Goal: Task Accomplishment & Management: Manage account settings

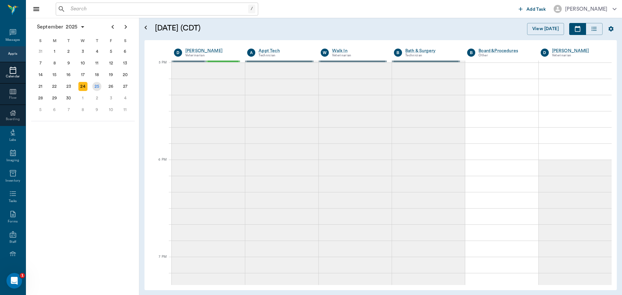
click at [96, 90] on div "25" at bounding box center [96, 86] width 9 height 9
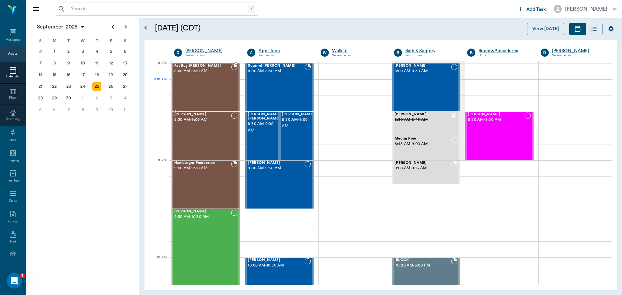
click at [197, 87] on div "Fat Boy Byrum 8:00 AM - 8:30 AM" at bounding box center [202, 87] width 57 height 47
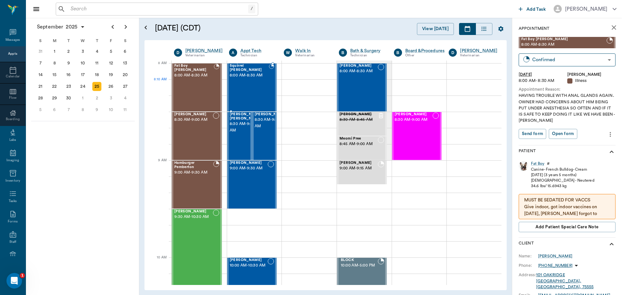
click at [261, 88] on div "Squirrel Eaton 8:00 AM - 8:30 AM" at bounding box center [249, 87] width 39 height 47
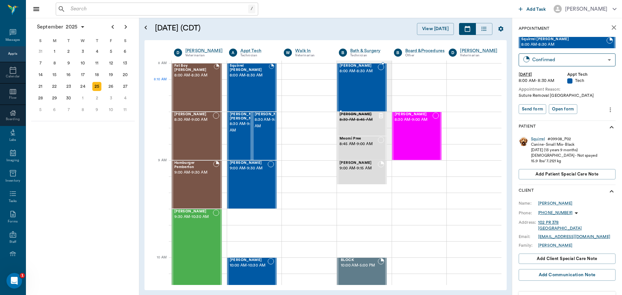
click at [349, 80] on div "Wren Lingle 8:00 AM - 8:30 AM" at bounding box center [359, 87] width 38 height 47
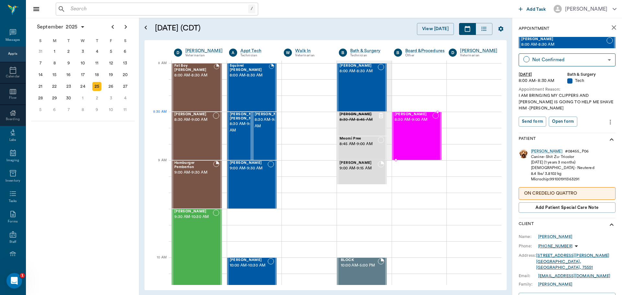
click at [420, 126] on div "Bruno Smith 8:30 AM - 9:00 AM" at bounding box center [414, 135] width 38 height 47
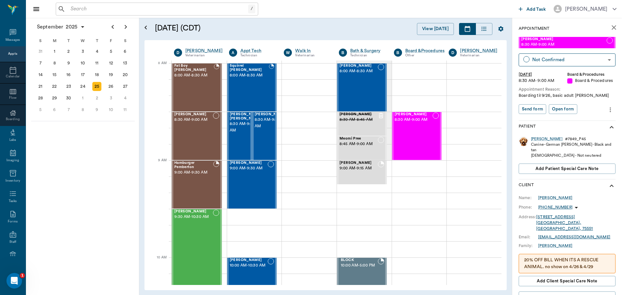
click at [103, 167] on div "September 2025 S M T W T F S 27 28 29 30 31 Aug 1 2 3 4 5 6 7 8 9 10 11 12 13 1…" at bounding box center [82, 156] width 113 height 277
click at [212, 89] on div "Fat Boy Byrum 8:00 AM - 8:30 AM" at bounding box center [194, 87] width 40 height 47
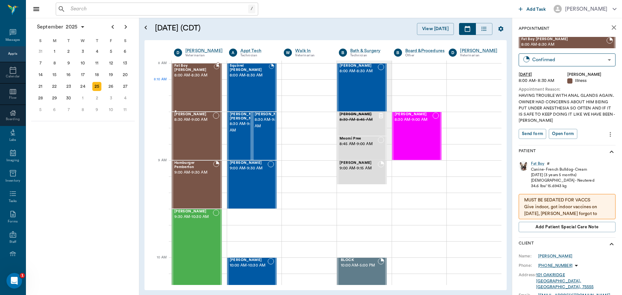
click at [204, 85] on div "Fat Boy Byrum 8:00 AM - 8:30 AM" at bounding box center [194, 87] width 40 height 47
click at [199, 95] on div "Fat Boy Byrum 8:00 AM - 8:30 AM" at bounding box center [194, 87] width 40 height 47
click at [197, 90] on div "Fat Boy Byrum 8:00 AM - 8:30 AM" at bounding box center [194, 87] width 40 height 47
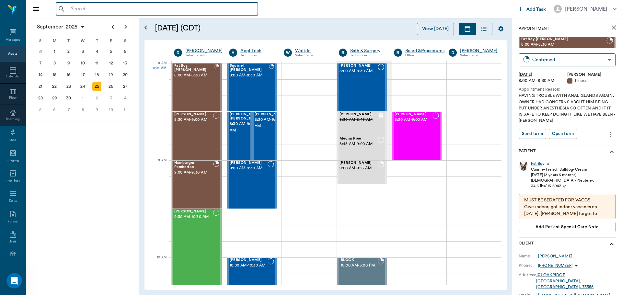
click at [125, 12] on input "text" at bounding box center [161, 9] width 187 height 9
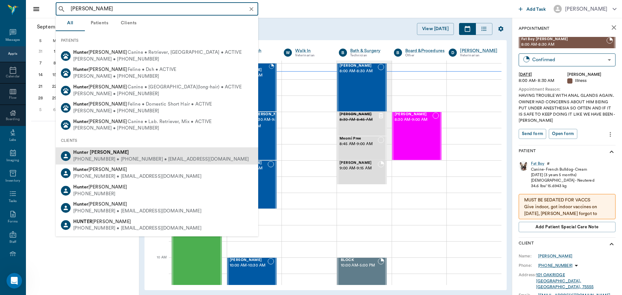
click at [126, 161] on div "(530) 392-2641 • (430) 293-0666 • h.gravesss10@gmail.com" at bounding box center [161, 159] width 176 height 7
type input "hunter graves"
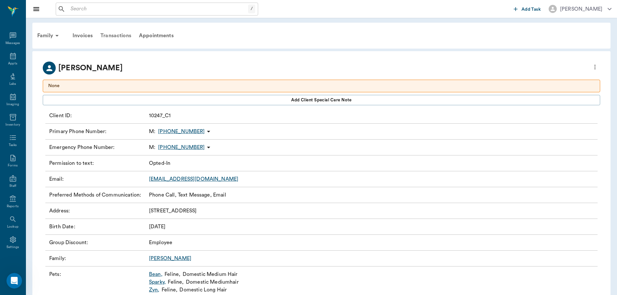
click at [120, 38] on div "Transactions" at bounding box center [116, 36] width 39 height 16
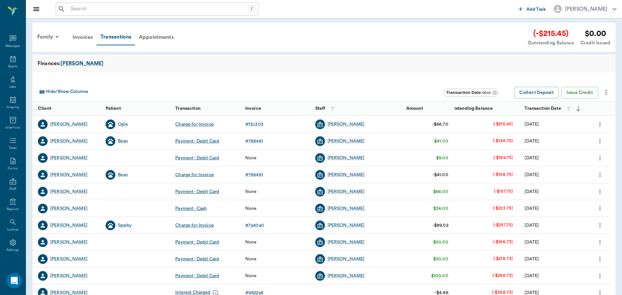
scroll to position [3, 0]
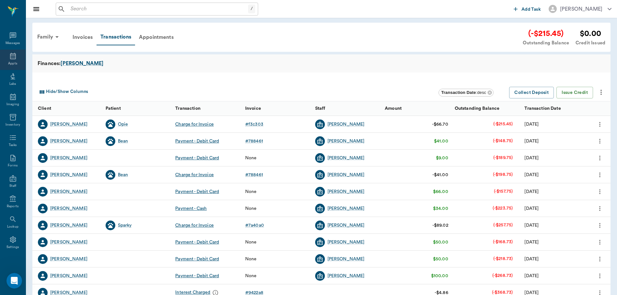
click at [10, 55] on icon at bounding box center [13, 56] width 8 height 8
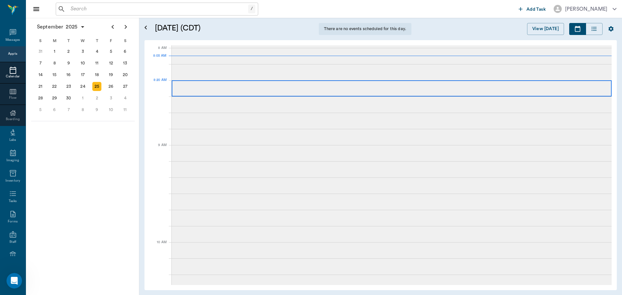
scroll to position [1, 0]
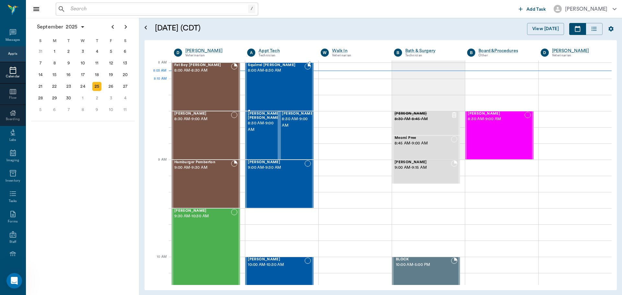
click at [278, 86] on div "Squirrel Eaton 8:00 AM - 8:30 AM" at bounding box center [276, 86] width 56 height 47
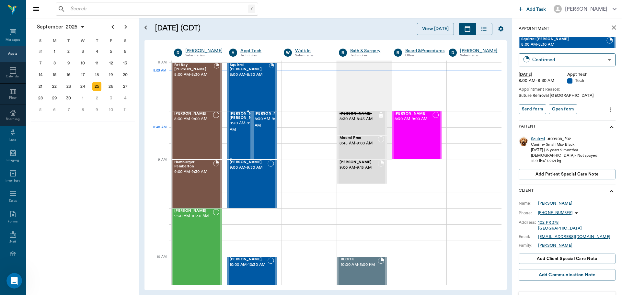
click at [262, 133] on div at bounding box center [262, 135] width 0 height 47
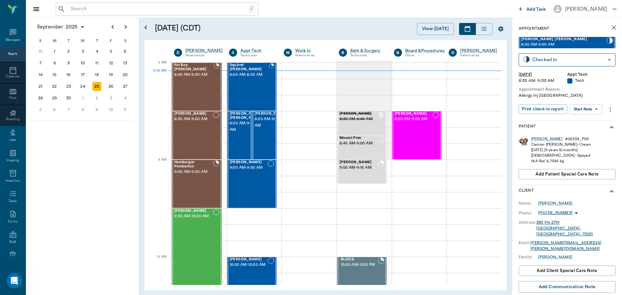
click at [587, 111] on body "/ ​ Add Task Dr. Bert Ellsworth Nectar Messages Appts Calendar Flow Boarding La…" at bounding box center [311, 147] width 622 height 295
click at [587, 121] on button "Start SOAP" at bounding box center [579, 122] width 22 height 7
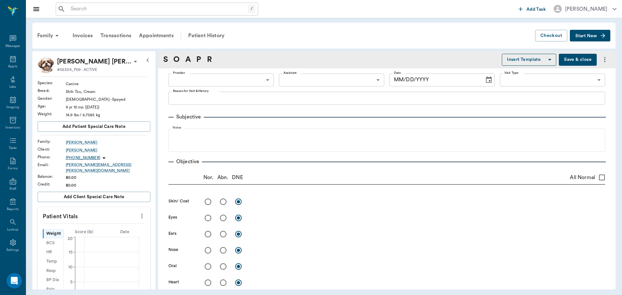
scroll to position [3, 0]
type input "63ec2f075fda476ae8351a4c"
type input "65d2be4f46e3a538d89b8c1a"
type textarea "Allergy Inj Caryn"
type input "09/25/2025"
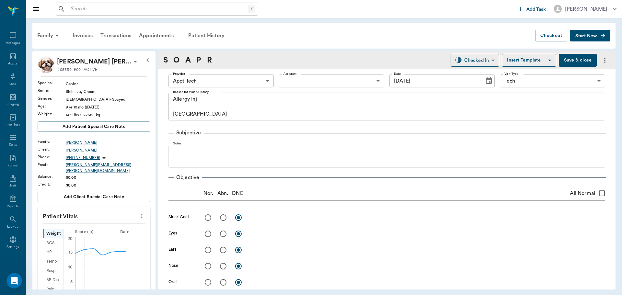
drag, startPoint x: 140, startPoint y: 215, endPoint x: 131, endPoint y: 217, distance: 9.3
click at [140, 215] on icon "more" at bounding box center [141, 216] width 7 height 8
click at [119, 222] on span "Enter Vitals" at bounding box center [110, 223] width 54 height 7
click at [89, 230] on input "text" at bounding box center [93, 235] width 56 height 13
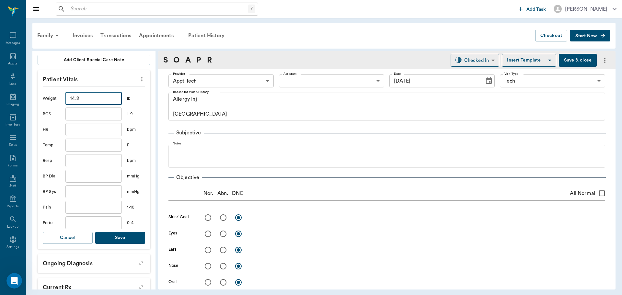
scroll to position [162, 0]
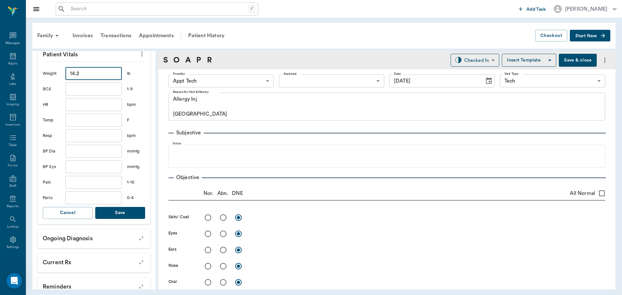
type input "14.2"
click at [123, 209] on button "Save" at bounding box center [120, 213] width 50 height 12
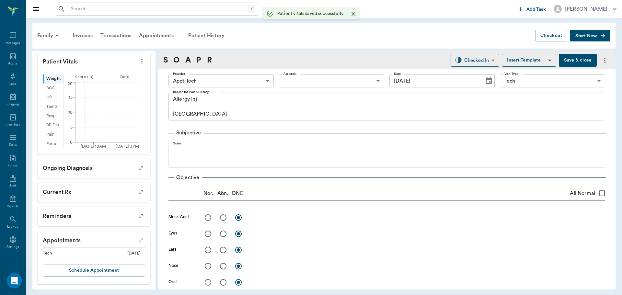
scroll to position [151, 0]
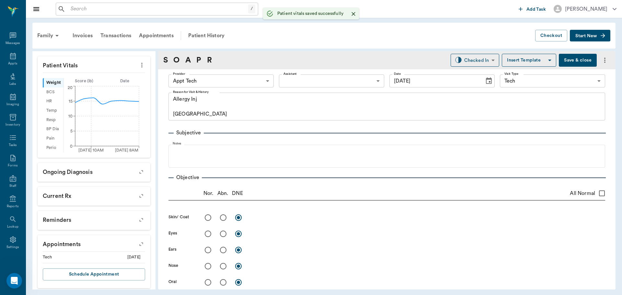
click at [198, 76] on body "/ ​ Add Task Dr. Bert Ellsworth Nectar Messages Appts Labs Imaging Inventory Ta…" at bounding box center [311, 147] width 622 height 295
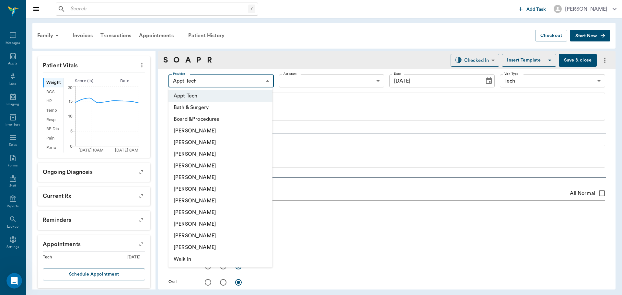
click at [203, 201] on li "Hunter Graves" at bounding box center [221, 201] width 104 height 12
type input "682b670d8bdc6f7f8feef3db"
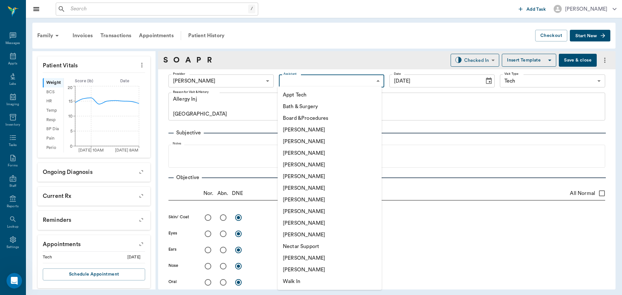
click at [303, 86] on body "/ ​ Add Task Dr. Bert Ellsworth Nectar Messages Appts Labs Imaging Inventory Ta…" at bounding box center [311, 147] width 622 height 295
click at [299, 95] on li "Appt Tech" at bounding box center [330, 95] width 104 height 12
type input "63ec2f075fda476ae8351a4c"
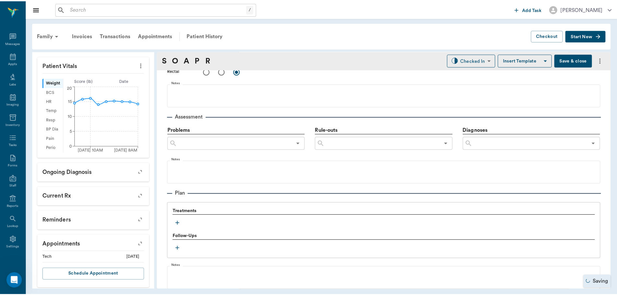
scroll to position [401, 0]
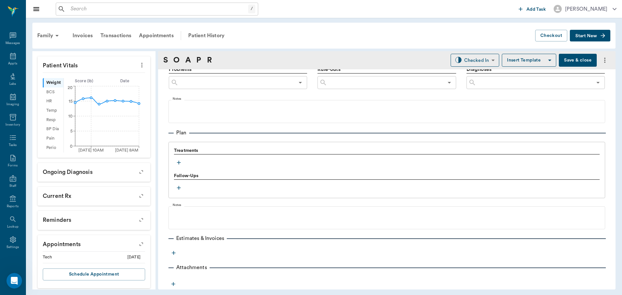
click at [181, 163] on icon "button" at bounding box center [179, 162] width 6 height 6
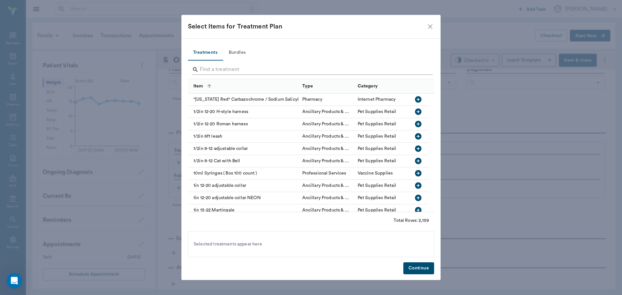
click at [230, 71] on input "Search" at bounding box center [311, 69] width 223 height 10
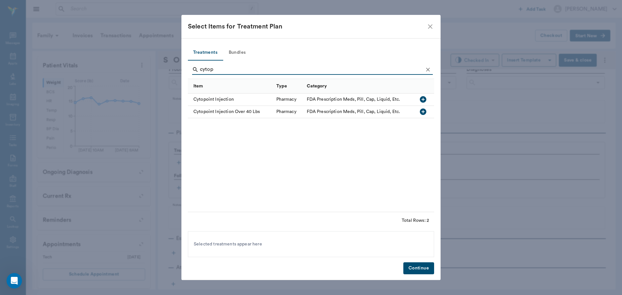
type input "cytop"
click at [422, 98] on icon "button" at bounding box center [423, 99] width 6 height 6
click at [417, 268] on button "Continue" at bounding box center [419, 269] width 31 height 12
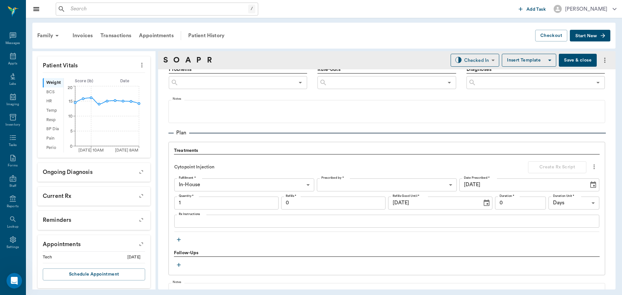
click at [195, 203] on input "1" at bounding box center [226, 203] width 104 height 13
type input "1"
click at [584, 57] on button "Save & close" at bounding box center [578, 60] width 38 height 13
type input "0.50"
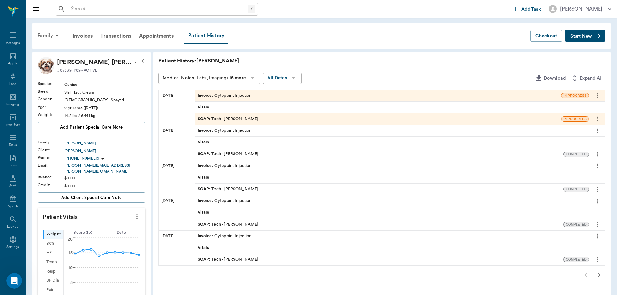
click at [290, 123] on div "SOAP : Tech - Hunter Graves" at bounding box center [378, 118] width 366 height 11
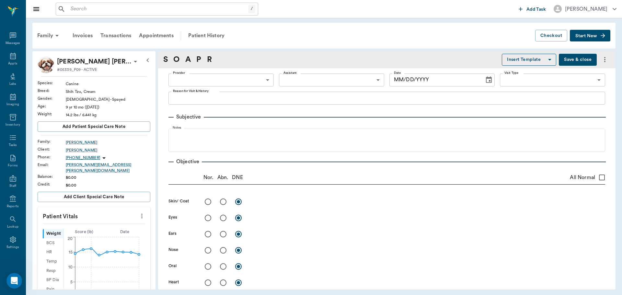
type input "682b670d8bdc6f7f8feef3db"
type input "63ec2f075fda476ae8351a4c"
type input "65d2be4f46e3a538d89b8c1a"
type textarea "Allergy Inj Caryn"
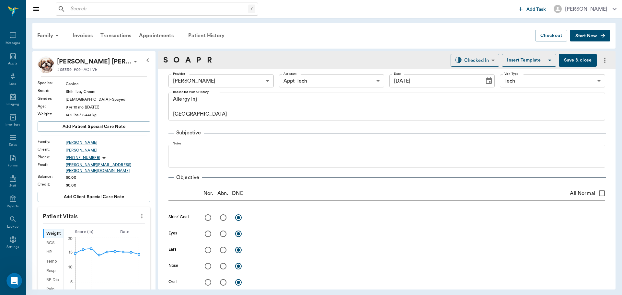
type input "[DATE]"
click at [460, 57] on body "/ ​ Add Task Dr. Bert Ellsworth Nectar Messages Appts Labs Imaging Inventory Ta…" at bounding box center [311, 147] width 622 height 295
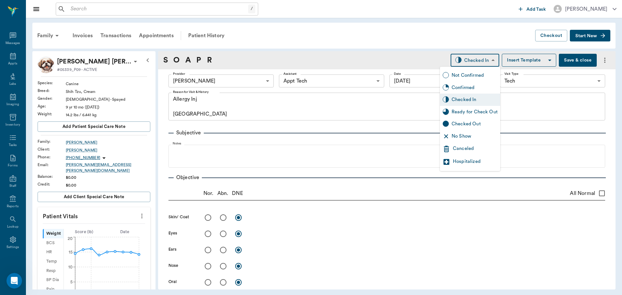
click at [468, 112] on div "Ready for Check Out" at bounding box center [475, 112] width 46 height 7
type input "READY_TO_CHECKOUT"
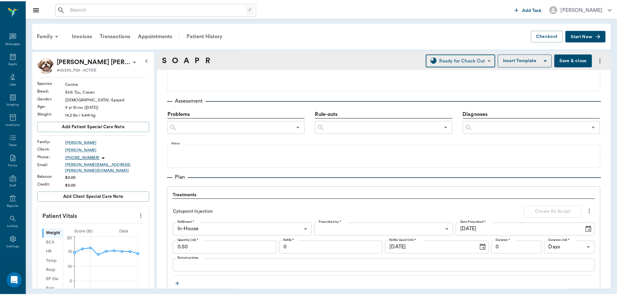
scroll to position [486, 0]
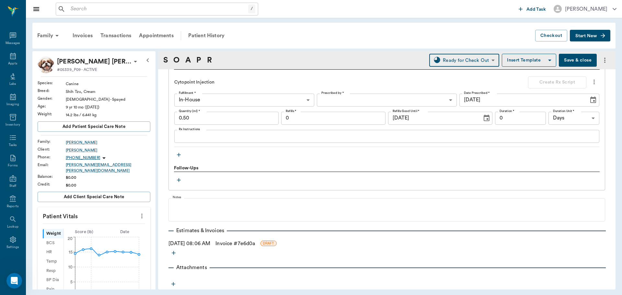
click at [238, 245] on link "Invoice # 7e6d0a" at bounding box center [236, 244] width 40 height 8
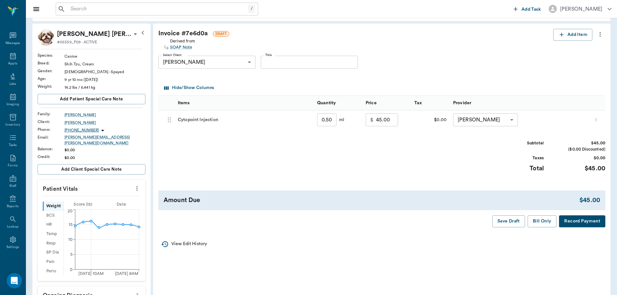
scroll to position [65, 0]
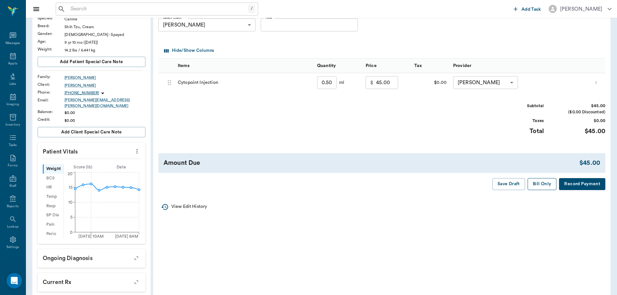
click at [541, 187] on button "Bill Only" at bounding box center [542, 184] width 29 height 12
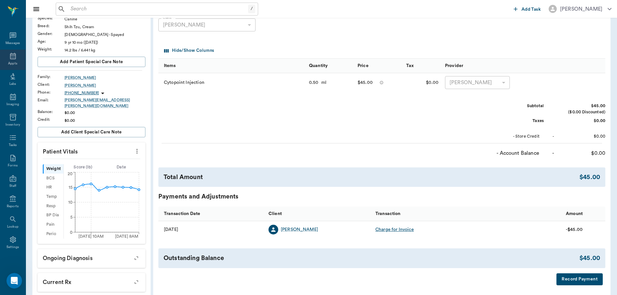
click at [10, 60] on div "Appts" at bounding box center [13, 60] width 26 height 20
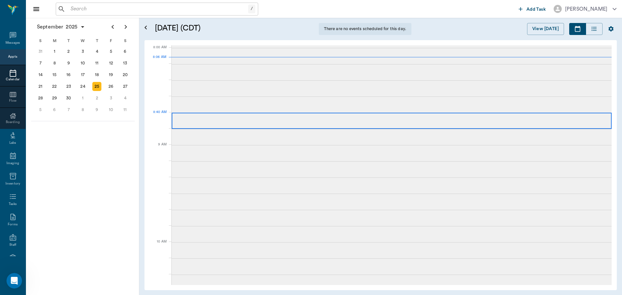
scroll to position [1, 0]
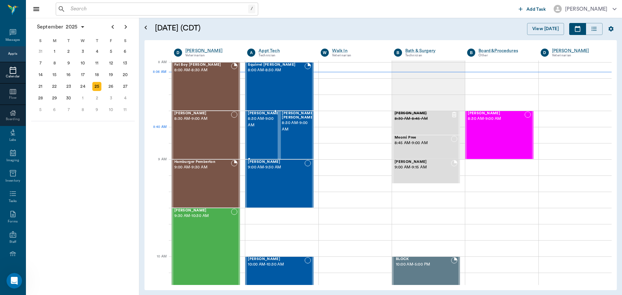
click at [256, 128] on span "8:30 AM - 9:00 AM" at bounding box center [264, 122] width 32 height 13
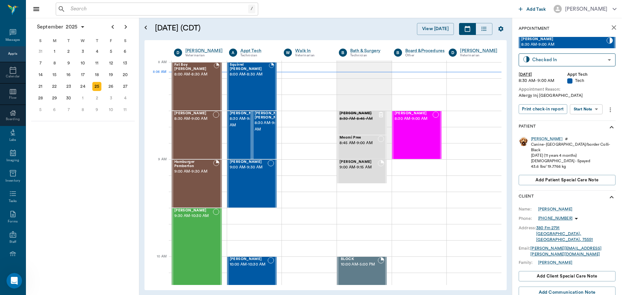
click at [586, 108] on body "/ ​ Add Task Dr. Bert Ellsworth Nectar Messages Appts Calendar Flow Boarding La…" at bounding box center [311, 147] width 622 height 295
click at [584, 121] on button "Start SOAP" at bounding box center [579, 122] width 22 height 7
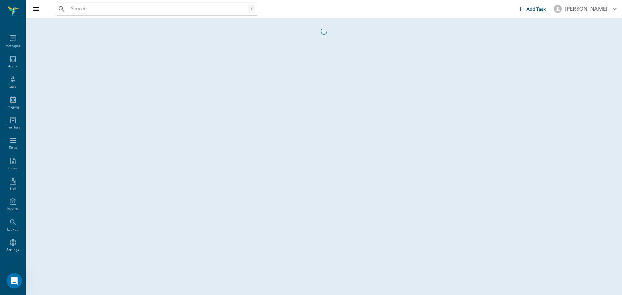
scroll to position [3, 0]
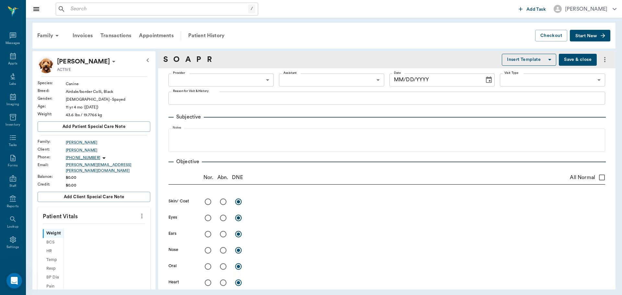
type input "63ec2f075fda476ae8351a4c"
type input "65d2be4f46e3a538d89b8c1a"
type textarea "Allergy Inj Caryn"
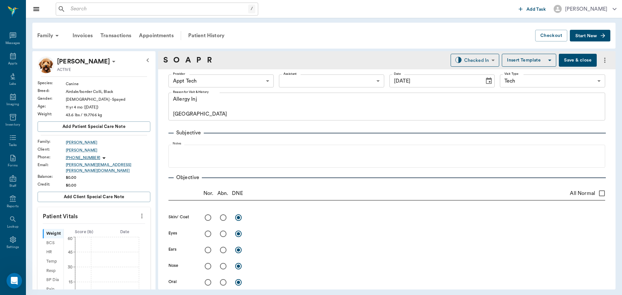
type input "[DATE]"
click at [140, 214] on icon "more" at bounding box center [141, 216] width 7 height 8
click at [116, 222] on span "Enter Vitals" at bounding box center [110, 223] width 54 height 7
click at [99, 229] on input "text" at bounding box center [93, 235] width 56 height 13
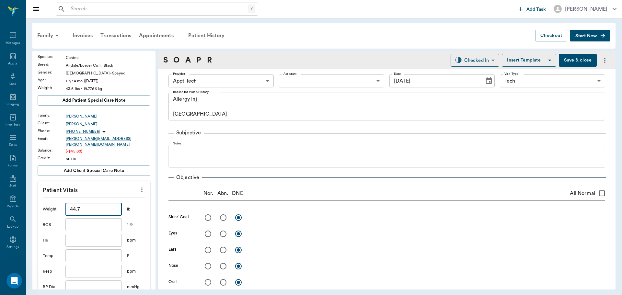
scroll to position [130, 0]
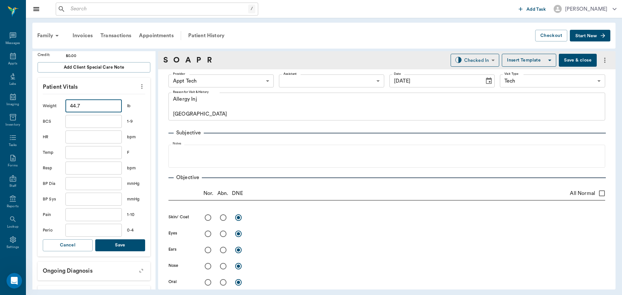
type input "44.7"
click at [133, 247] on button "Save" at bounding box center [120, 246] width 50 height 12
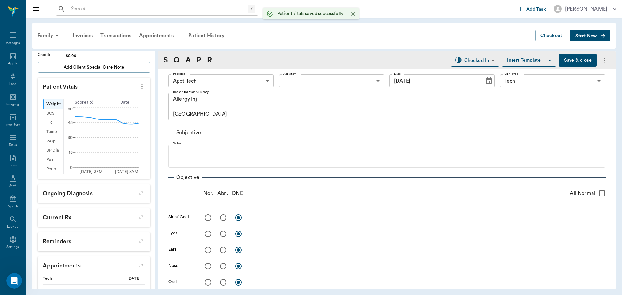
click at [224, 89] on div "Provider Appt Tech 63ec2f075fda476ae8351a4c Provider Assistant ​ Assistant Date…" at bounding box center [387, 80] width 437 height 23
click at [224, 80] on body "/ ​ Add Task Dr. Bert Ellsworth Nectar Messages Appts Labs Imaging Inventory Ta…" at bounding box center [311, 147] width 622 height 295
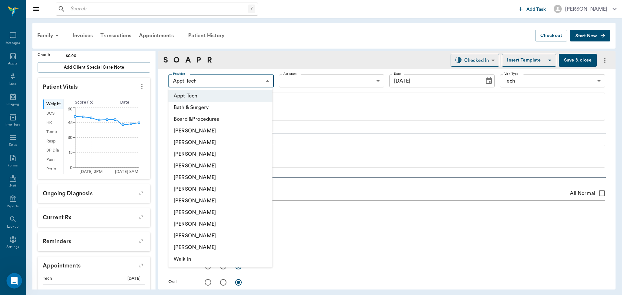
click at [224, 200] on li "Hunter Graves" at bounding box center [221, 201] width 104 height 12
type input "682b670d8bdc6f7f8feef3db"
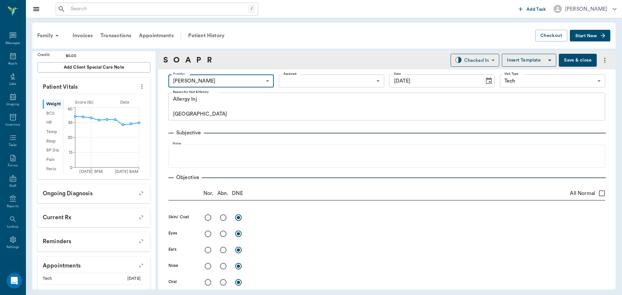
click at [306, 80] on body "/ ​ Add Task Dr. Bert Ellsworth Nectar Messages Appts Labs Imaging Inventory Ta…" at bounding box center [311, 147] width 622 height 295
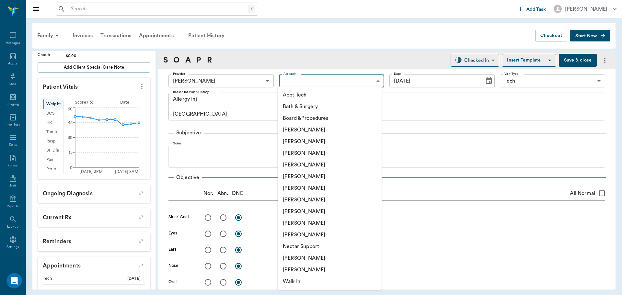
click at [305, 94] on li "Appt Tech" at bounding box center [330, 95] width 104 height 12
type input "63ec2f075fda476ae8351a4c"
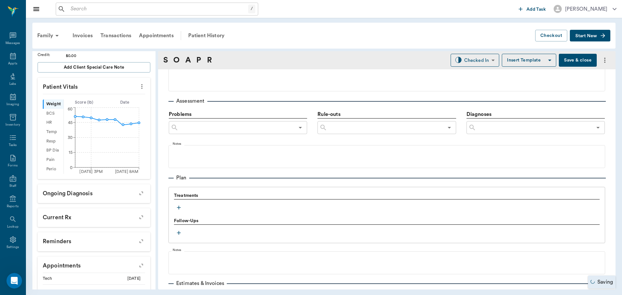
scroll to position [401, 0]
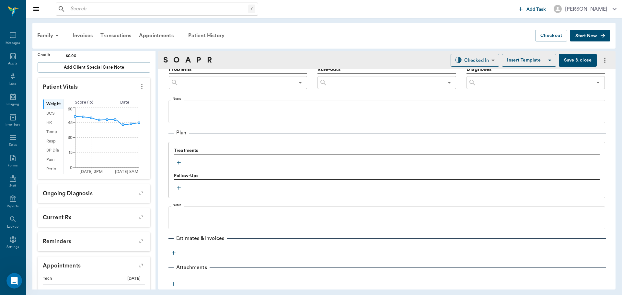
click at [178, 164] on icon "button" at bounding box center [179, 162] width 6 height 6
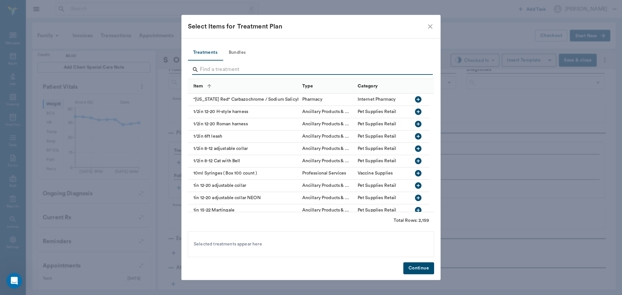
click at [228, 68] on input "Search" at bounding box center [311, 69] width 223 height 10
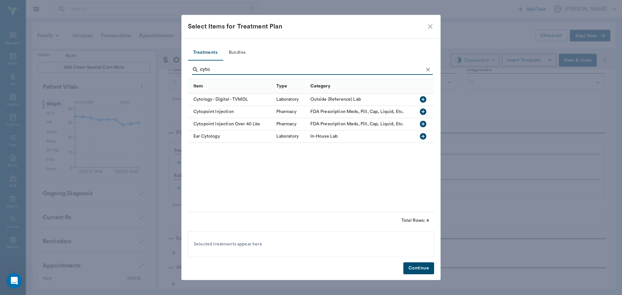
type input "cyto"
click at [423, 122] on icon "button" at bounding box center [423, 124] width 6 height 6
click at [426, 270] on button "Continue" at bounding box center [419, 269] width 31 height 12
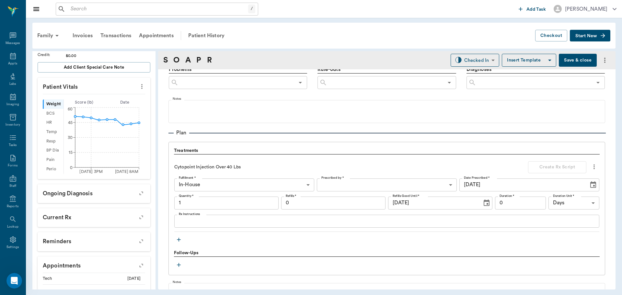
click at [214, 200] on input "1" at bounding box center [226, 203] width 104 height 13
type input "1"
type input "1.25"
click at [471, 60] on body "/ ​ Add Task Dr. Bert Ellsworth Nectar Messages Appts Labs Imaging Inventory Ta…" at bounding box center [311, 147] width 622 height 295
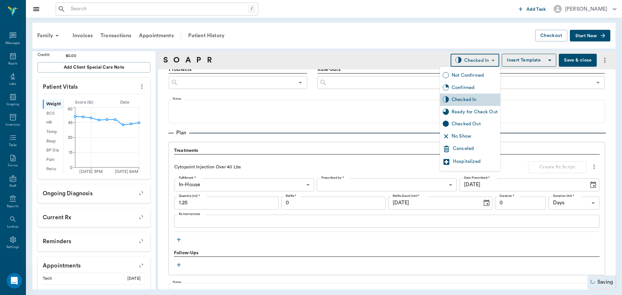
click at [473, 115] on div "Ready for Check Out" at bounding box center [475, 112] width 46 height 7
type input "READY_TO_CHECKOUT"
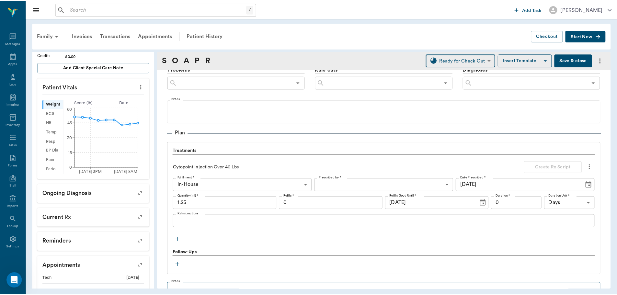
scroll to position [486, 0]
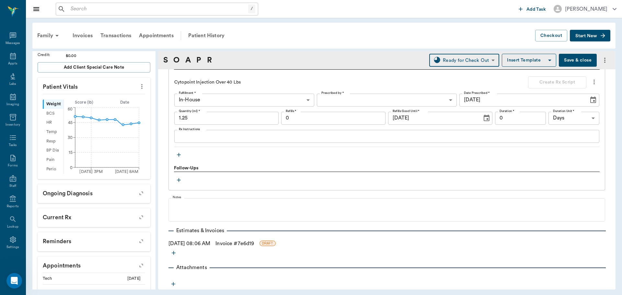
click at [231, 245] on link "Invoice # 7e6d19" at bounding box center [235, 244] width 39 height 8
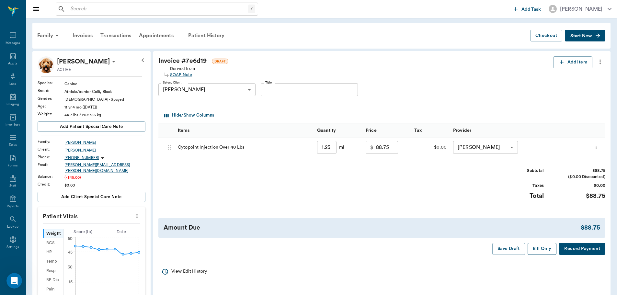
click at [539, 251] on button "Bill Only" at bounding box center [542, 249] width 29 height 12
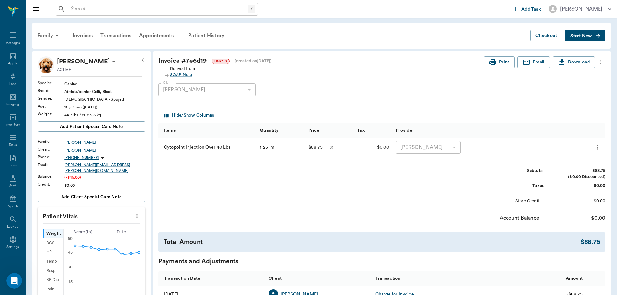
click at [196, 10] on input "text" at bounding box center [158, 9] width 180 height 9
click at [9, 61] on div "Appts" at bounding box center [13, 60] width 26 height 20
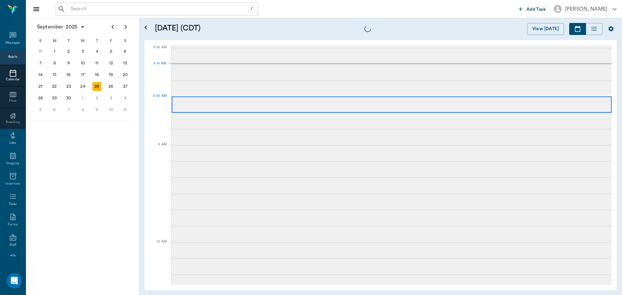
scroll to position [1, 0]
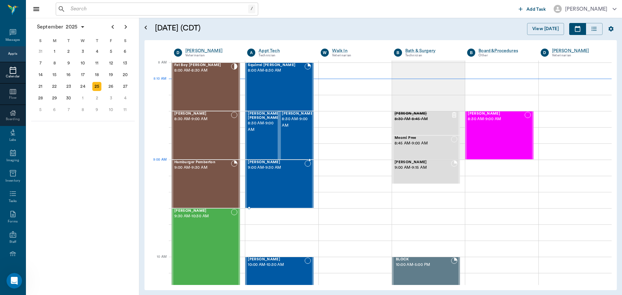
click at [289, 166] on span "9:00 AM - 9:30 AM" at bounding box center [276, 168] width 56 height 6
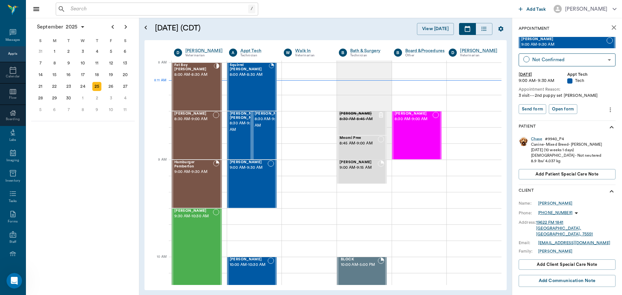
click at [86, 10] on input "text" at bounding box center [158, 9] width 180 height 9
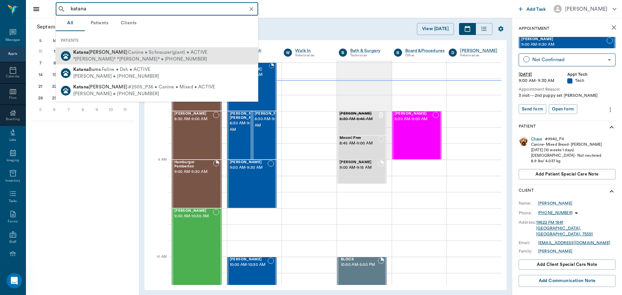
click at [194, 53] on div "Katana Burba Canine • Schnauzer(giant) • ACTIVE *Carol* *Burba* • (303) 990-2405" at bounding box center [157, 55] width 203 height 17
type input "katana"
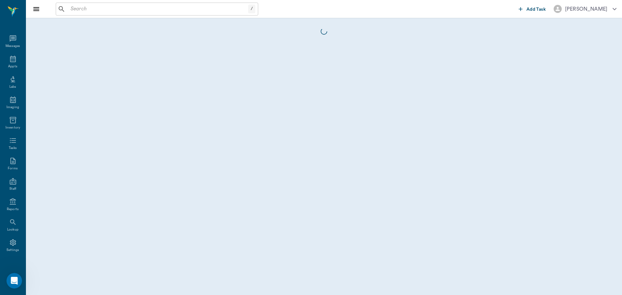
scroll to position [3, 0]
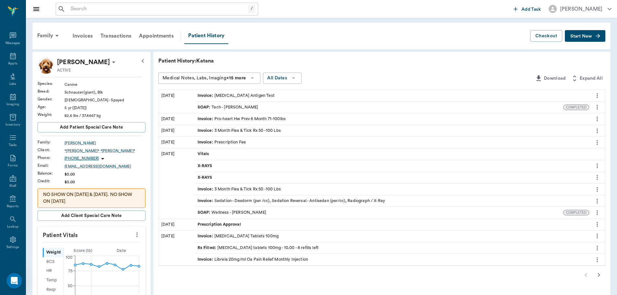
click at [600, 276] on icon "button" at bounding box center [599, 275] width 8 height 8
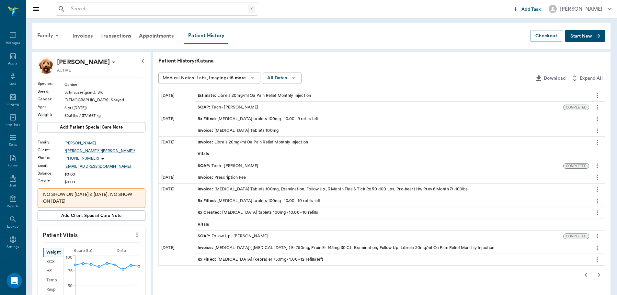
click at [584, 273] on icon "button" at bounding box center [586, 275] width 8 height 8
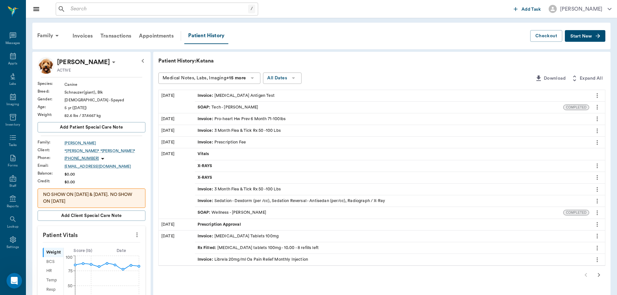
click at [587, 274] on div at bounding box center [381, 275] width 447 height 13
click at [586, 36] on span "Start New" at bounding box center [582, 36] width 22 height 0
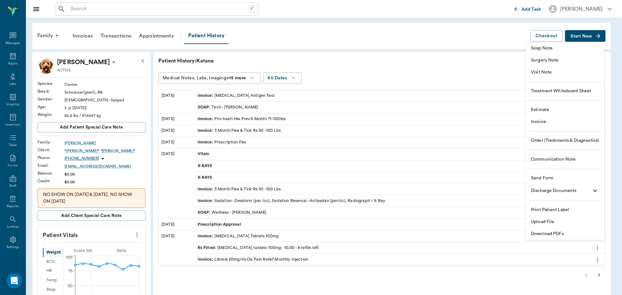
click at [544, 73] on span "Visit Note" at bounding box center [565, 72] width 68 height 7
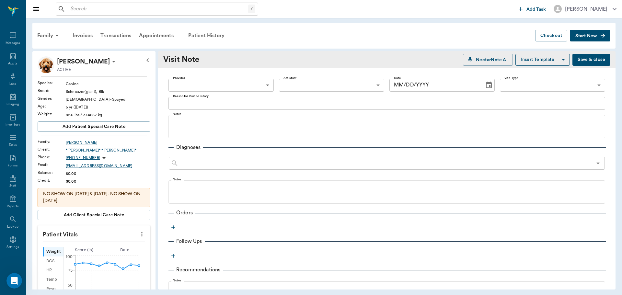
type input "[DATE]"
click at [213, 87] on body "/ ​ Add Task Dr. Bert Ellsworth Nectar Messages Appts Labs Imaging Inventory Ta…" at bounding box center [311, 147] width 622 height 295
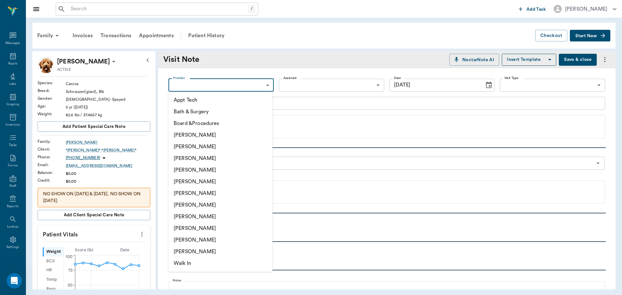
click at [191, 169] on li "[PERSON_NAME]" at bounding box center [221, 170] width 104 height 12
type input "63ec2f075fda476ae8351a4d"
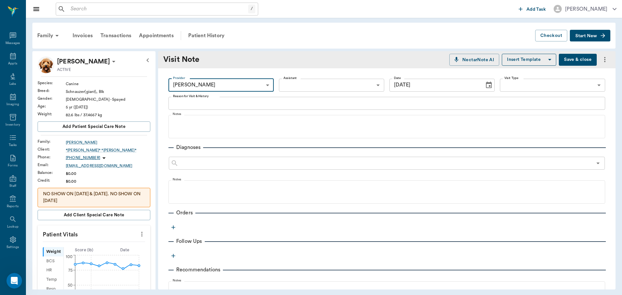
click at [294, 84] on body "/ ​ Add Task Dr. Bert Ellsworth Nectar Messages Appts Labs Imaging Inventory Ta…" at bounding box center [311, 147] width 622 height 295
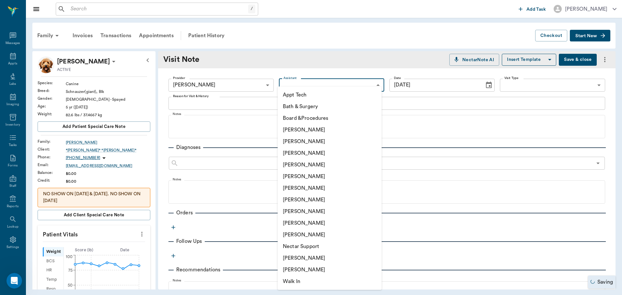
click at [297, 209] on li "Julie Dickerson" at bounding box center [330, 212] width 104 height 12
type input "63ec2e7e52e12b0ba117b124"
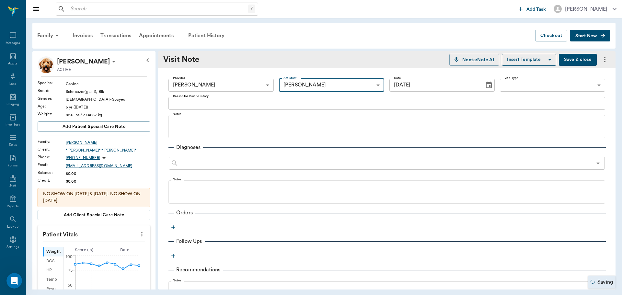
click at [187, 102] on textarea "Reason for Visit & History" at bounding box center [387, 103] width 428 height 7
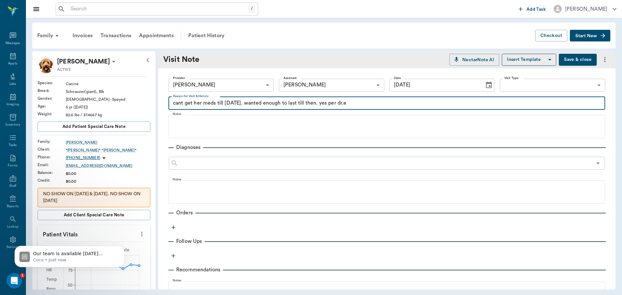
type textarea "cant get her meds till monday. wanted enough to last till then. yes per dr.e"
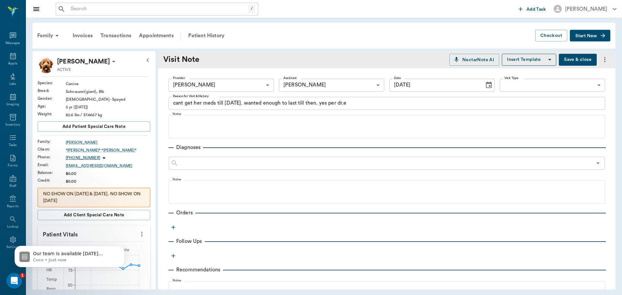
click at [176, 226] on icon "button" at bounding box center [173, 227] width 6 height 6
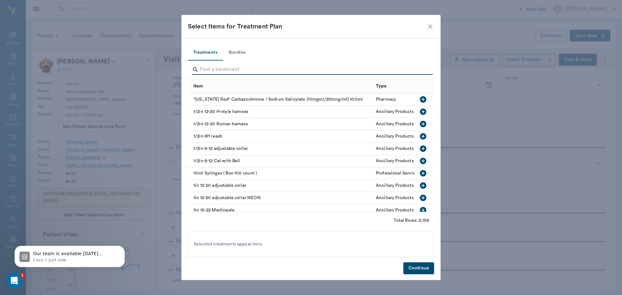
click at [217, 71] on input "Search" at bounding box center [311, 69] width 223 height 10
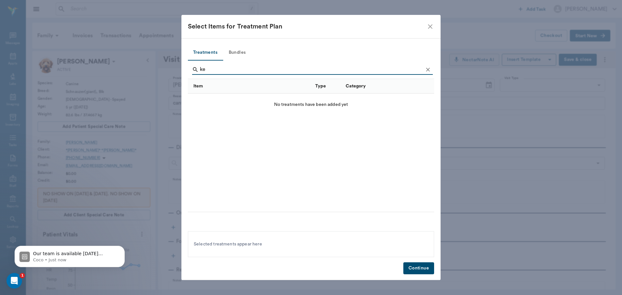
type input "k"
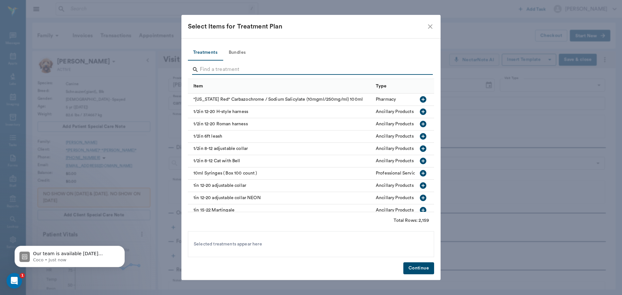
type input "i"
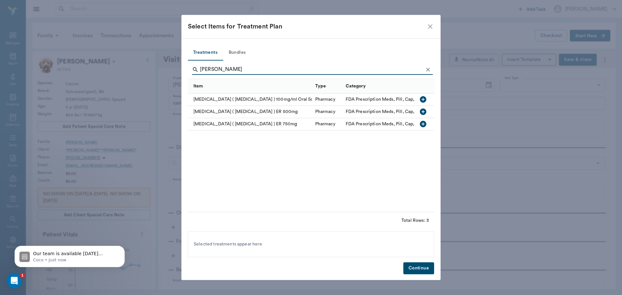
type input "levet"
click at [421, 124] on icon "button" at bounding box center [423, 124] width 6 height 6
click at [404, 268] on button "Continue" at bounding box center [419, 269] width 31 height 12
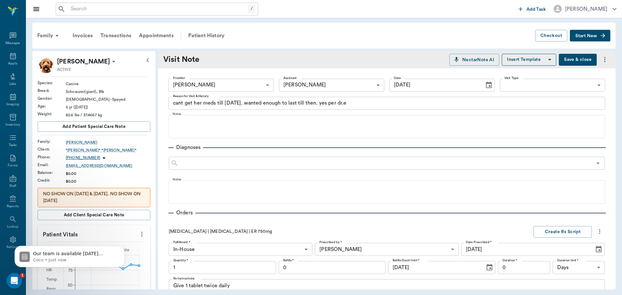
scroll to position [134, 0]
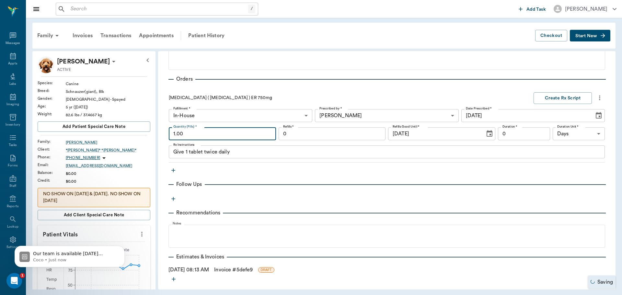
click at [193, 131] on input "1.00" at bounding box center [222, 133] width 107 height 13
type input "10.00"
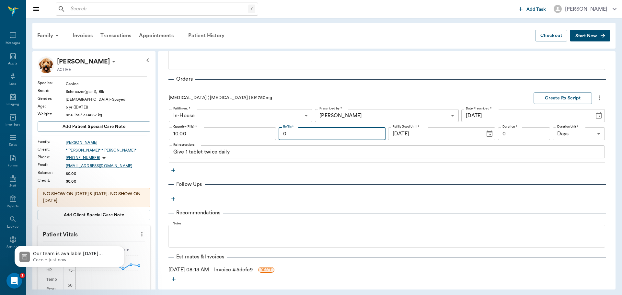
click at [303, 130] on input "0" at bounding box center [332, 133] width 107 height 13
type input "12"
click at [233, 151] on textarea "Give 1 tablet twice daily" at bounding box center [386, 151] width 427 height 7
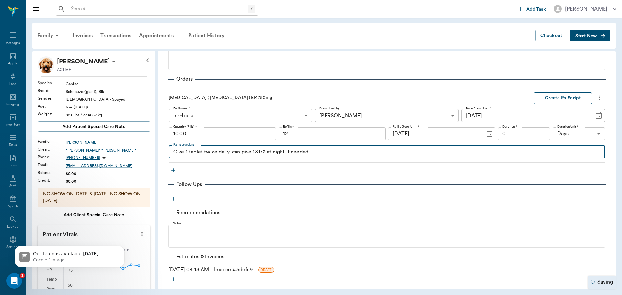
type textarea "Give 1 tablet twice daily, can give 1&1/2 at night if needed"
click at [547, 100] on button "Create Rx Script" at bounding box center [563, 98] width 58 height 12
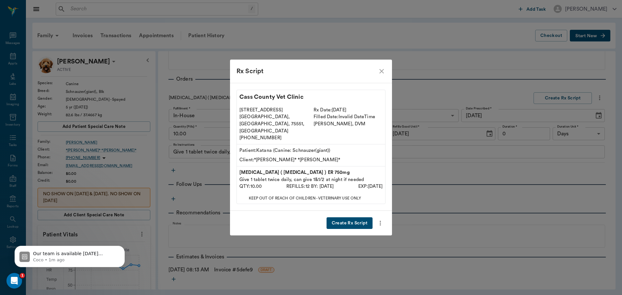
click at [343, 218] on button "Create Rx Script" at bounding box center [350, 223] width 46 height 12
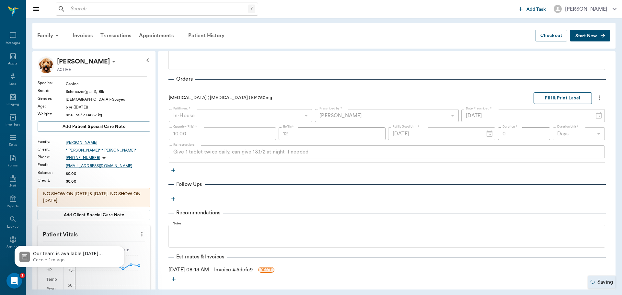
click at [548, 100] on button "Fill & Print Label" at bounding box center [563, 98] width 58 height 12
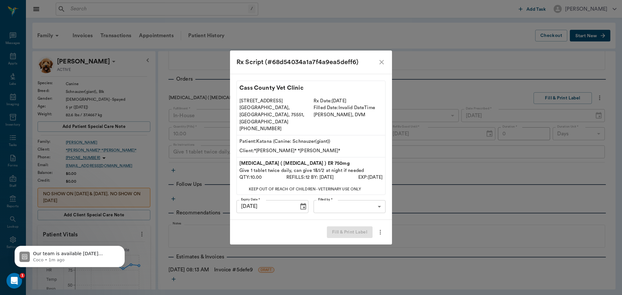
click at [368, 205] on body "/ ​ Add Task Dr. Bert Ellsworth Nectar Messages Appts Labs Imaging Inventory Ta…" at bounding box center [311, 147] width 622 height 295
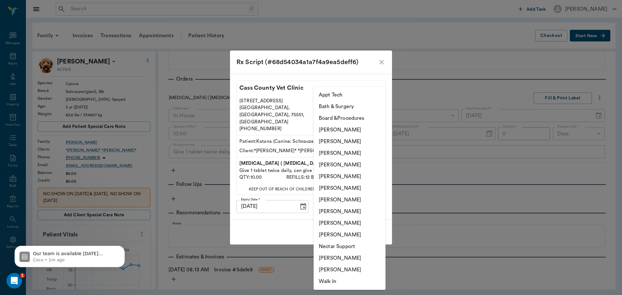
click at [345, 210] on li "Julie Dickerson" at bounding box center [350, 212] width 72 height 12
type input "63ec2e7e52e12b0ba117b124"
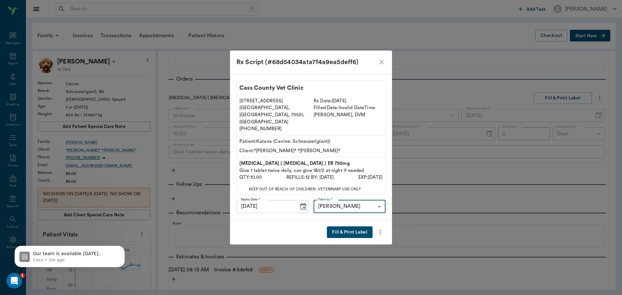
click at [352, 227] on button "Fill & Print Label" at bounding box center [350, 233] width 46 height 12
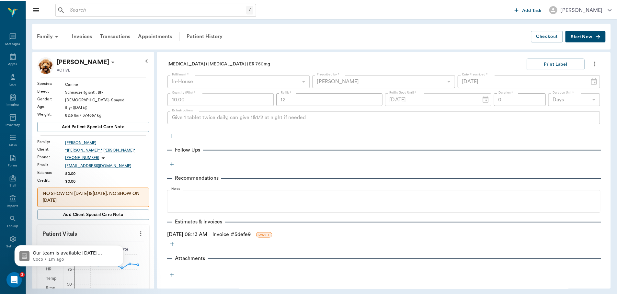
scroll to position [170, 0]
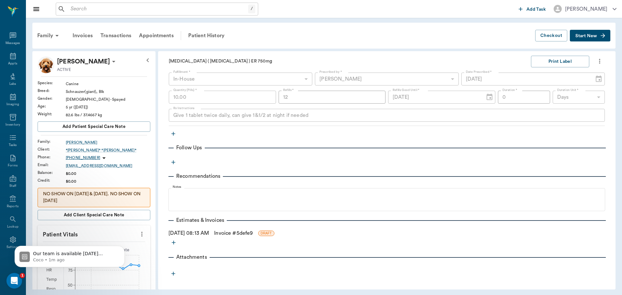
click at [253, 233] on link "Invoice # 5defe9" at bounding box center [233, 233] width 39 height 8
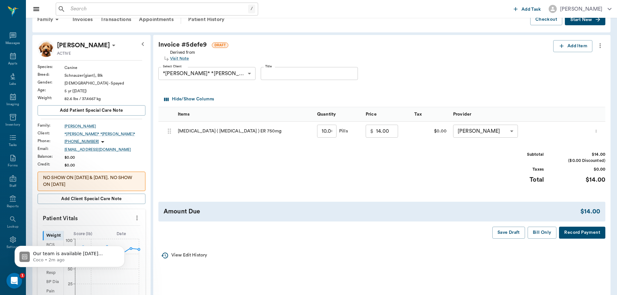
scroll to position [32, 0]
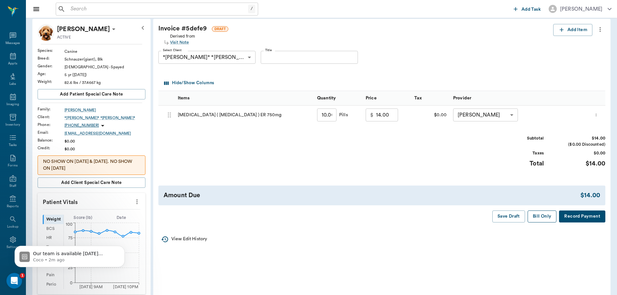
click at [548, 215] on button "Bill Only" at bounding box center [542, 217] width 29 height 12
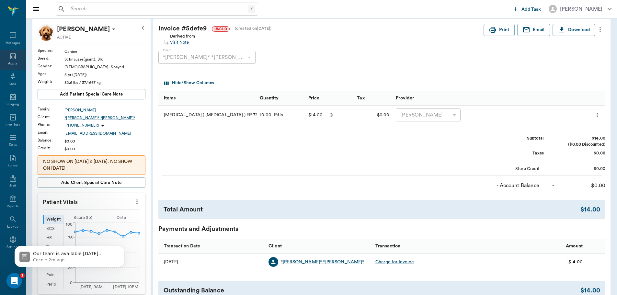
click at [10, 54] on icon at bounding box center [13, 56] width 6 height 6
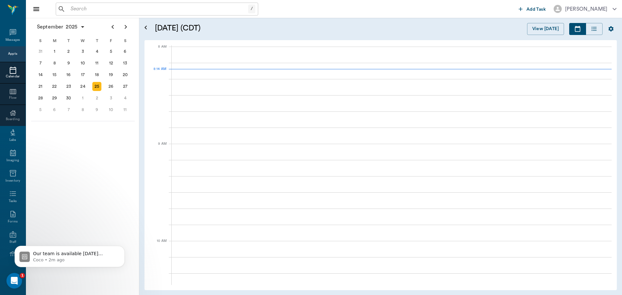
scroll to position [1, 0]
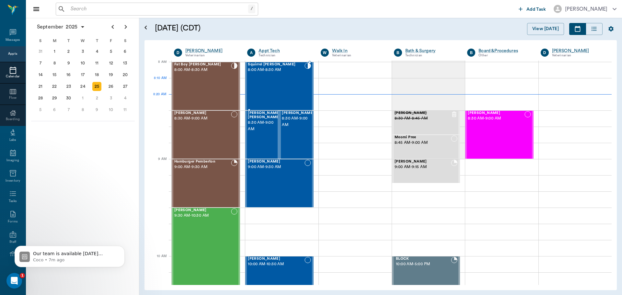
click at [286, 84] on div "Squirrel Eaton 8:00 AM - 8:30 AM" at bounding box center [276, 86] width 56 height 47
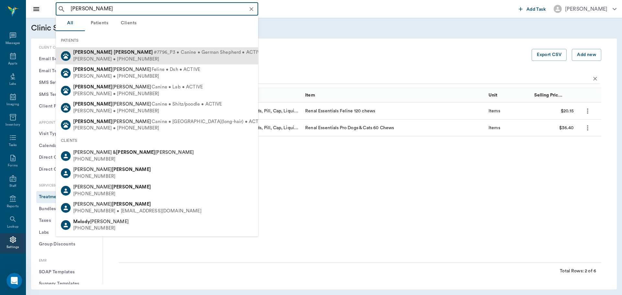
click at [204, 49] on div "Milo Goff #7796_P3 • Canine • German Shepherd • ACTIVE Kelly Goff • (903) 650-6…" at bounding box center [157, 55] width 203 height 17
type input "milo goff"
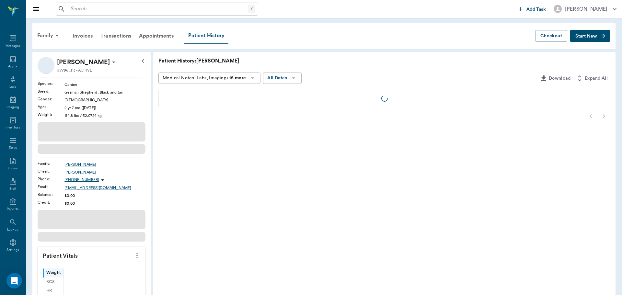
scroll to position [3, 0]
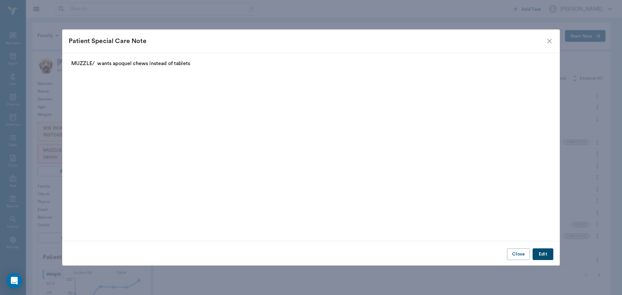
click at [519, 251] on button "Close" at bounding box center [518, 255] width 23 height 12
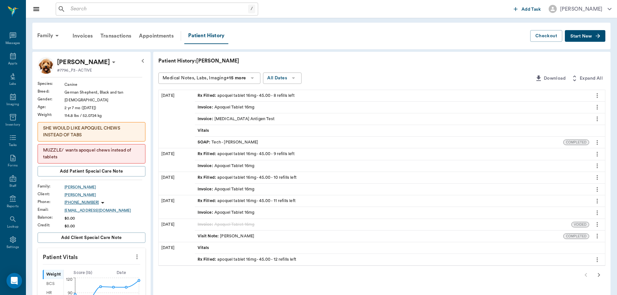
click at [247, 97] on div "Rx Filled : apoquel tablet 16mg - 45.00 - 8 refills left" at bounding box center [246, 96] width 97 height 6
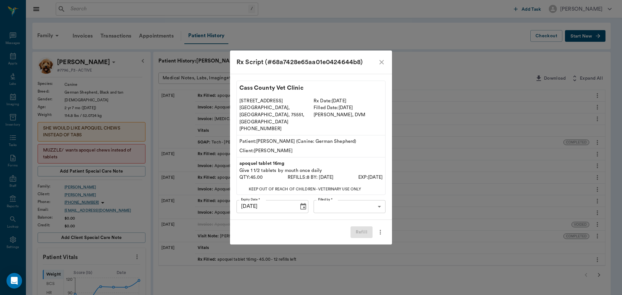
click at [383, 228] on icon "more" at bounding box center [380, 232] width 7 height 8
click at [380, 68] on div at bounding box center [311, 147] width 622 height 295
click at [381, 64] on icon "close" at bounding box center [382, 62] width 5 height 5
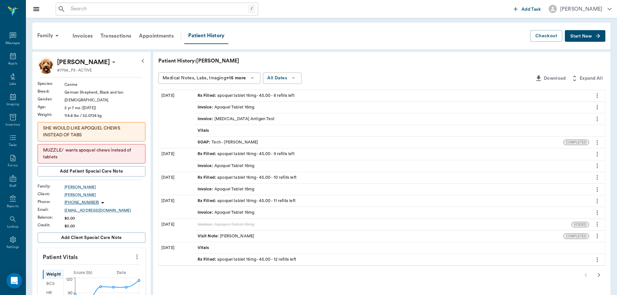
click at [597, 95] on icon "more" at bounding box center [597, 96] width 7 height 8
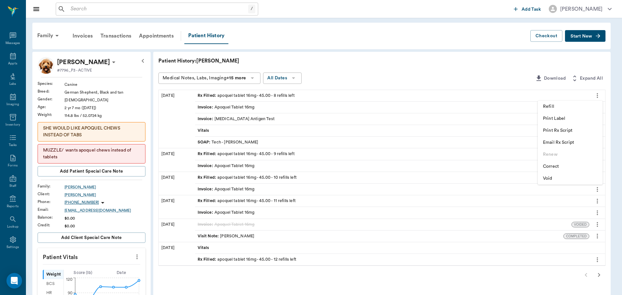
click at [561, 165] on span "Correct" at bounding box center [570, 166] width 54 height 7
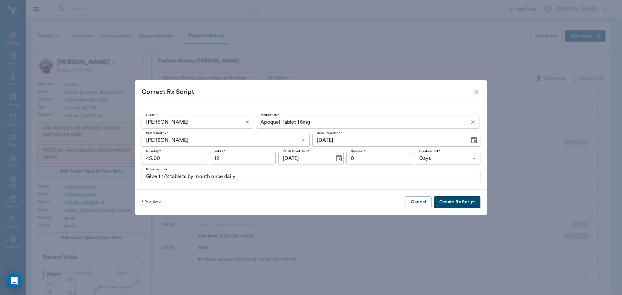
click at [352, 128] on div "Apoquel Tablet 16mg Medication *" at bounding box center [368, 122] width 224 height 13
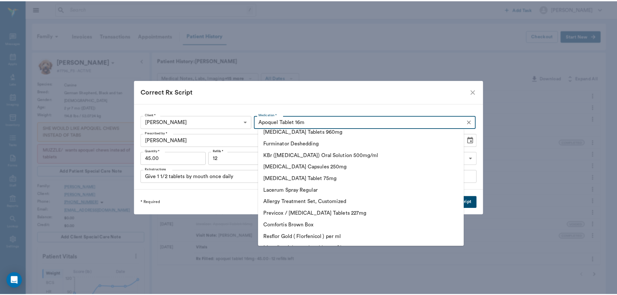
scroll to position [0, 0]
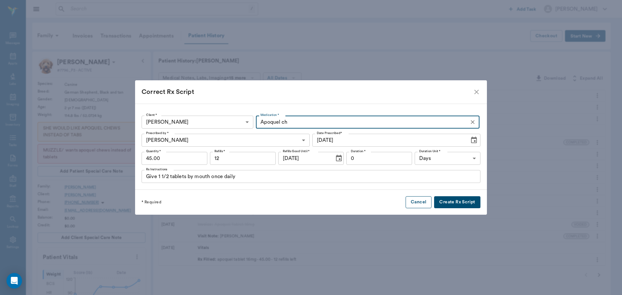
type input "Apoquel ch"
click at [406, 198] on button "Cancel" at bounding box center [419, 202] width 26 height 12
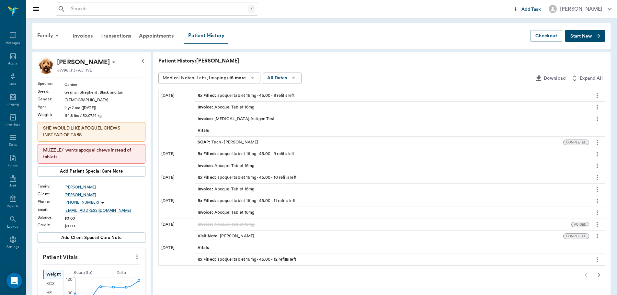
click at [307, 94] on div "Rx Filled : apoquel tablet 16mg - 45.00 - 8 refills left" at bounding box center [392, 95] width 394 height 11
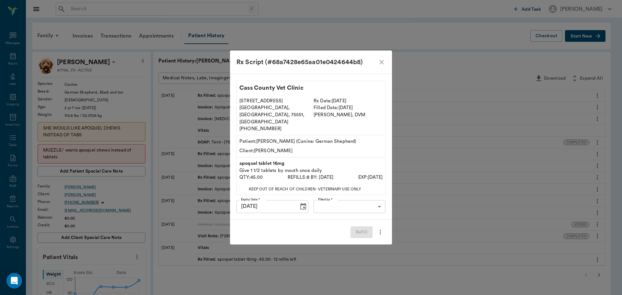
click at [373, 199] on body "/ ​ Add Task Dr. Bert Ellsworth Nectar Messages Appts Labs Imaging Inventory Ta…" at bounding box center [311, 264] width 622 height 528
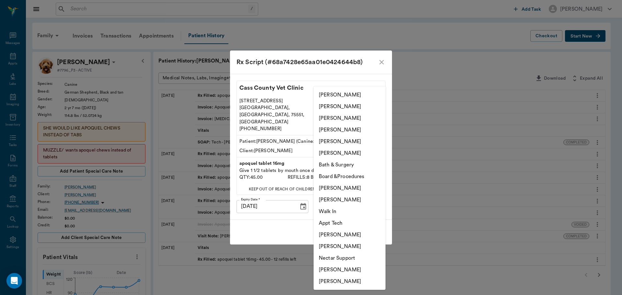
click at [364, 201] on li "[PERSON_NAME]" at bounding box center [350, 200] width 72 height 12
type input "642ef10e332a41444de2bad1"
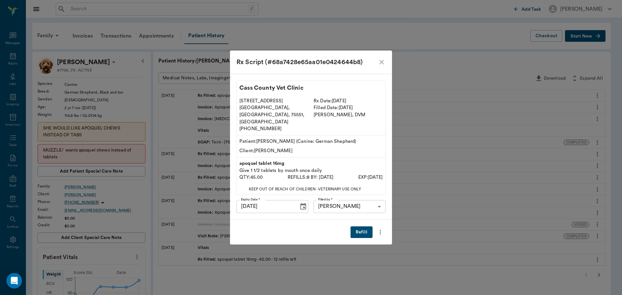
click at [359, 227] on button "Refill" at bounding box center [362, 233] width 22 height 12
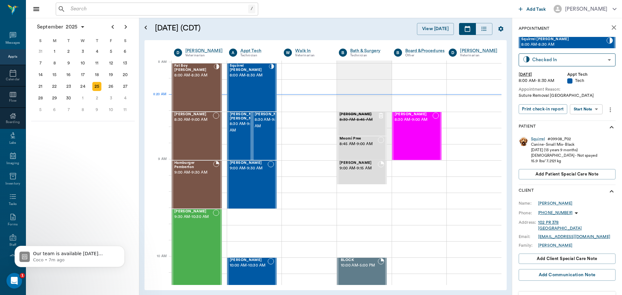
scroll to position [1, 0]
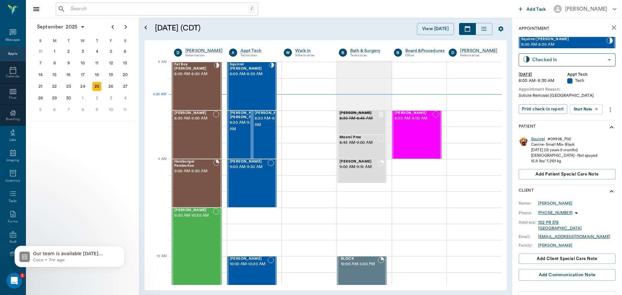
click at [539, 139] on div "Squirrel" at bounding box center [538, 139] width 14 height 6
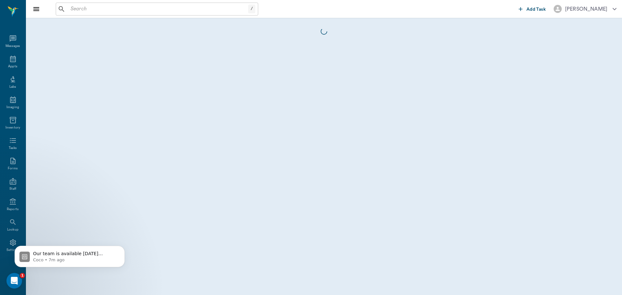
scroll to position [3, 0]
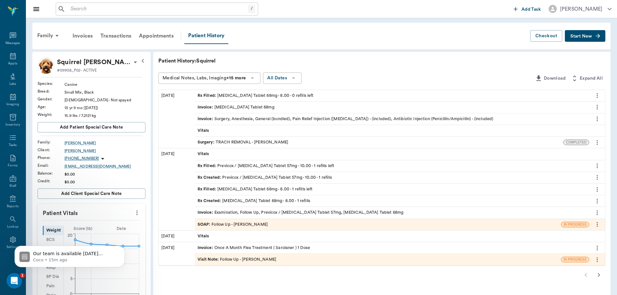
click at [584, 273] on div at bounding box center [381, 275] width 447 height 13
click at [9, 60] on icon at bounding box center [13, 56] width 8 height 8
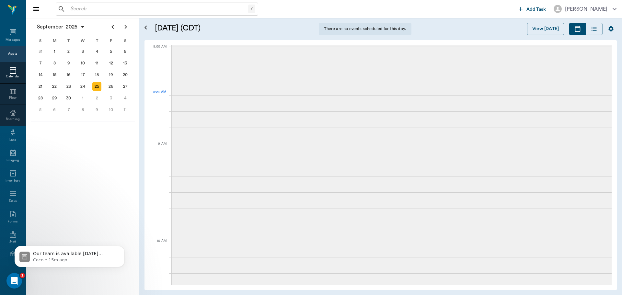
scroll to position [1, 0]
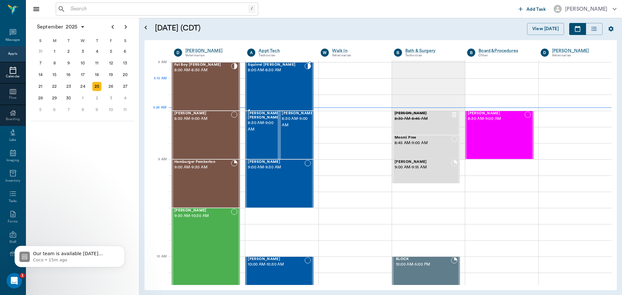
click at [284, 84] on div "Squirrel Eaton 8:00 AM - 8:30 AM" at bounding box center [276, 86] width 56 height 47
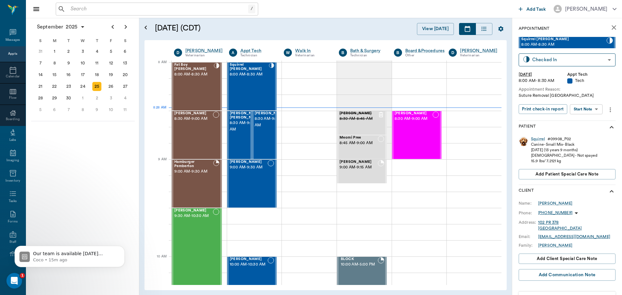
click at [582, 111] on body "/ ​ Add Task Dr. Bert Ellsworth Nectar Messages Appts Calendar Flow Boarding La…" at bounding box center [311, 147] width 622 height 295
click at [583, 122] on button "Start SOAP" at bounding box center [579, 122] width 22 height 7
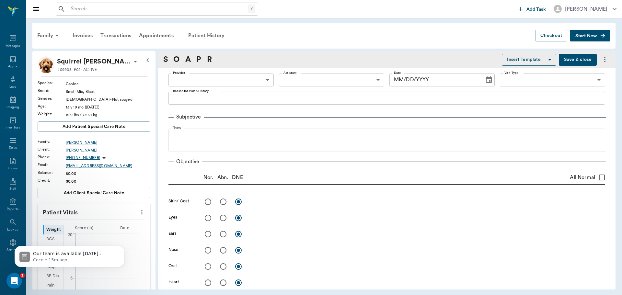
scroll to position [3, 0]
type input "63ec2f075fda476ae8351a4c"
type input "65d2be4f46e3a538d89b8c1a"
type textarea "Suture Removal Caryn"
type input "09/25/2025"
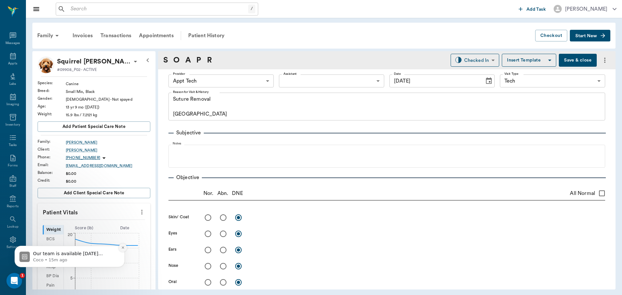
click at [120, 247] on button "Dismiss notification" at bounding box center [123, 248] width 8 height 8
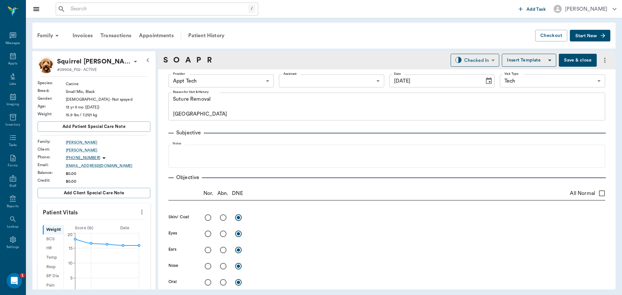
click at [139, 212] on icon "more" at bounding box center [141, 212] width 7 height 8
click at [110, 220] on span "Enter Vitals" at bounding box center [110, 223] width 54 height 7
click at [96, 229] on input "text" at bounding box center [93, 231] width 56 height 13
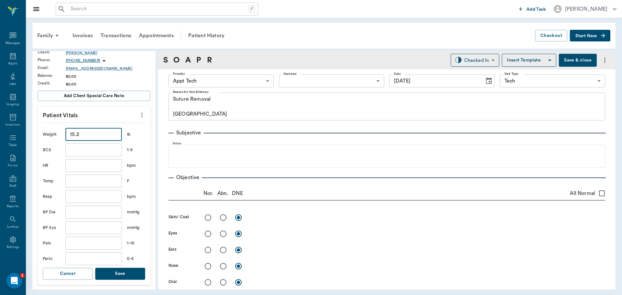
type input "15.2"
click at [121, 272] on button "Save" at bounding box center [120, 274] width 50 height 12
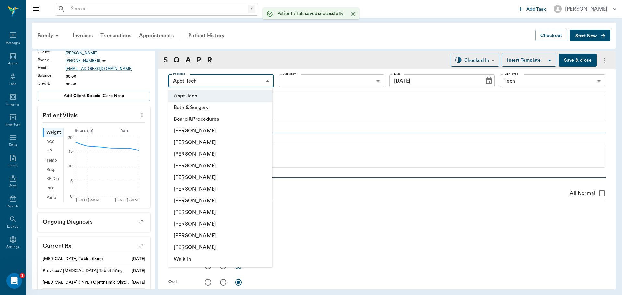
click at [229, 79] on body "/ ​ Add Task Dr. Bert Ellsworth Nectar Messages Appts Labs Imaging Inventory Ta…" at bounding box center [311, 147] width 622 height 295
click at [211, 152] on li "[PERSON_NAME]" at bounding box center [221, 154] width 104 height 12
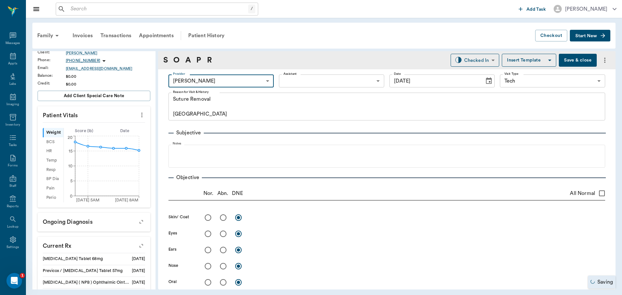
click at [250, 85] on body "/ ​ Add Task Dr. Bert Ellsworth Nectar Messages Appts Labs Imaging Inventory Ta…" at bounding box center [311, 147] width 622 height 295
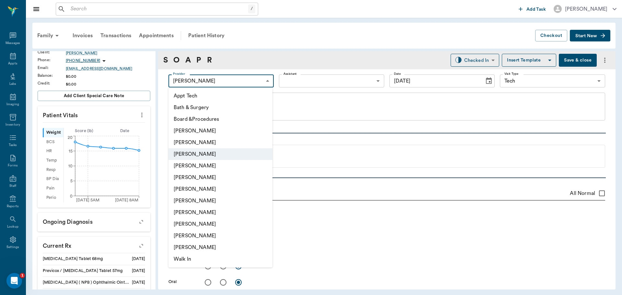
click at [198, 168] on li "[PERSON_NAME]" at bounding box center [221, 166] width 104 height 12
type input "63ec2f075fda476ae8351a4d"
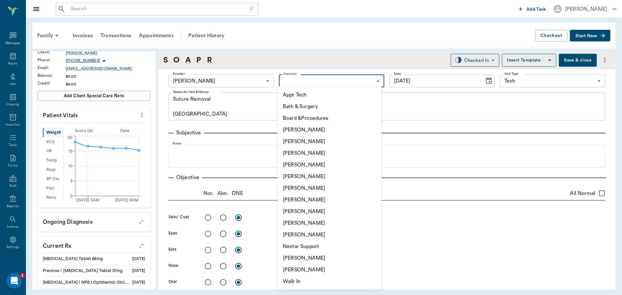
click at [328, 75] on body "/ ​ Add Task Dr. Bert Ellsworth Nectar Messages Appts Labs Imaging Inventory Ta…" at bounding box center [311, 147] width 622 height 295
click at [298, 151] on li "Daniel Virnala" at bounding box center [330, 153] width 104 height 12
type input "642ef10e332a41444de2bad1"
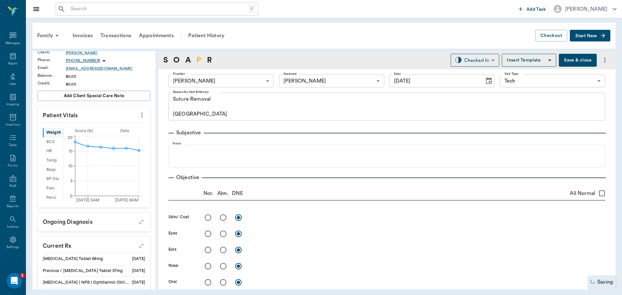
click at [197, 61] on link "P" at bounding box center [198, 60] width 5 height 12
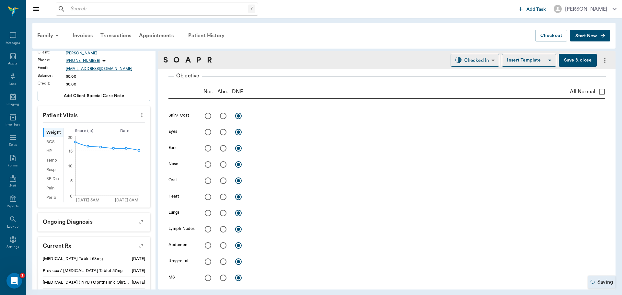
scroll to position [401, 0]
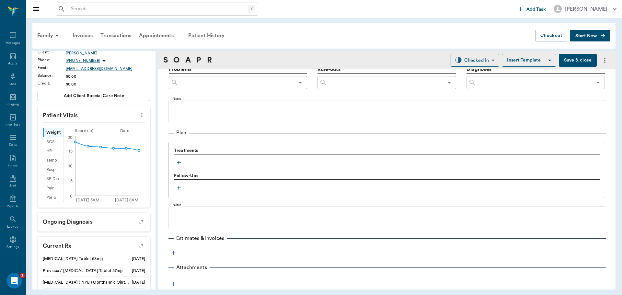
click at [179, 160] on icon "button" at bounding box center [179, 162] width 6 height 6
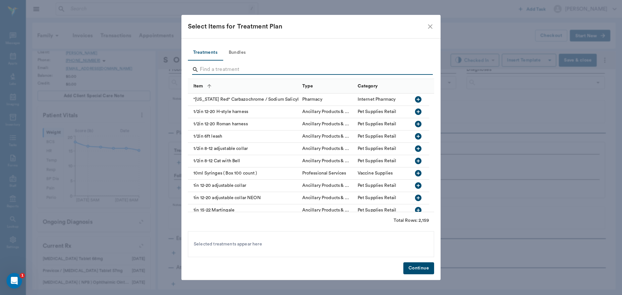
click at [226, 71] on input "Search" at bounding box center [311, 69] width 223 height 10
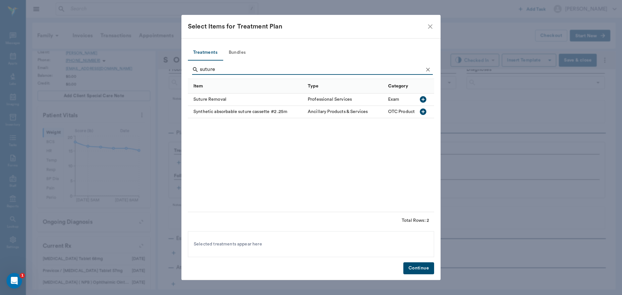
type input "suture"
click at [426, 100] on icon "button" at bounding box center [423, 99] width 6 height 6
click at [422, 270] on button "Continue" at bounding box center [419, 269] width 31 height 12
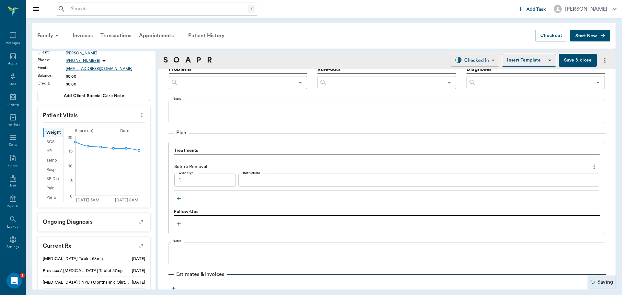
type input "1.00"
click at [461, 59] on body "/ ​ Add Task Dr. Bert Ellsworth Nectar Messages Appts Labs Imaging Inventory Ta…" at bounding box center [311, 147] width 622 height 295
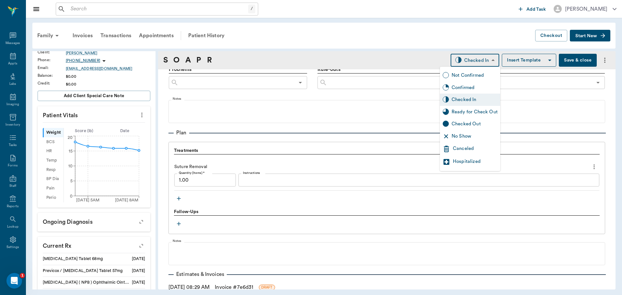
click at [472, 111] on div "Ready for Check Out" at bounding box center [475, 112] width 46 height 7
type input "READY_TO_CHECKOUT"
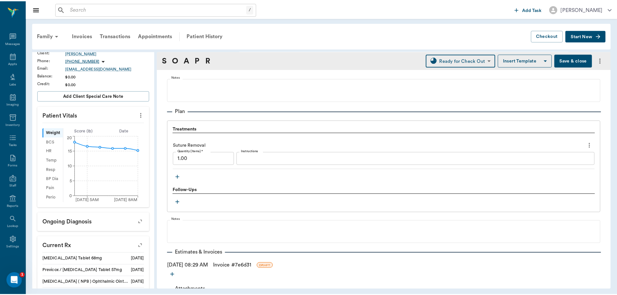
scroll to position [445, 0]
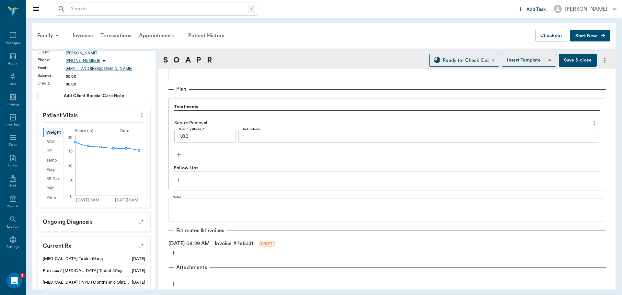
click at [253, 243] on link "Invoice # 7e6d31" at bounding box center [234, 244] width 39 height 8
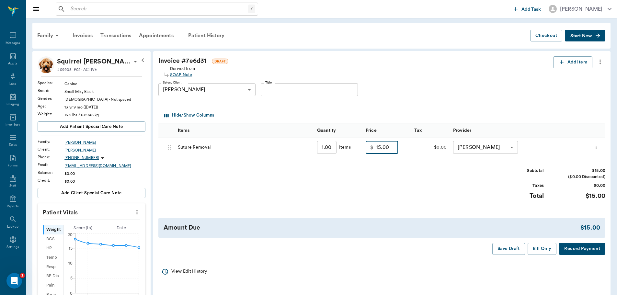
click at [380, 149] on input "15.00" at bounding box center [387, 147] width 22 height 13
type input "0.00"
click at [544, 248] on button "Bill Only" at bounding box center [542, 249] width 29 height 12
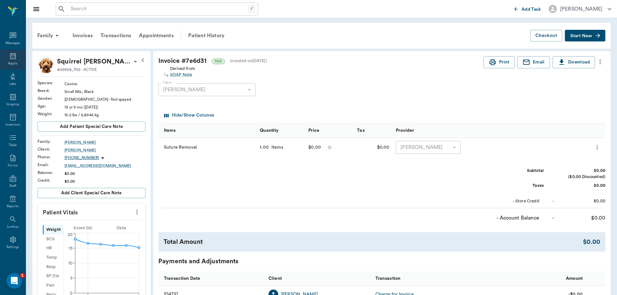
click at [10, 55] on icon at bounding box center [13, 56] width 6 height 6
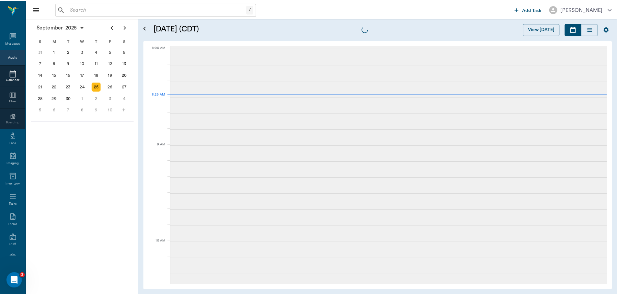
scroll to position [1, 0]
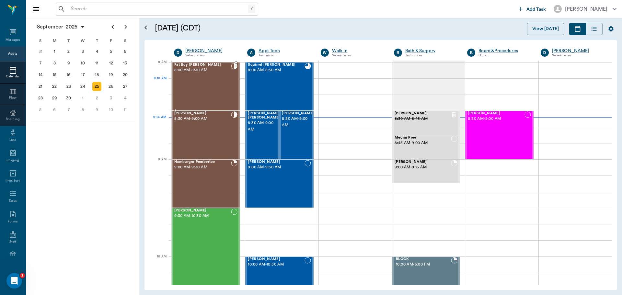
click at [197, 82] on div "Fat Boy Byrum 8:00 AM - 8:30 AM" at bounding box center [202, 86] width 57 height 47
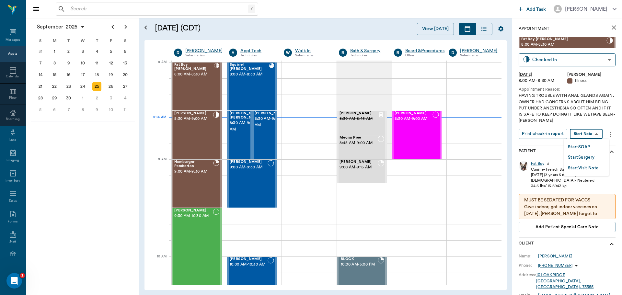
click at [580, 135] on body "/ ​ Add Task Dr. Bert Ellsworth Nectar Messages Appts Calendar Flow Boarding La…" at bounding box center [311, 147] width 622 height 295
click at [539, 164] on div at bounding box center [311, 147] width 622 height 295
click at [538, 164] on div "Fat Boy" at bounding box center [537, 164] width 13 height 6
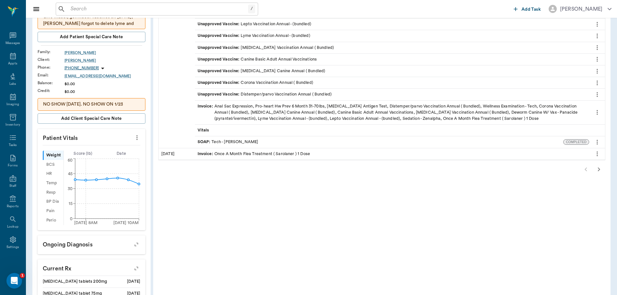
scroll to position [130, 0]
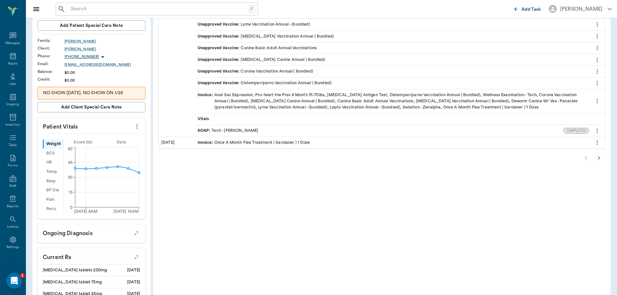
click at [601, 158] on icon "button" at bounding box center [599, 158] width 8 height 8
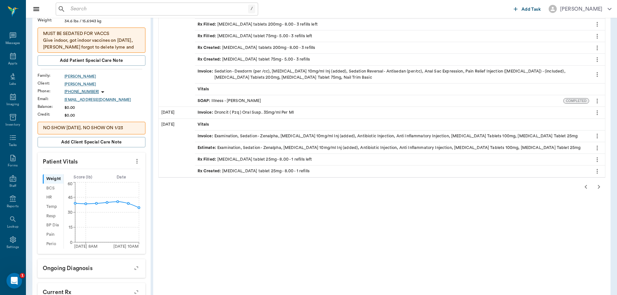
scroll to position [97, 0]
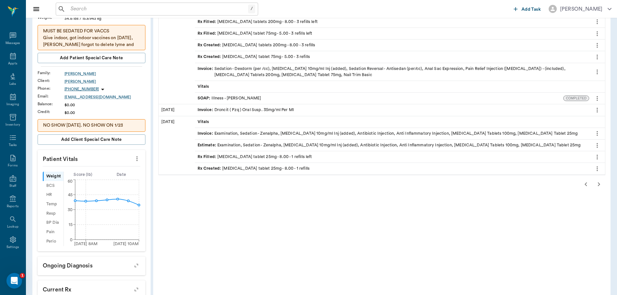
click at [600, 185] on icon "button" at bounding box center [599, 185] width 8 height 8
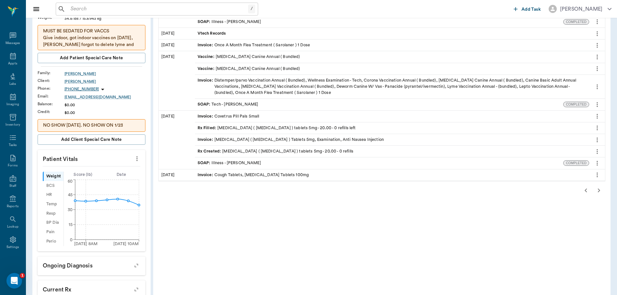
click at [598, 189] on icon "button" at bounding box center [599, 191] width 8 height 8
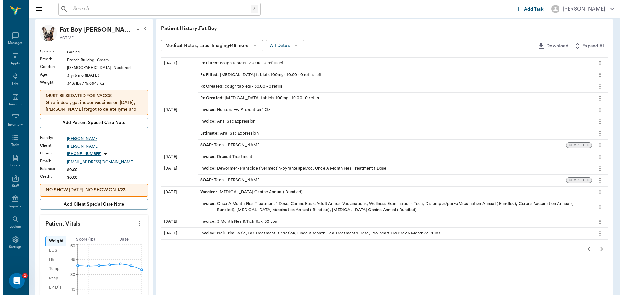
scroll to position [0, 0]
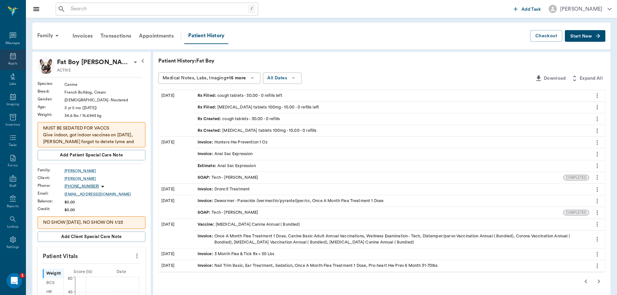
click at [13, 54] on icon at bounding box center [13, 56] width 6 height 6
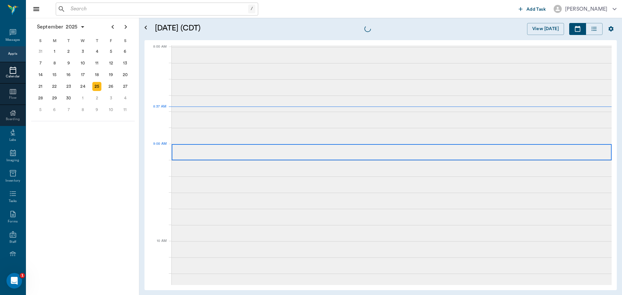
scroll to position [1, 0]
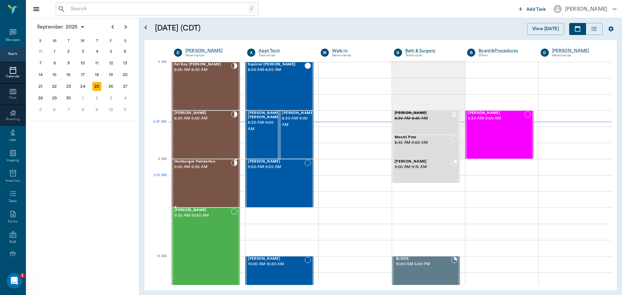
click at [229, 178] on div "Hamburger Pemberton 9:00 AM - 9:30 AM" at bounding box center [202, 183] width 57 height 47
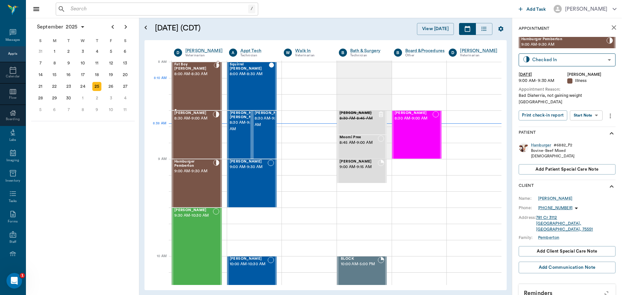
click at [186, 84] on div "Fat Boy Byrum 8:00 AM - 8:30 AM" at bounding box center [194, 86] width 40 height 47
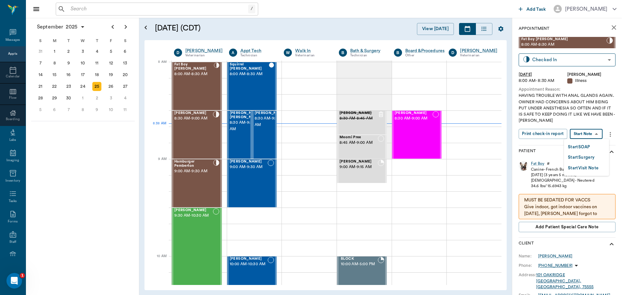
click at [590, 133] on body "/ ​ Add Task Dr. Bert Ellsworth Nectar Messages Appts Calendar Flow Boarding La…" at bounding box center [311, 147] width 622 height 295
click at [583, 146] on button "Start SOAP" at bounding box center [579, 147] width 22 height 7
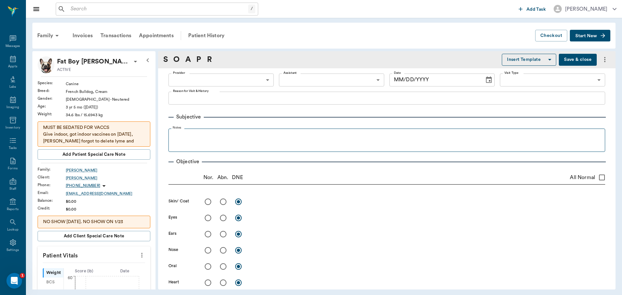
scroll to position [3, 0]
type input "63ec2f075fda476ae8351a4d"
type input "65d2be4f46e3a538d89b8c15"
type textarea "HAVING TROUBLE WITH ANAL GLANDS AGAIN. OWNER HAD CONCERNS ABOUT HIM BEING PUT U…"
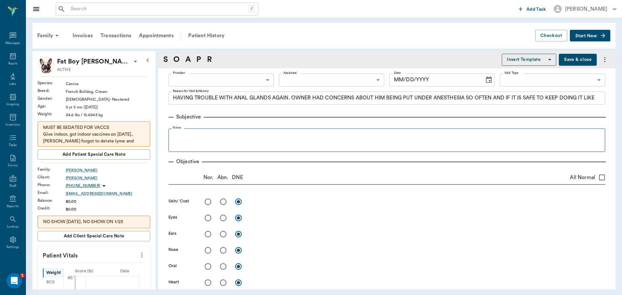
type input "[DATE]"
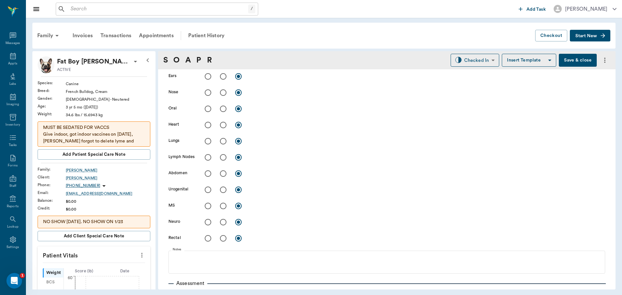
scroll to position [174, 0]
click at [206, 237] on input "radio" at bounding box center [208, 238] width 14 height 14
radio input "true"
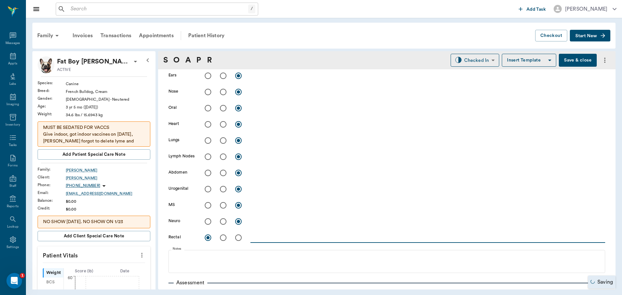
click at [273, 237] on textarea at bounding box center [428, 237] width 355 height 7
type textarea "Anal glands palpate as normal"
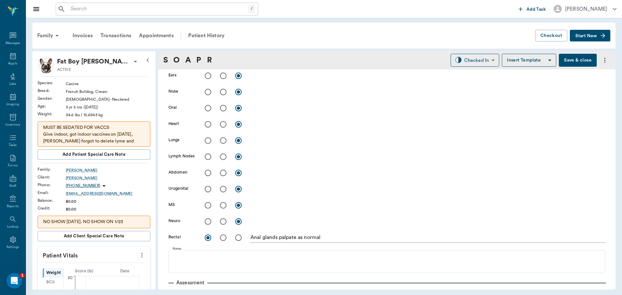
click at [123, 126] on p "MUST BE SEDATED FOR VACCS Give indoor, got indoor vaccines on 7/17/25, Hunt for…" at bounding box center [94, 137] width 102 height 27
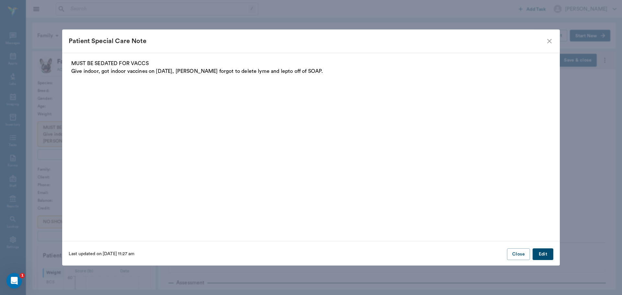
click at [302, 70] on p "MUST BE SEDATED FOR VACCS Give indoor, got indoor vaccines on 7/17/25, Hunt for…" at bounding box center [311, 68] width 480 height 16
click at [546, 255] on button "Edit" at bounding box center [543, 255] width 21 height 12
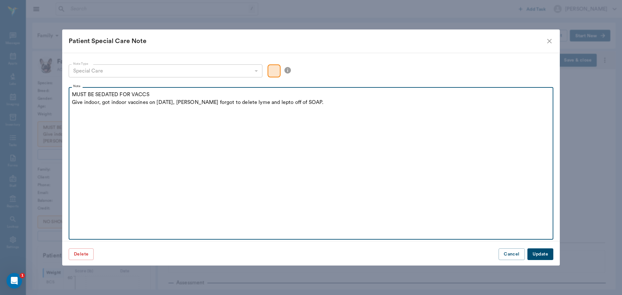
click at [159, 95] on p "MUST BE SEDATED FOR VACCS Give indoor, got indoor vaccines on 7/17/25, Hunt for…" at bounding box center [311, 99] width 478 height 16
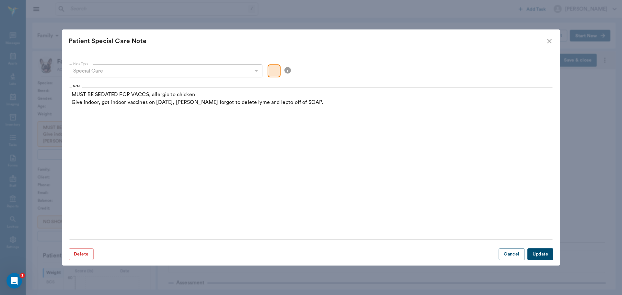
click at [544, 254] on button "Update" at bounding box center [541, 255] width 26 height 12
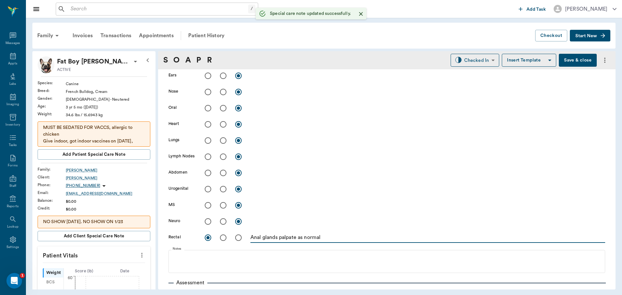
click at [330, 239] on textarea "Anal glands palpate as normal" at bounding box center [428, 237] width 355 height 7
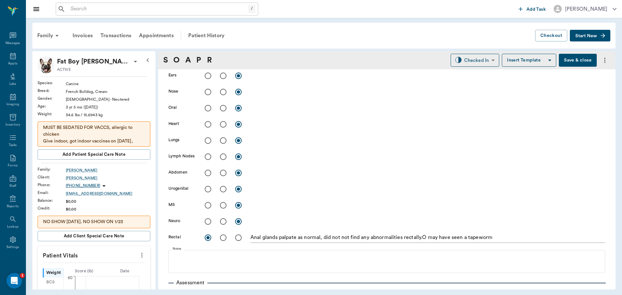
click at [424, 242] on div "Anal glands palpate as normal, did not not find any abnormalities rectally.O ma…" at bounding box center [428, 238] width 355 height 9
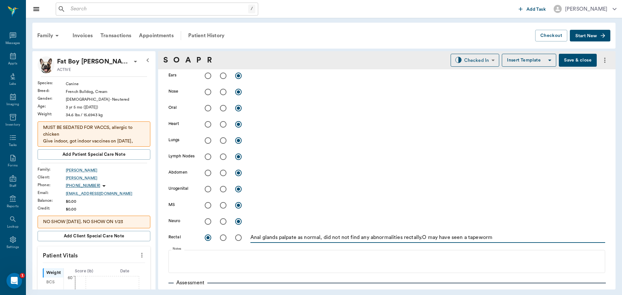
click at [426, 238] on textarea "Anal glands palpate as normal, did not not find any abnormalities rectally.O ma…" at bounding box center [428, 237] width 355 height 7
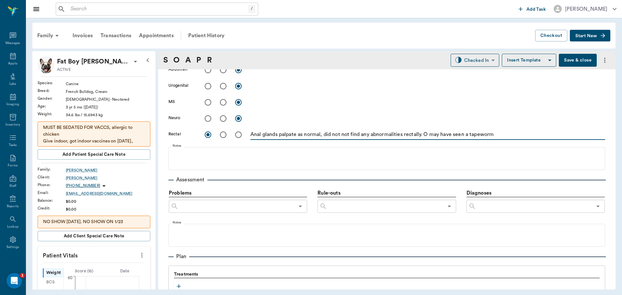
scroll to position [304, 0]
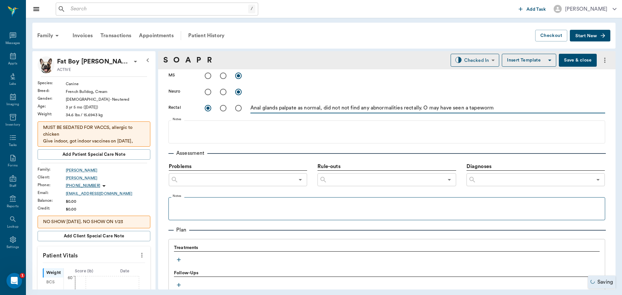
type textarea "Anal glands palpate as normal, did not not find any abnormalities rectally. O m…"
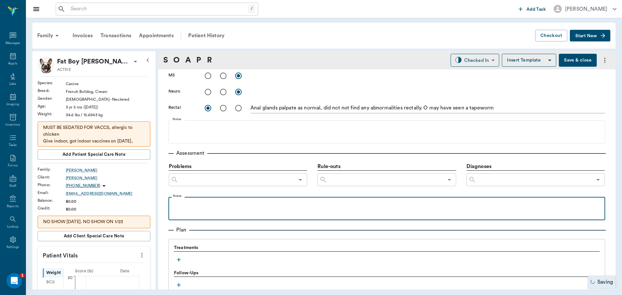
click at [262, 212] on div at bounding box center [387, 208] width 430 height 16
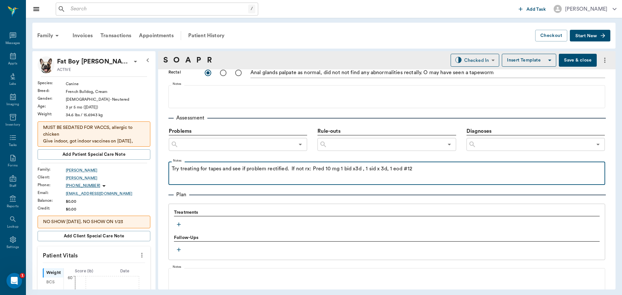
scroll to position [401, 0]
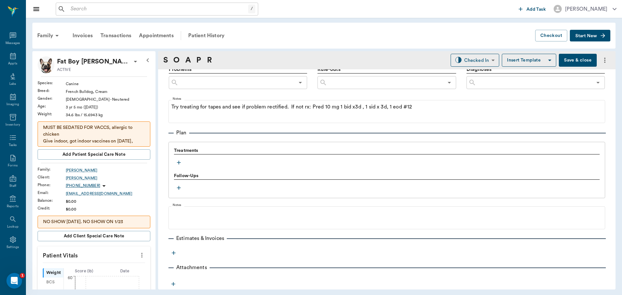
click at [177, 163] on icon "button" at bounding box center [179, 162] width 6 height 6
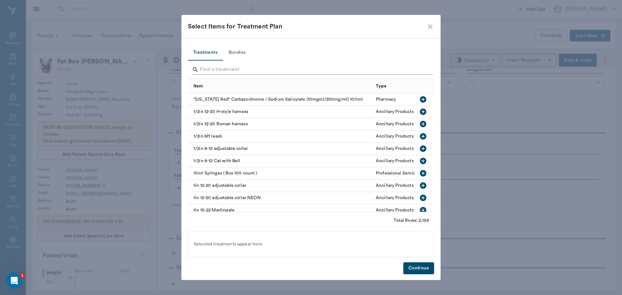
click at [217, 71] on input "Search" at bounding box center [311, 69] width 223 height 10
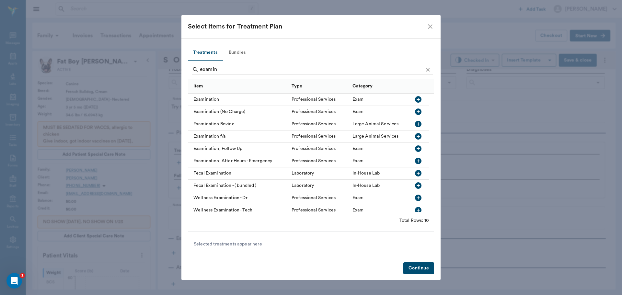
click at [417, 97] on icon "button" at bounding box center [418, 99] width 6 height 6
drag, startPoint x: 244, startPoint y: 70, endPoint x: 242, endPoint y: 57, distance: 13.1
click at [242, 62] on div "examin" at bounding box center [312, 70] width 241 height 17
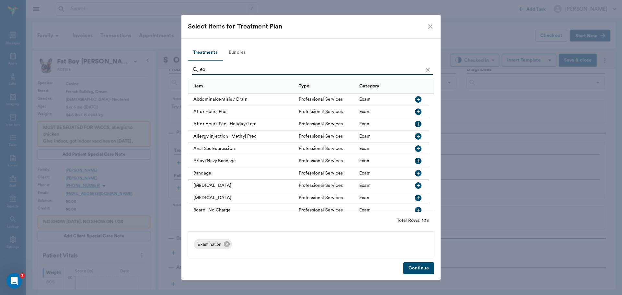
type input "e"
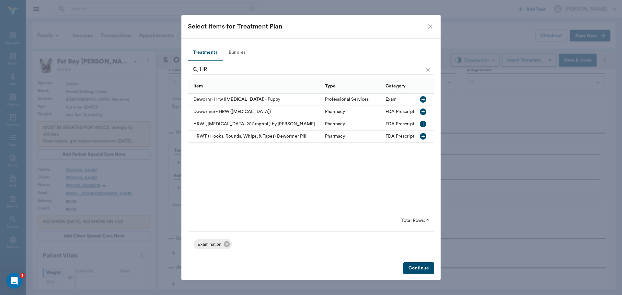
click at [420, 136] on icon "button" at bounding box center [423, 137] width 8 height 8
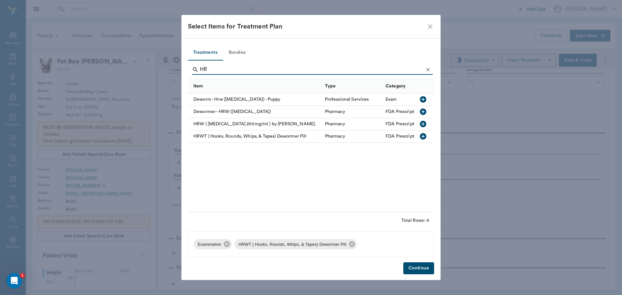
type input "H"
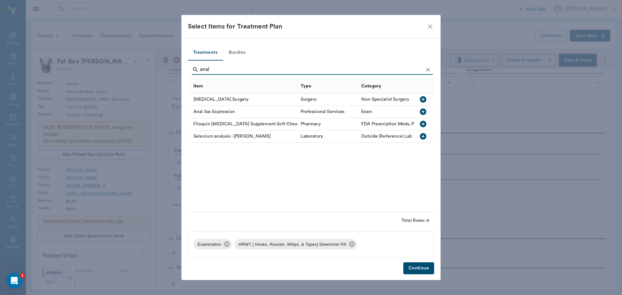
type input "anal"
click at [424, 125] on icon "button" at bounding box center [423, 124] width 6 height 6
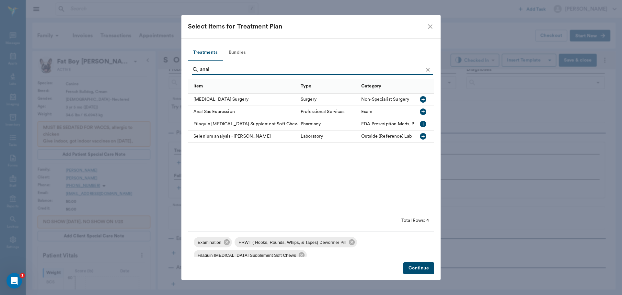
click at [419, 266] on button "Continue" at bounding box center [419, 269] width 31 height 12
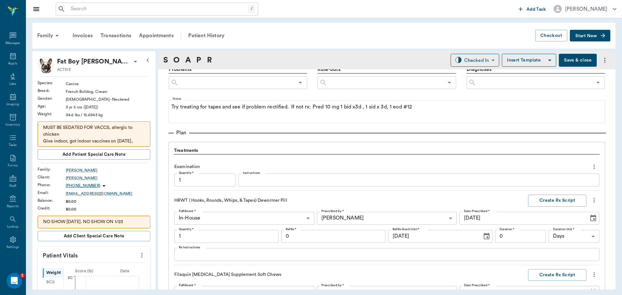
scroll to position [578, 0]
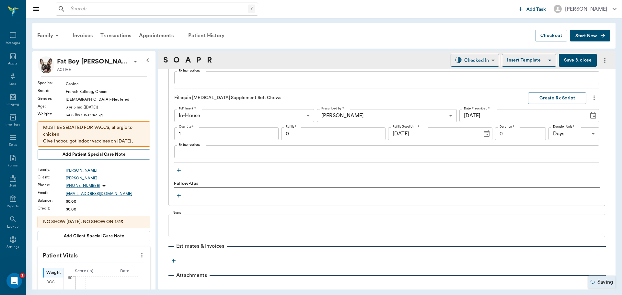
type input "1.00"
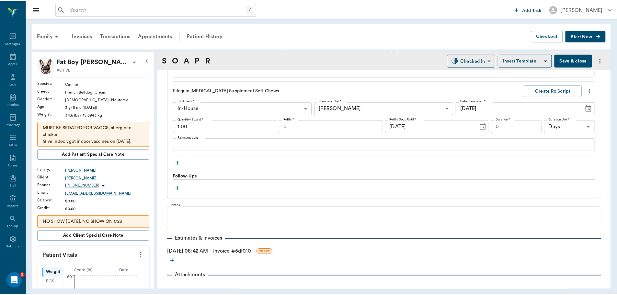
scroll to position [594, 0]
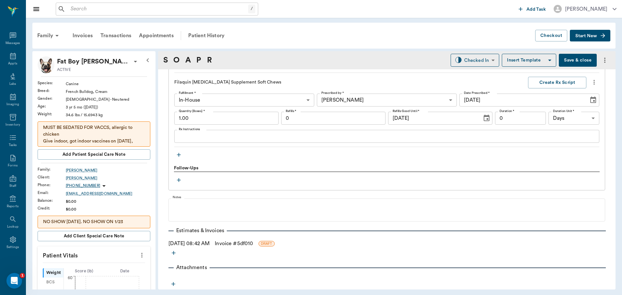
click at [229, 243] on link "Invoice # 5df010" at bounding box center [234, 244] width 38 height 8
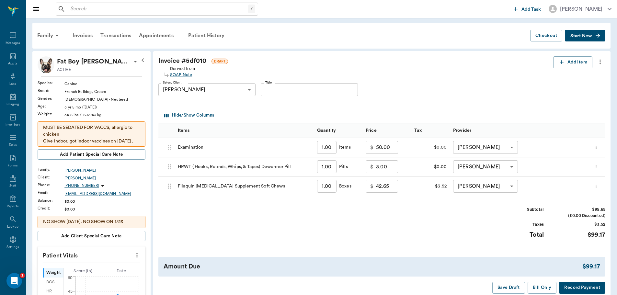
click at [393, 147] on input "50.00" at bounding box center [387, 147] width 22 height 13
type input "30.00"
click at [378, 225] on div "Subtotal $75.65 ($0.00 Discounted) Taxes $3.52 Total $79.17" at bounding box center [381, 227] width 447 height 40
click at [535, 286] on button "Bill Only" at bounding box center [542, 288] width 29 height 12
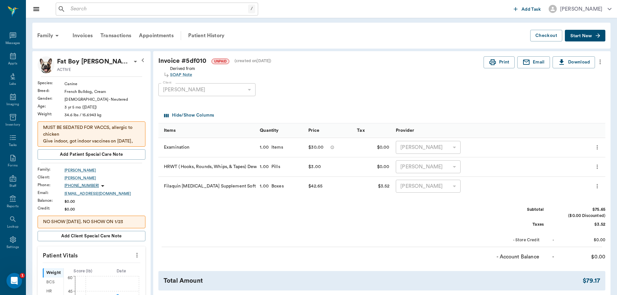
click at [135, 253] on icon "more" at bounding box center [137, 256] width 7 height 8
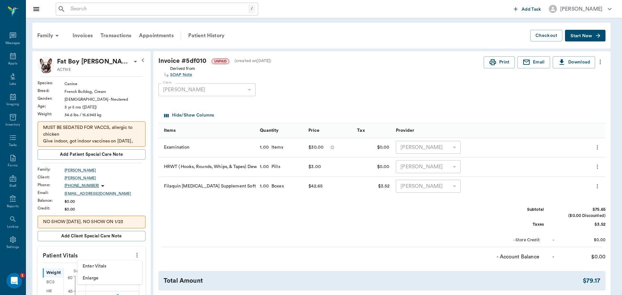
click at [109, 268] on span "Enter Vitals" at bounding box center [110, 266] width 54 height 7
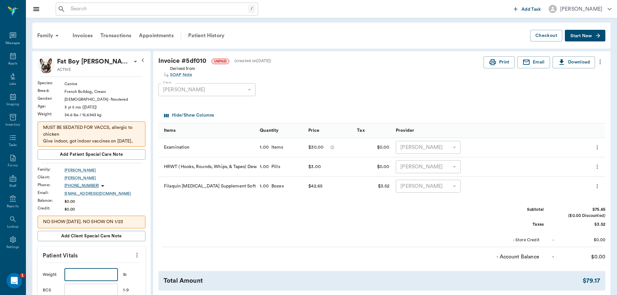
click at [89, 278] on input "text" at bounding box center [90, 274] width 53 height 13
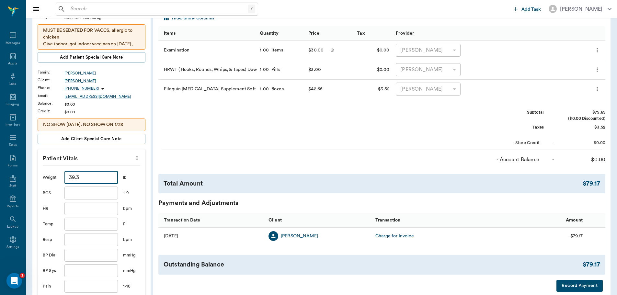
scroll to position [130, 0]
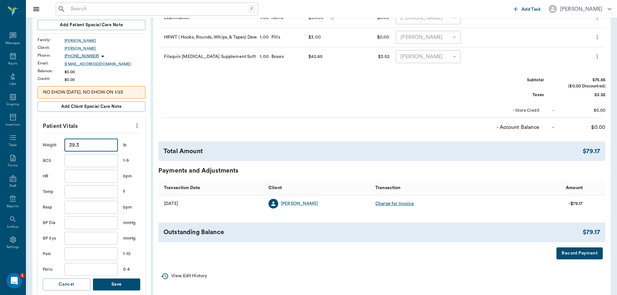
type input "39.3"
click at [121, 288] on button "Save" at bounding box center [117, 285] width 48 height 12
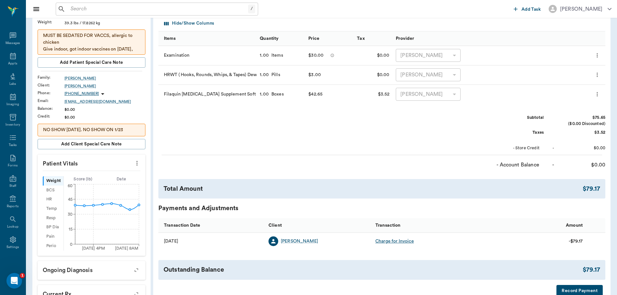
scroll to position [32, 0]
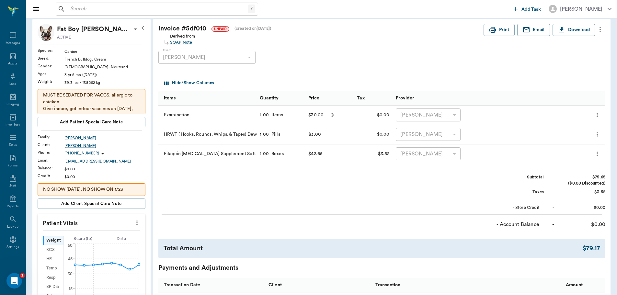
click at [601, 30] on icon "more" at bounding box center [600, 30] width 7 height 8
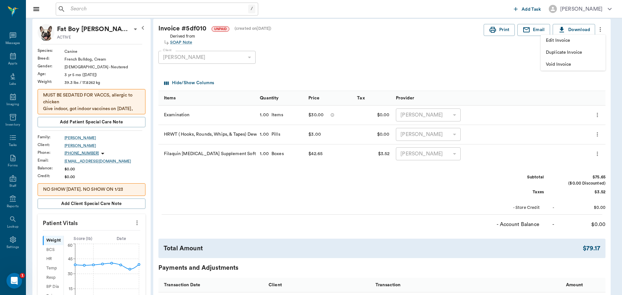
click at [589, 42] on span "Edit Invoice" at bounding box center [573, 40] width 54 height 7
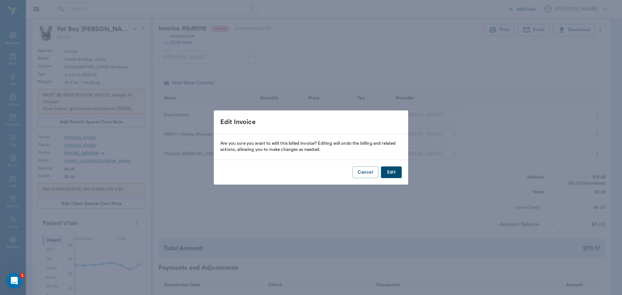
click at [391, 175] on button "Edit" at bounding box center [391, 173] width 21 height 12
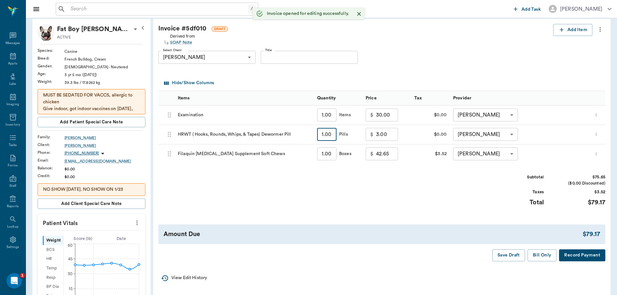
click at [323, 137] on input "1.00" at bounding box center [326, 134] width 19 height 13
type input "2"
type input "6.00"
click at [369, 202] on div "Subtotal $78.65 ($0.00 Discounted) Taxes $3.52 Total $82.17" at bounding box center [381, 194] width 447 height 40
click at [545, 257] on button "Bill Only" at bounding box center [542, 256] width 29 height 12
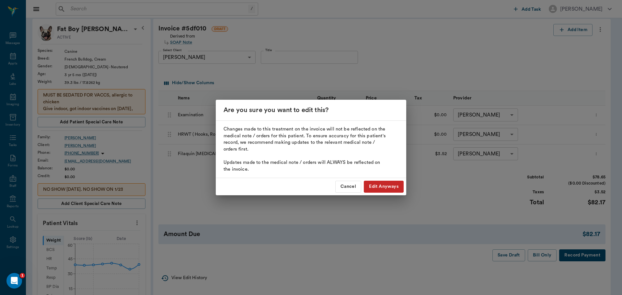
click at [373, 188] on button "Edit Anyways" at bounding box center [384, 187] width 40 height 12
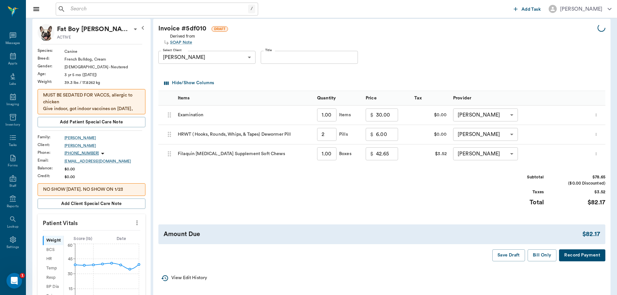
type input "2.00"
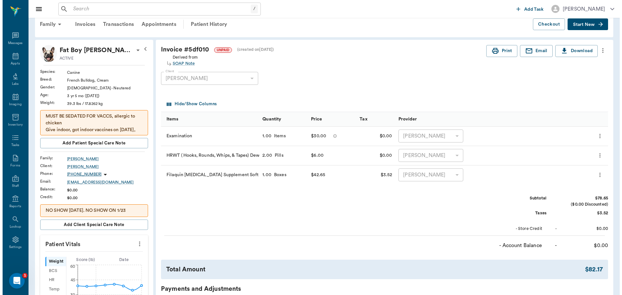
scroll to position [0, 0]
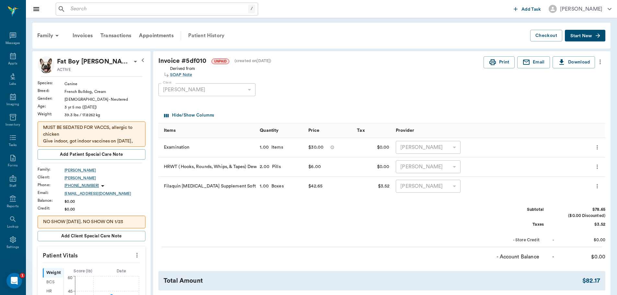
click at [198, 34] on div "Patient History" at bounding box center [206, 36] width 44 height 16
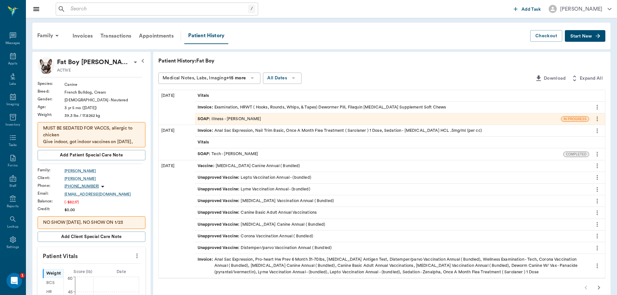
click at [320, 119] on div "SOAP : Illness - Dr. Bert Ellsworth" at bounding box center [378, 118] width 366 height 11
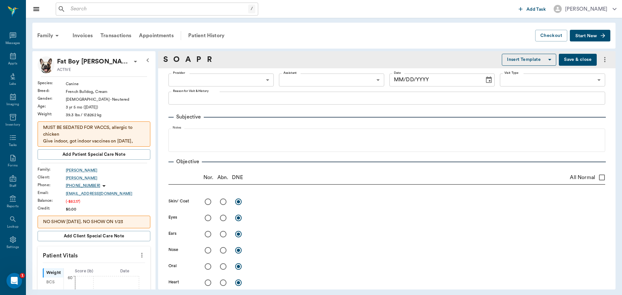
type input "63ec2f075fda476ae8351a4d"
type input "65d2be4f46e3a538d89b8c15"
type textarea "HAVING TROUBLE WITH ANAL GLANDS AGAIN. OWNER HAD CONCERNS ABOUT HIM BEING PUT U…"
radio input "true"
type textarea "Anal glands palpate as normal, did not not find any abnormalities rectally. O m…"
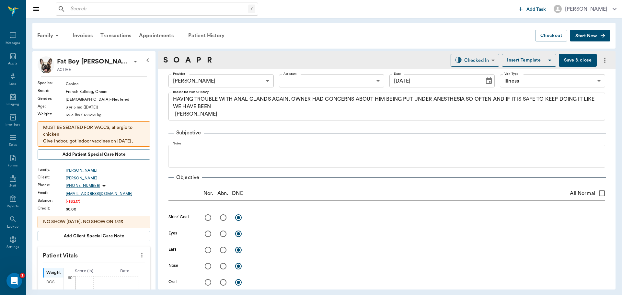
type input "[DATE]"
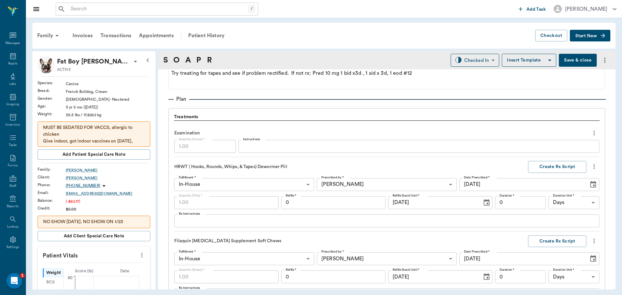
scroll to position [421, 0]
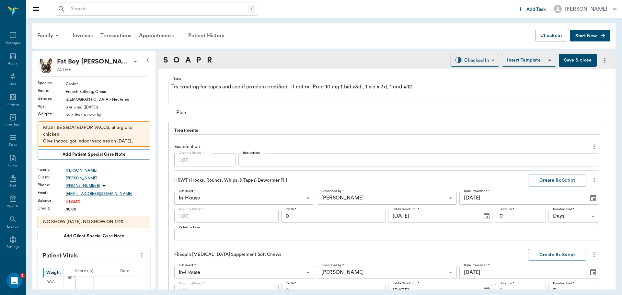
click at [591, 184] on icon "more" at bounding box center [594, 180] width 7 height 8
click at [484, 175] on div at bounding box center [311, 147] width 622 height 295
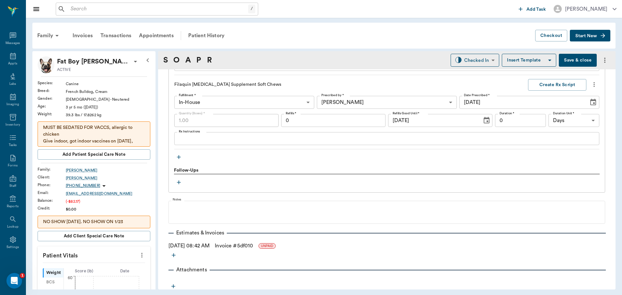
scroll to position [594, 0]
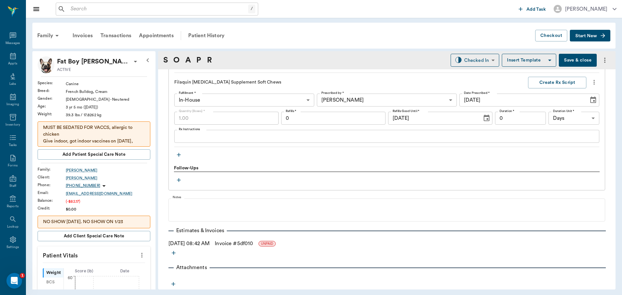
click at [240, 244] on link "Invoice # 5df010" at bounding box center [234, 244] width 38 height 8
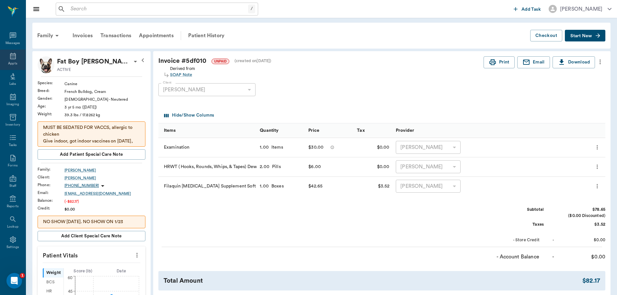
click at [11, 61] on div "Appts" at bounding box center [12, 63] width 9 height 5
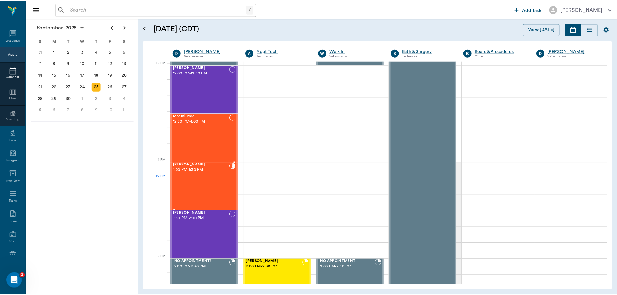
scroll to position [390, 0]
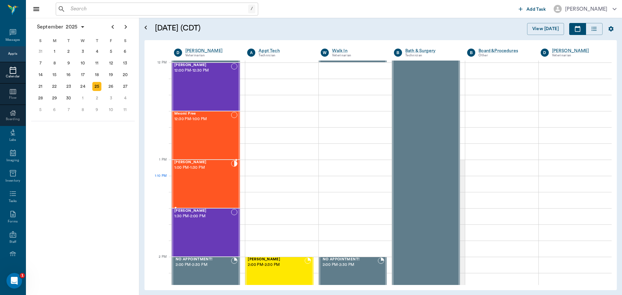
click at [223, 182] on div "JoJo Estep 1:00 PM - 1:30 PM" at bounding box center [202, 183] width 57 height 47
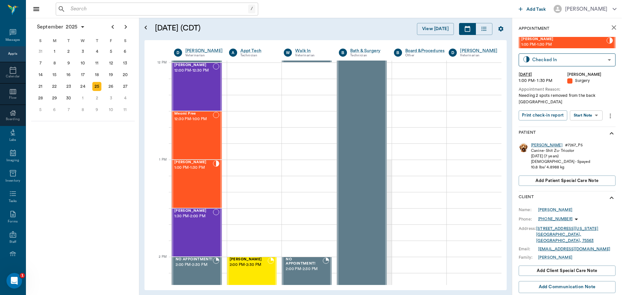
click at [533, 143] on div "JoJo" at bounding box center [546, 146] width 31 height 6
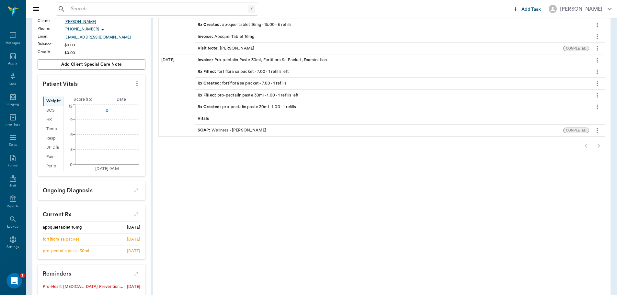
scroll to position [130, 0]
click at [599, 146] on div at bounding box center [381, 145] width 447 height 13
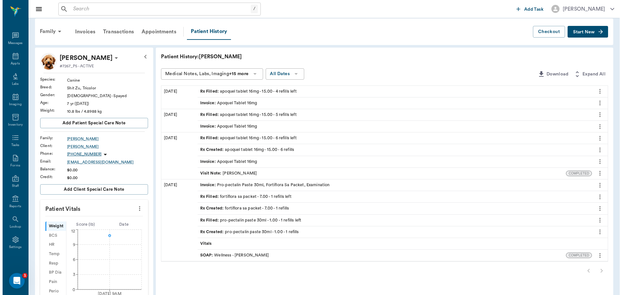
scroll to position [0, 0]
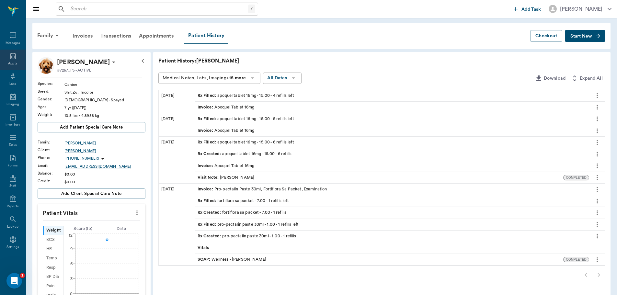
click at [17, 53] on div "Appts" at bounding box center [13, 60] width 26 height 20
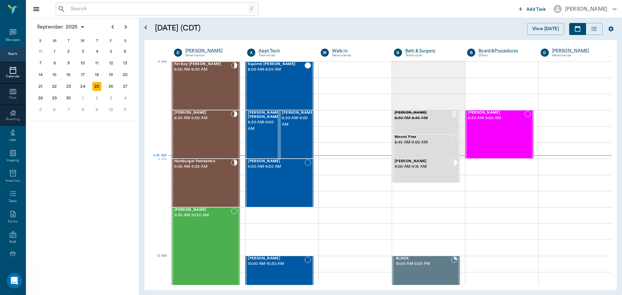
click at [153, 8] on input "text" at bounding box center [158, 9] width 180 height 9
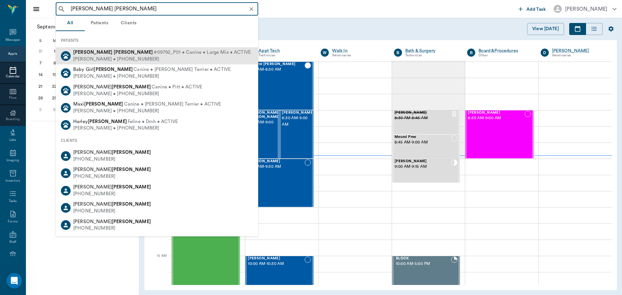
click at [154, 55] on span "#09792_P01 • Canine • Large Mix • ACTIVE" at bounding box center [202, 52] width 97 height 7
type input "huff warr"
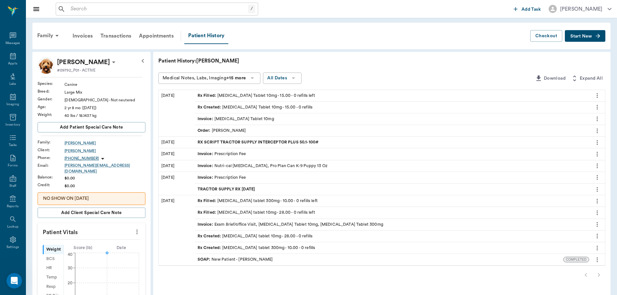
scroll to position [32, 0]
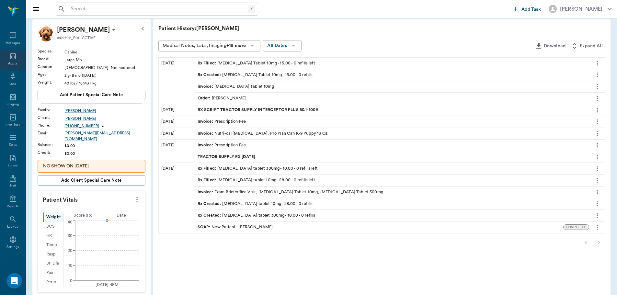
click at [5, 57] on div "Appts" at bounding box center [13, 60] width 26 height 20
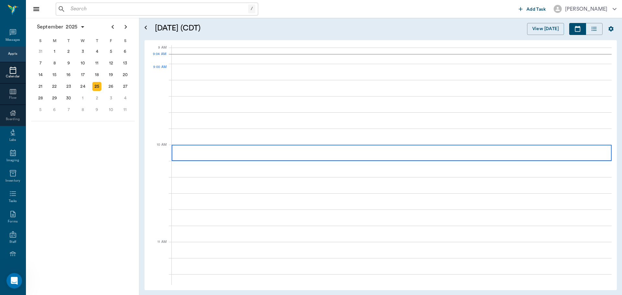
scroll to position [97, 0]
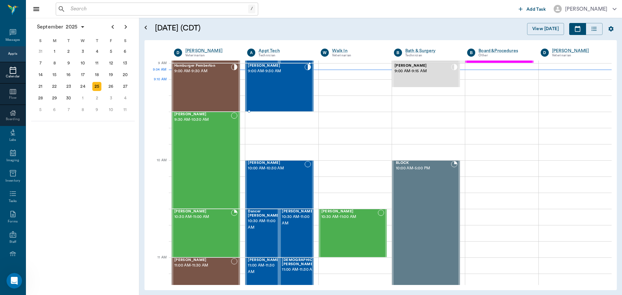
click at [289, 91] on div "Chase Miller 9:00 AM - 9:30 AM" at bounding box center [276, 87] width 56 height 47
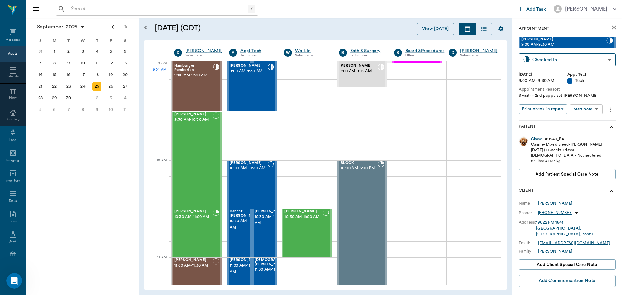
click at [581, 110] on body "/ ​ Add Task Dr. Bert Ellsworth Nectar Messages Appts Calendar Flow Boarding La…" at bounding box center [311, 147] width 622 height 295
click at [582, 122] on button "Start SOAP" at bounding box center [579, 122] width 22 height 7
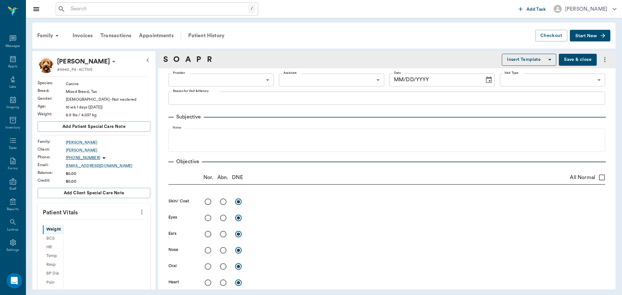
scroll to position [3, 0]
type input "63ec2f075fda476ae8351a4c"
type input "65d2be4f46e3a538d89b8c1a"
type textarea "3 visit---2nd puppy set Christy"
type input "[DATE]"
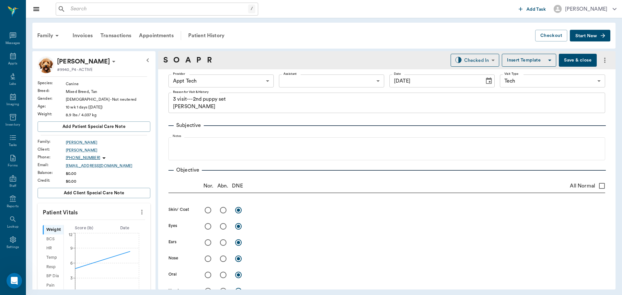
click at [138, 215] on icon "more" at bounding box center [141, 212] width 7 height 8
click at [117, 221] on span "Enter Vitals" at bounding box center [110, 223] width 54 height 7
click at [94, 227] on input "text" at bounding box center [93, 231] width 56 height 13
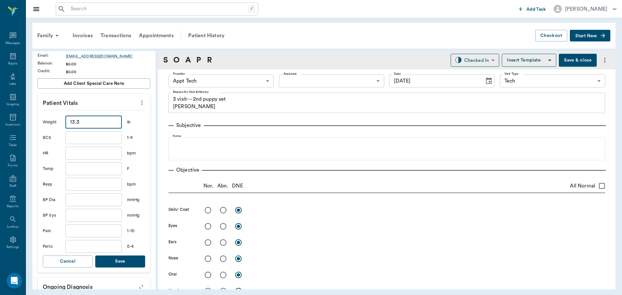
scroll to position [130, 0]
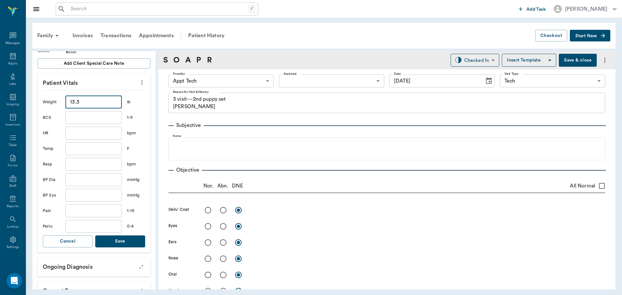
type input "13.3"
click at [124, 243] on button "Save" at bounding box center [120, 242] width 50 height 12
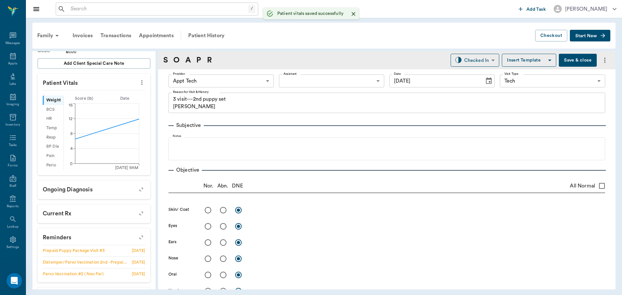
click at [205, 82] on body "/ ​ Add Task Dr. Bert Ellsworth Nectar Messages Appts Labs Imaging Inventory Ta…" at bounding box center [311, 147] width 622 height 295
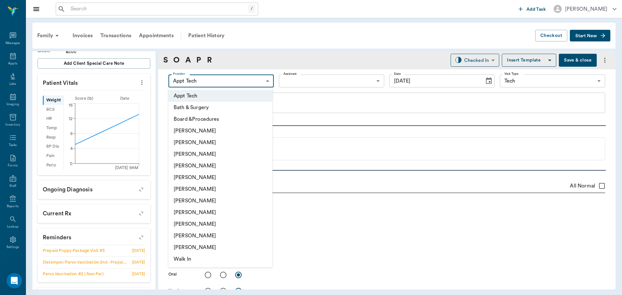
click at [201, 198] on li "[PERSON_NAME]" at bounding box center [221, 201] width 104 height 12
type input "682b670d8bdc6f7f8feef3db"
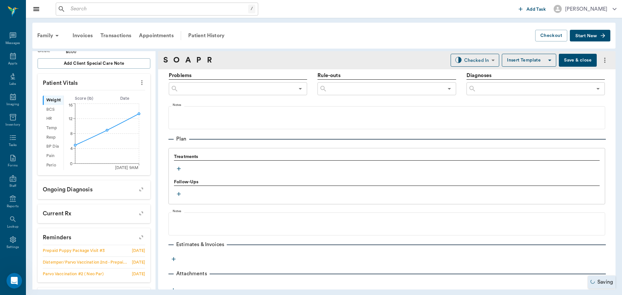
scroll to position [394, 0]
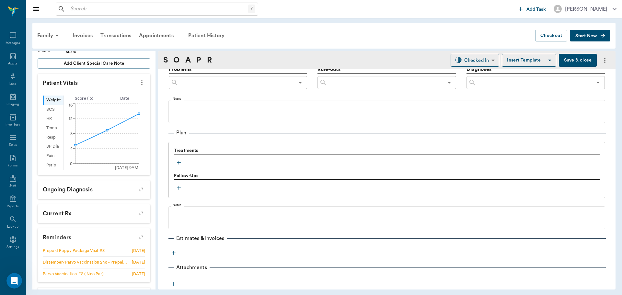
click at [176, 162] on icon "button" at bounding box center [179, 162] width 6 height 6
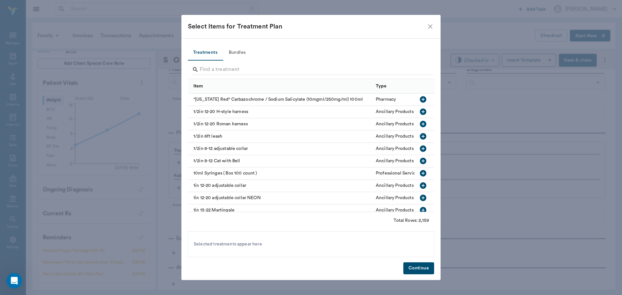
click at [241, 52] on button "Bundles" at bounding box center [237, 53] width 29 height 16
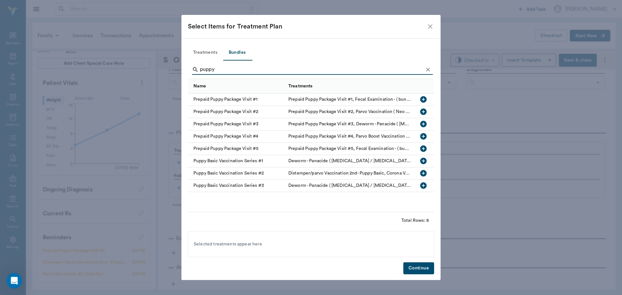
type input "puppy"
click at [426, 125] on icon "button" at bounding box center [423, 124] width 6 height 6
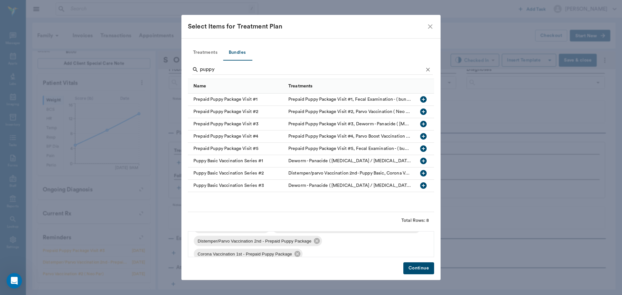
scroll to position [22, 0]
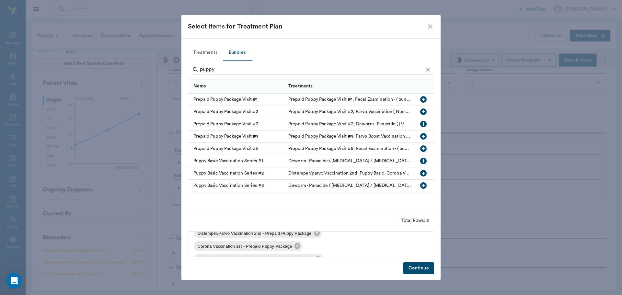
click at [420, 271] on button "Continue" at bounding box center [419, 269] width 31 height 12
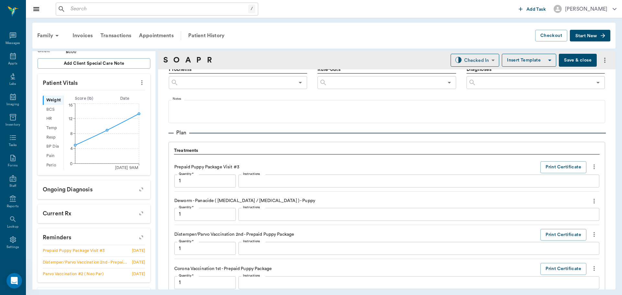
scroll to position [559, 0]
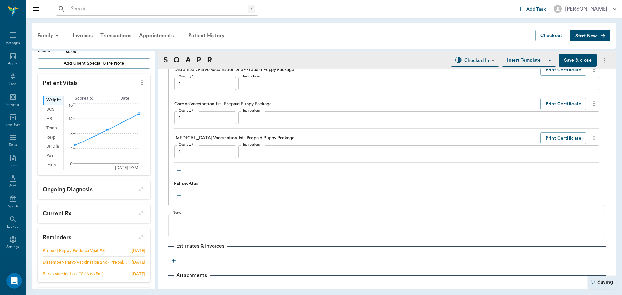
type input "1.00"
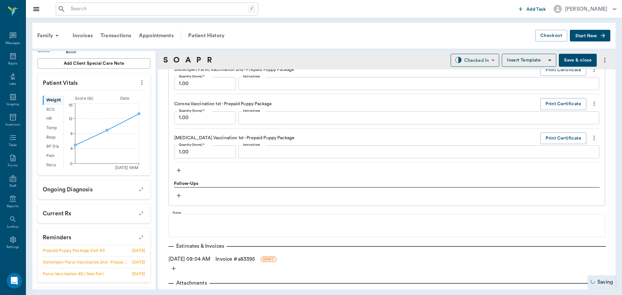
click at [179, 168] on icon "button" at bounding box center [179, 170] width 6 height 6
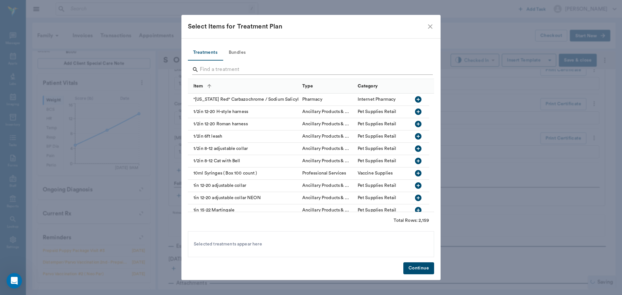
click at [237, 66] on input "Search" at bounding box center [311, 69] width 223 height 10
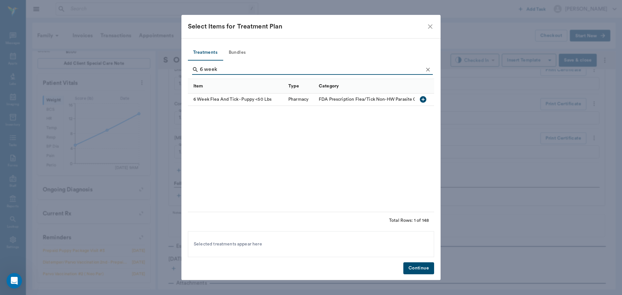
type input "6 week"
click at [427, 97] on icon "button" at bounding box center [423, 100] width 8 height 8
click at [419, 266] on button "Continue" at bounding box center [419, 269] width 31 height 12
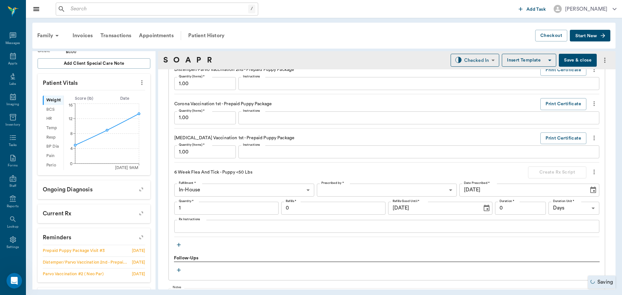
type input "1.00"
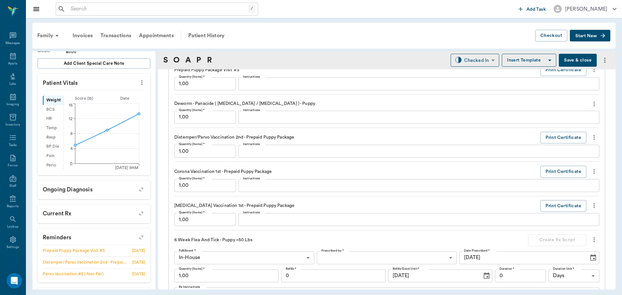
scroll to position [462, 0]
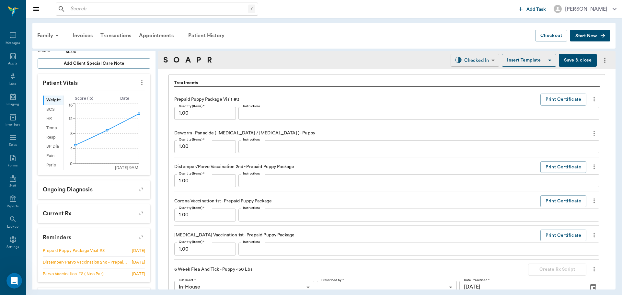
click at [457, 60] on body "/ ​ Add Task Dr. Bert Ellsworth Nectar Messages Appts Labs Imaging Inventory Ta…" at bounding box center [311, 147] width 622 height 295
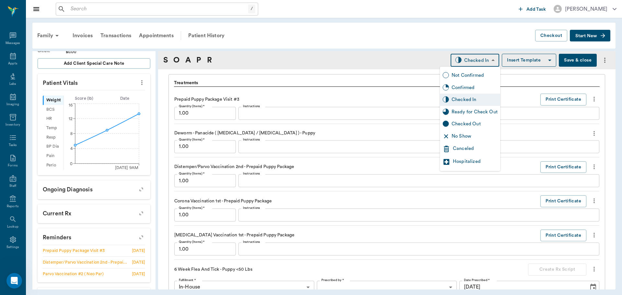
click at [477, 118] on div "Checked Out" at bounding box center [470, 124] width 60 height 12
click at [460, 61] on body "/ ​ Add Task Dr. Bert Ellsworth Nectar Messages Appts Labs Imaging Inventory Ta…" at bounding box center [311, 147] width 622 height 295
click at [479, 107] on div "Ready for Check Out" at bounding box center [468, 112] width 60 height 12
type input "READY_TO_CHECKOUT"
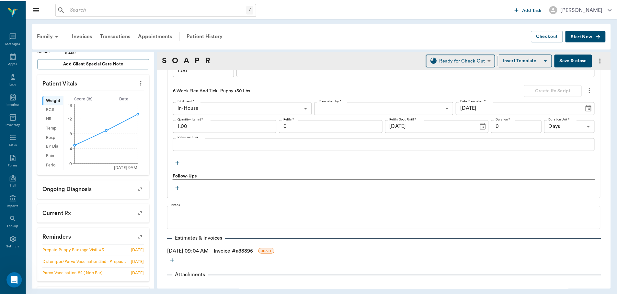
scroll to position [649, 0]
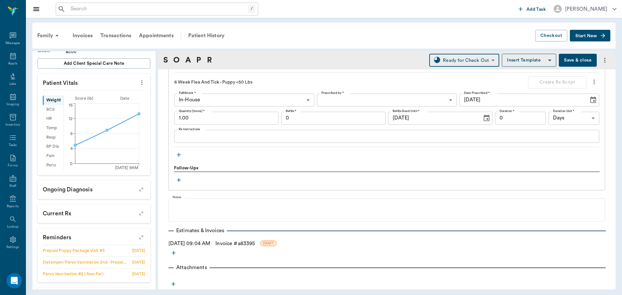
click at [240, 242] on link "Invoice # a83395" at bounding box center [236, 244] width 40 height 8
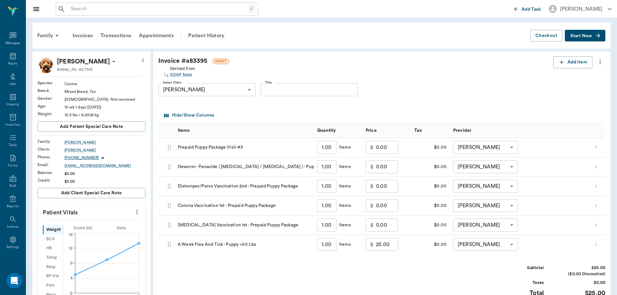
scroll to position [65, 0]
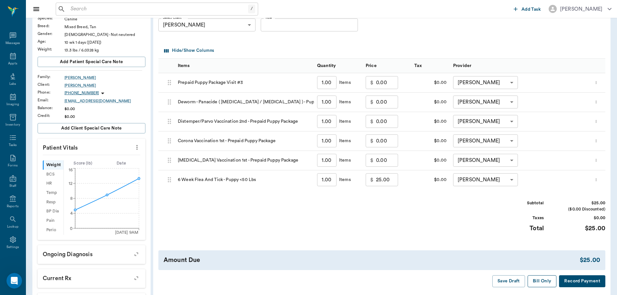
click at [540, 283] on button "Bill Only" at bounding box center [542, 281] width 29 height 12
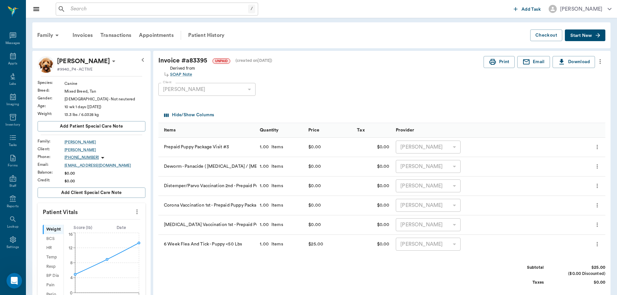
scroll to position [0, 0]
click at [602, 60] on icon "more" at bounding box center [600, 62] width 7 height 8
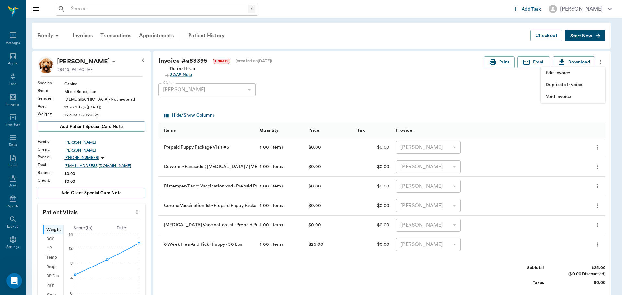
click at [598, 73] on span "Edit Invoice" at bounding box center [573, 73] width 54 height 7
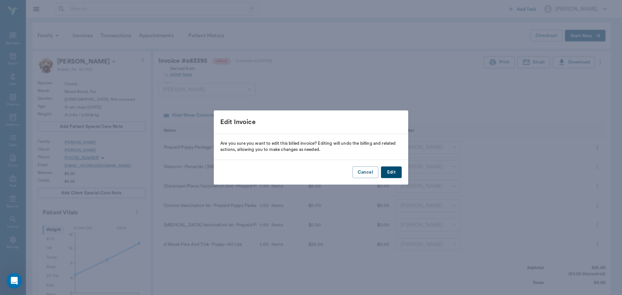
click at [386, 169] on button "Edit" at bounding box center [391, 173] width 21 height 12
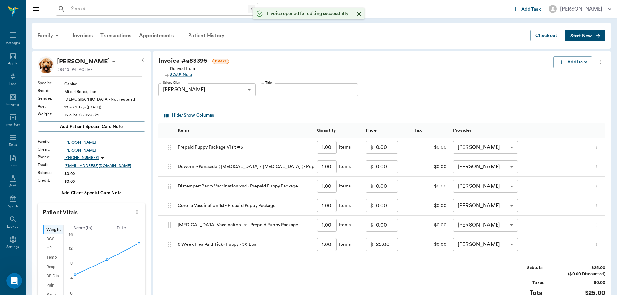
scroll to position [65, 0]
click at [565, 63] on button "Add Item" at bounding box center [573, 62] width 39 height 12
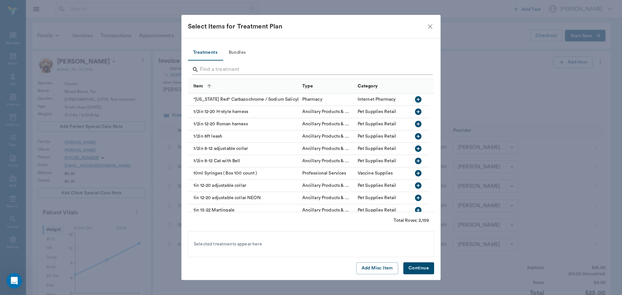
click at [263, 69] on input "Search" at bounding box center [311, 69] width 223 height 10
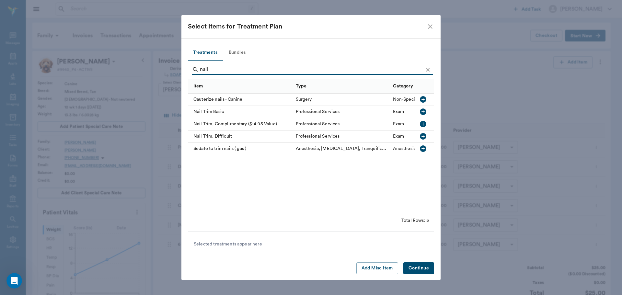
type input "nail"
click at [424, 109] on icon "button" at bounding box center [423, 112] width 6 height 6
click at [424, 269] on button "Continue" at bounding box center [419, 269] width 31 height 12
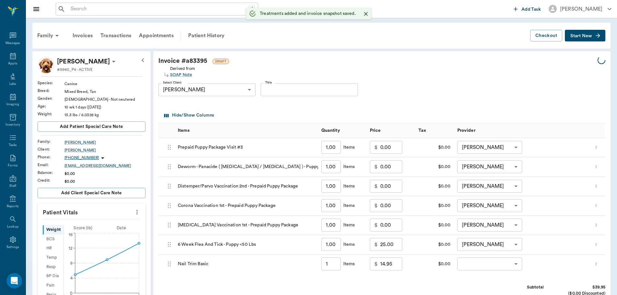
type input "1.00"
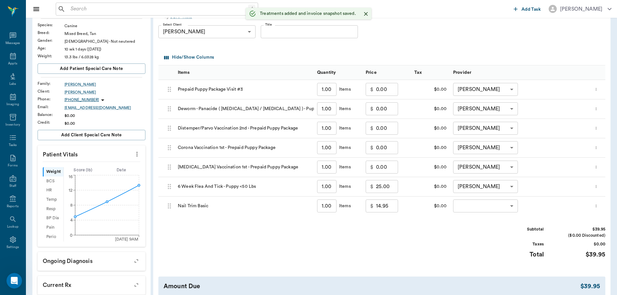
scroll to position [65, 0]
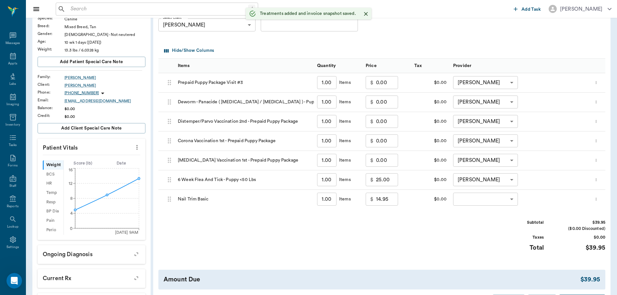
click at [474, 202] on body "/ ​ Add Task [PERSON_NAME] Nectar Messages Appts Labs Imaging Inventory Tasks F…" at bounding box center [308, 182] width 617 height 495
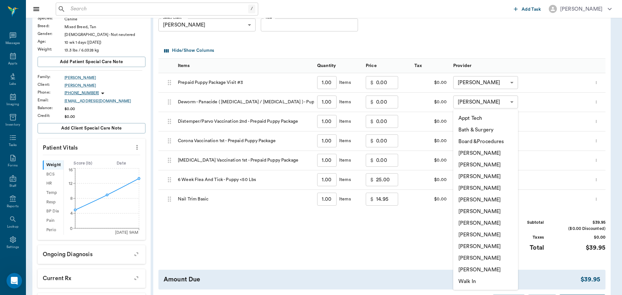
click at [479, 220] on li "[PERSON_NAME]" at bounding box center [485, 223] width 65 height 12
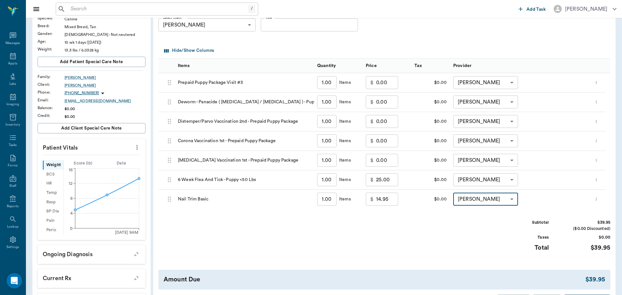
type input "none-682b670d8bdc6f7f8feef3db"
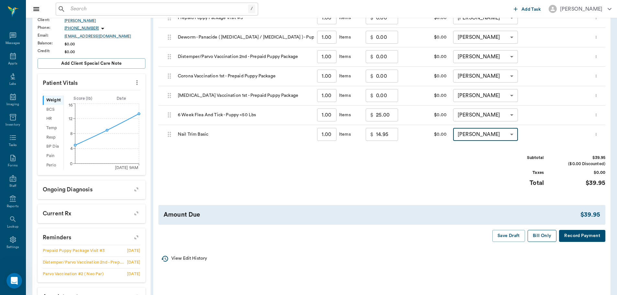
click at [544, 240] on button "Bill Only" at bounding box center [542, 236] width 29 height 12
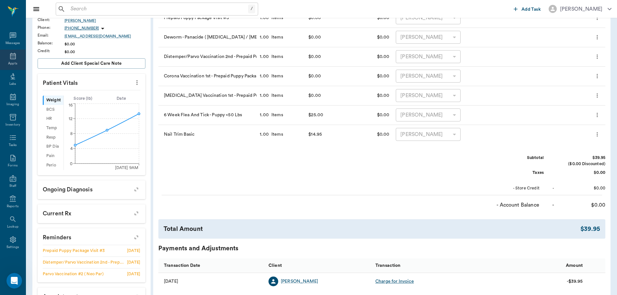
click at [10, 57] on icon at bounding box center [13, 56] width 6 height 6
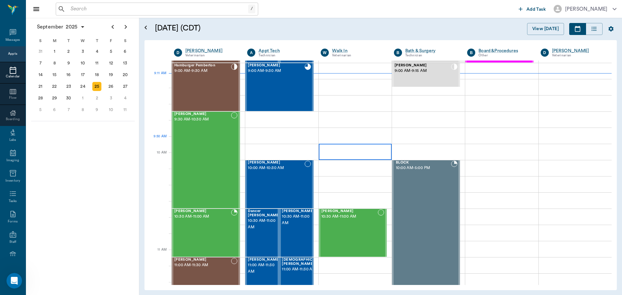
scroll to position [130, 0]
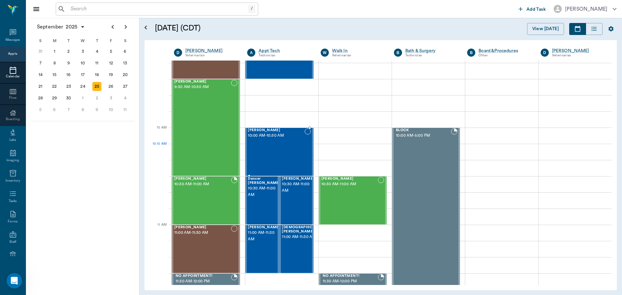
click at [286, 145] on div "[PERSON_NAME] 10:00 AM - 10:30 AM" at bounding box center [276, 151] width 56 height 47
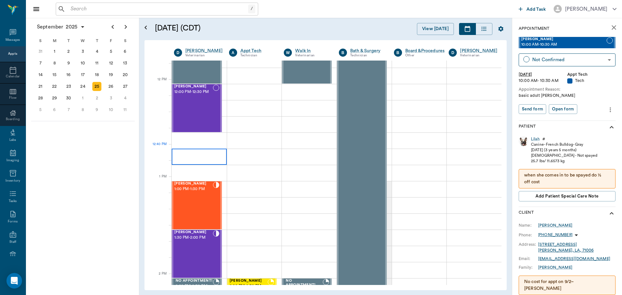
scroll to position [357, 0]
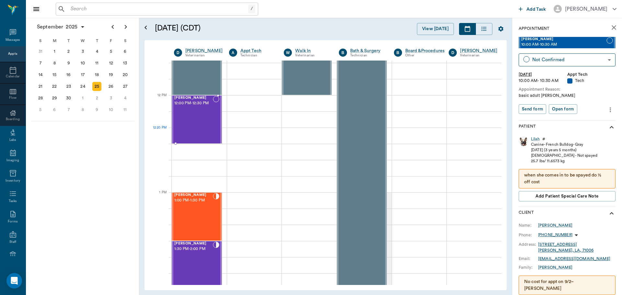
click at [198, 130] on div "[PERSON_NAME] 12:00 PM - 12:30 PM" at bounding box center [193, 119] width 39 height 47
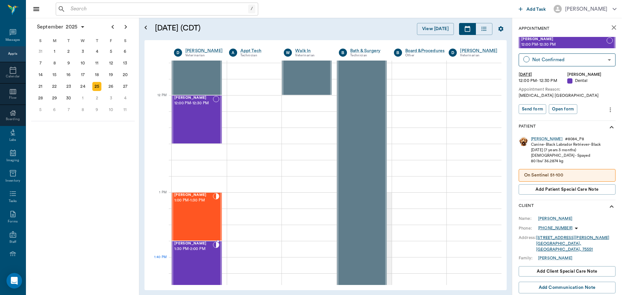
click at [210, 260] on div "Jax Thomas 1:30 PM - 2:00 PM" at bounding box center [193, 265] width 39 height 47
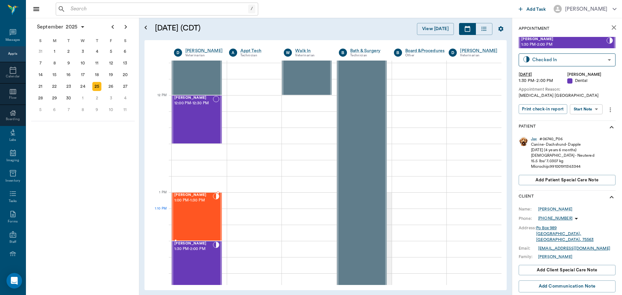
click at [199, 213] on div "JoJo Estep 1:00 PM - 1:30 PM" at bounding box center [193, 216] width 39 height 47
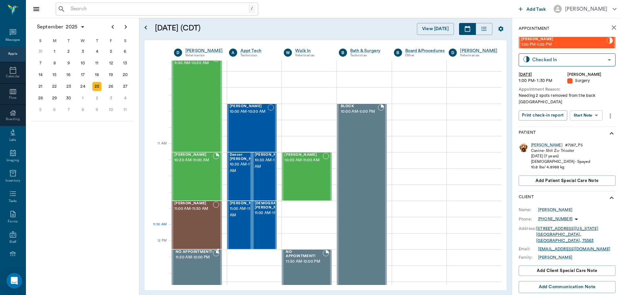
scroll to position [130, 0]
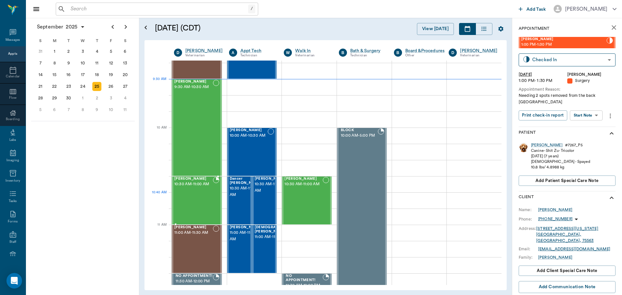
click at [191, 188] on span "10:30 AM - 11:00 AM" at bounding box center [193, 184] width 39 height 6
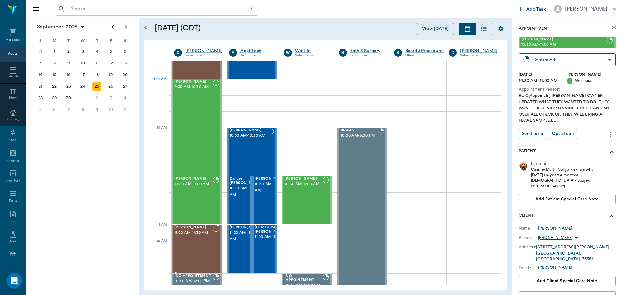
click at [196, 249] on div "[PERSON_NAME] 11:00 AM - 11:30 AM" at bounding box center [193, 249] width 39 height 47
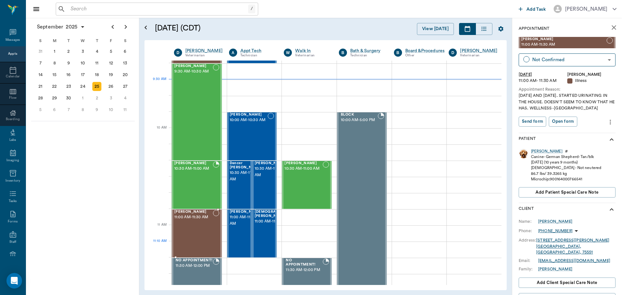
scroll to position [130, 0]
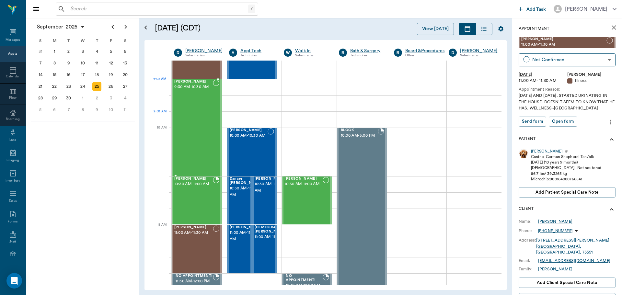
click at [190, 126] on div "Bovine Ferguson 9:30 AM - 10:30 AM" at bounding box center [193, 128] width 39 height 96
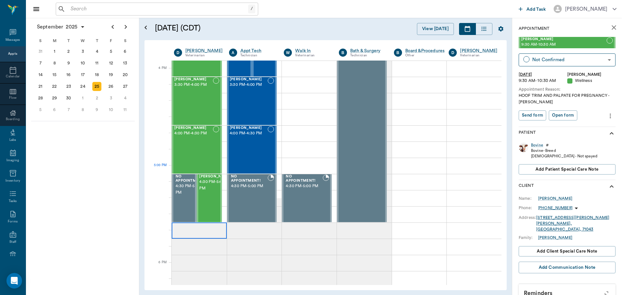
scroll to position [778, 0]
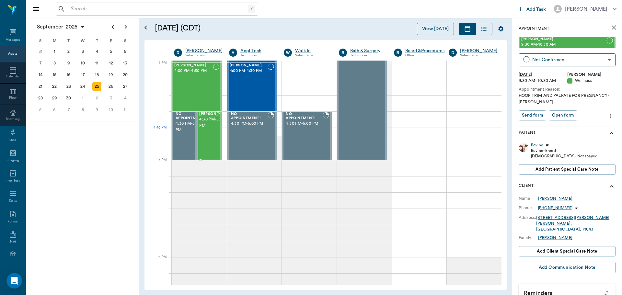
click at [205, 129] on span "4:30 PM - 5:00 PM" at bounding box center [215, 122] width 32 height 13
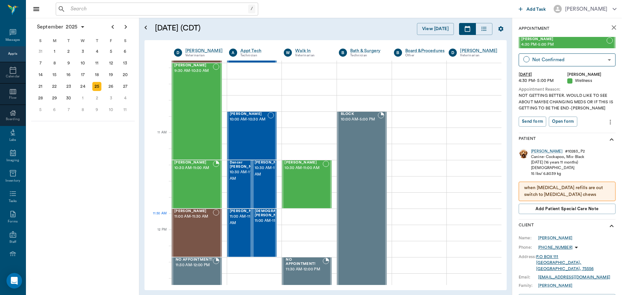
scroll to position [130, 0]
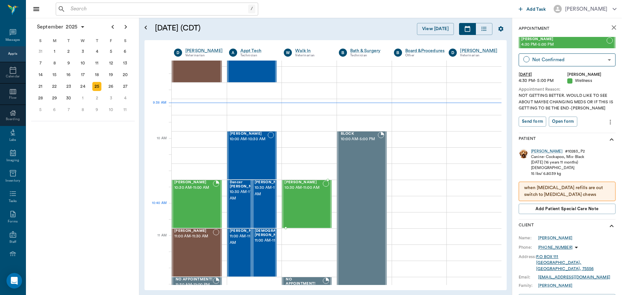
scroll to position [130, 0]
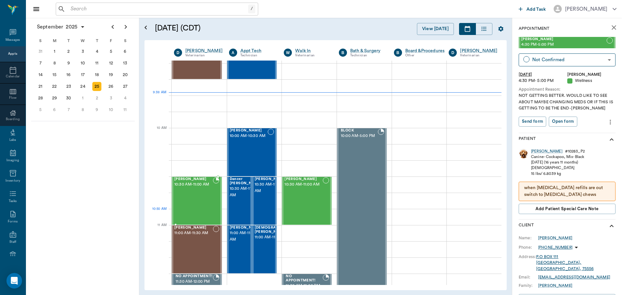
drag, startPoint x: 200, startPoint y: 212, endPoint x: 210, endPoint y: 211, distance: 10.1
click at [200, 212] on div "[PERSON_NAME] 10:30 AM - 11:00 AM" at bounding box center [193, 200] width 39 height 47
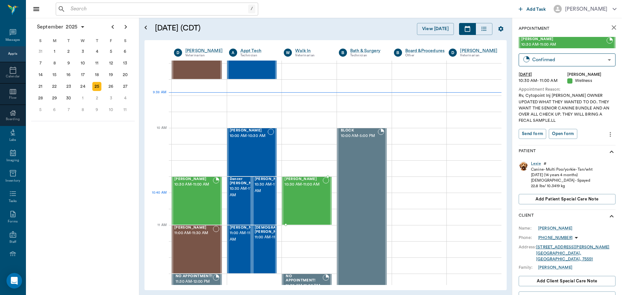
click at [310, 196] on div "[PERSON_NAME] 10:30 AM - 11:00 AM" at bounding box center [304, 200] width 38 height 47
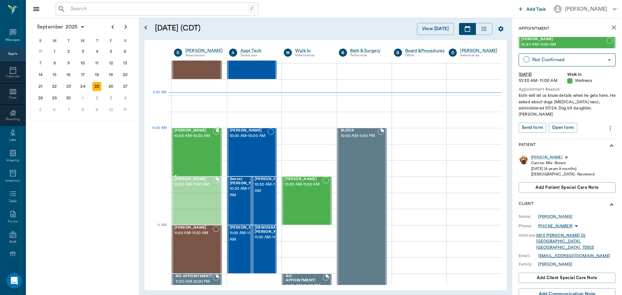
drag, startPoint x: 205, startPoint y: 194, endPoint x: 199, endPoint y: 143, distance: 51.2
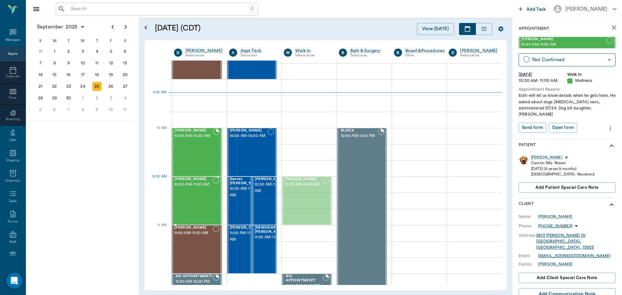
drag, startPoint x: 323, startPoint y: 198, endPoint x: 203, endPoint y: 198, distance: 119.9
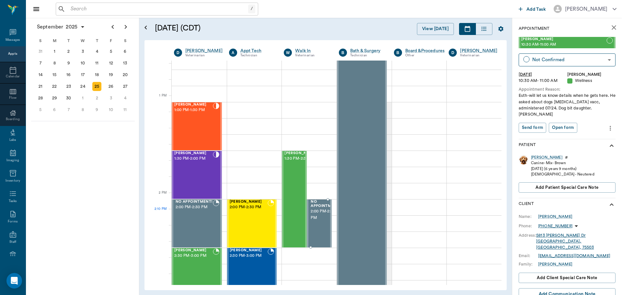
scroll to position [454, 0]
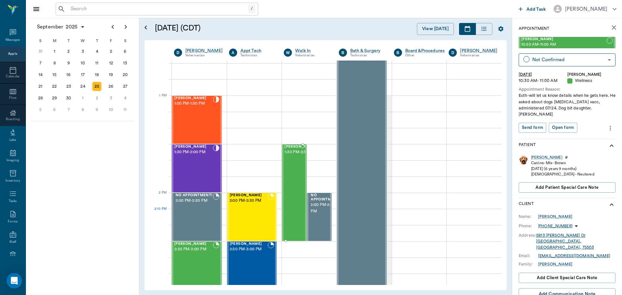
click at [297, 216] on div "[PERSON_NAME] 1:30 PM - 2:30 PM" at bounding box center [301, 193] width 32 height 96
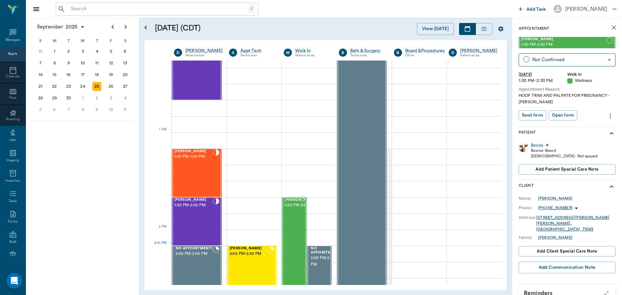
scroll to position [421, 0]
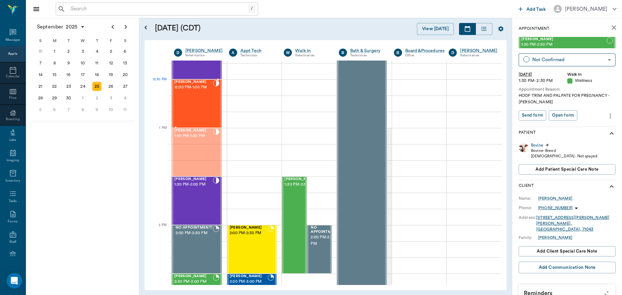
drag, startPoint x: 199, startPoint y: 156, endPoint x: 190, endPoint y: 102, distance: 54.4
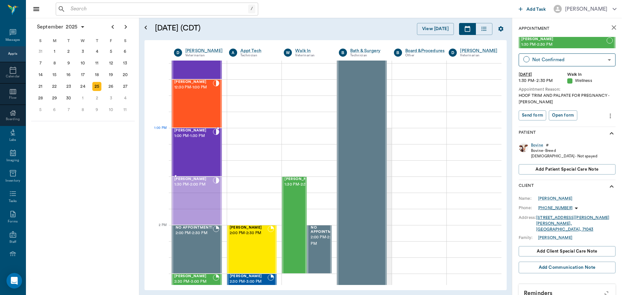
drag, startPoint x: 199, startPoint y: 199, endPoint x: 202, endPoint y: 146, distance: 52.2
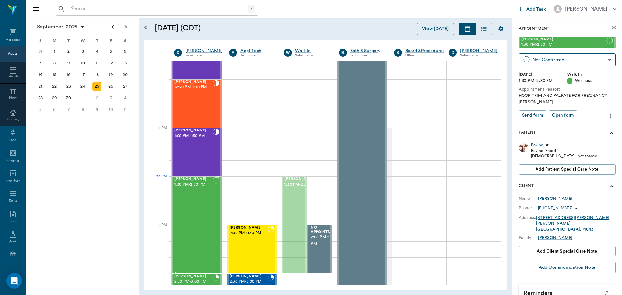
drag, startPoint x: 292, startPoint y: 204, endPoint x: 216, endPoint y: 202, distance: 76.8
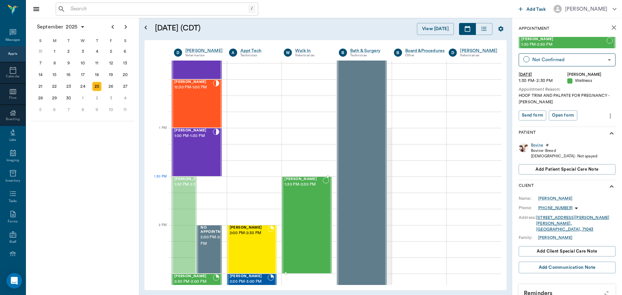
drag, startPoint x: 185, startPoint y: 214, endPoint x: 296, endPoint y: 212, distance: 110.9
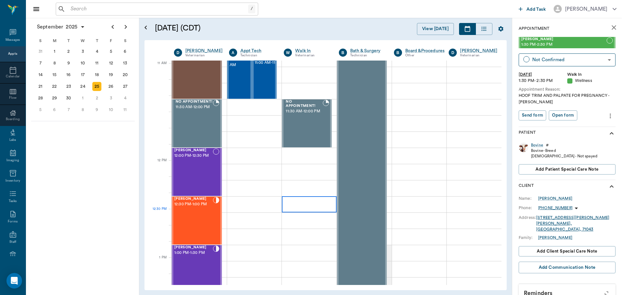
scroll to position [292, 0]
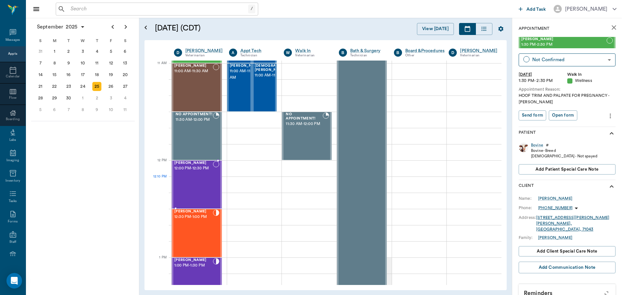
click at [204, 188] on div "[PERSON_NAME] 12:00 PM - 12:30 PM" at bounding box center [193, 184] width 39 height 47
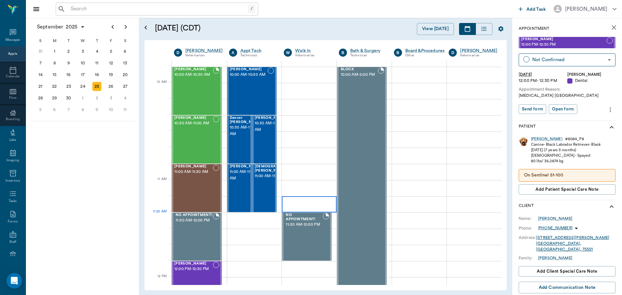
scroll to position [194, 0]
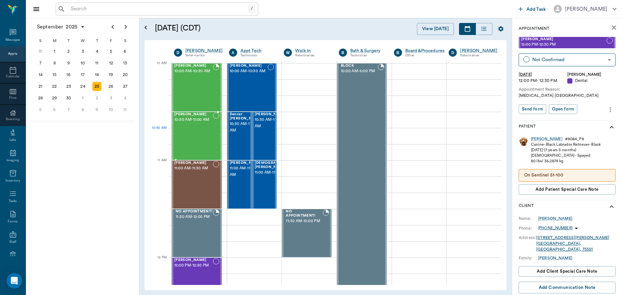
click at [207, 133] on div "[PERSON_NAME] 10:30 AM - 11:00 AM" at bounding box center [193, 135] width 39 height 47
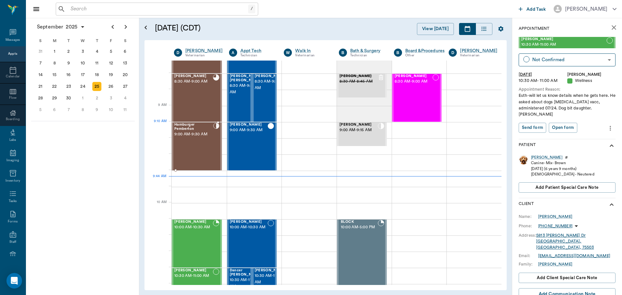
scroll to position [32, 0]
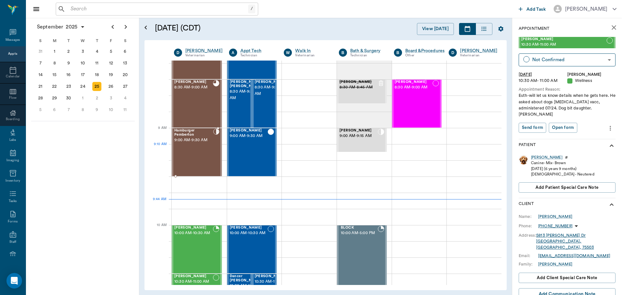
click at [198, 147] on div "Hamburger Pemberton 9:00 AM - 9:30 AM" at bounding box center [193, 152] width 39 height 47
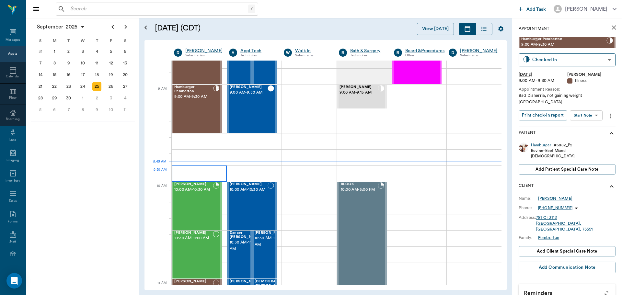
scroll to position [65, 0]
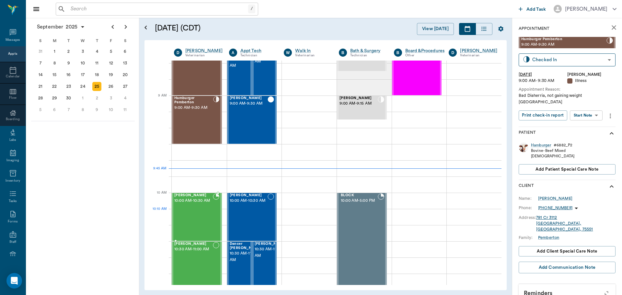
click at [196, 204] on span "10:00 AM - 10:30 AM" at bounding box center [193, 201] width 39 height 6
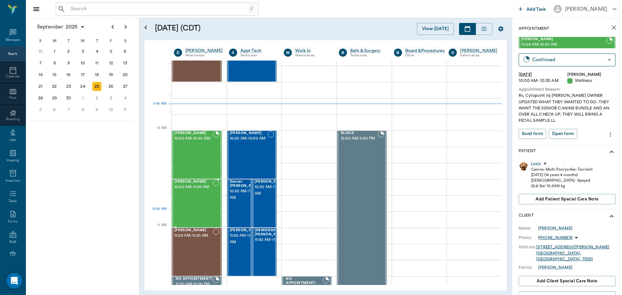
scroll to position [130, 0]
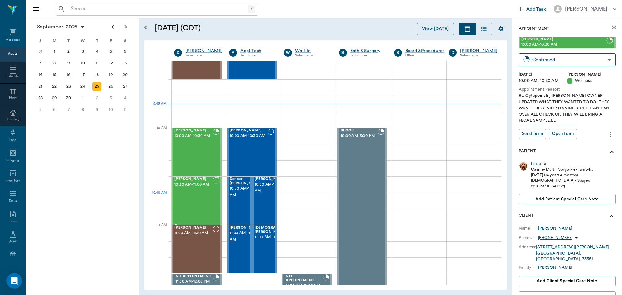
click at [195, 204] on div "[PERSON_NAME] 10:30 AM - 11:00 AM" at bounding box center [193, 200] width 39 height 47
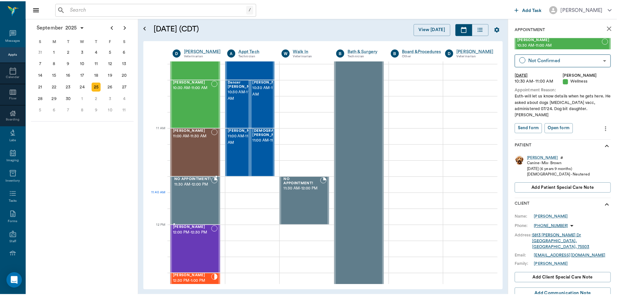
scroll to position [194, 0]
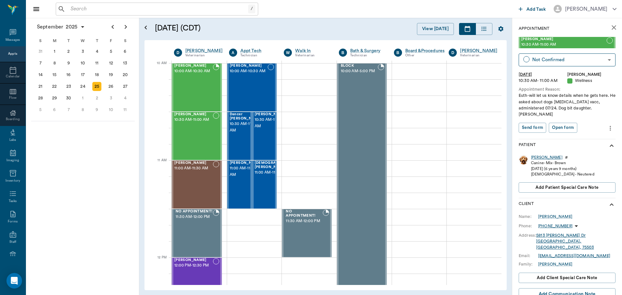
click at [535, 155] on div "[PERSON_NAME]" at bounding box center [546, 158] width 31 height 6
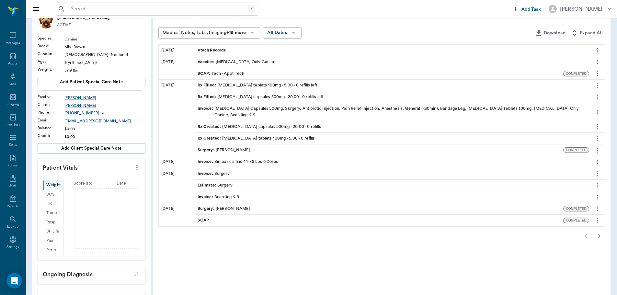
scroll to position [65, 0]
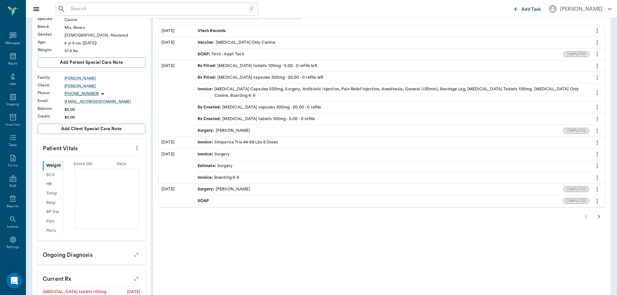
click at [600, 217] on icon "button" at bounding box center [599, 217] width 2 height 4
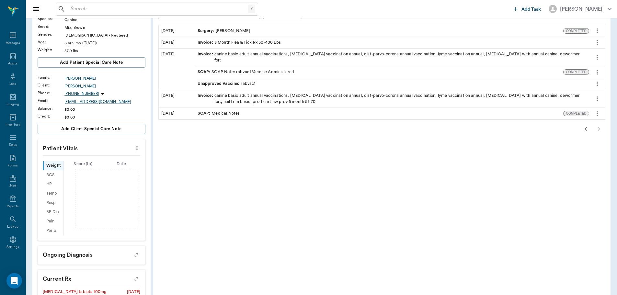
scroll to position [32, 0]
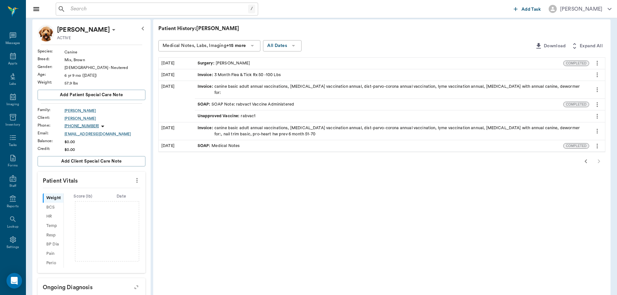
click at [585, 158] on icon "button" at bounding box center [586, 162] width 8 height 8
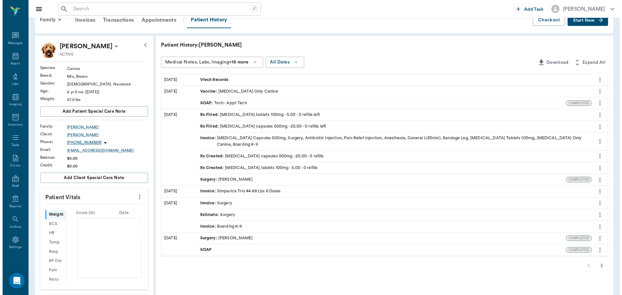
scroll to position [0, 0]
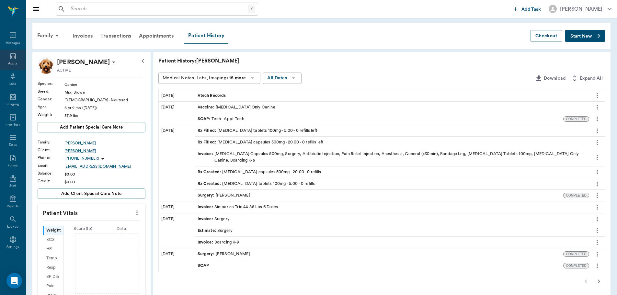
click at [11, 58] on icon at bounding box center [13, 56] width 8 height 8
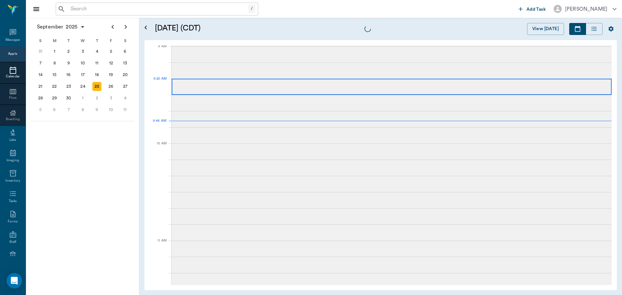
scroll to position [99, 0]
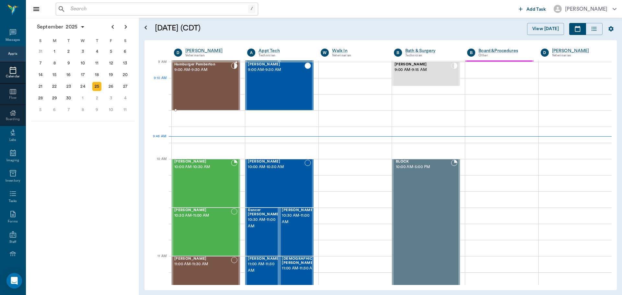
click at [217, 87] on div "Hamburger Pemberton 9:00 AM - 9:30 AM" at bounding box center [202, 86] width 57 height 47
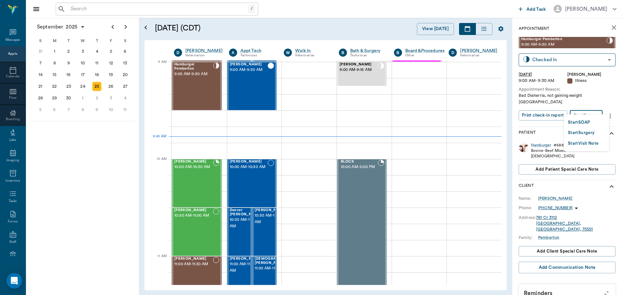
click at [588, 107] on body "/ ​ Add Task Dr. Bert Ellsworth Nectar Messages Appts Calendar Flow Boarding La…" at bounding box center [311, 147] width 622 height 295
click at [587, 123] on button "Start SOAP" at bounding box center [579, 122] width 22 height 7
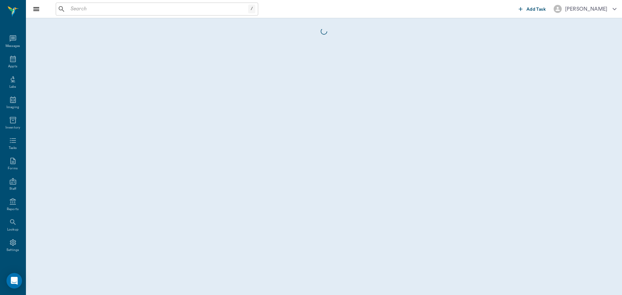
scroll to position [3, 0]
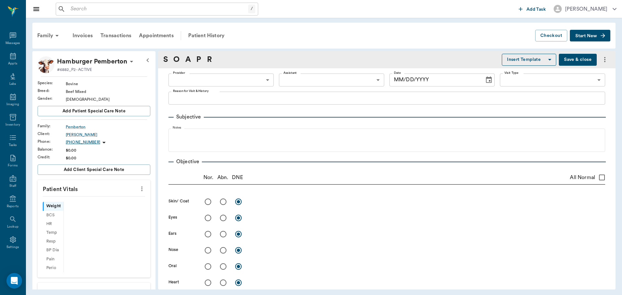
type input "63ec2f075fda476ae8351a4d"
type input "65d2be4f46e3a538d89b8c15"
type textarea "Bad Diaherria, not gaining weight Caryn"
type input "[DATE]"
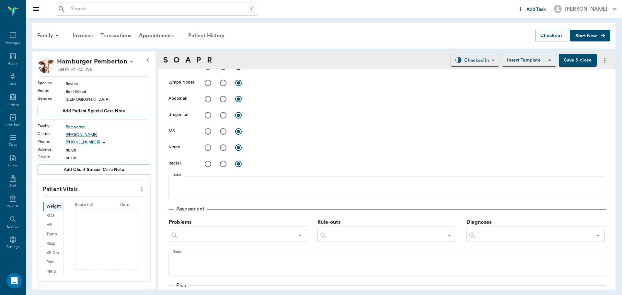
scroll to position [324, 0]
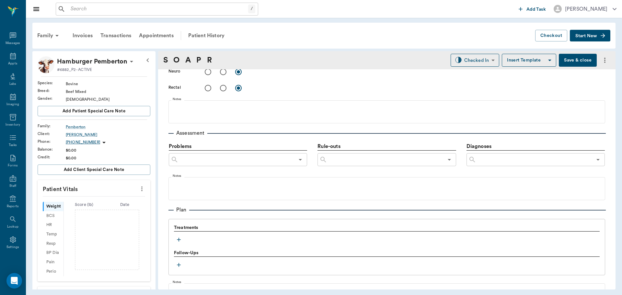
click at [177, 237] on icon "button" at bounding box center [179, 240] width 6 height 6
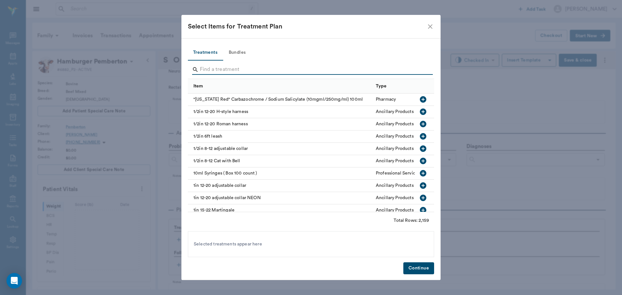
click at [202, 70] on input "Search" at bounding box center [311, 69] width 223 height 10
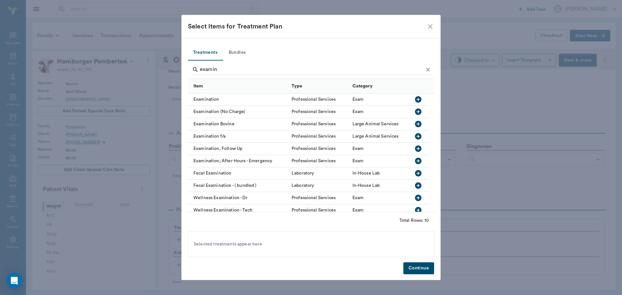
click at [418, 123] on icon "button" at bounding box center [418, 124] width 6 height 6
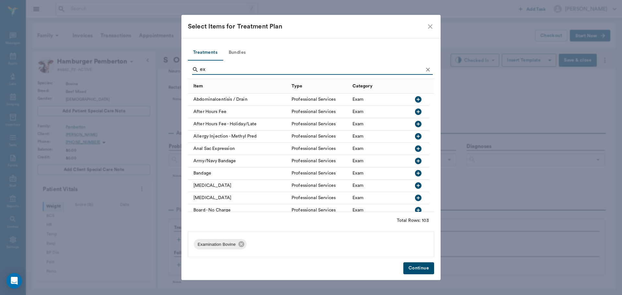
type input "e"
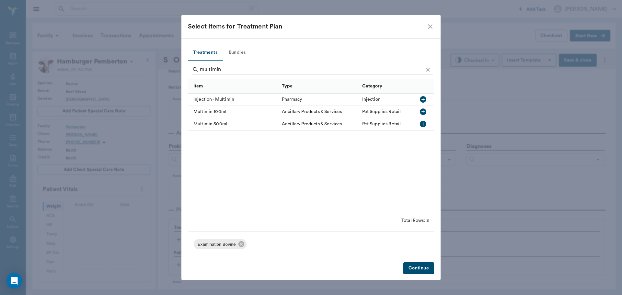
click at [423, 98] on icon "button" at bounding box center [423, 99] width 6 height 6
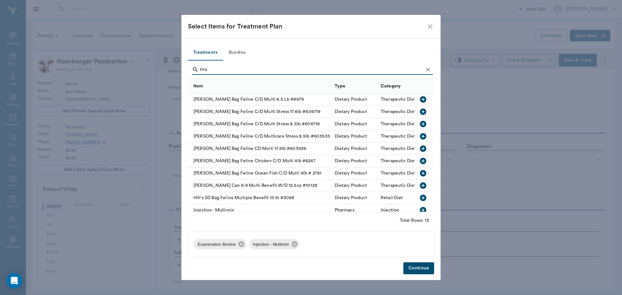
type input "m"
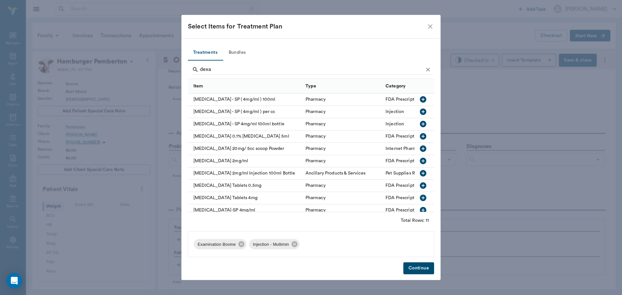
click at [420, 160] on icon "button" at bounding box center [423, 161] width 6 height 6
type input "d"
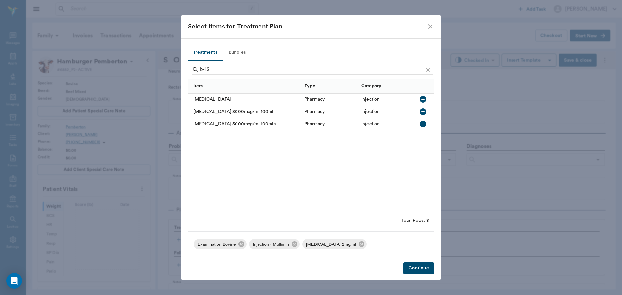
click at [421, 97] on icon "button" at bounding box center [423, 100] width 8 height 8
type input "b"
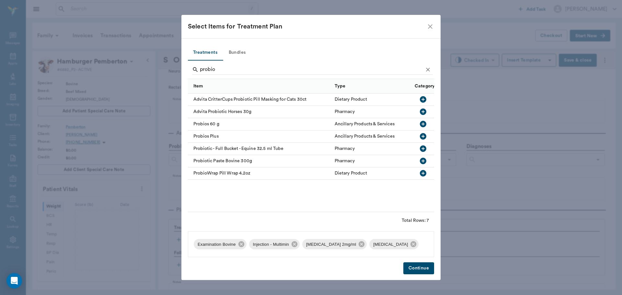
click at [423, 123] on icon "button" at bounding box center [423, 124] width 6 height 6
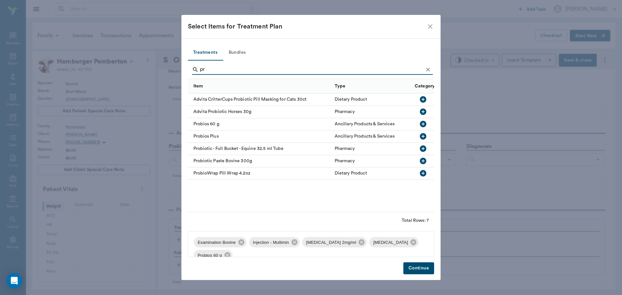
type input "p"
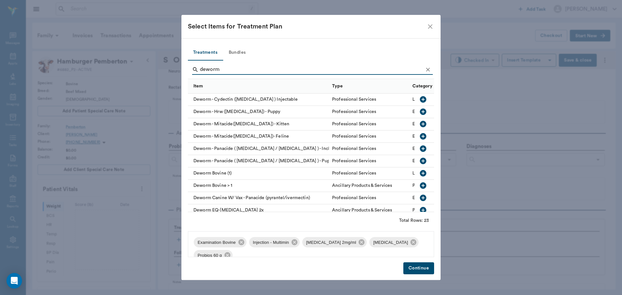
click at [420, 112] on icon "button" at bounding box center [423, 112] width 6 height 6
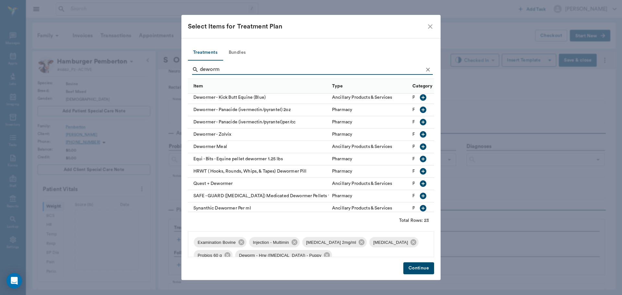
scroll to position [170, 0]
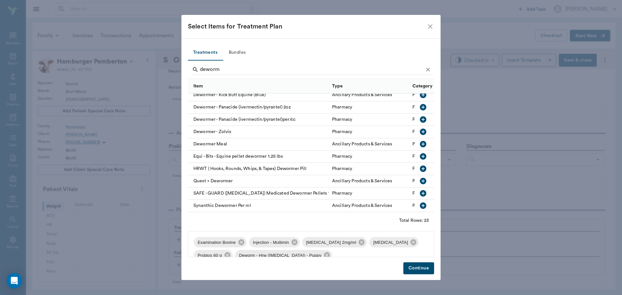
click at [419, 202] on icon "button" at bounding box center [423, 206] width 8 height 8
click at [323, 255] on icon at bounding box center [326, 255] width 7 height 7
click at [233, 71] on input "deworm" at bounding box center [311, 69] width 223 height 10
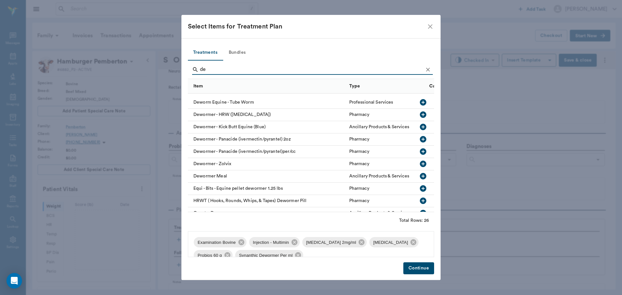
scroll to position [206, 0]
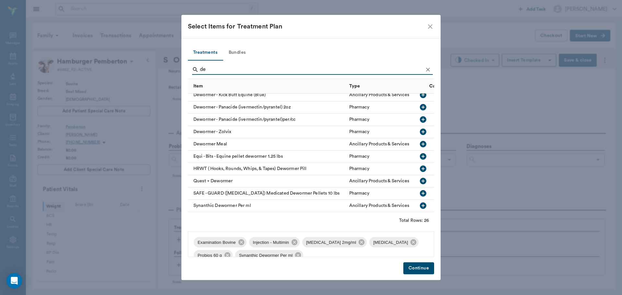
type input "d"
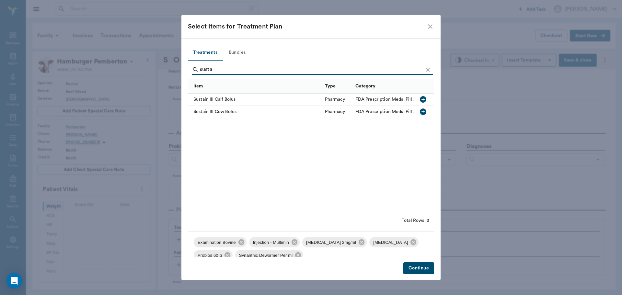
scroll to position [0, 0]
type input "susta"
click at [423, 111] on icon "button" at bounding box center [423, 112] width 8 height 8
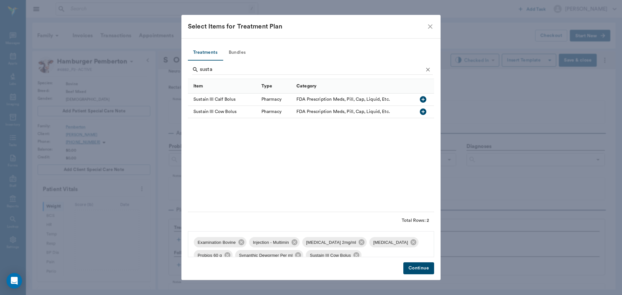
click at [418, 269] on button "Continue" at bounding box center [419, 269] width 31 height 12
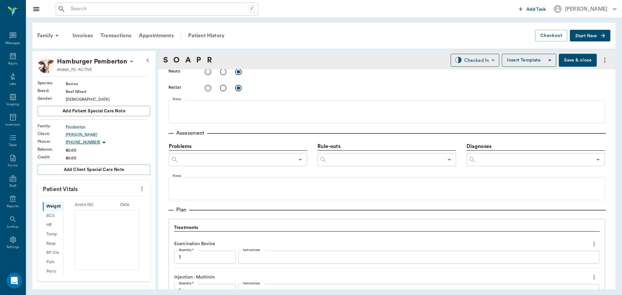
scroll to position [712, 0]
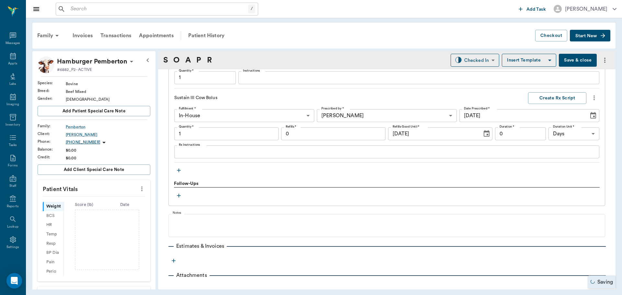
type input "1.00"
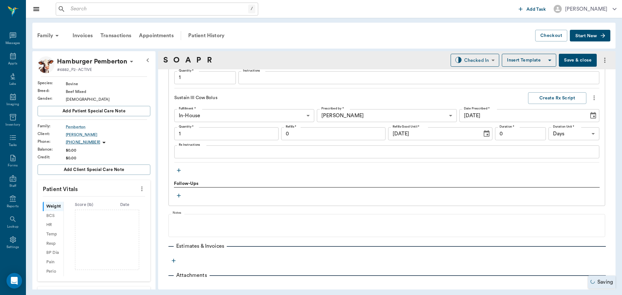
type input "1.00"
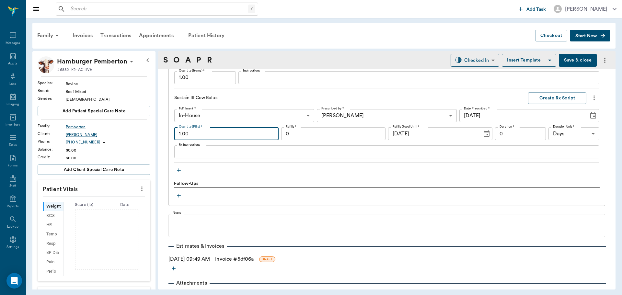
click at [224, 134] on input "1.00" at bounding box center [226, 133] width 104 height 13
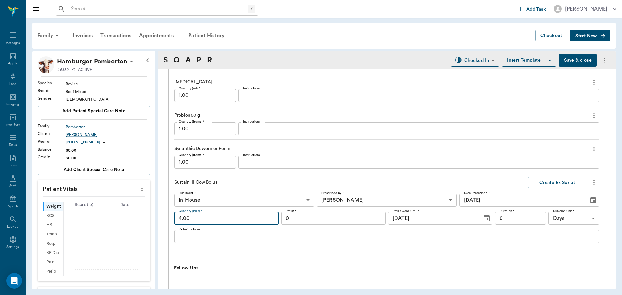
scroll to position [615, 0]
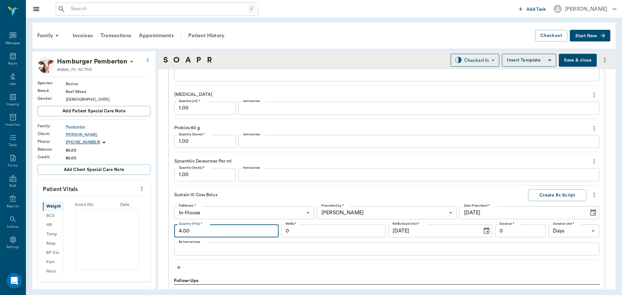
type input "4.00"
click at [218, 178] on input "1.00" at bounding box center [205, 175] width 62 height 13
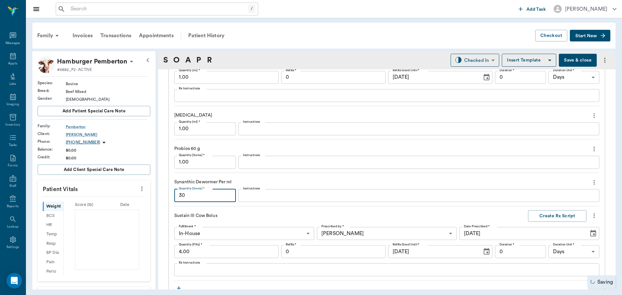
scroll to position [582, 0]
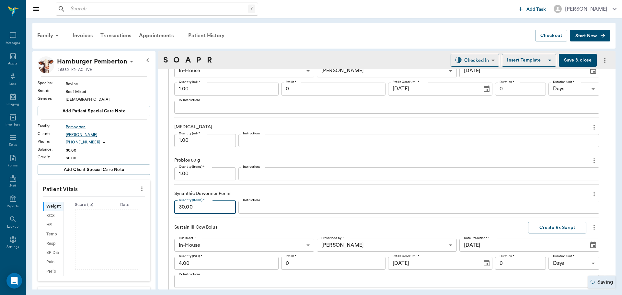
type input "30.00"
click at [204, 176] on input "1.00" at bounding box center [205, 174] width 62 height 13
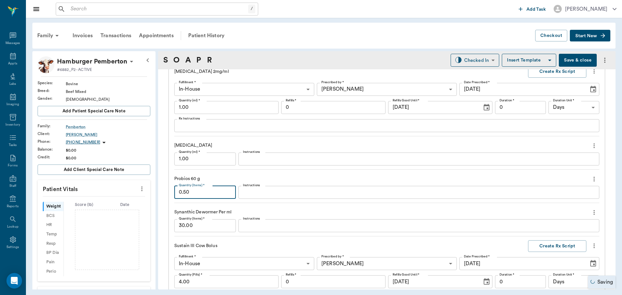
scroll to position [517, 0]
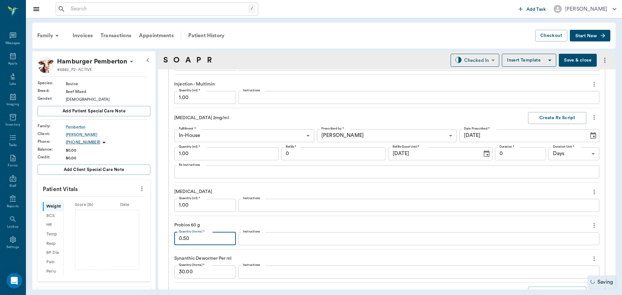
type input "0.50"
click at [203, 209] on input "1.00" at bounding box center [205, 205] width 62 height 13
type input "0.50"
click at [212, 150] on input "1.00" at bounding box center [226, 153] width 104 height 13
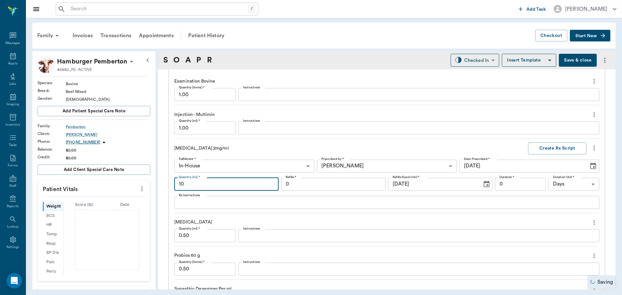
scroll to position [452, 0]
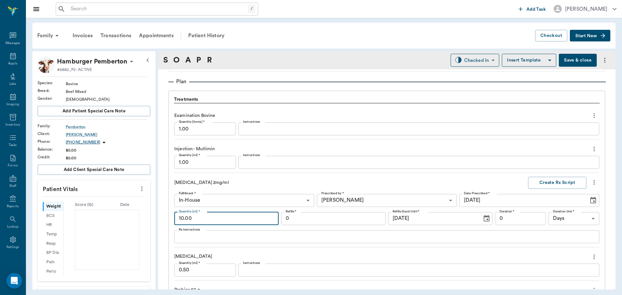
type input "10.00"
click at [207, 164] on input "1.00" at bounding box center [205, 162] width 62 height 13
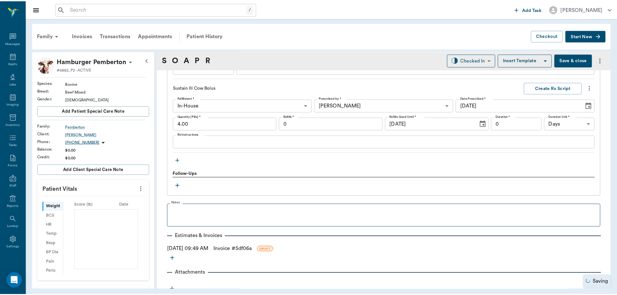
scroll to position [727, 0]
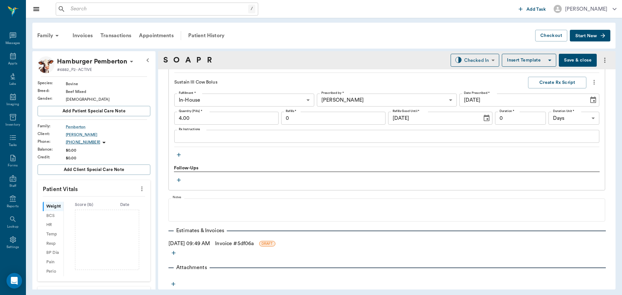
type input "7.50"
click at [234, 243] on link "Invoice # 5df06a" at bounding box center [234, 244] width 39 height 8
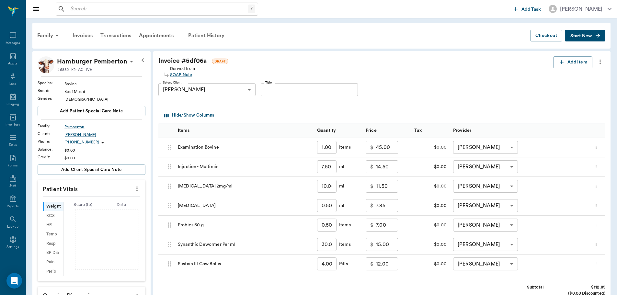
click at [387, 247] on input "15.00" at bounding box center [387, 244] width 22 height 13
type input "12.00"
click at [414, 267] on div "$0.00" at bounding box center [430, 264] width 39 height 19
click at [381, 228] on input "7.00" at bounding box center [387, 225] width 22 height 13
type input "5.00"
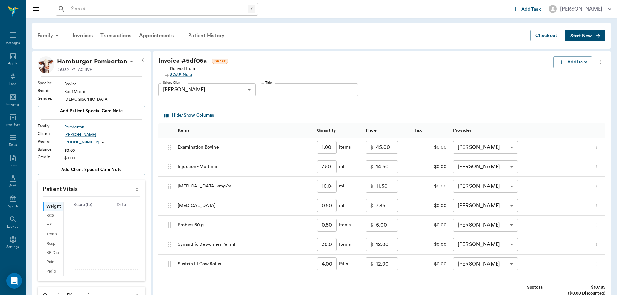
click at [415, 280] on div "Invoice # 5df06a DRAFT Derived from SOAP Note Add Item Select Client Richard Pe…" at bounding box center [382, 214] width 458 height 326
click at [386, 206] on input "7.85" at bounding box center [387, 205] width 22 height 13
type input "5.00"
click at [424, 281] on div "Invoice # 5df06a DRAFT Derived from SOAP Note Add Item Select Client Richard Pe…" at bounding box center [382, 214] width 458 height 326
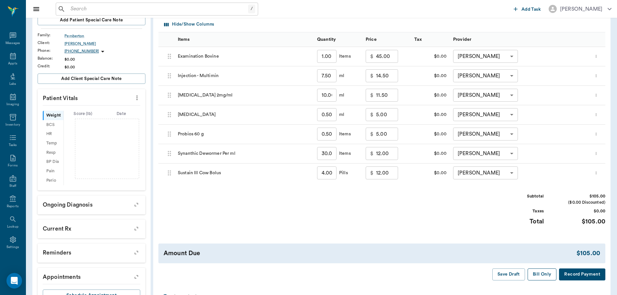
scroll to position [118, 0]
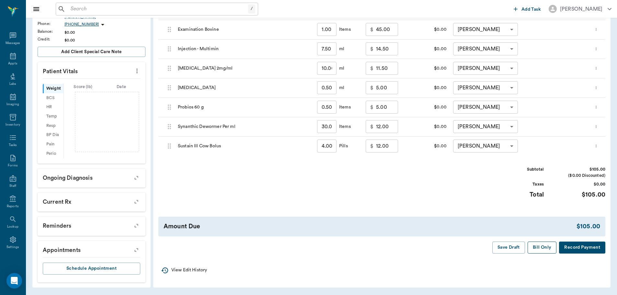
click at [540, 249] on button "Bill Only" at bounding box center [542, 248] width 29 height 12
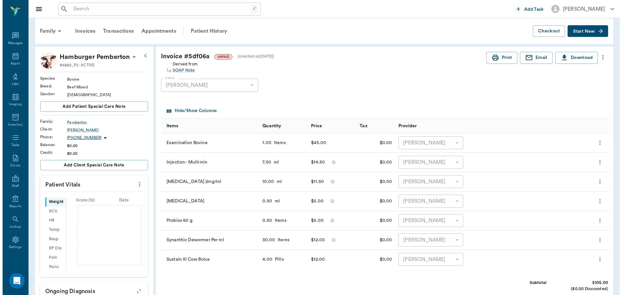
scroll to position [0, 0]
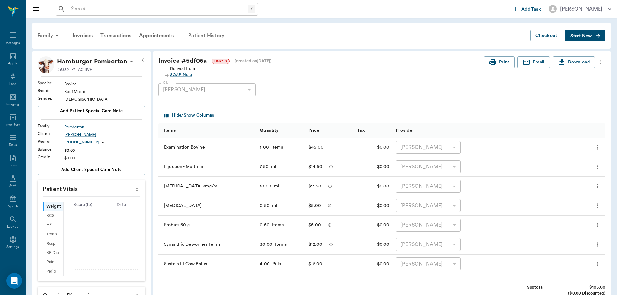
click at [207, 34] on div "Patient History" at bounding box center [206, 36] width 44 height 16
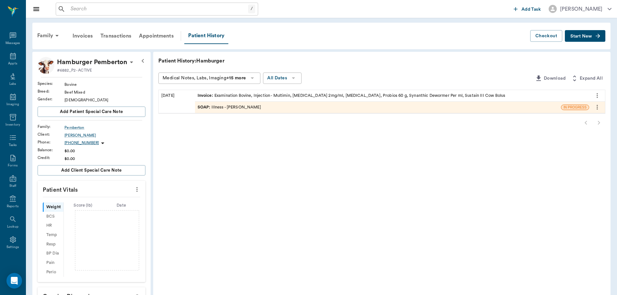
click at [216, 113] on div "SOAP : Illness - Dr. Bert Ellsworth" at bounding box center [378, 107] width 366 height 11
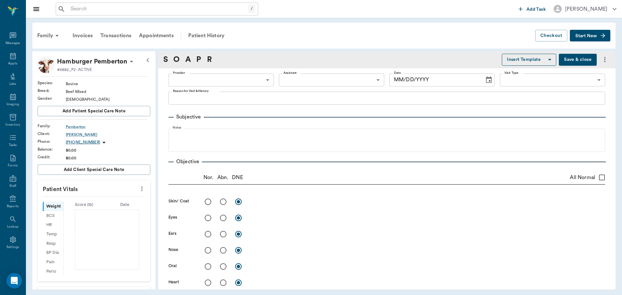
type input "63ec2f075fda476ae8351a4d"
type input "65d2be4f46e3a538d89b8c15"
type textarea "Bad Diaherria, not gaining weight Caryn"
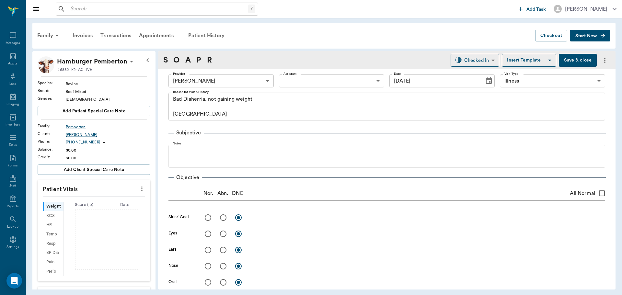
type input "[DATE]"
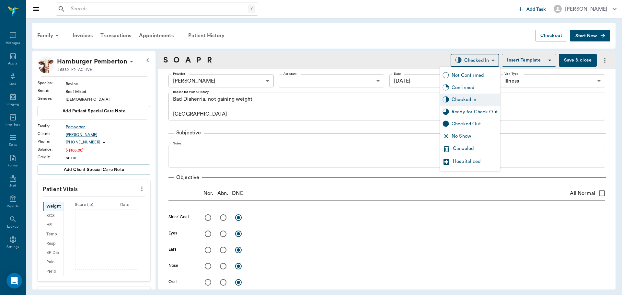
click at [484, 57] on body "/ ​ Add Task Dr. Bert Ellsworth Nectar Messages Appts Labs Imaging Inventory Ta…" at bounding box center [311, 147] width 622 height 295
click at [473, 112] on div "Ready for Check Out" at bounding box center [475, 112] width 46 height 7
type input "READY_TO_CHECKOUT"
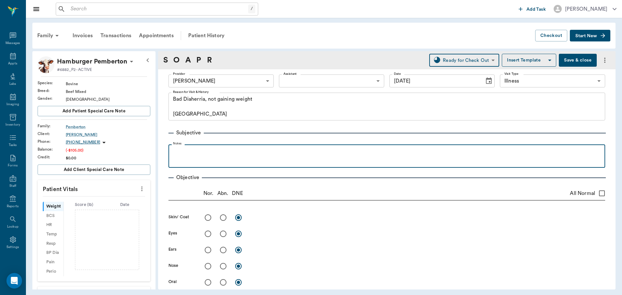
click at [172, 150] on p at bounding box center [387, 152] width 430 height 8
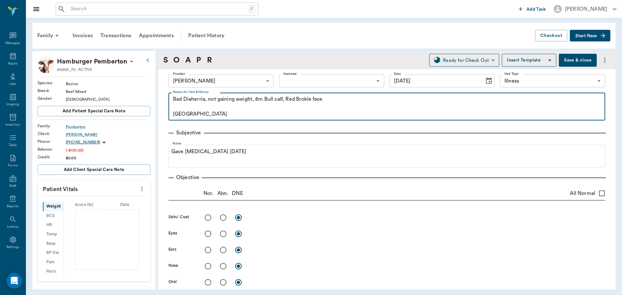
click at [306, 103] on textarea "Bad Diaherria, not gaining weight, 8m Bull calf, Red Brokle face Caryn" at bounding box center [387, 107] width 428 height 22
click at [308, 101] on textarea "Bad Diaherria, not gaining weight, 8m Bull calf, Red Brokle face Caryn" at bounding box center [387, 107] width 428 height 22
click at [307, 99] on textarea "Bad Diaherria, not gaining weight, 8m Bull calf, Red Brokle face Caryn" at bounding box center [387, 107] width 428 height 22
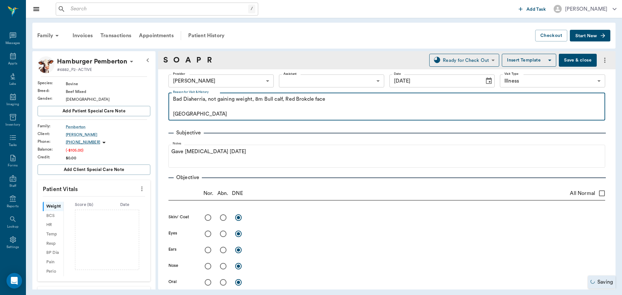
click at [337, 104] on textarea "Bad Diaherria, not gaining weight, 8m Bull calf, Red Brokcle face Caryn" at bounding box center [387, 107] width 428 height 22
click at [304, 101] on textarea "Bad Diaherria, not gaining weight, 8m Bull calf, Red Brokcle face Caryn" at bounding box center [387, 107] width 428 height 22
click at [312, 101] on textarea "Bad Diaherria, not gaining weight, 8m Bull calf, Red Brockcle face Caryn" at bounding box center [387, 107] width 428 height 22
click at [323, 117] on textarea "Bad Diaherria, not gaining weight, 8m Bull calf, Red Brockle face Caryn" at bounding box center [387, 107] width 428 height 22
drag, startPoint x: 304, startPoint y: 99, endPoint x: 298, endPoint y: 114, distance: 17.0
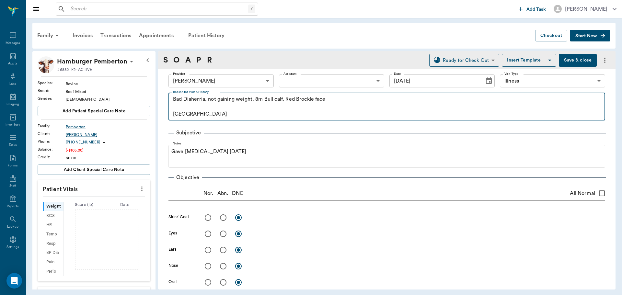
click at [298, 114] on textarea "Bad Diaherria, not gaining weight, 8m Bull calf, Red Brockle face Caryn" at bounding box center [387, 107] width 428 height 22
click at [299, 112] on textarea "Bad Diaherria, not gaining weight, 8m Bull calf, Red Brockle face Caryn" at bounding box center [387, 107] width 428 height 22
click at [314, 101] on textarea "Bad Diaherria, not gaining weight, 8m Bull calf, Red Brockle face Caryn" at bounding box center [387, 107] width 428 height 22
click at [317, 110] on textarea "Bad Diaherria, not gaining weight, 8m Bull calf, Red Brockel face Caryn" at bounding box center [387, 107] width 428 height 22
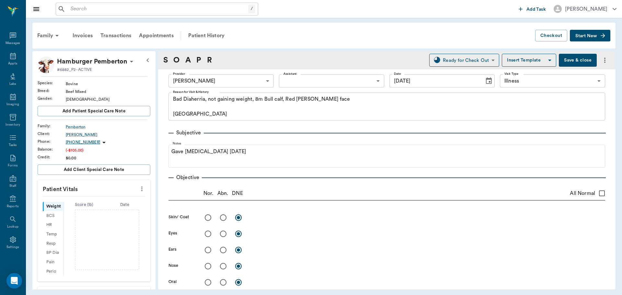
drag, startPoint x: 307, startPoint y: 98, endPoint x: 293, endPoint y: 121, distance: 26.8
click at [293, 121] on div "Reason for Visit & History Bad Diaherria, not gaining weight, 8m Bull calf, Red…" at bounding box center [387, 108] width 437 height 30
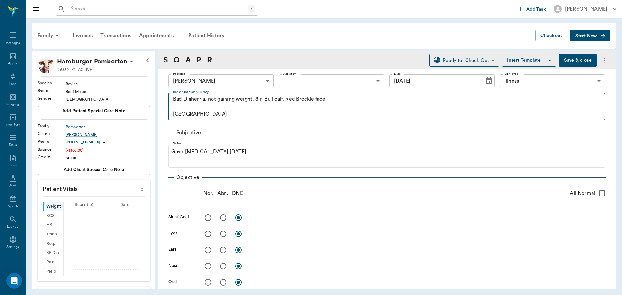
click at [203, 101] on textarea "Bad Diaherria, not gaining weight, 8m Bull calf, Red Brockle face Caryn" at bounding box center [387, 107] width 428 height 22
click at [190, 103] on textarea "Bad Diaherria, not gaining weight, 8m Bull calf, Red Brockle face Caryn" at bounding box center [387, 107] width 428 height 22
click at [193, 100] on textarea "Bad Diaherria, not gaining weight, 8m Bull calf, Red Brockle face Caryn" at bounding box center [387, 107] width 428 height 22
click at [207, 102] on textarea "Bad Diarherria, not gaining weight, 8m Bull calf, Red Brockle face Caryn" at bounding box center [387, 107] width 428 height 22
click at [193, 99] on textarea "Bad Diarhia, not gaining weight, 8m Bull calf, Red Brockle face Caryn" at bounding box center [387, 107] width 428 height 22
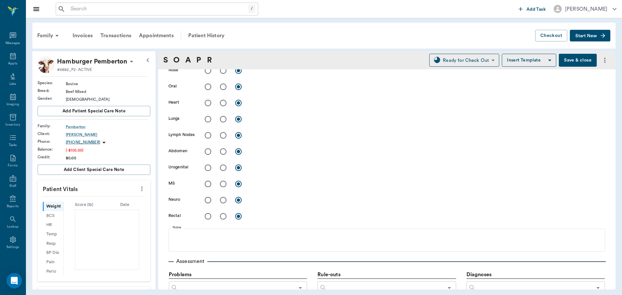
scroll to position [194, 0]
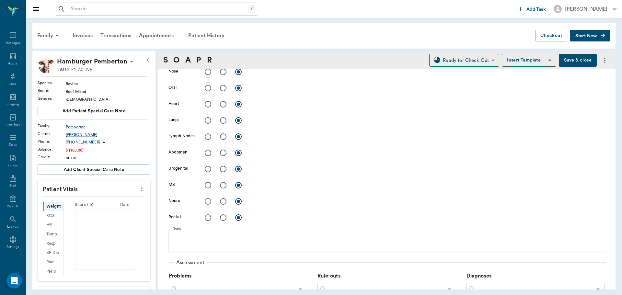
type textarea "Bad Diarrhea, not gaining weight, 8m Bull calf, Red Brockle face Caryn"
click at [223, 152] on input "radio" at bounding box center [224, 153] width 14 height 14
radio input "true"
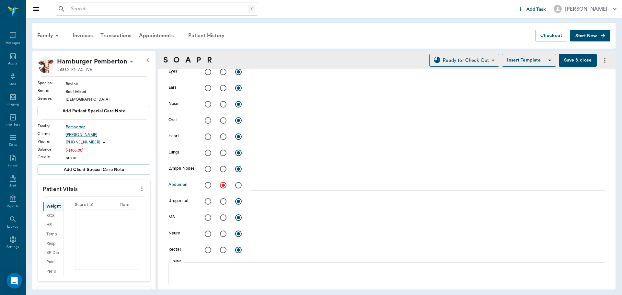
scroll to position [130, 0]
click at [207, 89] on input "radio" at bounding box center [208, 88] width 14 height 14
radio input "true"
drag, startPoint x: 208, startPoint y: 104, endPoint x: 208, endPoint y: 120, distance: 16.5
click at [208, 104] on input "radio" at bounding box center [208, 105] width 14 height 14
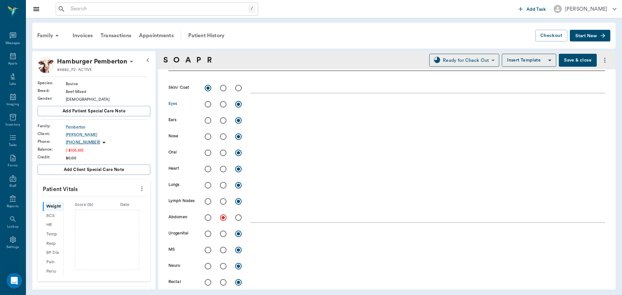
radio input "true"
click at [207, 121] on input "radio" at bounding box center [208, 121] width 14 height 14
radio input "true"
click at [207, 138] on input "radio" at bounding box center [208, 137] width 14 height 14
radio input "true"
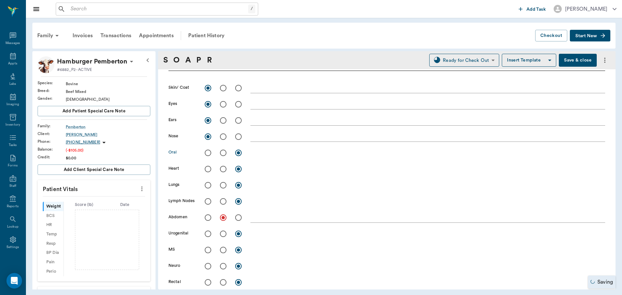
click at [208, 155] on input "radio" at bounding box center [208, 153] width 14 height 14
radio input "true"
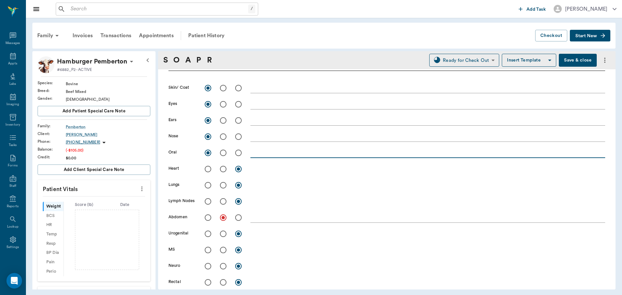
click at [259, 154] on textarea at bounding box center [428, 152] width 355 height 7
type textarea "light pink mm"
click at [208, 169] on input "radio" at bounding box center [208, 169] width 14 height 14
radio input "true"
click at [206, 188] on input "radio" at bounding box center [208, 186] width 14 height 14
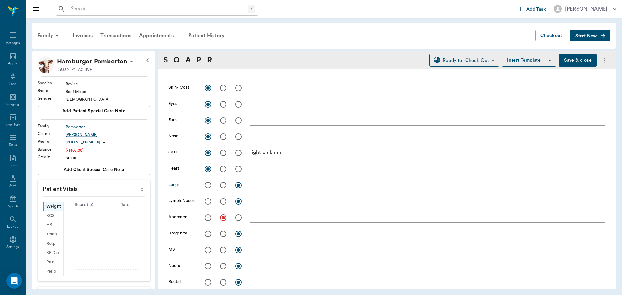
radio input "true"
click at [206, 203] on input "radio" at bounding box center [208, 202] width 14 height 14
radio input "true"
click at [210, 219] on input "radio" at bounding box center [208, 218] width 14 height 14
radio input "true"
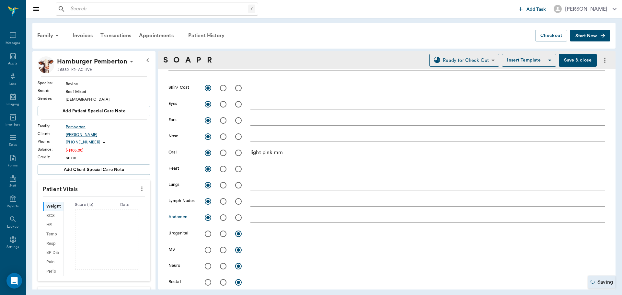
click at [226, 219] on input "radio" at bounding box center [224, 218] width 14 height 14
radio input "true"
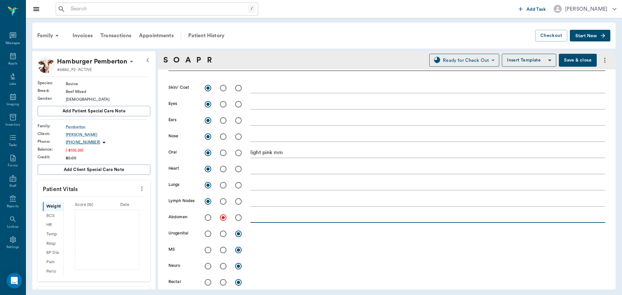
click at [261, 218] on textarea at bounding box center [428, 217] width 355 height 7
type textarea "decreased rumen sounds"
click at [204, 233] on input "radio" at bounding box center [208, 234] width 14 height 14
radio input "true"
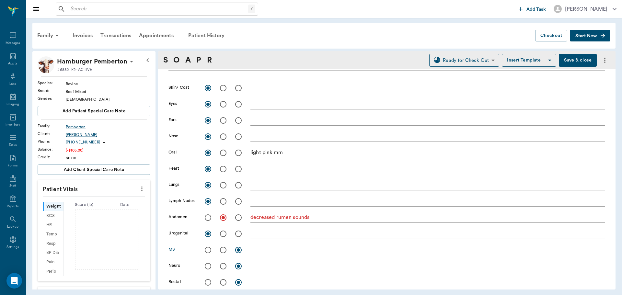
click at [208, 251] on input "radio" at bounding box center [208, 250] width 14 height 14
radio input "true"
click at [207, 267] on input "radio" at bounding box center [208, 267] width 14 height 14
radio input "true"
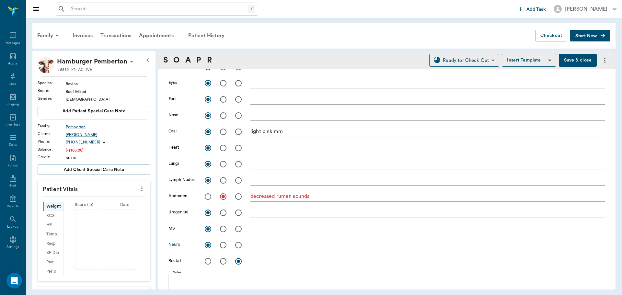
scroll to position [162, 0]
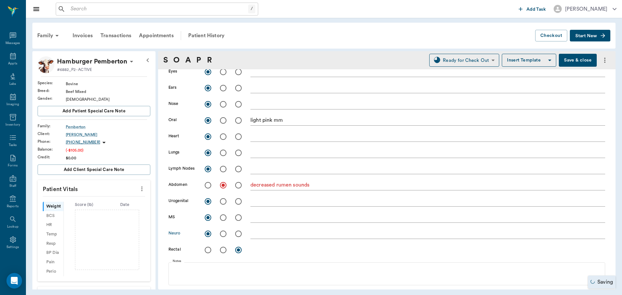
click at [222, 250] on input "radio" at bounding box center [224, 250] width 14 height 14
radio input "true"
click at [260, 250] on textarea at bounding box center [428, 249] width 355 height 7
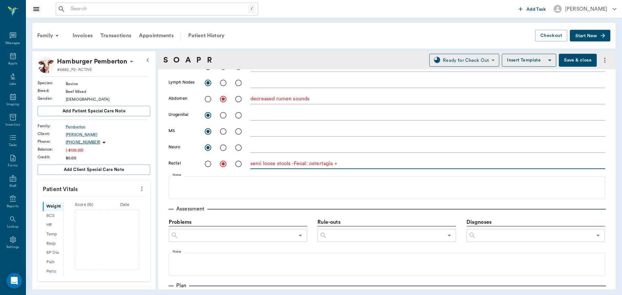
scroll to position [259, 0]
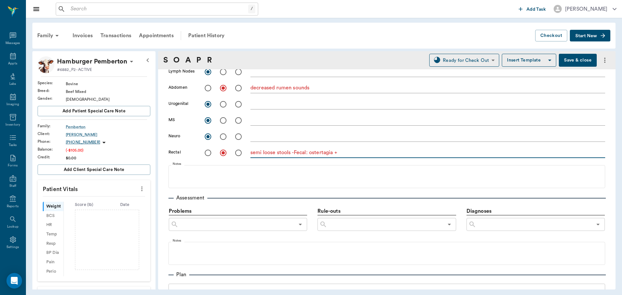
type textarea "semi loose stools -Fecal: ostertagia +"
click at [490, 225] on input "text" at bounding box center [534, 224] width 116 height 9
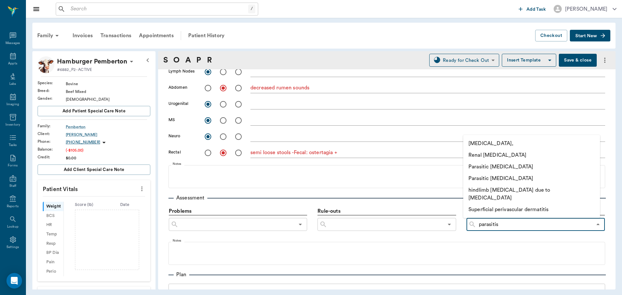
type input "parasitism"
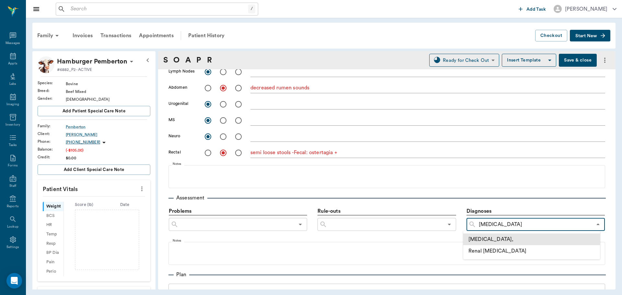
click at [496, 238] on li "parasitism," at bounding box center [531, 240] width 137 height 12
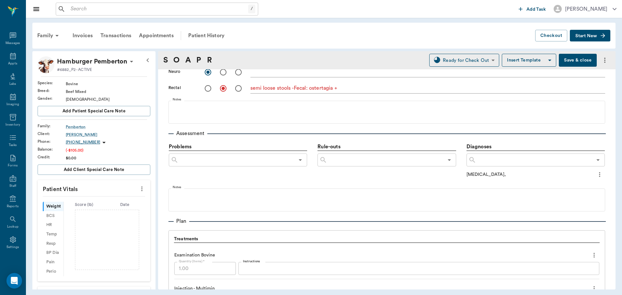
scroll to position [324, 0]
click at [494, 162] on input "text" at bounding box center [534, 159] width 116 height 9
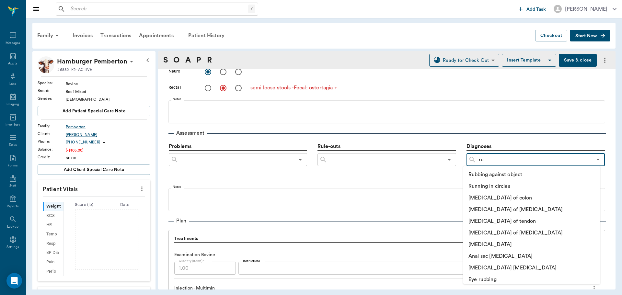
type input "r"
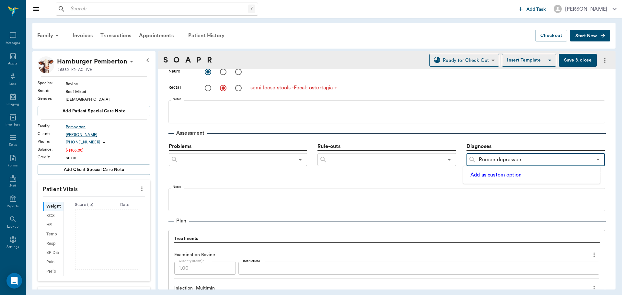
click at [513, 158] on input "Rumen depresson" at bounding box center [534, 159] width 116 height 9
type input "Rumen depression"
click at [498, 173] on button "Add as custom option" at bounding box center [496, 175] width 55 height 8
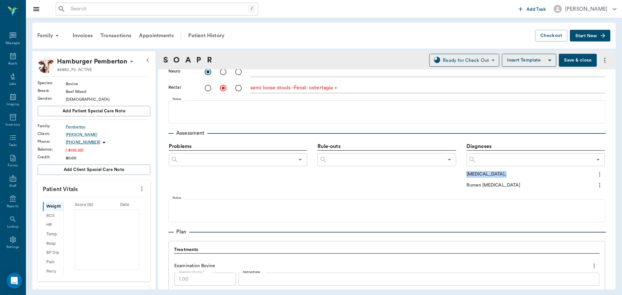
click at [498, 173] on div "parasitism," at bounding box center [531, 174] width 128 height 7
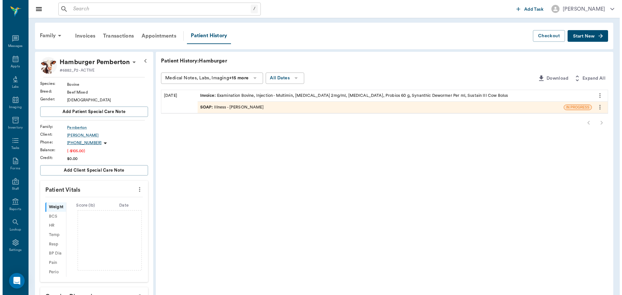
scroll to position [3, 0]
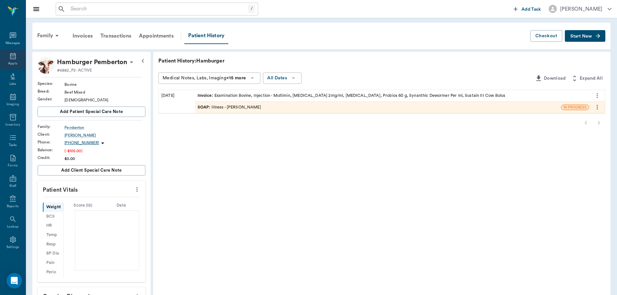
click at [6, 60] on div "Appts" at bounding box center [13, 60] width 26 height 20
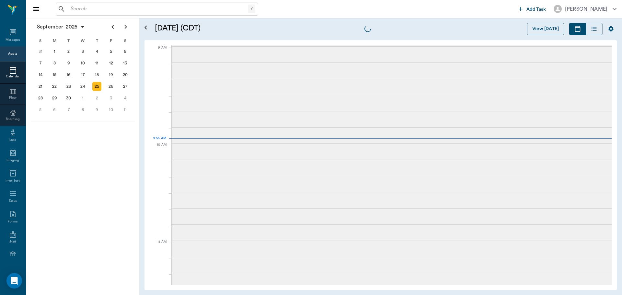
scroll to position [98, 0]
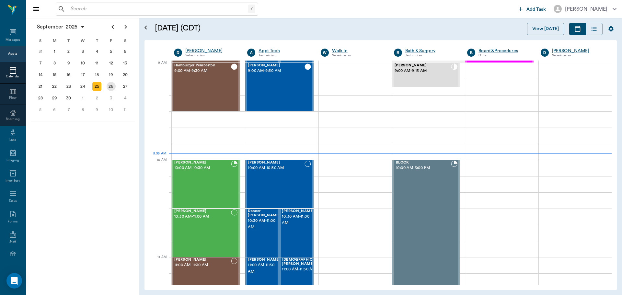
click at [113, 89] on div "26" at bounding box center [111, 86] width 9 height 9
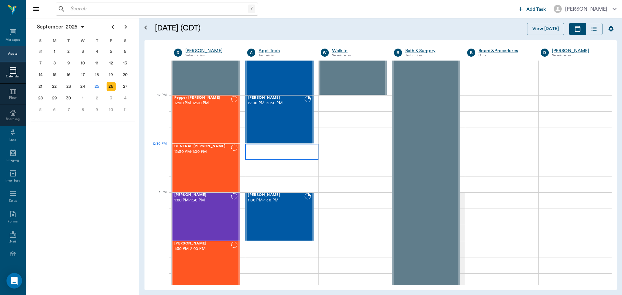
scroll to position [357, 0]
click at [100, 88] on div "25" at bounding box center [96, 86] width 9 height 9
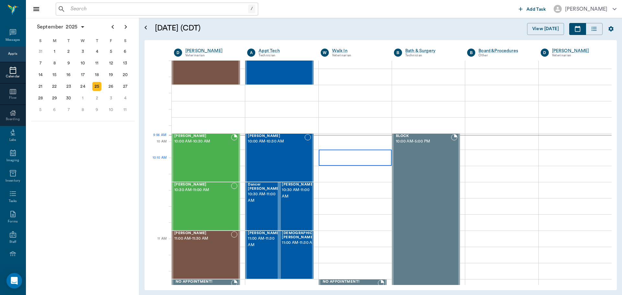
scroll to position [130, 0]
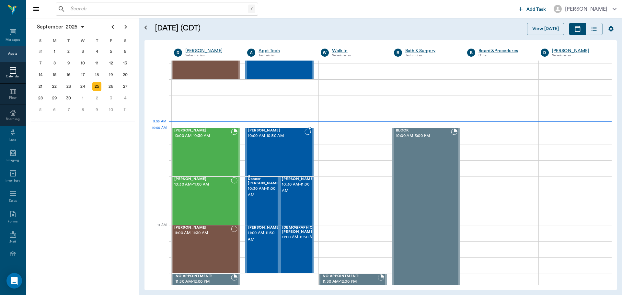
click at [300, 143] on div "[PERSON_NAME] 10:00 AM - 10:30 AM" at bounding box center [276, 152] width 56 height 47
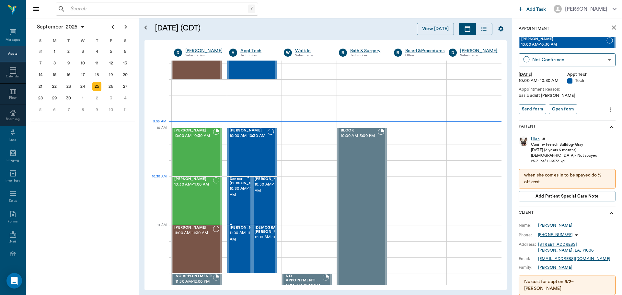
click at [235, 186] on span "10:30 AM - 11:00 AM" at bounding box center [246, 192] width 32 height 13
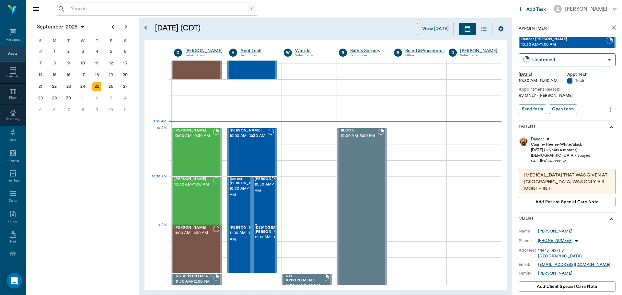
click at [263, 182] on span "[PERSON_NAME]" at bounding box center [271, 179] width 32 height 4
click at [232, 237] on span "11:00 AM - 11:30 AM" at bounding box center [246, 236] width 32 height 13
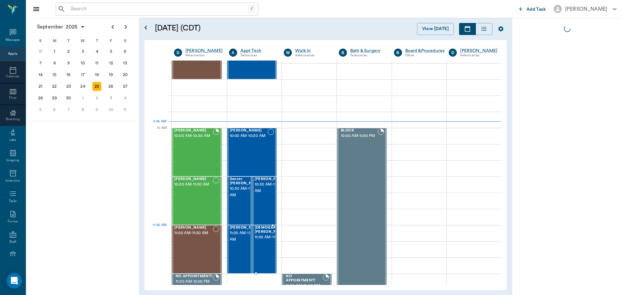
click at [257, 232] on span "[DEMOGRAPHIC_DATA] [PERSON_NAME]" at bounding box center [277, 230] width 44 height 8
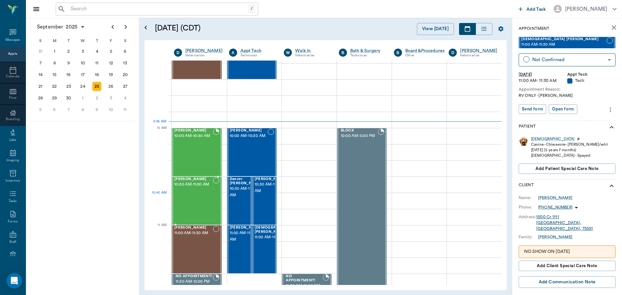
click at [193, 202] on div "[PERSON_NAME] 10:30 AM - 11:00 AM" at bounding box center [193, 200] width 39 height 47
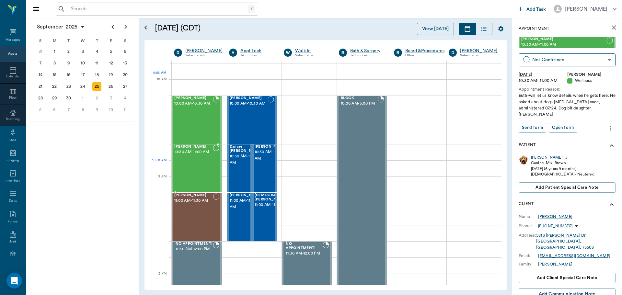
scroll to position [194, 0]
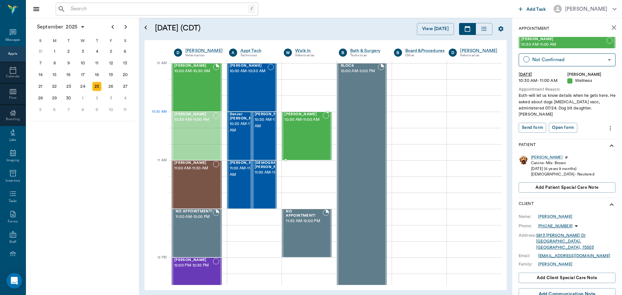
drag, startPoint x: 198, startPoint y: 138, endPoint x: 300, endPoint y: 132, distance: 102.9
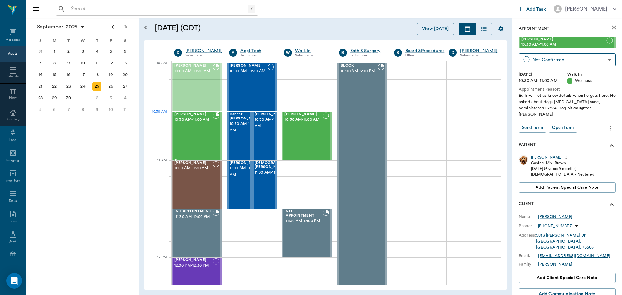
drag, startPoint x: 211, startPoint y: 97, endPoint x: 210, endPoint y: 146, distance: 48.9
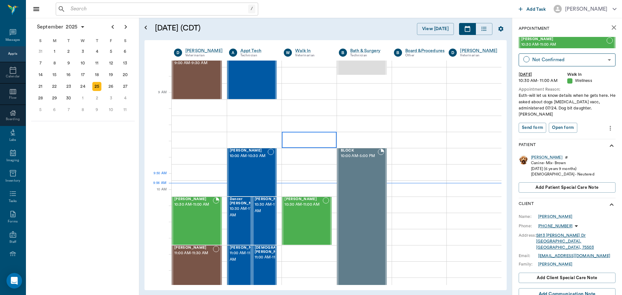
scroll to position [130, 0]
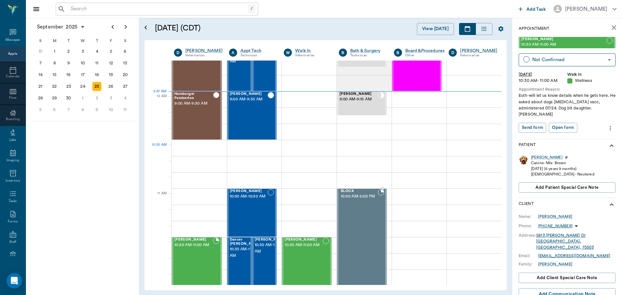
scroll to position [162, 0]
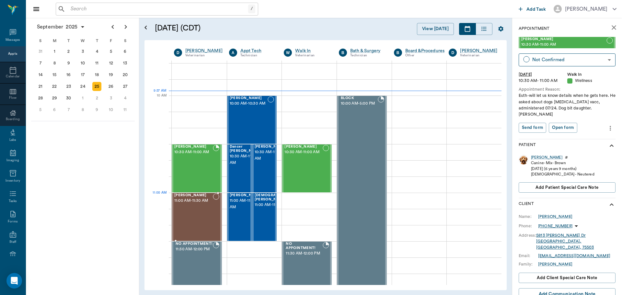
click at [198, 204] on div "[PERSON_NAME] 11:00 AM - 11:30 AM" at bounding box center [193, 216] width 39 height 47
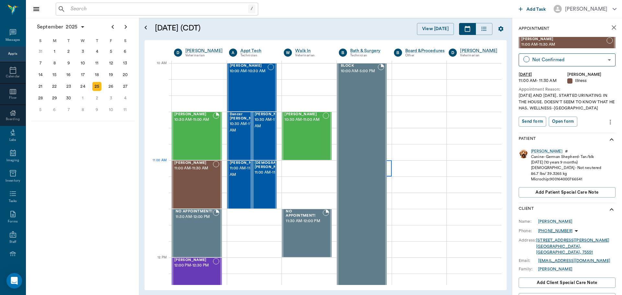
scroll to position [162, 0]
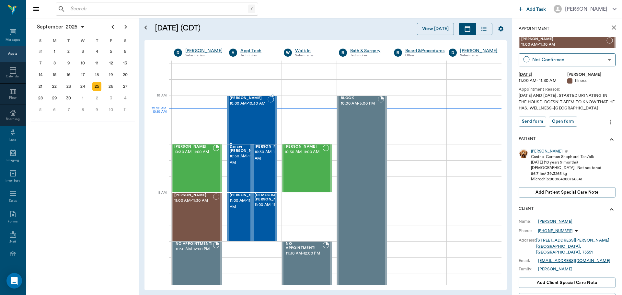
click at [253, 107] on span "10:00 AM - 10:30 AM" at bounding box center [249, 103] width 38 height 6
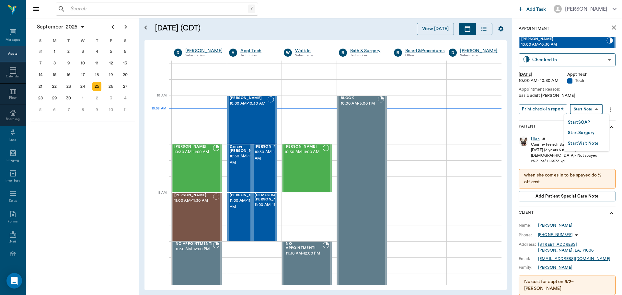
click at [596, 108] on body "/ ​ Add Task [PERSON_NAME] Nectar Messages Appts Calendar Flow Boarding Labs Im…" at bounding box center [311, 147] width 622 height 295
click at [590, 125] on button "Start SOAP" at bounding box center [579, 122] width 22 height 7
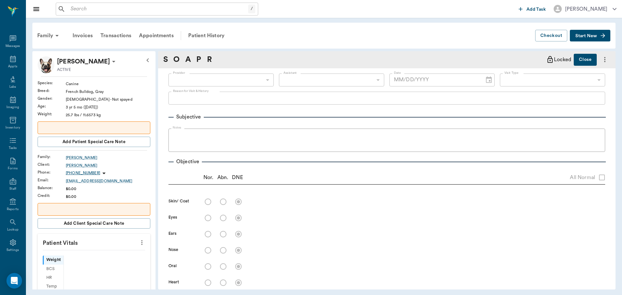
scroll to position [3, 0]
type input "63ec2f075fda476ae8351a4c"
type input "65d2be4f46e3a538d89b8c1a"
type textarea "basic adult [PERSON_NAME]"
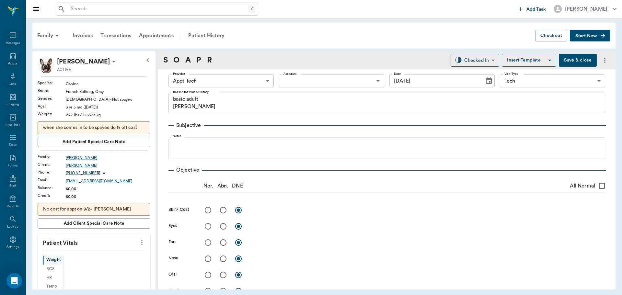
type input "[DATE]"
click at [138, 243] on icon "more" at bounding box center [141, 243] width 7 height 8
click at [118, 256] on span "Enter Vitals" at bounding box center [110, 254] width 54 height 7
click at [91, 261] on input "text" at bounding box center [93, 262] width 56 height 13
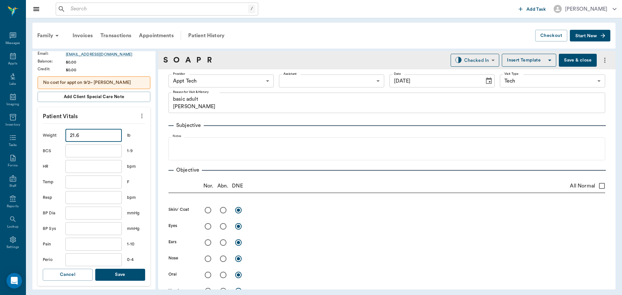
scroll to position [130, 0]
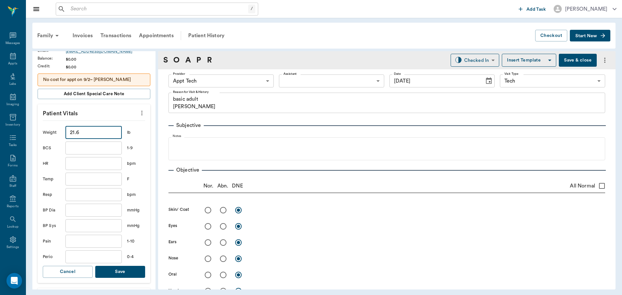
type input "21.6"
click at [113, 268] on button "Save" at bounding box center [120, 272] width 50 height 12
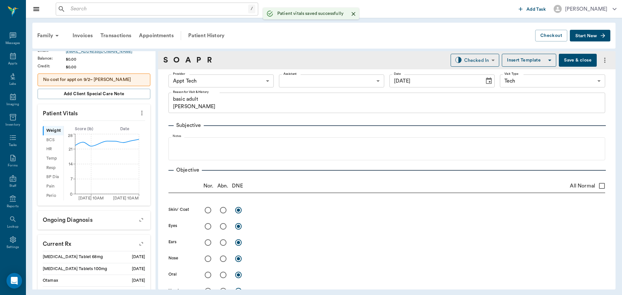
click at [199, 79] on body "/ ​ Add Task [PERSON_NAME] Nectar Messages Appts Labs Imaging Inventory Tasks F…" at bounding box center [311, 147] width 622 height 295
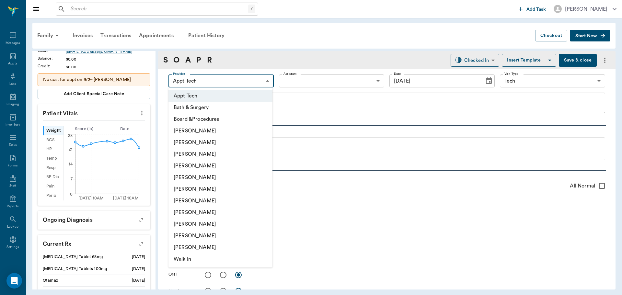
click at [217, 201] on li "[PERSON_NAME]" at bounding box center [221, 201] width 104 height 12
type input "682b670d8bdc6f7f8feef3db"
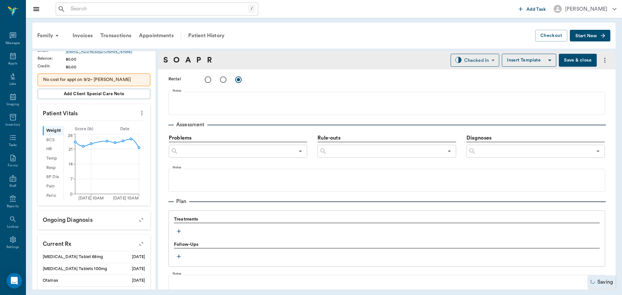
scroll to position [357, 0]
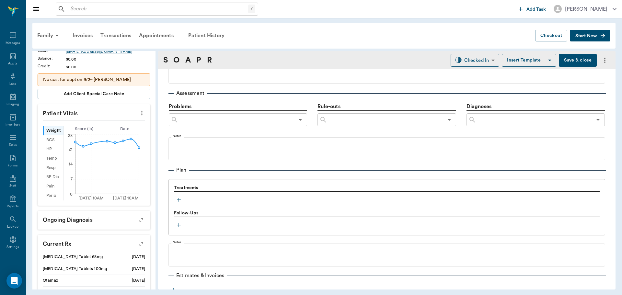
click at [182, 202] on icon "button" at bounding box center [179, 200] width 6 height 6
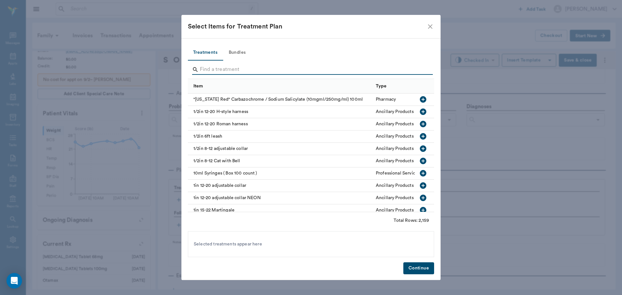
click at [229, 67] on input "Search" at bounding box center [311, 69] width 223 height 10
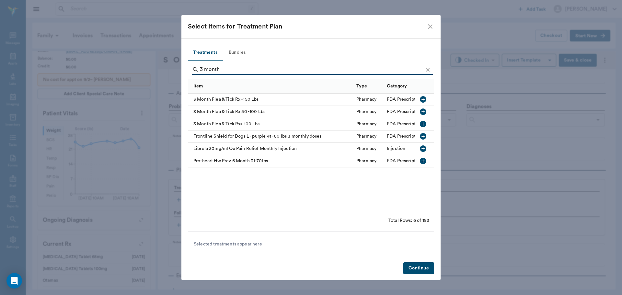
type input "3 month"
click at [422, 97] on icon "button" at bounding box center [423, 99] width 6 height 6
click at [429, 68] on icon "Clear" at bounding box center [428, 69] width 6 height 6
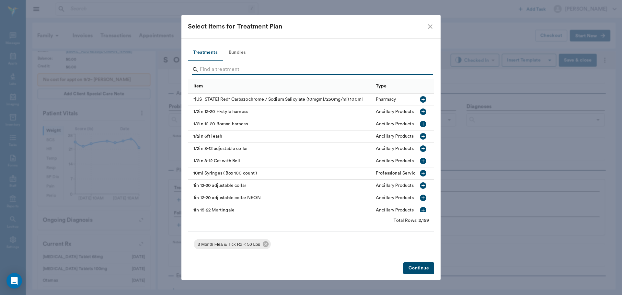
click at [422, 69] on input "Search" at bounding box center [311, 69] width 223 height 10
click at [236, 52] on button "Bundles" at bounding box center [237, 53] width 29 height 16
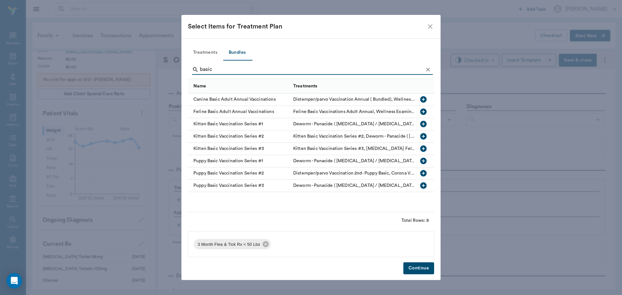
type input "basic"
click at [425, 102] on icon "button" at bounding box center [423, 99] width 6 height 6
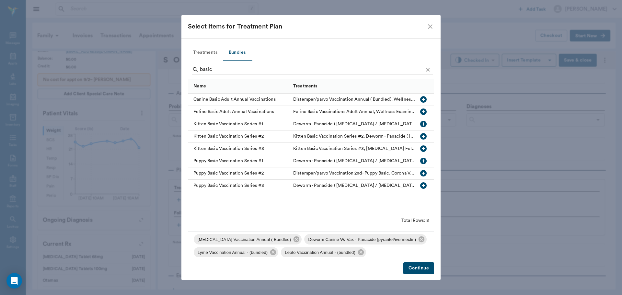
scroll to position [48, 0]
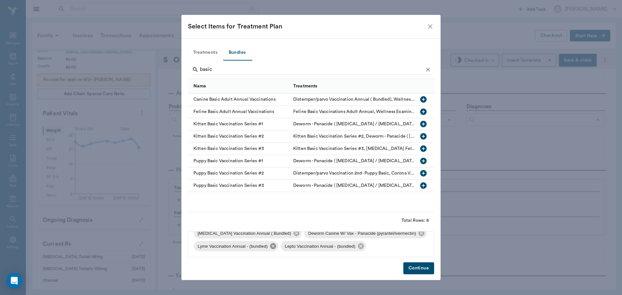
click at [270, 245] on icon at bounding box center [273, 246] width 7 height 7
click at [274, 247] on icon at bounding box center [273, 246] width 7 height 7
click at [423, 268] on button "Continue" at bounding box center [419, 269] width 31 height 12
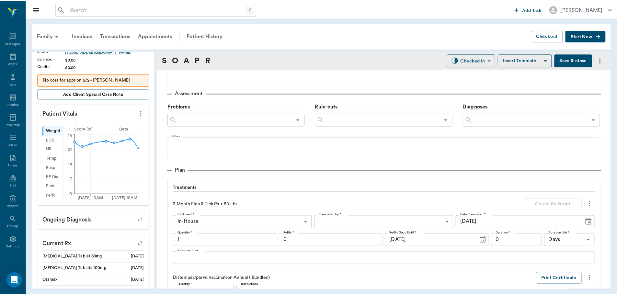
scroll to position [701, 0]
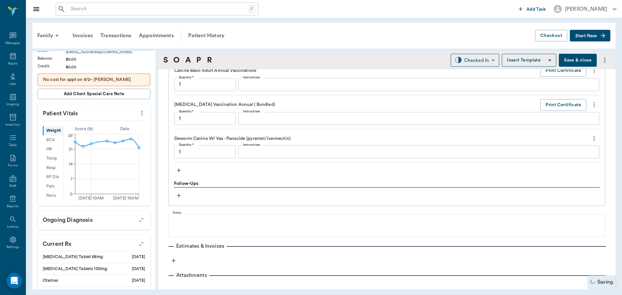
type input "1.00"
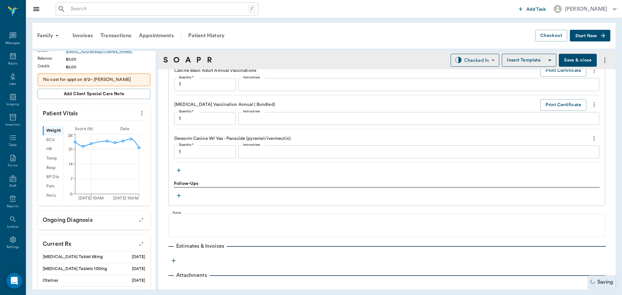
type input "1.00"
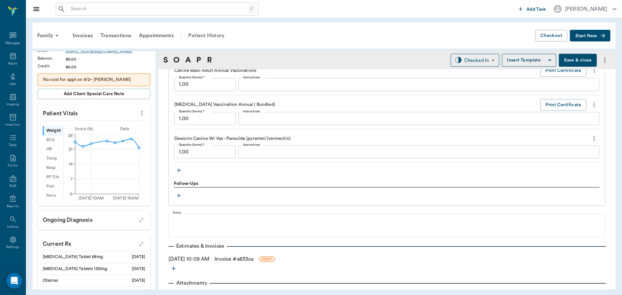
click at [215, 38] on div "Patient History" at bounding box center [206, 36] width 44 height 16
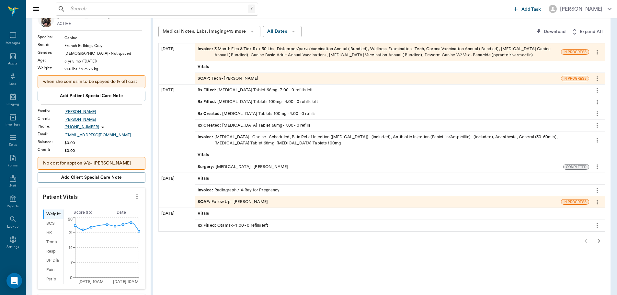
scroll to position [65, 0]
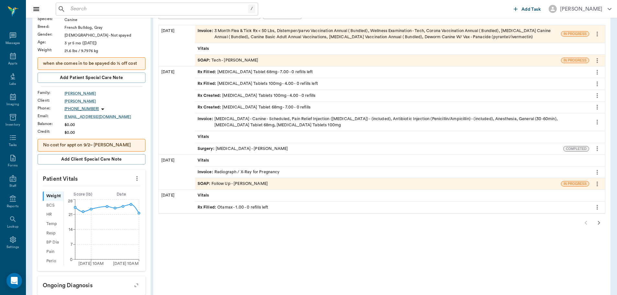
click at [603, 223] on icon "button" at bounding box center [599, 223] width 8 height 8
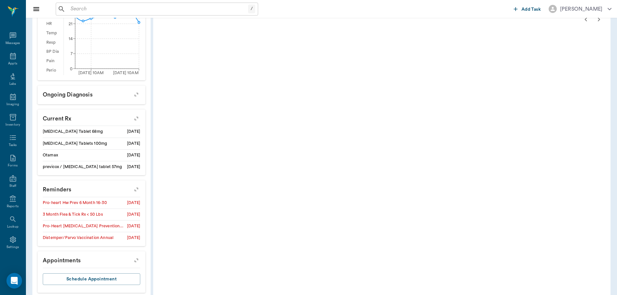
scroll to position [259, 0]
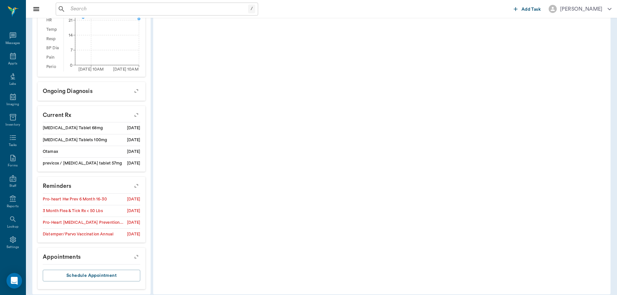
click at [141, 187] on button "button" at bounding box center [136, 186] width 17 height 17
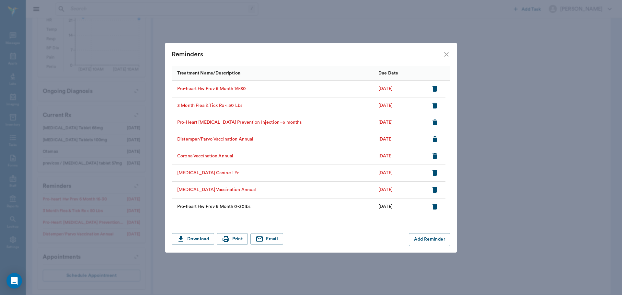
click at [434, 123] on icon "button" at bounding box center [435, 123] width 5 height 6
click at [446, 54] on icon "close" at bounding box center [446, 54] width 5 height 5
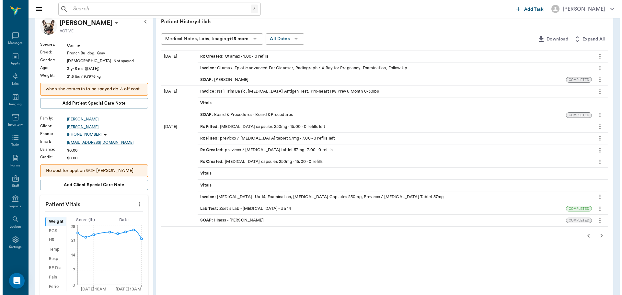
scroll to position [0, 0]
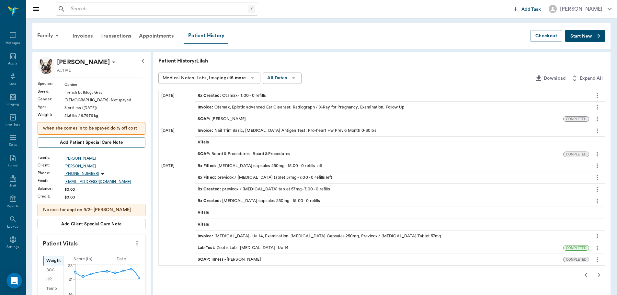
click at [584, 275] on icon "button" at bounding box center [586, 275] width 8 height 8
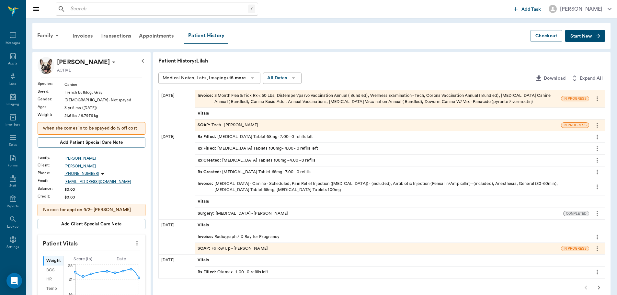
click at [257, 124] on div "SOAP : Tech - [PERSON_NAME]" at bounding box center [378, 125] width 366 height 11
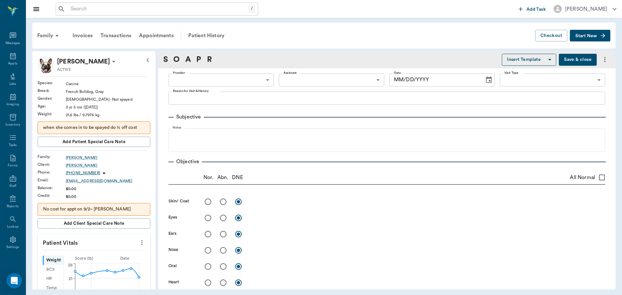
type input "682b670d8bdc6f7f8feef3db"
type input "65d2be4f46e3a538d89b8c1a"
type textarea "basic adult [PERSON_NAME]"
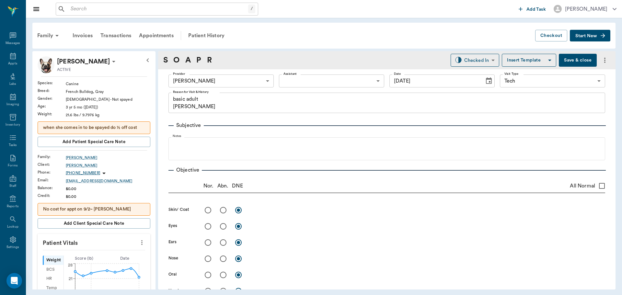
type input "[DATE]"
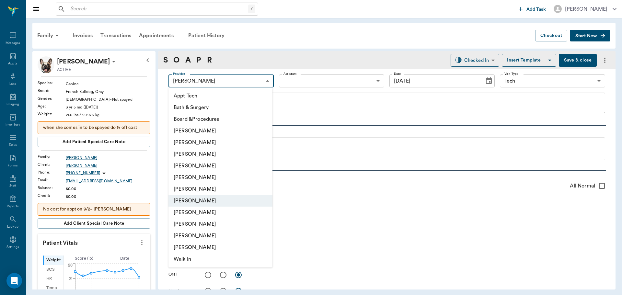
click at [259, 81] on body "/ ​ Add Task [PERSON_NAME] Nectar Messages Appts Labs Imaging Inventory Tasks F…" at bounding box center [311, 147] width 622 height 295
click at [241, 212] on li "[PERSON_NAME]" at bounding box center [221, 213] width 104 height 12
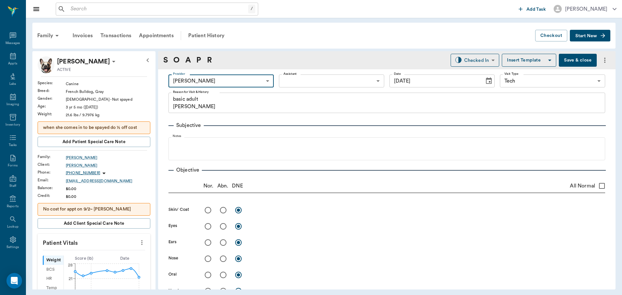
type input "63ec2e7e52e12b0ba117b124"
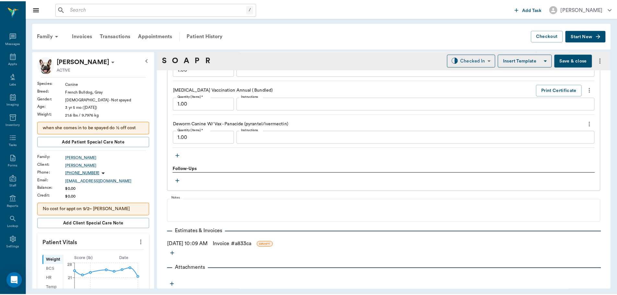
scroll to position [716, 0]
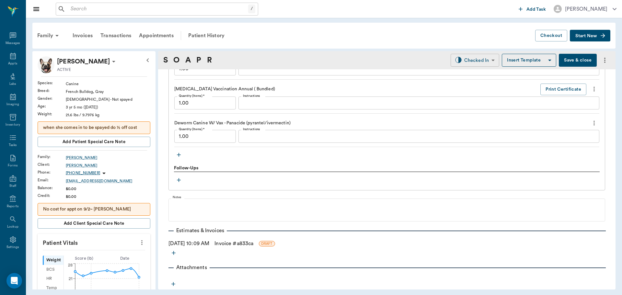
click at [464, 61] on body "/ ​ Add Task [PERSON_NAME] Nectar Messages Appts Labs Imaging Inventory Tasks F…" at bounding box center [311, 147] width 622 height 295
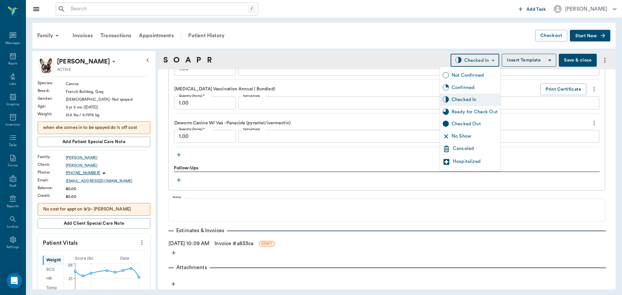
click at [469, 103] on div "Checked In" at bounding box center [470, 100] width 60 height 12
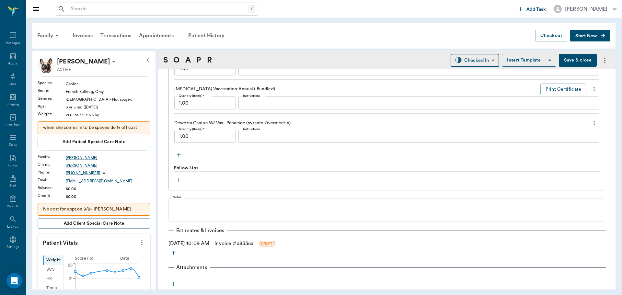
click at [459, 62] on body "/ ​ Add Task [PERSON_NAME] Nectar Messages Appts Labs Imaging Inventory Tasks F…" at bounding box center [311, 147] width 622 height 295
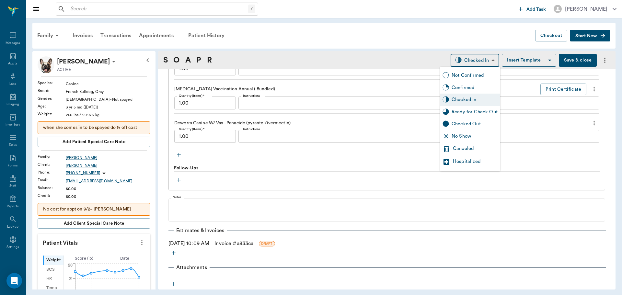
click at [469, 111] on div "Ready for Check Out" at bounding box center [475, 112] width 46 height 7
type input "READY_TO_CHECKOUT"
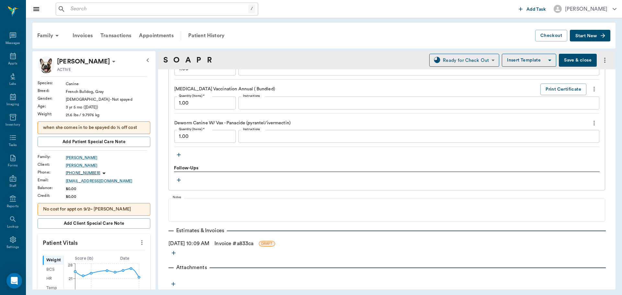
click at [236, 244] on link "Invoice # a833ca" at bounding box center [234, 244] width 39 height 8
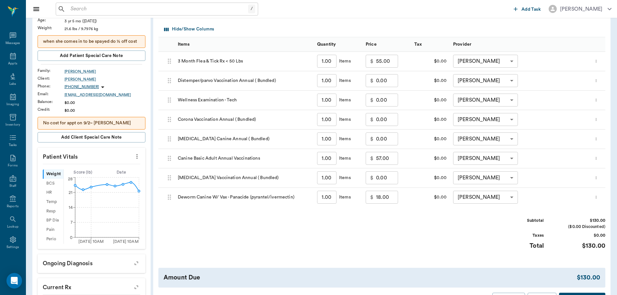
scroll to position [130, 0]
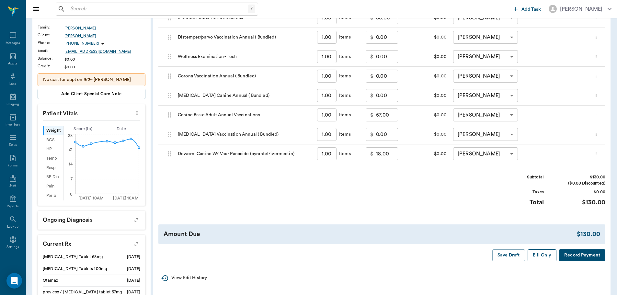
click at [545, 254] on button "Bill Only" at bounding box center [542, 256] width 29 height 12
click at [124, 83] on div "No cost for appt on 9/2~ [PERSON_NAME]" at bounding box center [92, 80] width 108 height 13
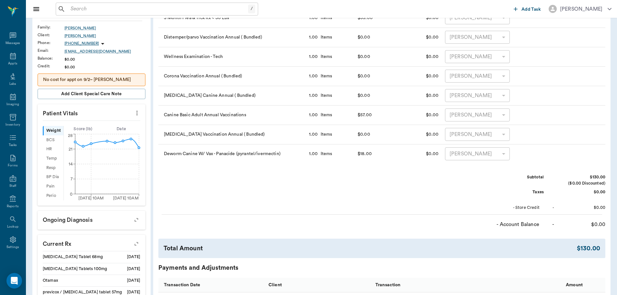
click at [115, 80] on p "No cost for appt on 9/2~ [PERSON_NAME]" at bounding box center [91, 79] width 97 height 7
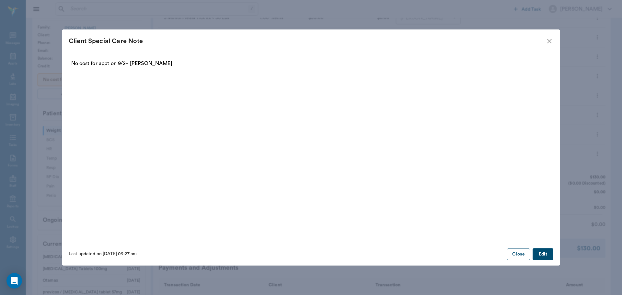
click at [547, 255] on button "Edit" at bounding box center [543, 255] width 21 height 12
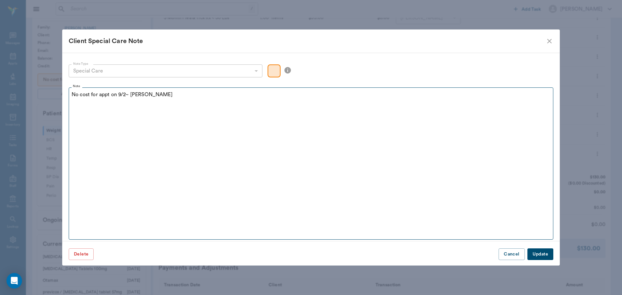
drag, startPoint x: 86, startPoint y: 94, endPoint x: 164, endPoint y: 103, distance: 78.6
click at [164, 103] on fieldset "Note No cost for appt on 9/2~ [PERSON_NAME]" at bounding box center [311, 162] width 485 height 155
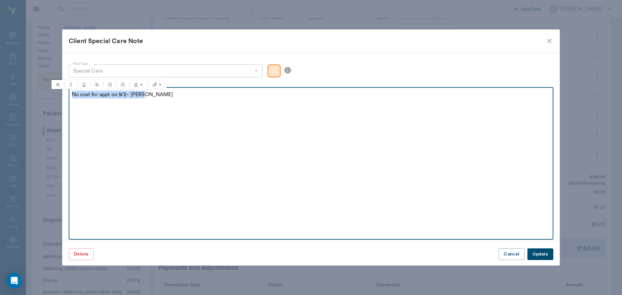
drag, startPoint x: 155, startPoint y: 100, endPoint x: 29, endPoint y: 112, distance: 126.0
click at [29, 112] on div "Client Special Care Note Note Type Special Care special_care Note Type Note No …" at bounding box center [311, 147] width 622 height 295
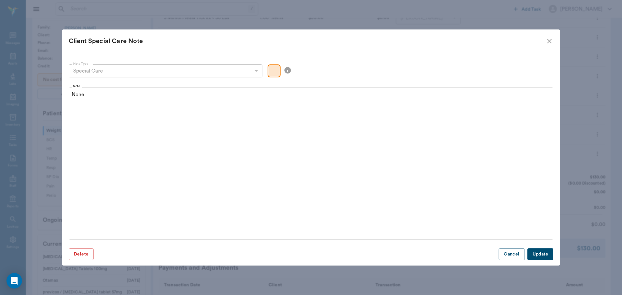
click at [541, 256] on button "Update" at bounding box center [541, 255] width 26 height 12
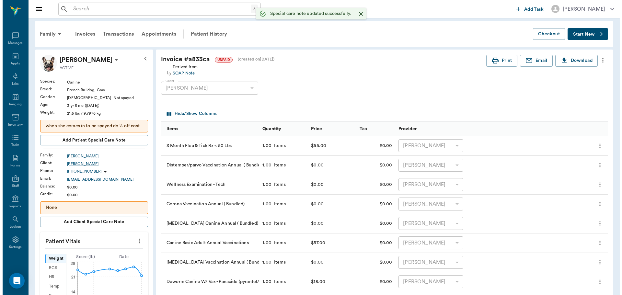
scroll to position [0, 0]
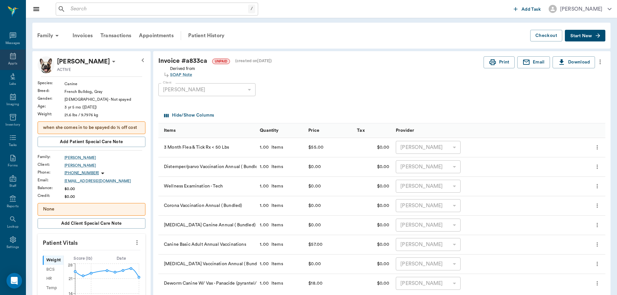
click at [8, 63] on div "Appts" at bounding box center [12, 63] width 9 height 5
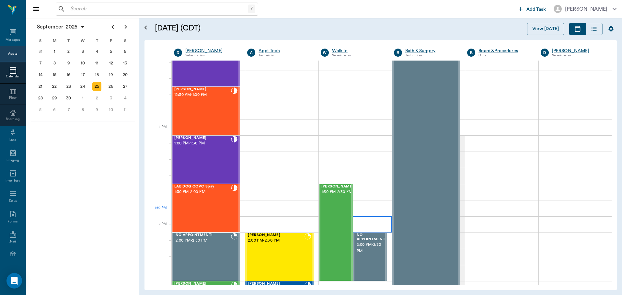
scroll to position [422, 0]
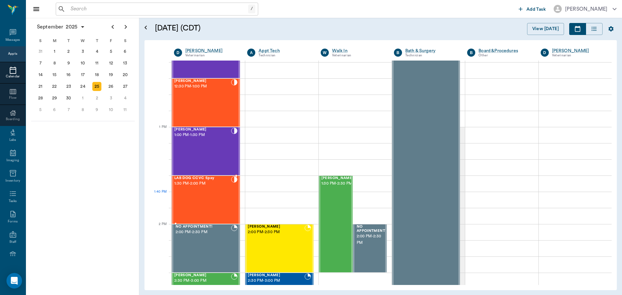
click at [184, 203] on div "LAB DOG CCVC Spay 1:30 PM - 2:00 PM" at bounding box center [202, 199] width 57 height 47
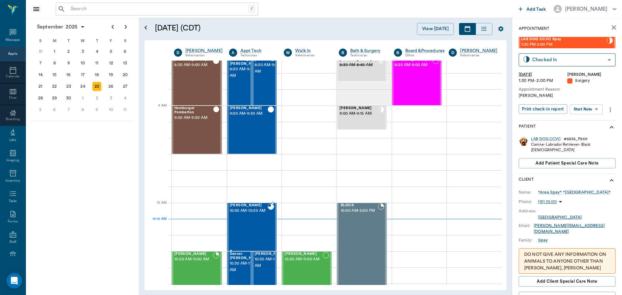
scroll to position [33, 0]
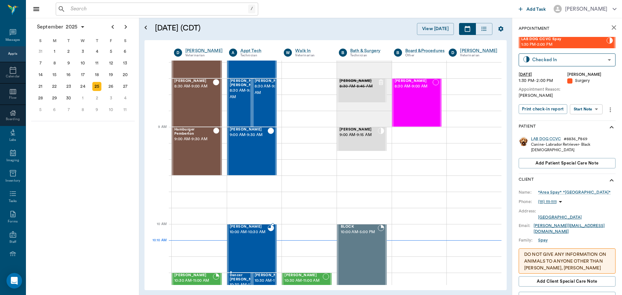
click at [255, 254] on div "[PERSON_NAME] 10:00 AM - 10:30 AM" at bounding box center [249, 248] width 38 height 47
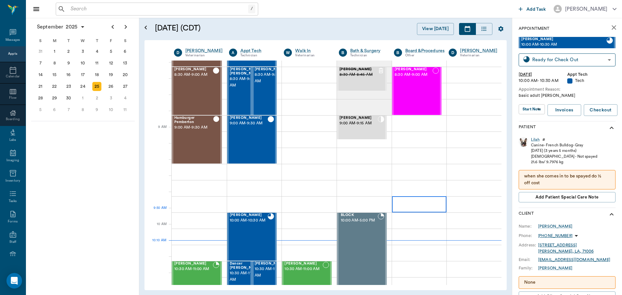
scroll to position [33, 0]
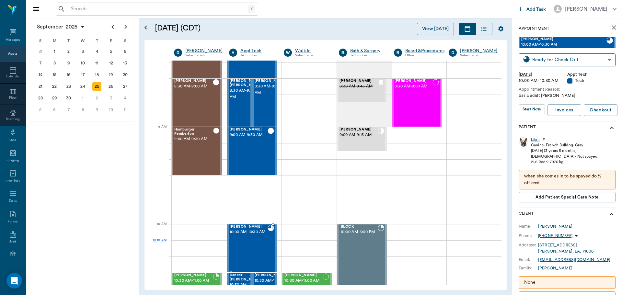
click at [248, 236] on span "10:00 AM - 10:30 AM" at bounding box center [249, 232] width 38 height 6
click at [575, 61] on body "/ ​ Add Task [PERSON_NAME] Nectar Messages Appts Calendar Flow Boarding Labs Im…" at bounding box center [311, 147] width 622 height 295
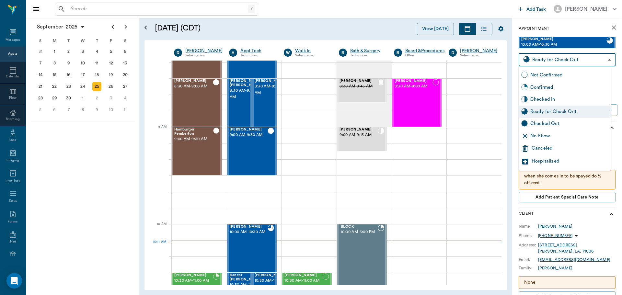
click at [576, 99] on div "Checked In" at bounding box center [570, 99] width 78 height 7
type input "CHECKED_IN"
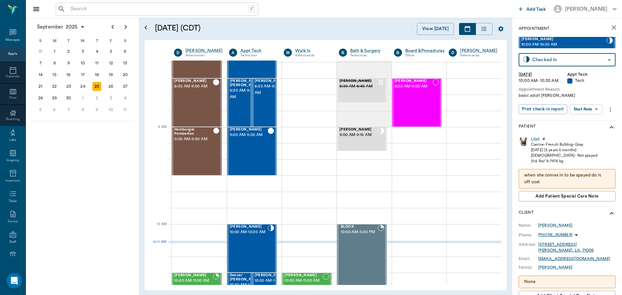
click at [596, 107] on body "/ ​ Add Task Dr. Bert Ellsworth Nectar Messages Appts Calendar Flow Boarding La…" at bounding box center [311, 147] width 622 height 295
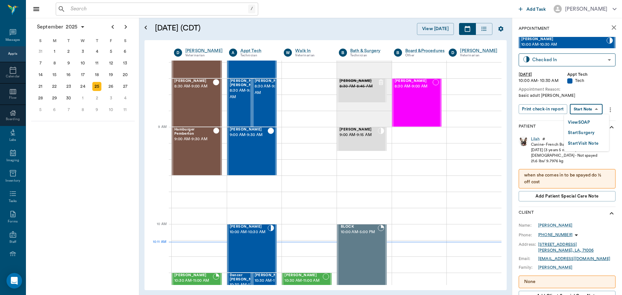
click at [589, 119] on button "View SOAP" at bounding box center [579, 122] width 22 height 7
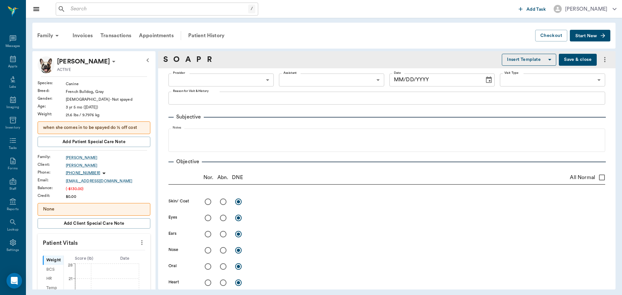
type input "63ec2e7e52e12b0ba117b124"
type input "65d2be4f46e3a538d89b8c1a"
type textarea "basic adult Christy"
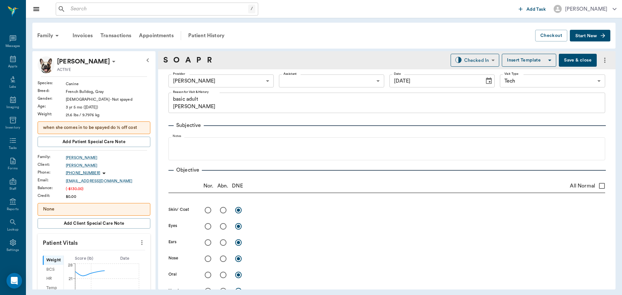
type input "[DATE]"
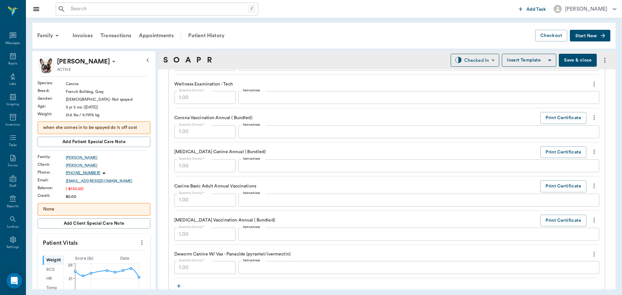
scroll to position [624, 0]
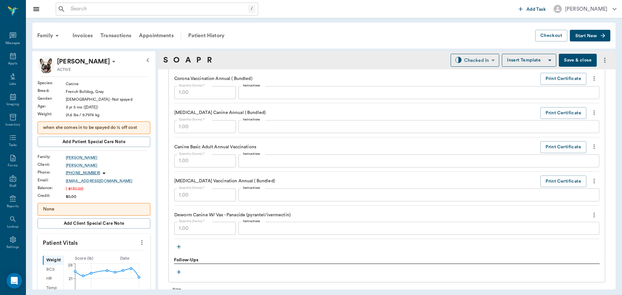
click at [591, 113] on icon "more" at bounding box center [594, 113] width 7 height 8
click at [481, 127] on div at bounding box center [311, 147] width 622 height 295
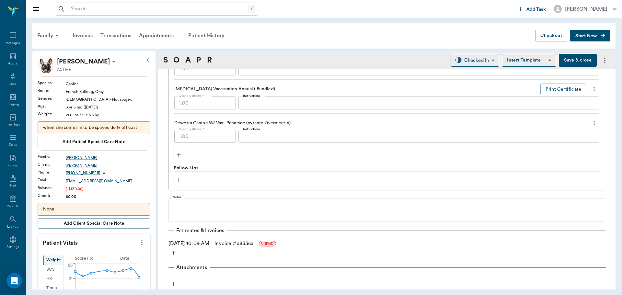
click at [238, 243] on link "Invoice # a833ca" at bounding box center [234, 244] width 39 height 8
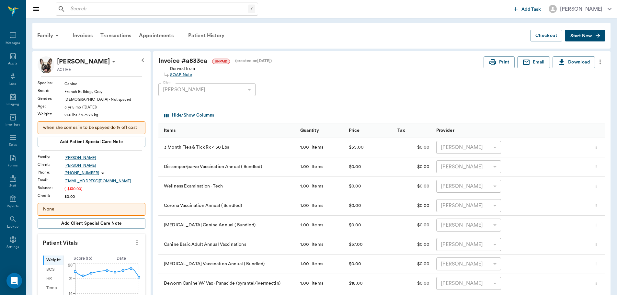
click at [600, 58] on icon "more" at bounding box center [600, 62] width 7 height 8
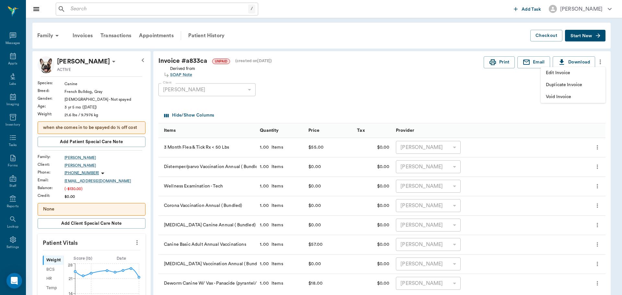
click at [591, 72] on span "Edit Invoice" at bounding box center [573, 73] width 54 height 7
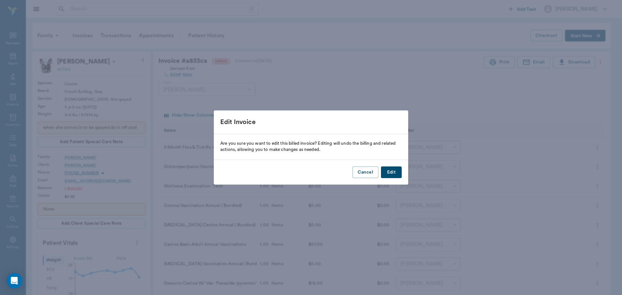
click at [394, 175] on button "Edit" at bounding box center [391, 173] width 21 height 12
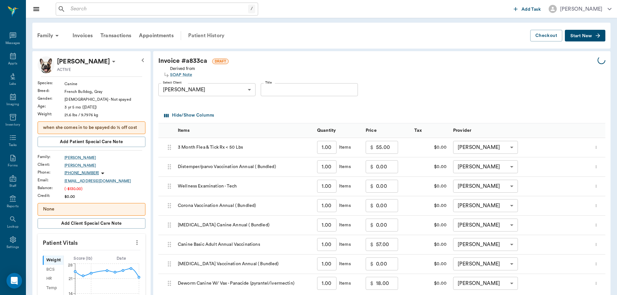
click at [210, 34] on div "Patient History" at bounding box center [206, 36] width 44 height 16
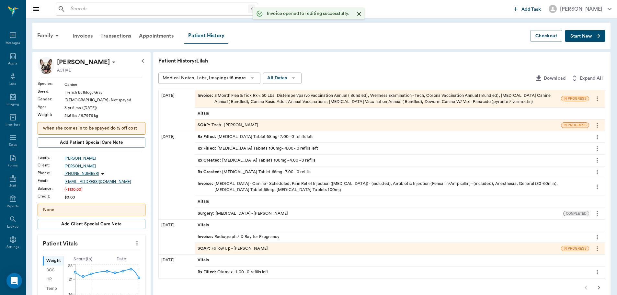
click at [240, 125] on div "SOAP : Tech - Julie Dickerson" at bounding box center [228, 125] width 61 height 6
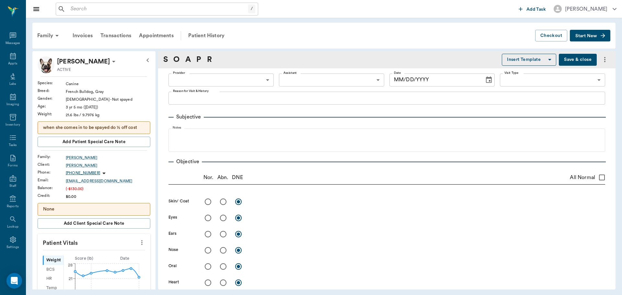
type input "63ec2e7e52e12b0ba117b124"
type input "65d2be4f46e3a538d89b8c1a"
type textarea "basic adult Christy"
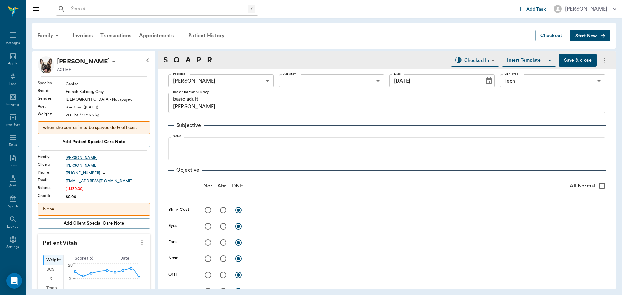
type input "[DATE]"
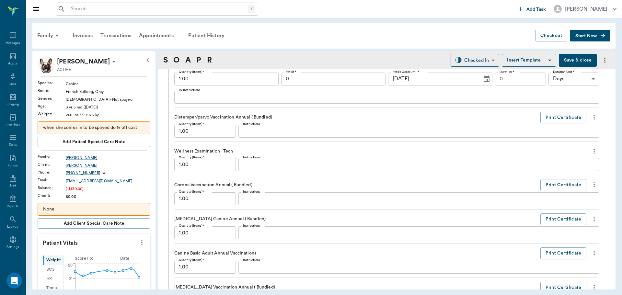
scroll to position [519, 0]
click at [591, 216] on icon "more" at bounding box center [594, 219] width 7 height 8
click at [566, 241] on span "Delete" at bounding box center [562, 241] width 54 height 7
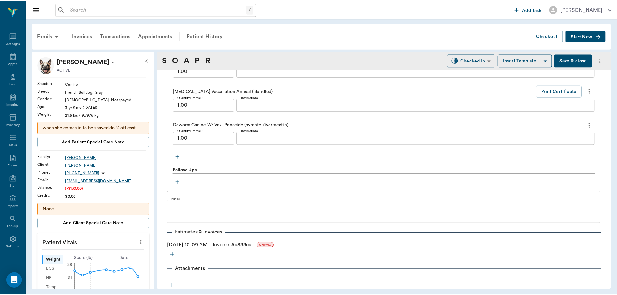
scroll to position [681, 0]
click at [229, 246] on link "Invoice # a833ca" at bounding box center [234, 245] width 39 height 8
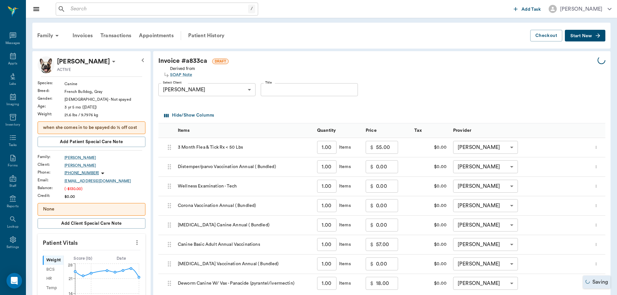
type input "none-63ec2e7e52e12b0ba117b124"
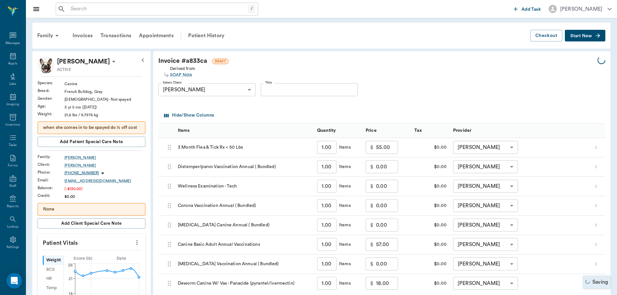
type input "none-63ec2e7e52e12b0ba117b124"
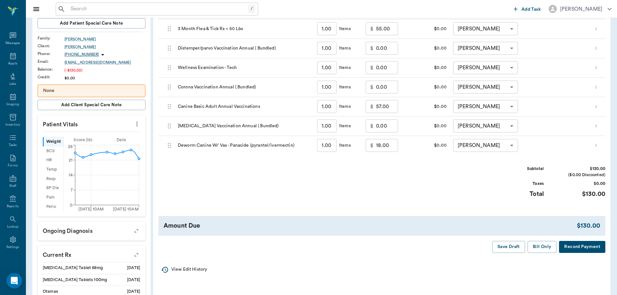
scroll to position [130, 0]
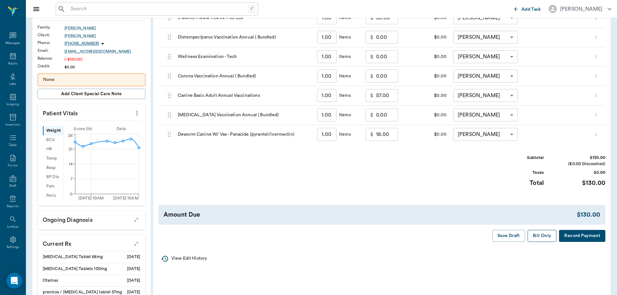
click at [545, 236] on button "Bill Only" at bounding box center [542, 236] width 29 height 12
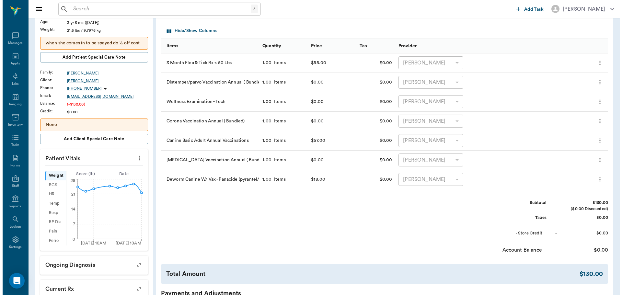
scroll to position [0, 0]
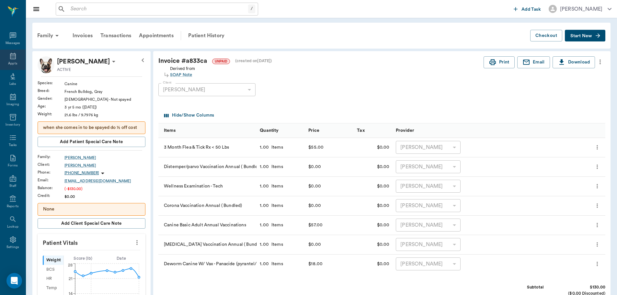
click at [13, 58] on icon at bounding box center [13, 56] width 6 height 6
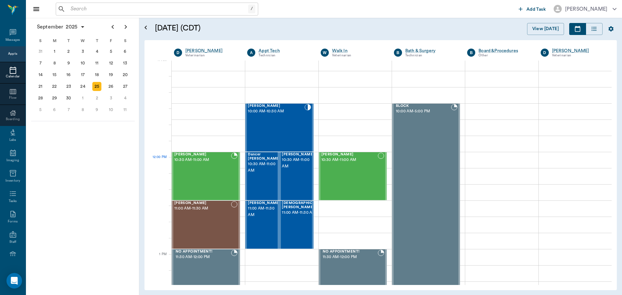
scroll to position [131, 0]
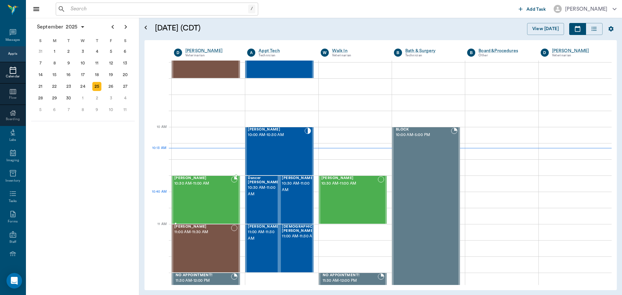
click at [206, 203] on div "[PERSON_NAME] 10:30 AM - 11:00 AM" at bounding box center [202, 199] width 57 height 47
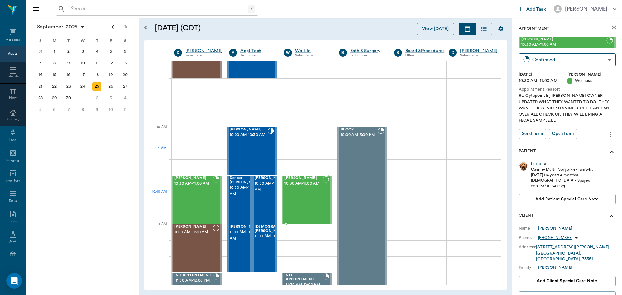
click at [308, 187] on span "10:30 AM - 11:00 AM" at bounding box center [304, 184] width 38 height 6
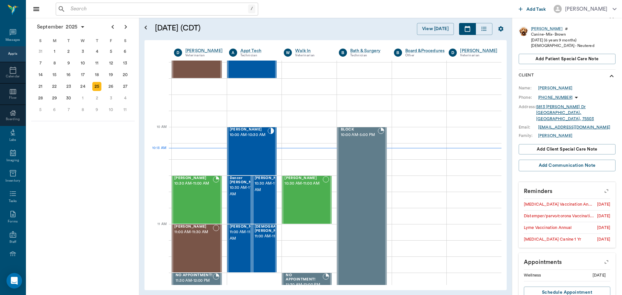
scroll to position [134, 0]
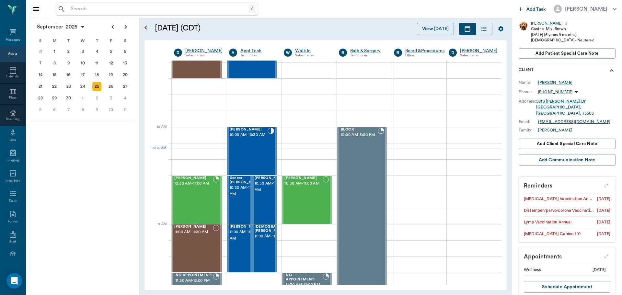
click at [602, 181] on icon "button" at bounding box center [606, 185] width 9 height 9
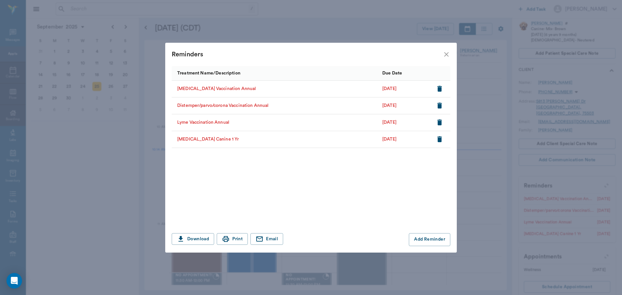
click at [449, 55] on icon "close" at bounding box center [447, 55] width 8 height 8
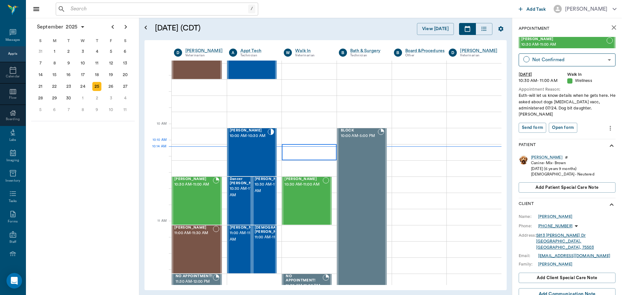
scroll to position [162, 0]
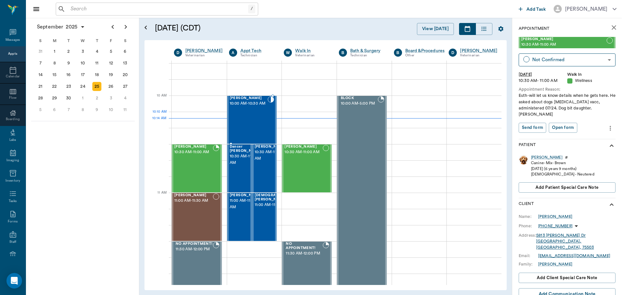
click at [234, 118] on div "Lilah Stephens 10:00 AM - 10:30 AM" at bounding box center [249, 119] width 38 height 47
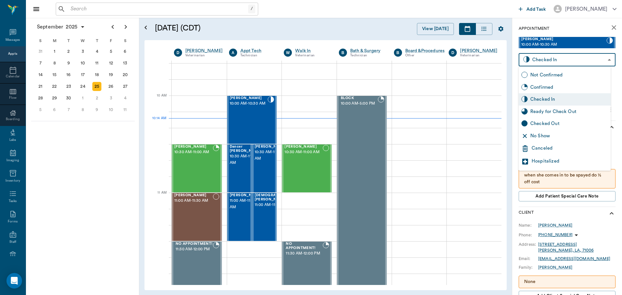
click at [586, 62] on body "/ ​ Add Task Dr. Bert Ellsworth Nectar Messages Appts Calendar Flow Boarding La…" at bounding box center [311, 147] width 622 height 295
click at [561, 115] on div "Ready for Check Out" at bounding box center [570, 111] width 78 height 7
type input "READY_TO_CHECKOUT"
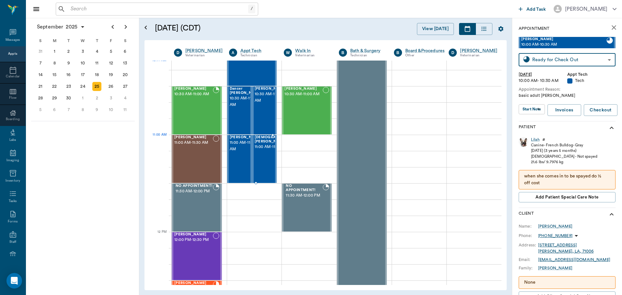
scroll to position [227, 0]
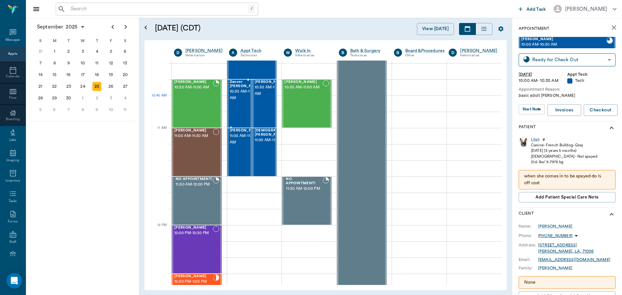
click at [243, 101] on span "10:30 AM - 11:00 AM" at bounding box center [246, 94] width 32 height 13
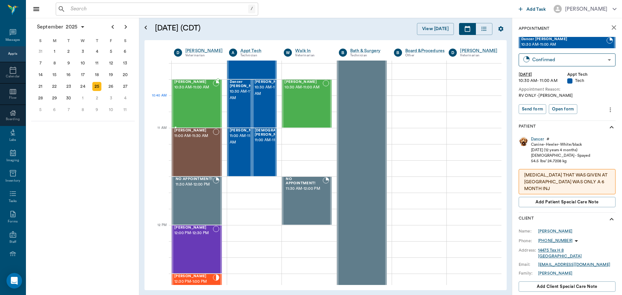
click at [206, 100] on div "[PERSON_NAME] 10:30 AM - 11:00 AM" at bounding box center [193, 103] width 39 height 47
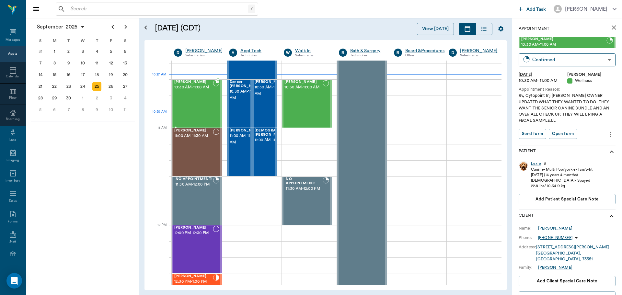
click at [194, 113] on div "[PERSON_NAME] 10:30 AM - 11:00 AM" at bounding box center [193, 103] width 39 height 47
click at [200, 153] on div "[PERSON_NAME] 11:00 AM - 11:30 AM" at bounding box center [193, 152] width 39 height 47
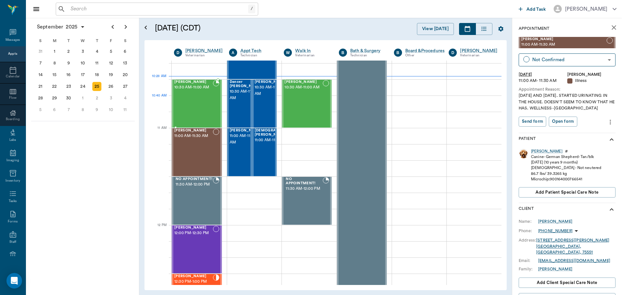
click at [213, 105] on div at bounding box center [216, 103] width 6 height 47
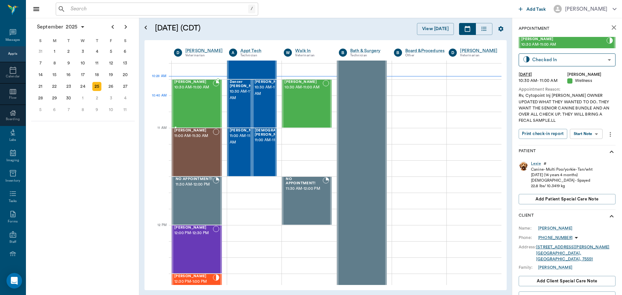
type input "CHECKED_IN"
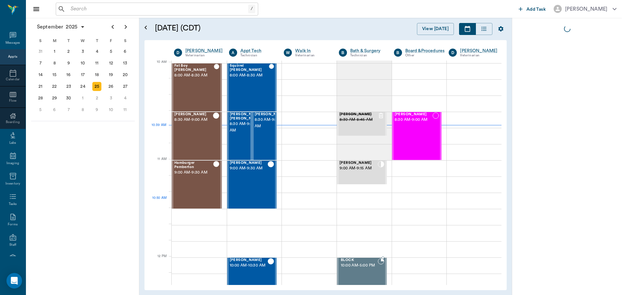
scroll to position [195, 0]
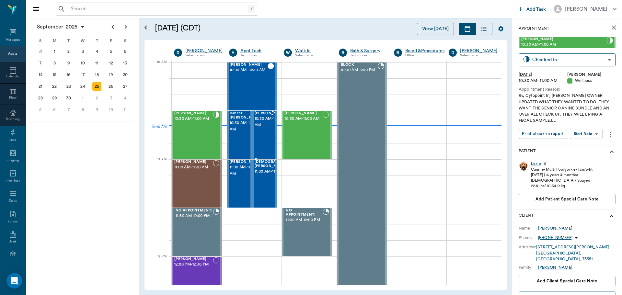
click at [243, 131] on span "10:30 AM - 11:00 AM" at bounding box center [246, 126] width 32 height 13
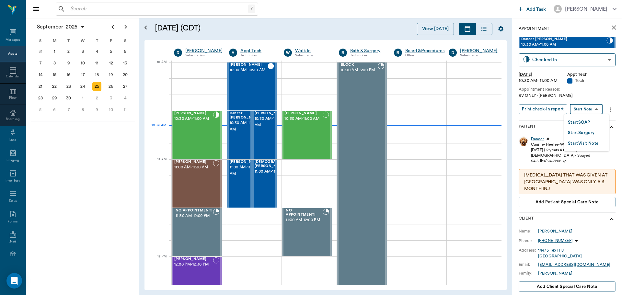
click at [596, 111] on body "/ ​ Add Task Dr. Bert Ellsworth Nectar Messages Appts Calendar Flow Boarding La…" at bounding box center [311, 147] width 622 height 295
click at [581, 125] on button "Start SOAP" at bounding box center [579, 122] width 22 height 7
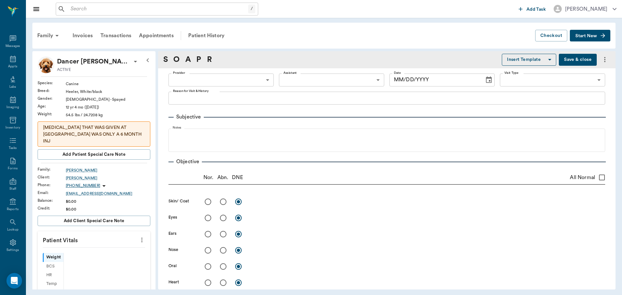
type input "63ec2f075fda476ae8351a4c"
type input "65d2be4f46e3a538d89b8c1a"
type textarea "RV ONLY -LORY"
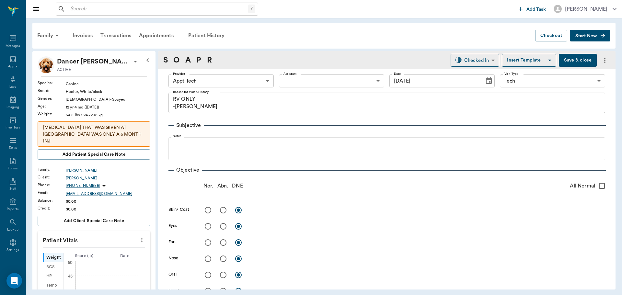
scroll to position [3, 0]
type input "09/25/2025"
click at [138, 239] on button "more" at bounding box center [142, 240] width 10 height 11
click at [118, 247] on span "Enter Vitals" at bounding box center [110, 245] width 54 height 7
click at [94, 253] on input "text" at bounding box center [93, 259] width 56 height 13
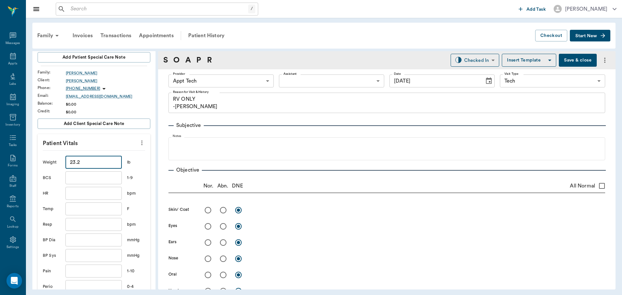
scroll to position [194, 0]
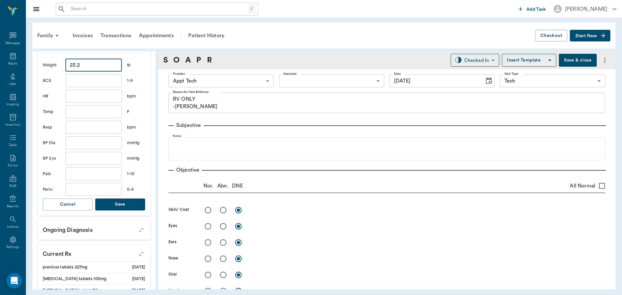
type input "23.2"
click at [121, 202] on button "Save" at bounding box center [120, 205] width 50 height 12
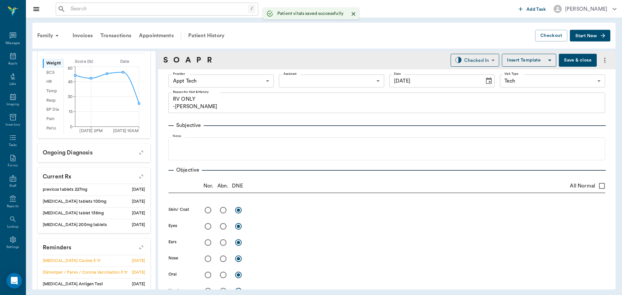
click at [220, 75] on body "/ ​ Add Task Dr. Bert Ellsworth Nectar Messages Appts Labs Imaging Inventory Ta…" at bounding box center [311, 147] width 622 height 295
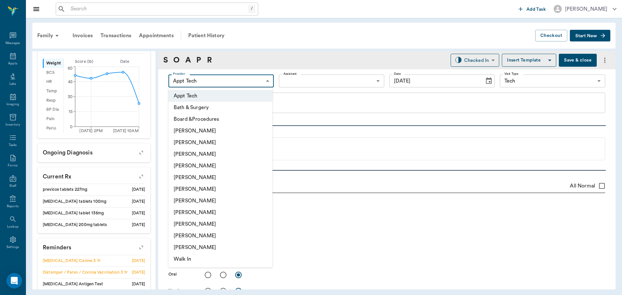
click at [212, 194] on li "Dr. Kindall Jones" at bounding box center [221, 189] width 104 height 12
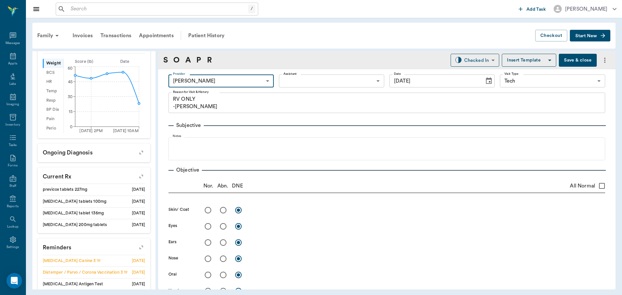
click at [207, 82] on body "/ ​ Add Task Dr. Bert Ellsworth Nectar Messages Appts Labs Imaging Inventory Ta…" at bounding box center [311, 147] width 622 height 295
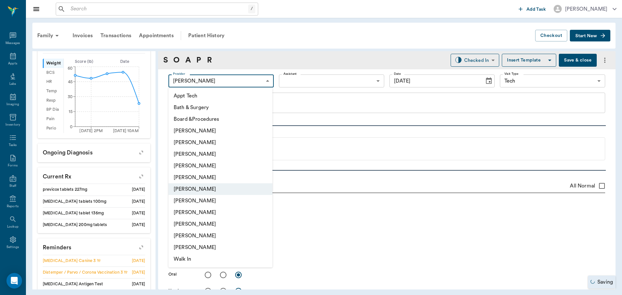
click at [223, 195] on li "Dr. Kindall Jones" at bounding box center [221, 189] width 104 height 12
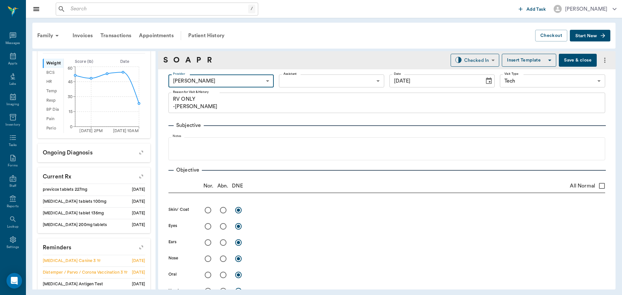
click at [210, 81] on body "/ ​ Add Task Dr. Bert Ellsworth Nectar Messages Appts Labs Imaging Inventory Ta…" at bounding box center [311, 147] width 622 height 295
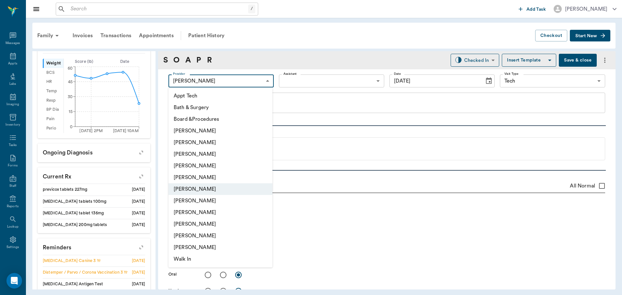
click at [214, 203] on li "Hunter Graves" at bounding box center [221, 201] width 104 height 12
type input "682b670d8bdc6f7f8feef3db"
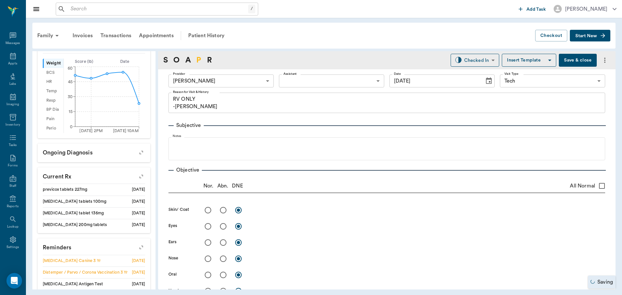
click at [199, 61] on link "P" at bounding box center [198, 60] width 5 height 12
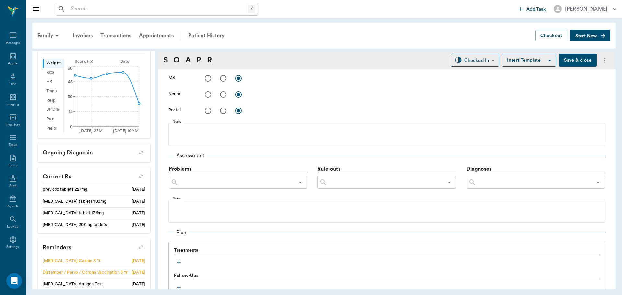
scroll to position [394, 0]
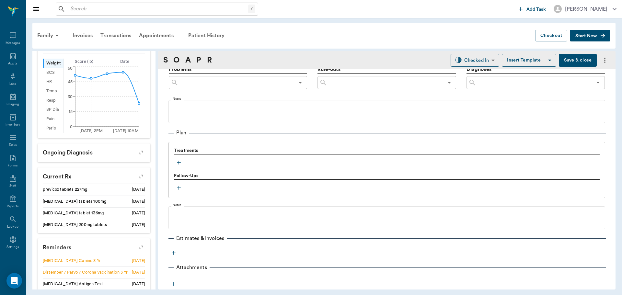
click at [179, 164] on icon "button" at bounding box center [179, 162] width 6 height 6
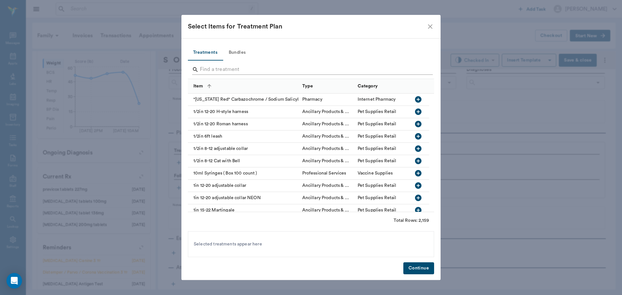
click at [236, 71] on input "Search" at bounding box center [311, 69] width 223 height 10
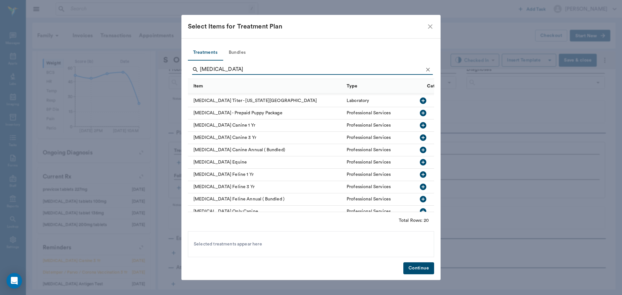
scroll to position [133, 0]
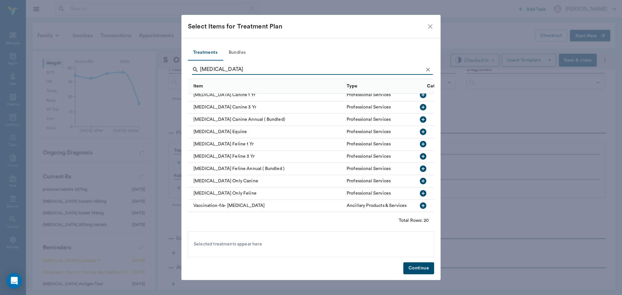
type input "rabies"
click at [420, 178] on icon "button" at bounding box center [423, 181] width 6 height 6
click at [416, 266] on button "Continue" at bounding box center [419, 269] width 31 height 12
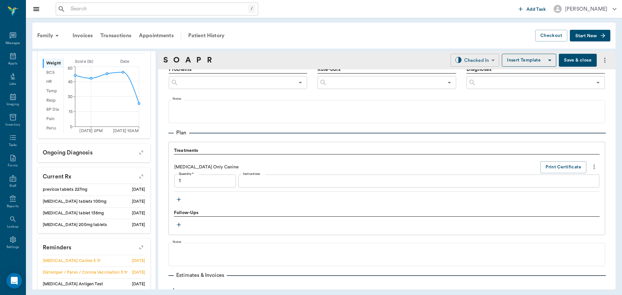
click at [465, 61] on body "/ ​ Add Task Dr. Bert Ellsworth Nectar Messages Appts Labs Imaging Inventory Ta…" at bounding box center [311, 147] width 622 height 295
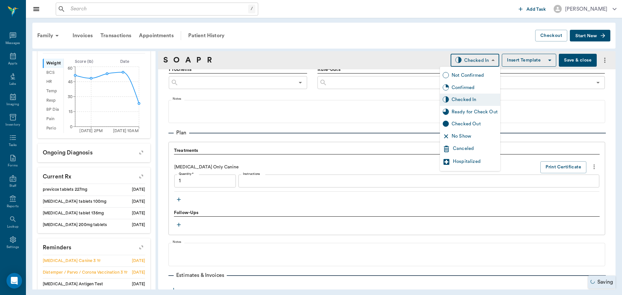
type input "1.00"
click at [473, 111] on div "Ready for Check Out" at bounding box center [475, 112] width 46 height 7
type input "READY_TO_CHECKOUT"
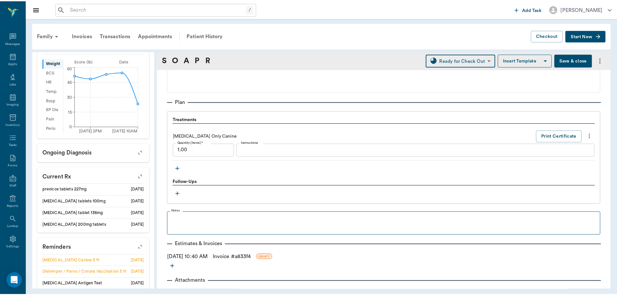
scroll to position [439, 0]
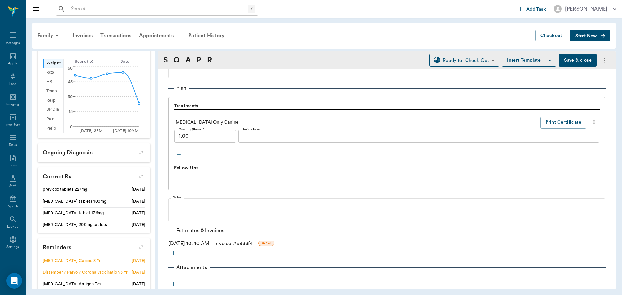
click at [237, 243] on link "Invoice # a833f4" at bounding box center [234, 244] width 38 height 8
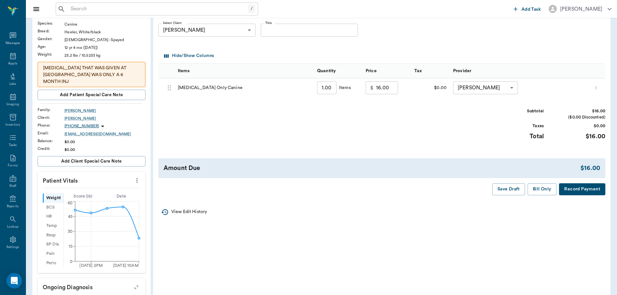
scroll to position [65, 0]
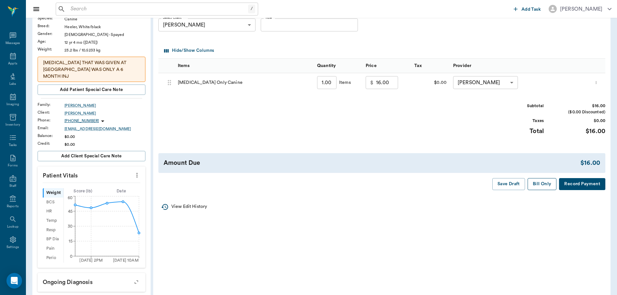
click at [541, 186] on button "Bill Only" at bounding box center [542, 184] width 29 height 12
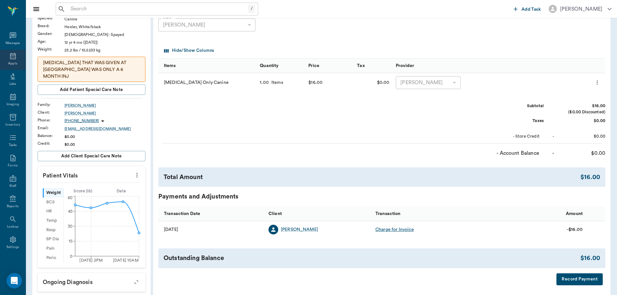
click at [14, 59] on div "Appts" at bounding box center [13, 60] width 26 height 20
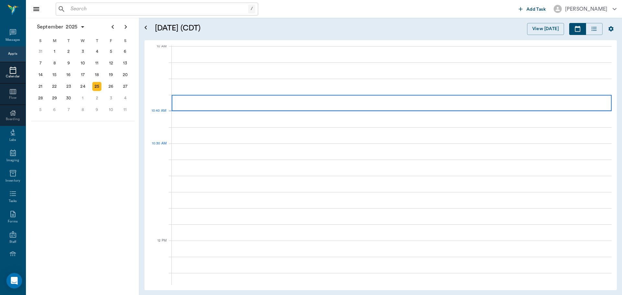
scroll to position [196, 0]
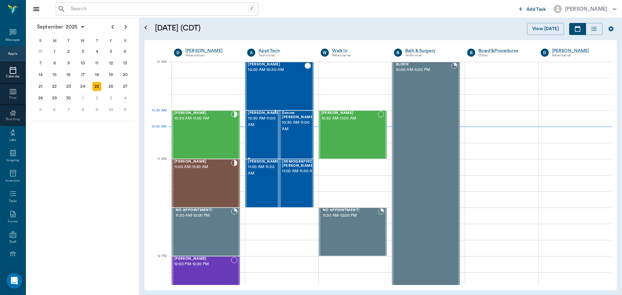
click at [255, 123] on span "10:30 AM - 11:00 AM" at bounding box center [264, 121] width 32 height 13
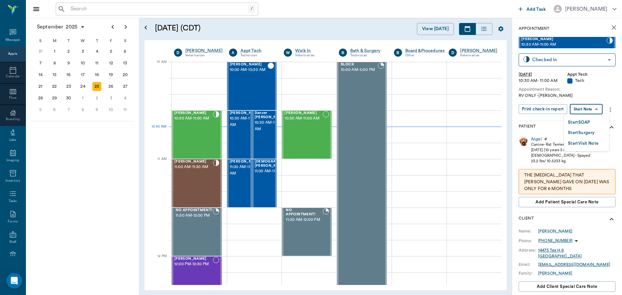
click at [581, 109] on body "/ ​ Add Task Dr. Bert Ellsworth Nectar Messages Appts Calendar Flow Boarding La…" at bounding box center [311, 147] width 622 height 295
click at [577, 119] on button "Start SOAP" at bounding box center [579, 122] width 22 height 7
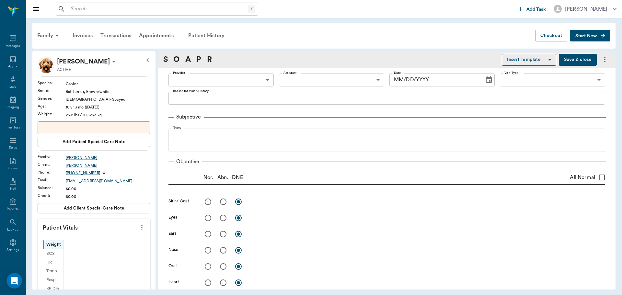
scroll to position [3, 0]
type input "63ec2f075fda476ae8351a4c"
type input "65d2be4f46e3a538d89b8c1a"
type textarea "RV ONLY -LORY"
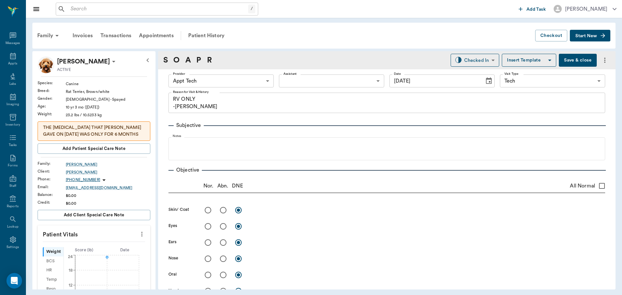
type input "09/25/2025"
drag, startPoint x: 139, startPoint y: 236, endPoint x: 119, endPoint y: 239, distance: 20.0
click at [138, 236] on icon "more" at bounding box center [141, 234] width 7 height 8
click at [110, 244] on span "Enter Vitals" at bounding box center [110, 245] width 54 height 7
click at [91, 250] on input "text" at bounding box center [93, 253] width 56 height 13
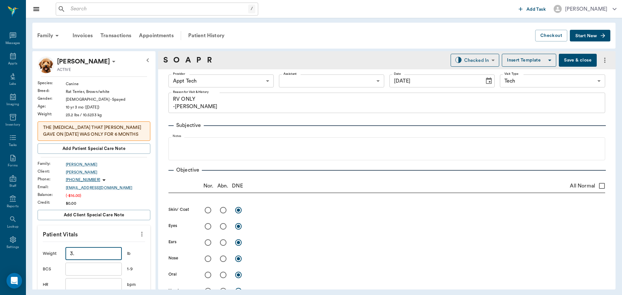
type input "3"
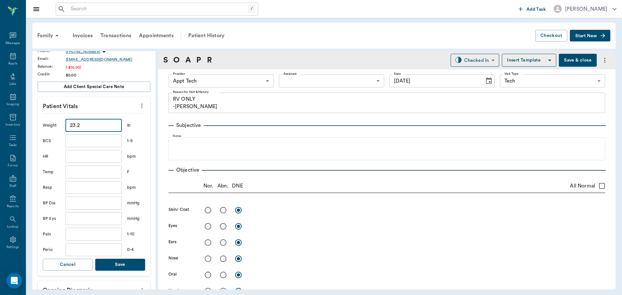
scroll to position [130, 0]
type input "23.2"
click at [118, 259] on button "Save" at bounding box center [120, 264] width 50 height 12
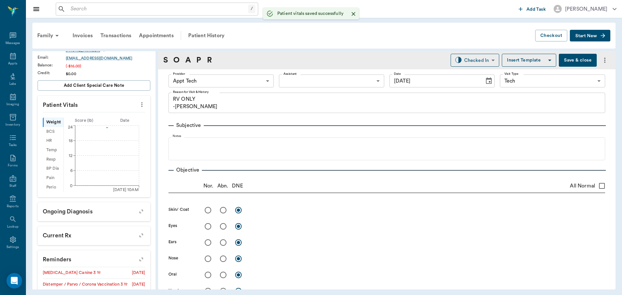
click at [209, 80] on body "/ ​ Add Task Dr. Bert Ellsworth Nectar Messages Appts Labs Imaging Inventory Ta…" at bounding box center [311, 147] width 622 height 295
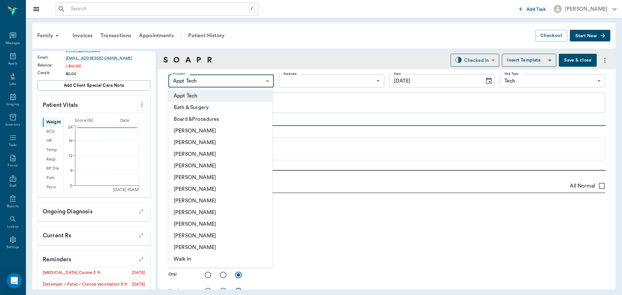
click at [220, 198] on li "Hunter Graves" at bounding box center [221, 201] width 104 height 12
type input "682b670d8bdc6f7f8feef3db"
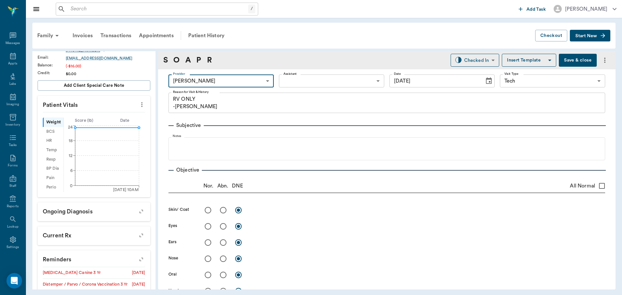
click at [307, 79] on body "/ ​ Add Task Dr. Bert Ellsworth Nectar Messages Appts Labs Imaging Inventory Ta…" at bounding box center [311, 147] width 622 height 295
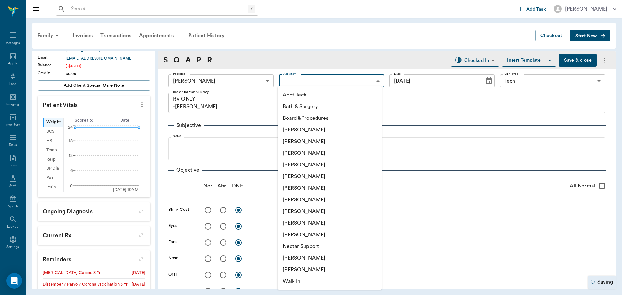
click at [305, 97] on li "Appt Tech" at bounding box center [330, 95] width 104 height 12
type input "63ec2f075fda476ae8351a4c"
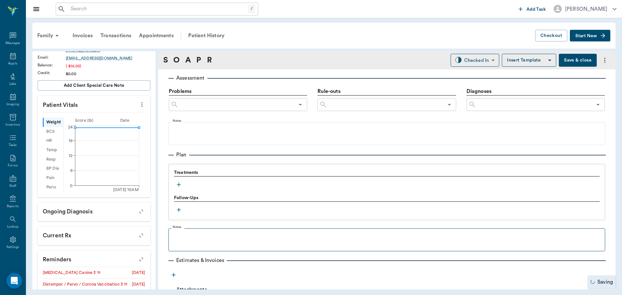
scroll to position [389, 0]
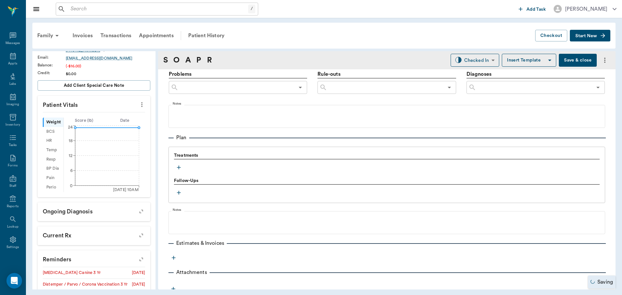
click at [178, 169] on icon "button" at bounding box center [179, 167] width 6 height 6
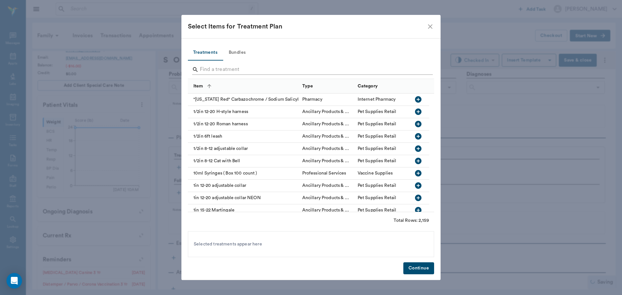
click at [223, 69] on input "Search" at bounding box center [311, 69] width 223 height 10
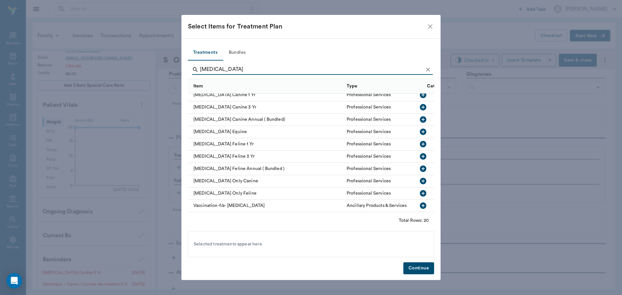
scroll to position [133, 0]
type input "rabies"
click at [420, 178] on icon "button" at bounding box center [423, 181] width 6 height 6
click at [427, 270] on button "Continue" at bounding box center [419, 269] width 31 height 12
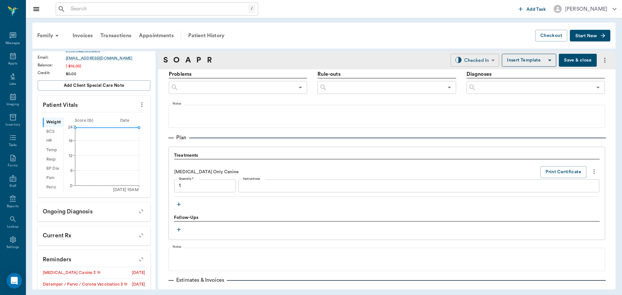
click at [461, 60] on body "/ ​ Add Task Dr. Bert Ellsworth Nectar Messages Appts Labs Imaging Inventory Ta…" at bounding box center [311, 147] width 622 height 295
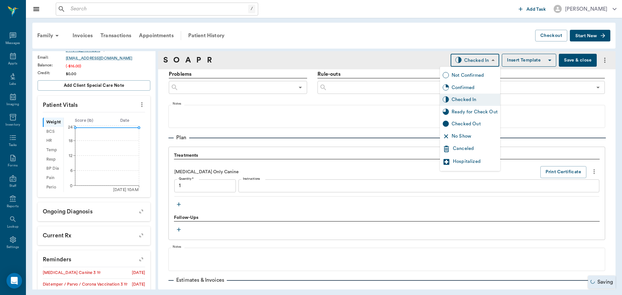
type input "1.00"
click at [463, 112] on div "Ready for Check Out" at bounding box center [475, 112] width 46 height 7
type input "READY_TO_CHECKOUT"
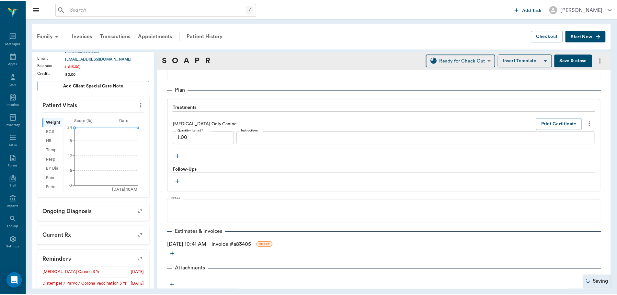
scroll to position [439, 0]
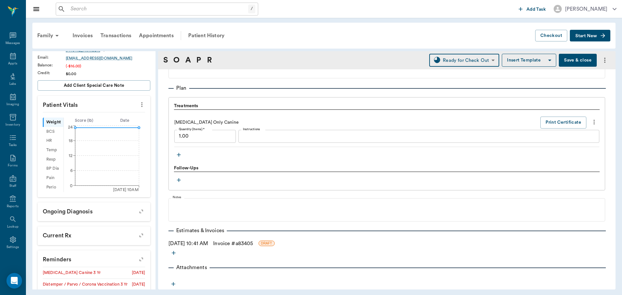
click at [233, 243] on link "Invoice # a83405" at bounding box center [233, 244] width 40 height 8
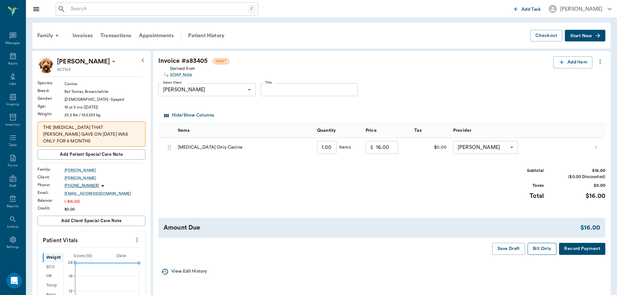
click at [546, 254] on button "Bill Only" at bounding box center [542, 249] width 29 height 12
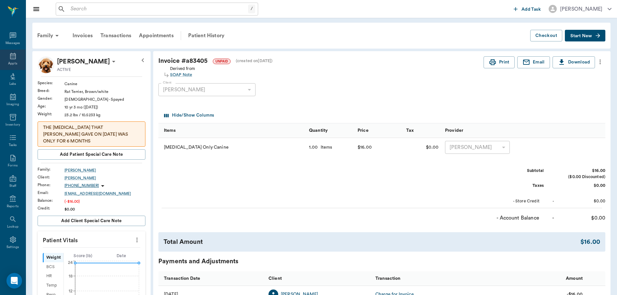
click at [11, 57] on icon at bounding box center [13, 56] width 8 height 8
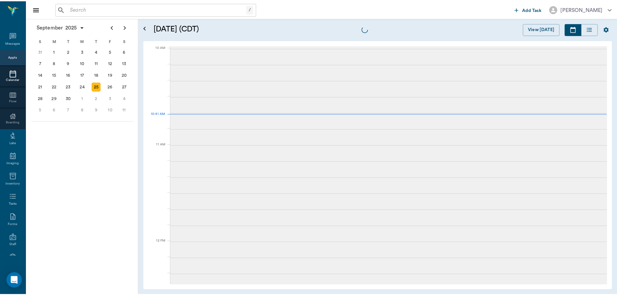
scroll to position [195, 0]
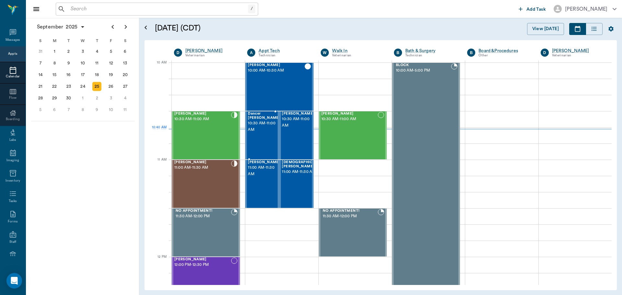
click at [264, 136] on div "Dancer Wright 10:30 AM - 11:00 AM" at bounding box center [264, 135] width 32 height 47
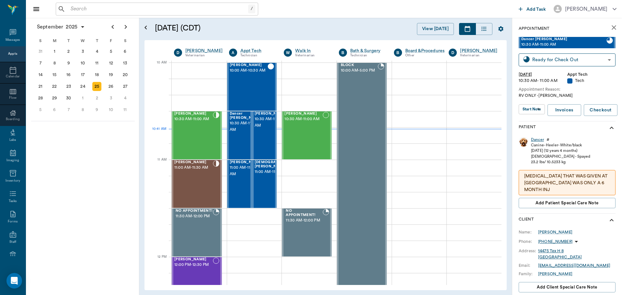
click at [535, 139] on div "Dancer" at bounding box center [537, 140] width 13 height 6
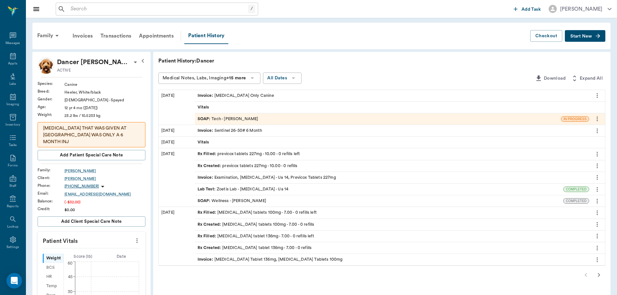
scroll to position [65, 0]
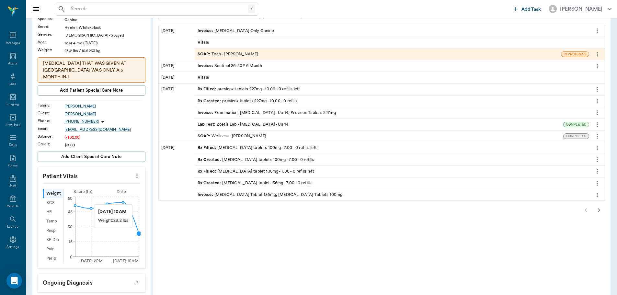
click at [137, 231] on circle at bounding box center [138, 233] width 5 height 5
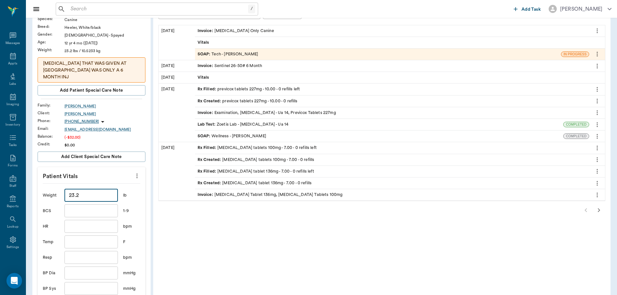
drag, startPoint x: 97, startPoint y: 191, endPoint x: 40, endPoint y: 190, distance: 57.1
click at [40, 190] on div "Weight 23.2 ​ lb BCS ​ 1-9 HR ​ bpm Temp ​ F Resp ​ bpm BP Dia ​ mmHg BP Sys ​ …" at bounding box center [92, 264] width 108 height 163
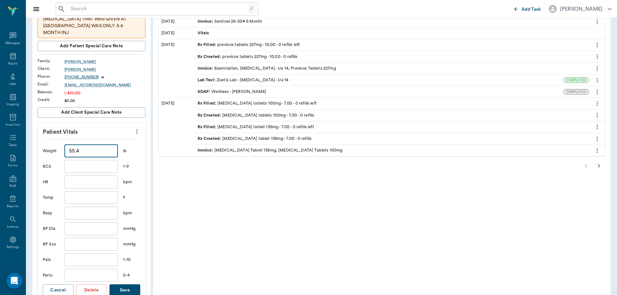
scroll to position [130, 0]
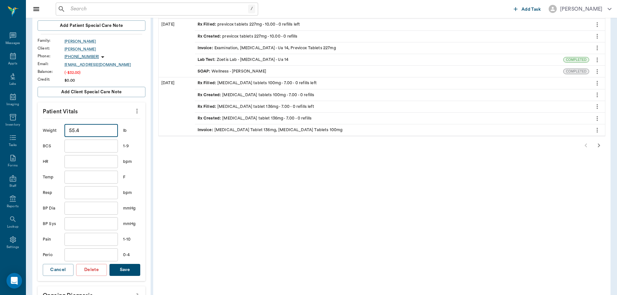
type input "55.4"
click at [126, 264] on button "Save" at bounding box center [125, 270] width 31 height 12
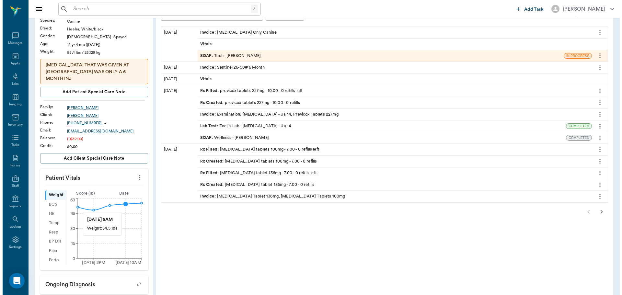
scroll to position [0, 0]
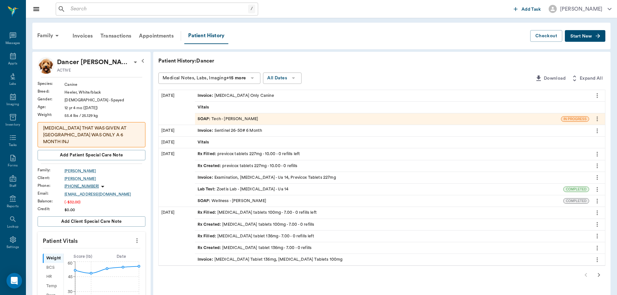
click at [325, 59] on p "Patient History: Dancer" at bounding box center [255, 61] width 194 height 8
click at [9, 55] on icon at bounding box center [13, 56] width 8 height 8
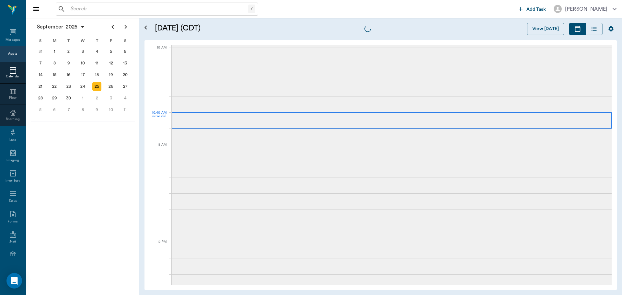
scroll to position [194, 0]
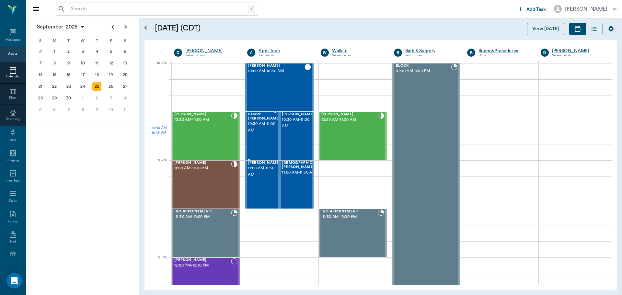
click at [269, 139] on div "Dancer Wright 10:30 AM - 11:00 AM" at bounding box center [264, 135] width 32 height 47
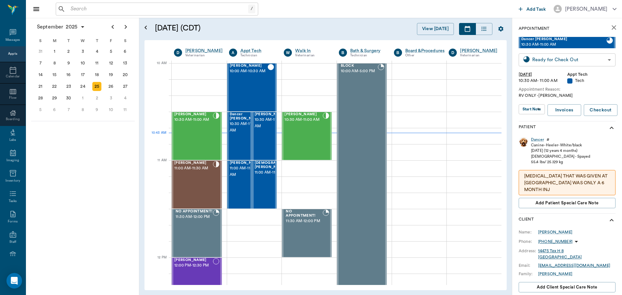
click at [570, 60] on body "/ ​ Add Task Dr. Bert Ellsworth Nectar Messages Appts Calendar Flow Boarding La…" at bounding box center [311, 147] width 622 height 295
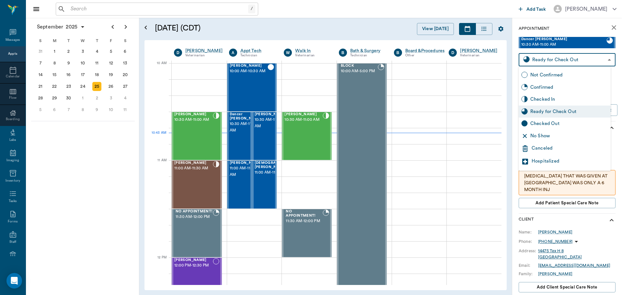
click at [568, 98] on div "Checked In" at bounding box center [570, 99] width 78 height 7
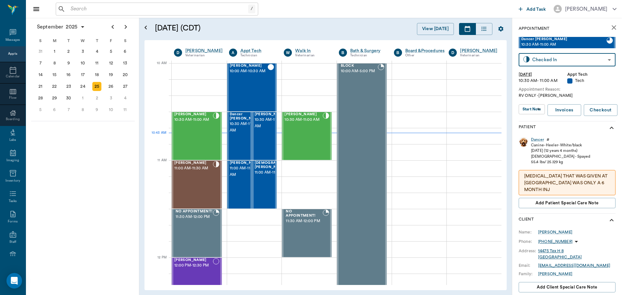
type input "CHECKED_IN"
click at [266, 130] on span "10:30 AM - 11:00 AM" at bounding box center [271, 123] width 32 height 13
click at [544, 60] on body "/ ​ Add Task Dr. Bert Ellsworth Nectar Messages Appts Calendar Flow Boarding La…" at bounding box center [311, 147] width 622 height 295
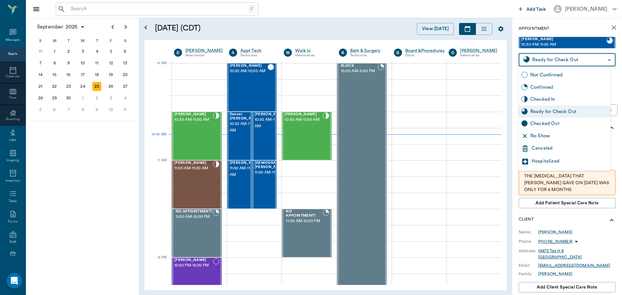
click at [557, 97] on div "Checked In" at bounding box center [570, 99] width 78 height 7
type input "CHECKED_IN"
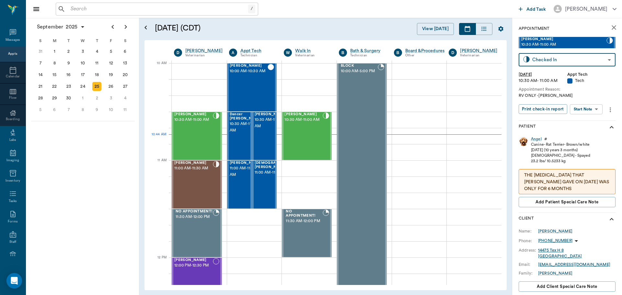
click at [598, 108] on body "/ ​ Add Task Dr. Bert Ellsworth Nectar Messages Appts Calendar Flow Boarding La…" at bounding box center [311, 147] width 622 height 295
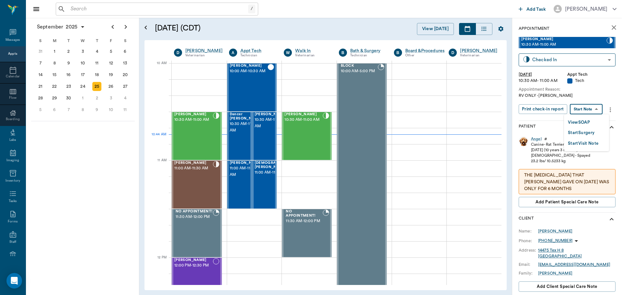
click at [590, 119] on button "View SOAP" at bounding box center [579, 122] width 22 height 7
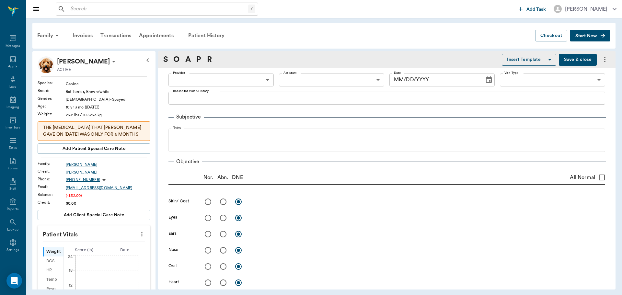
type input "682b670d8bdc6f7f8feef3db"
type input "63ec2f075fda476ae8351a4c"
type input "65d2be4f46e3a538d89b8c1a"
type textarea "RV ONLY -LORY"
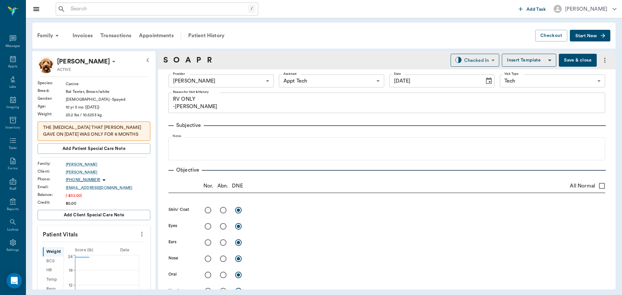
scroll to position [3, 0]
type input "09/25/2025"
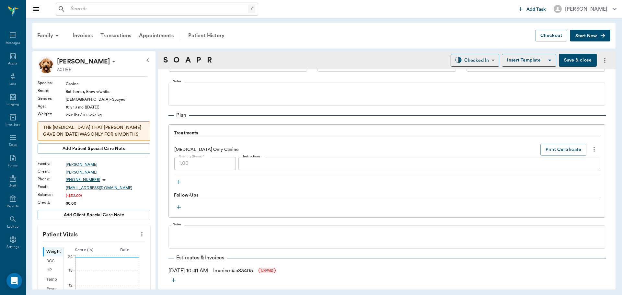
scroll to position [439, 0]
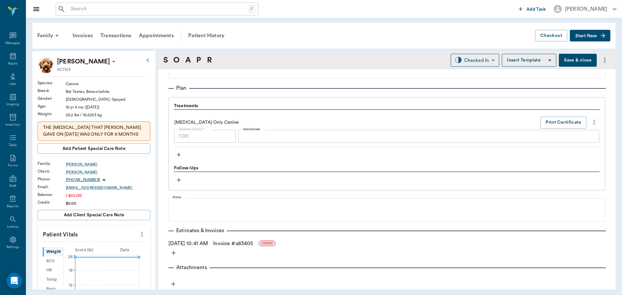
click at [236, 242] on link "Invoice # a83405" at bounding box center [233, 244] width 40 height 8
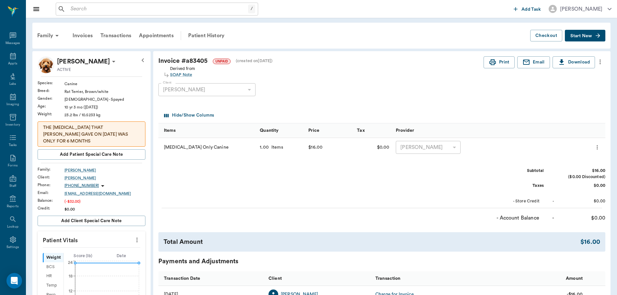
click at [600, 60] on icon "more" at bounding box center [600, 62] width 7 height 8
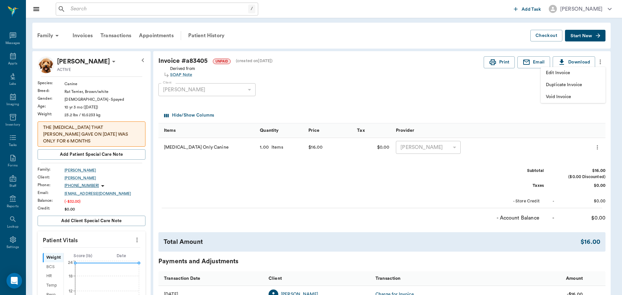
click at [593, 72] on span "Edit Invoice" at bounding box center [573, 73] width 54 height 7
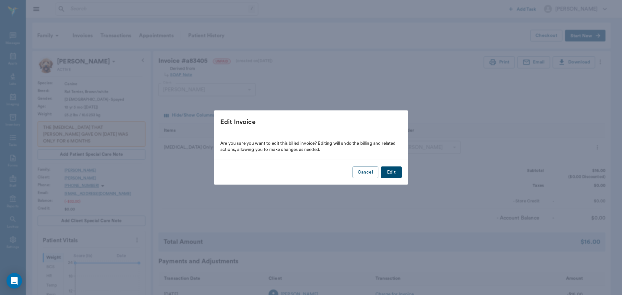
click at [396, 176] on button "Edit" at bounding box center [391, 173] width 21 height 12
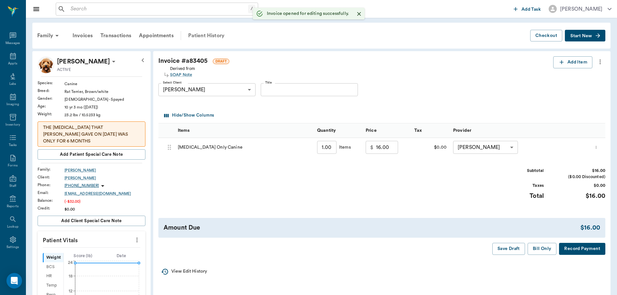
click at [214, 37] on div "Patient History" at bounding box center [206, 36] width 44 height 16
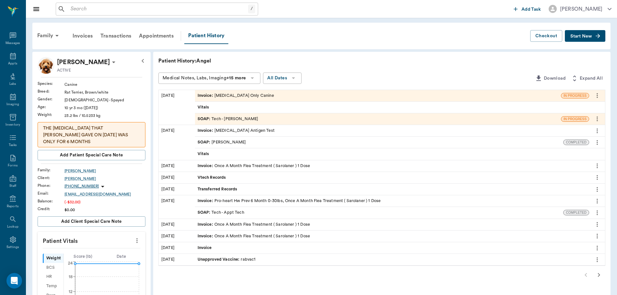
click at [240, 119] on div "SOAP : Tech - Hunter Graves" at bounding box center [228, 119] width 61 height 6
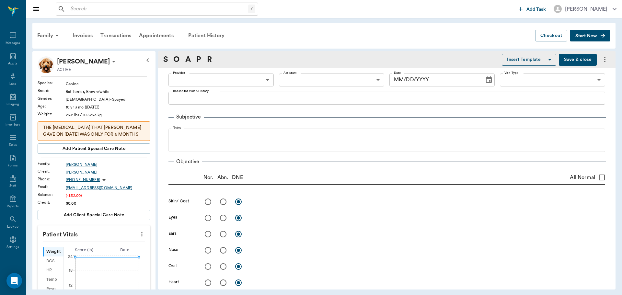
type input "682b670d8bdc6f7f8feef3db"
type input "63ec2f075fda476ae8351a4c"
type input "65d2be4f46e3a538d89b8c1a"
type textarea "RV ONLY -LORY"
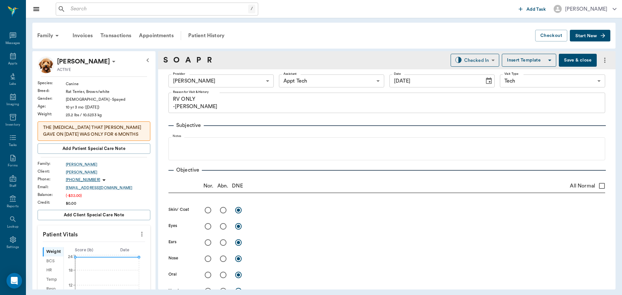
type input "09/25/2025"
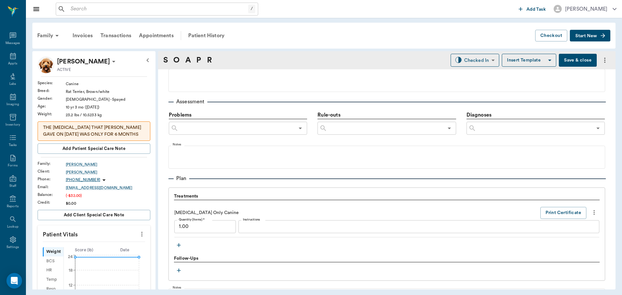
scroll to position [389, 0]
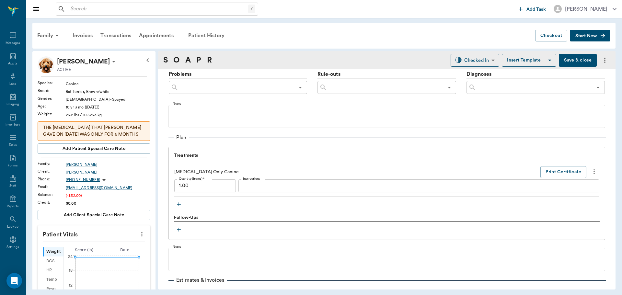
click at [182, 204] on button "button" at bounding box center [179, 205] width 10 height 10
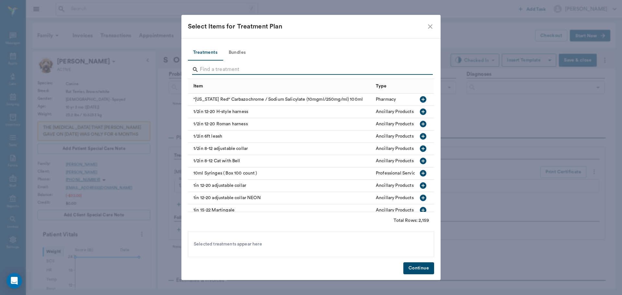
click at [221, 71] on input "Search" at bounding box center [311, 69] width 223 height 10
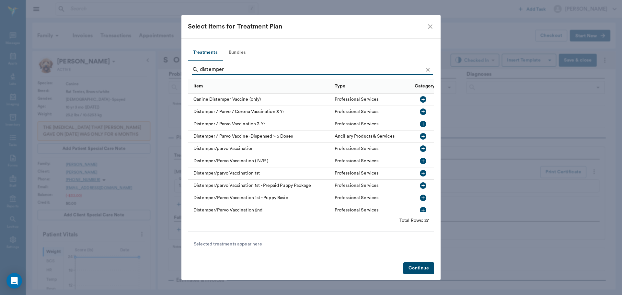
type input "distemper"
click at [419, 110] on icon "button" at bounding box center [423, 112] width 8 height 8
click at [426, 268] on button "Continue" at bounding box center [419, 269] width 31 height 12
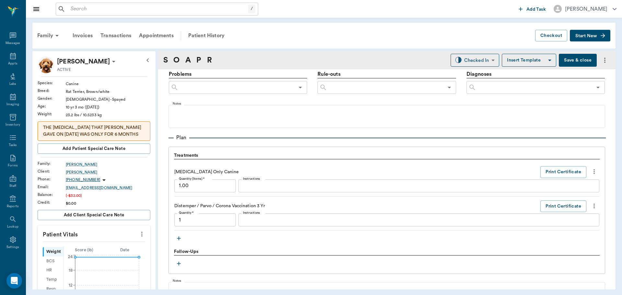
type input "1.00"
click at [458, 55] on body "/ ​ Add Task Dr. Bert Ellsworth Nectar Messages Appts Labs Imaging Inventory Ta…" at bounding box center [311, 147] width 622 height 295
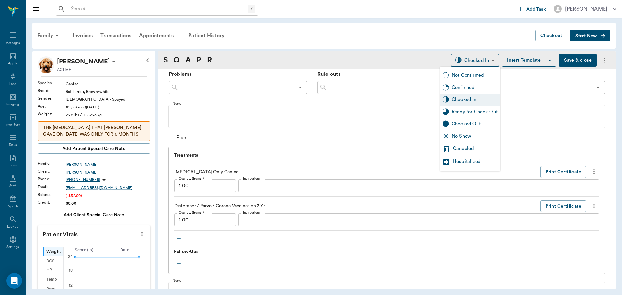
click at [467, 114] on div "Ready for Check Out" at bounding box center [475, 112] width 46 height 7
type input "READY_TO_CHECKOUT"
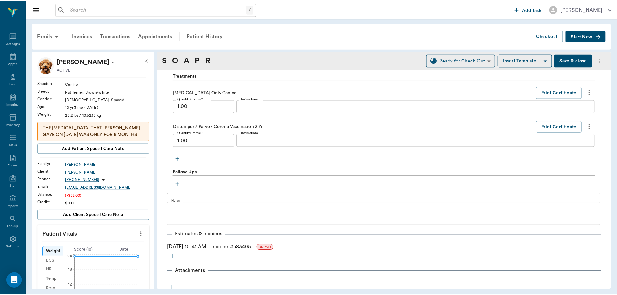
scroll to position [473, 0]
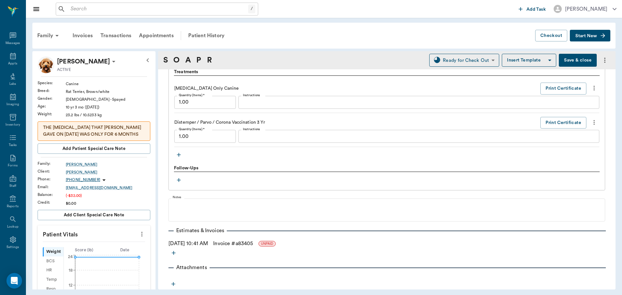
click at [233, 243] on link "Invoice # a83405" at bounding box center [233, 244] width 40 height 8
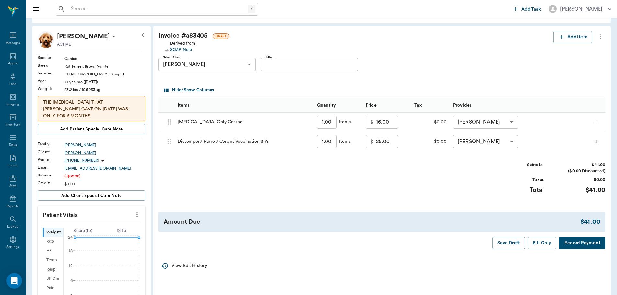
scroll to position [32, 0]
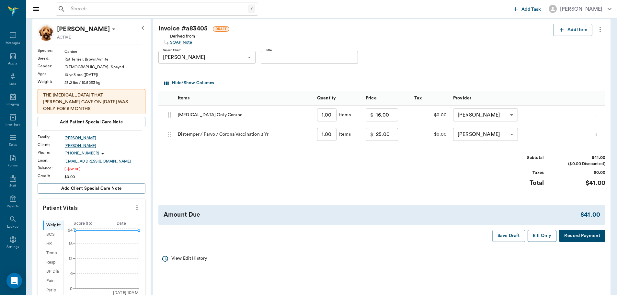
click at [535, 235] on button "Bill Only" at bounding box center [542, 236] width 29 height 12
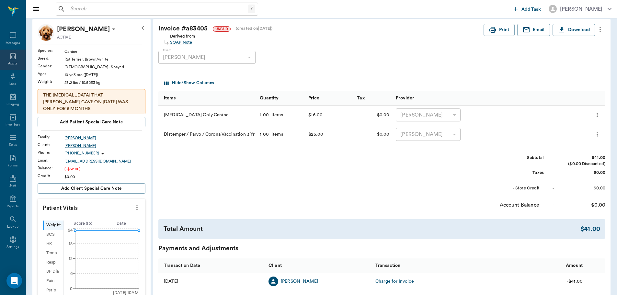
click at [14, 62] on div "Appts" at bounding box center [12, 63] width 9 height 5
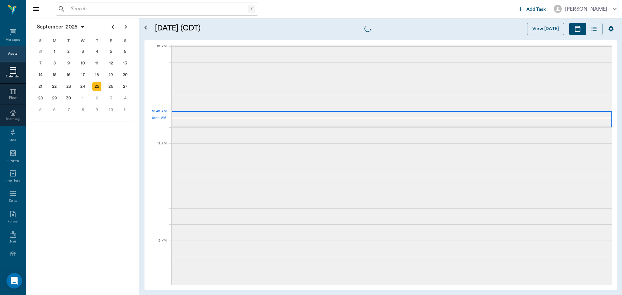
scroll to position [196, 0]
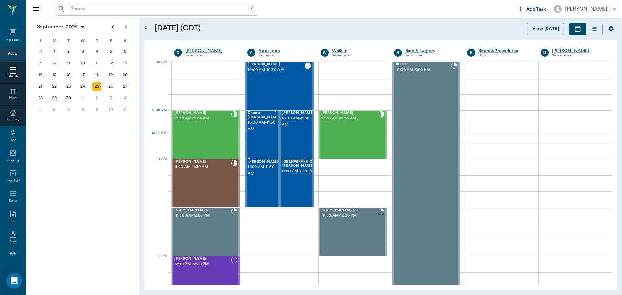
click at [256, 126] on span "10:30 AM - 11:00 AM" at bounding box center [264, 126] width 32 height 13
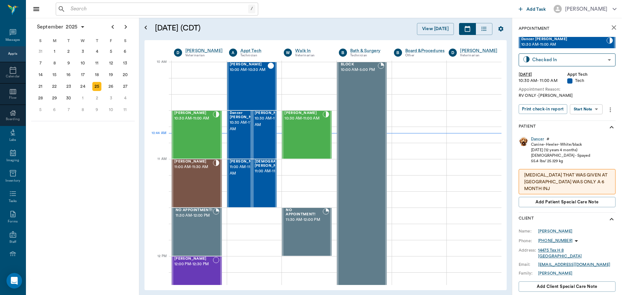
click at [582, 107] on body "/ ​ Add Task Dr. Bert Ellsworth Nectar Messages Appts Calendar Flow Boarding La…" at bounding box center [311, 147] width 622 height 295
click at [585, 121] on button "View SOAP" at bounding box center [579, 122] width 22 height 7
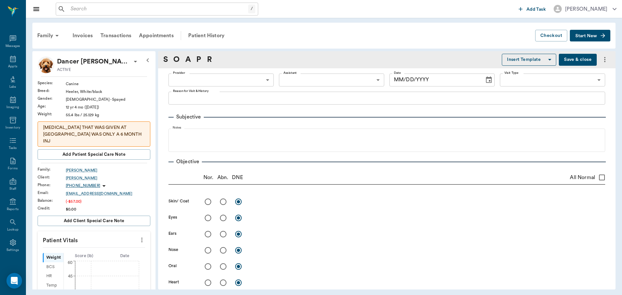
scroll to position [3, 0]
type input "682b670d8bdc6f7f8feef3db"
type input "65d2be4f46e3a538d89b8c1a"
type textarea "RV ONLY -LORY"
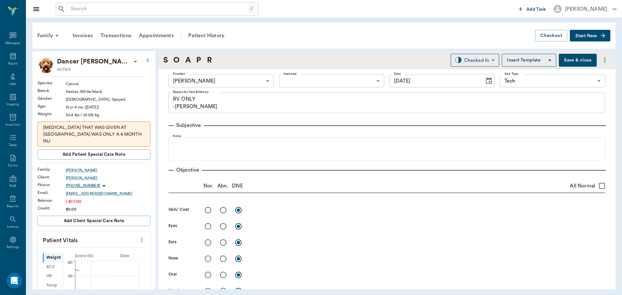
type input "09/25/2025"
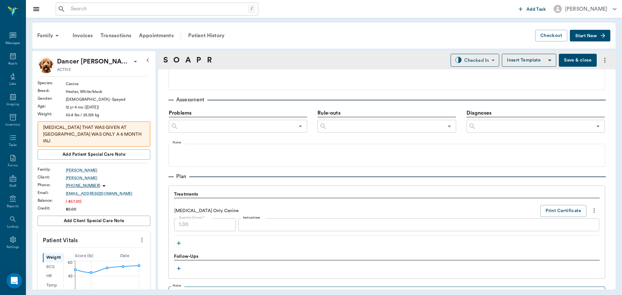
scroll to position [421, 0]
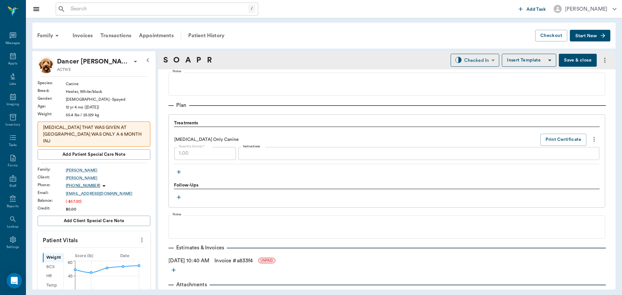
click at [231, 261] on link "Invoice # a833f4" at bounding box center [234, 261] width 38 height 8
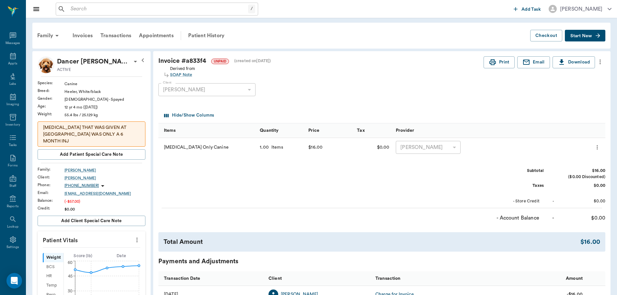
click at [600, 60] on icon "more" at bounding box center [600, 62] width 7 height 8
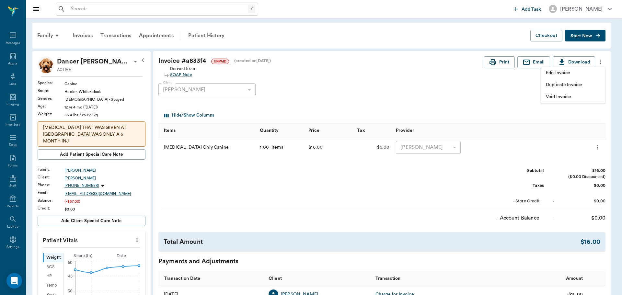
click at [595, 75] on span "Edit Invoice" at bounding box center [573, 73] width 54 height 7
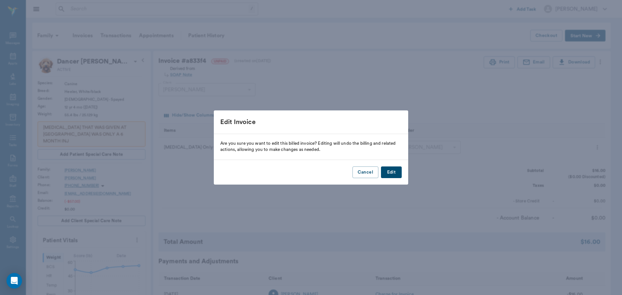
click at [400, 170] on button "Edit" at bounding box center [391, 173] width 21 height 12
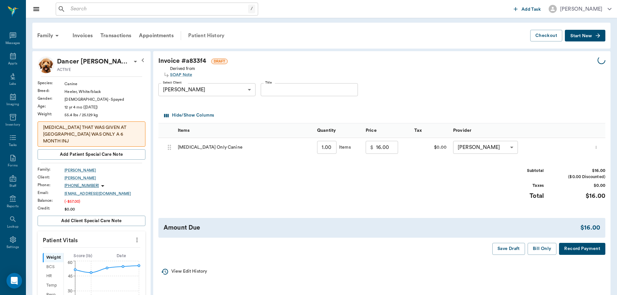
click at [214, 33] on div "Patient History" at bounding box center [206, 36] width 44 height 16
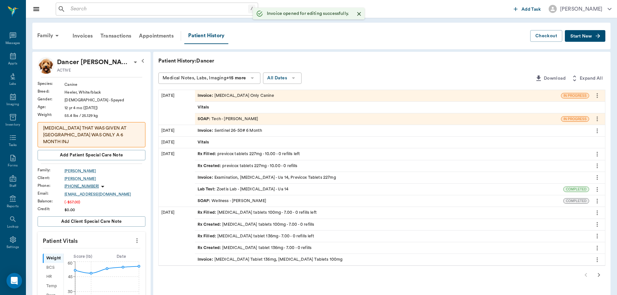
click at [249, 119] on div "SOAP : Tech - Hunter Graves" at bounding box center [228, 119] width 61 height 6
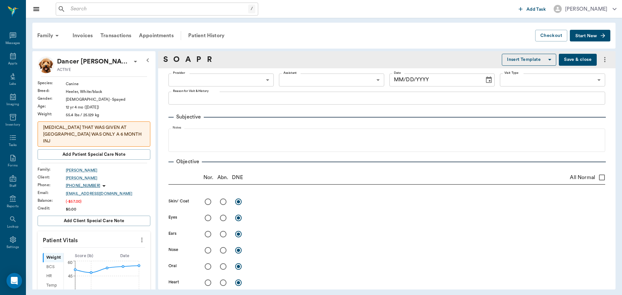
type input "682b670d8bdc6f7f8feef3db"
type input "65d2be4f46e3a538d89b8c1a"
type textarea "RV ONLY -LORY"
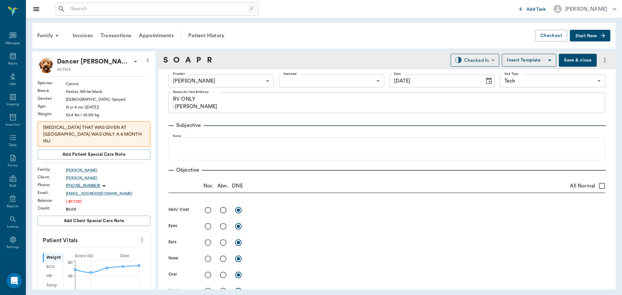
type input "09/25/2025"
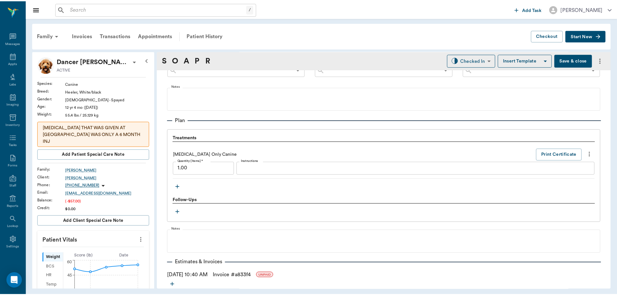
scroll to position [439, 0]
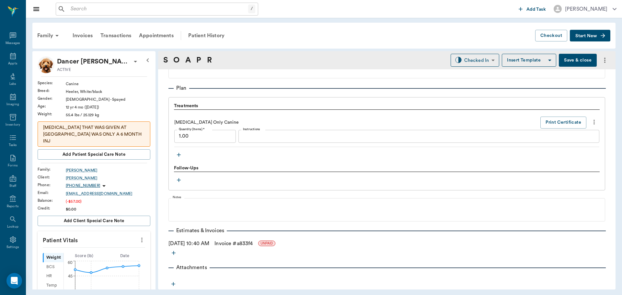
click at [179, 155] on icon "button" at bounding box center [179, 155] width 4 height 4
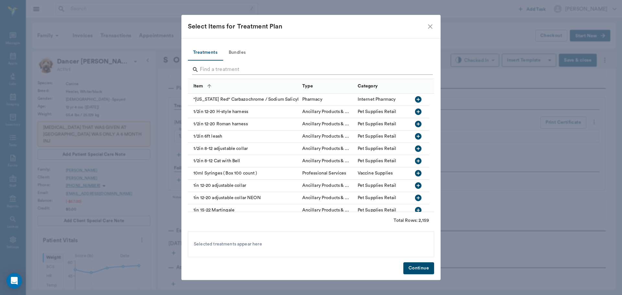
click at [234, 71] on input "Search" at bounding box center [311, 69] width 223 height 10
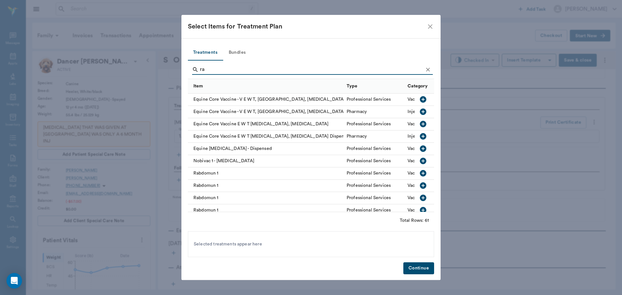
type input "r"
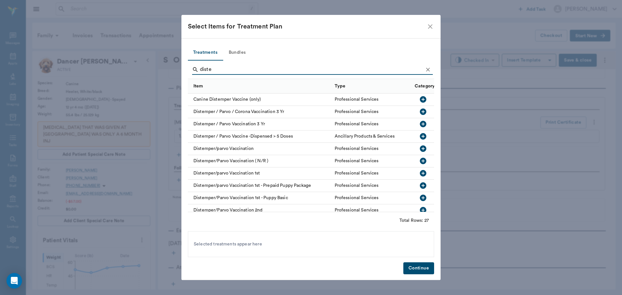
type input "diste"
click at [419, 112] on icon "button" at bounding box center [423, 112] width 8 height 8
click at [421, 266] on button "Continue" at bounding box center [419, 269] width 31 height 12
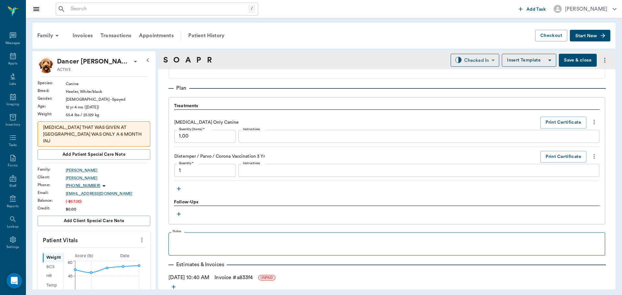
type input "1.00"
click at [462, 62] on body "/ ​ Add Task Dr. Bert Ellsworth Nectar Messages Appts Labs Imaging Inventory Ta…" at bounding box center [311, 147] width 622 height 295
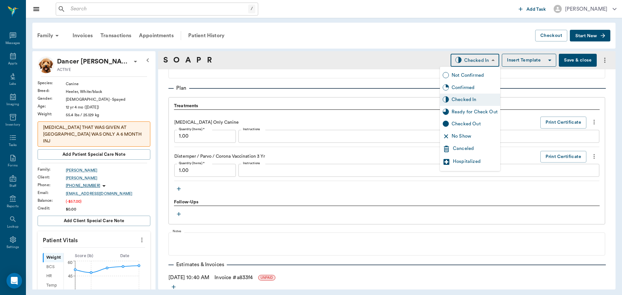
click at [470, 113] on div "Ready for Check Out" at bounding box center [475, 112] width 46 height 7
type input "READY_TO_CHECKOUT"
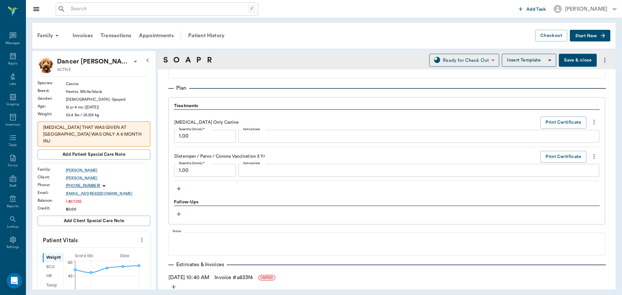
click at [229, 279] on link "Invoice # a833f4" at bounding box center [234, 278] width 38 height 8
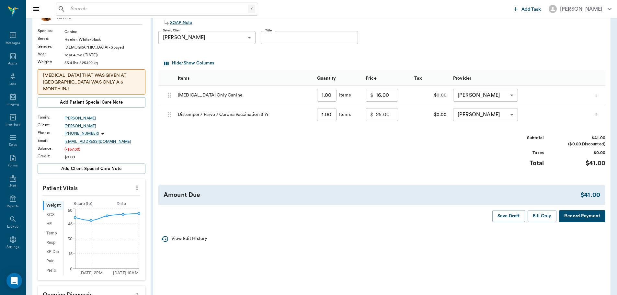
scroll to position [65, 0]
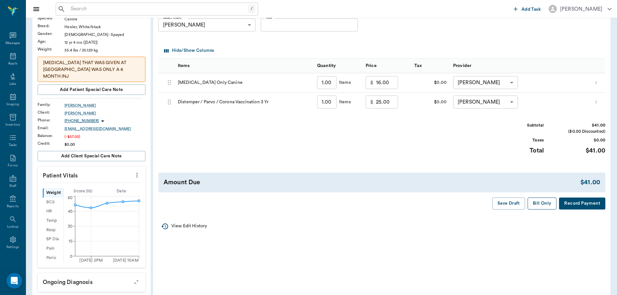
click at [535, 206] on button "Bill Only" at bounding box center [542, 204] width 29 height 12
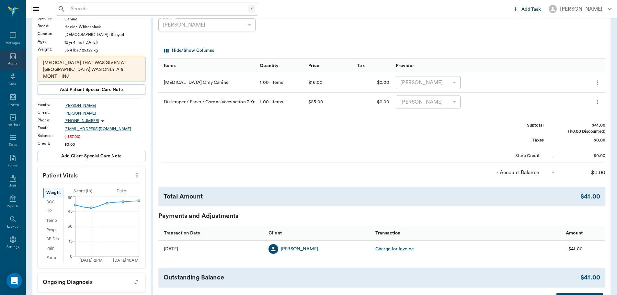
click at [11, 59] on icon at bounding box center [13, 56] width 6 height 6
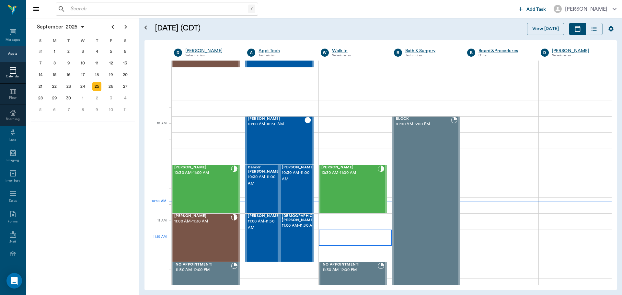
scroll to position [130, 0]
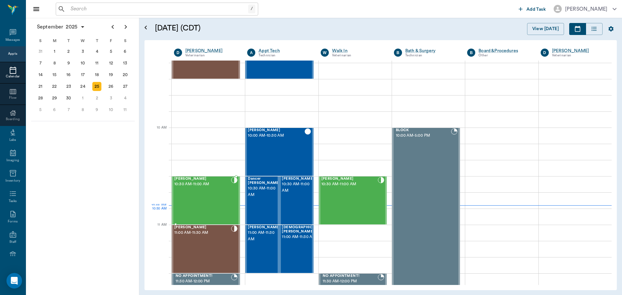
click at [176, 209] on div "Lexie Tyson 10:30 AM - 11:00 AM" at bounding box center [202, 200] width 57 height 47
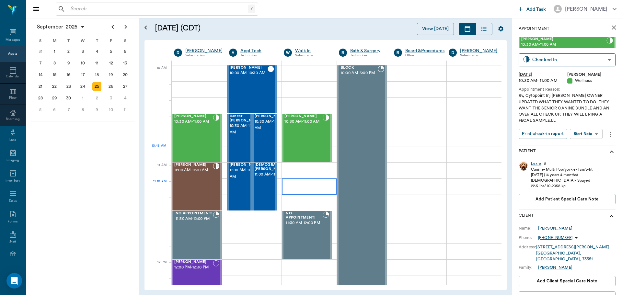
scroll to position [195, 0]
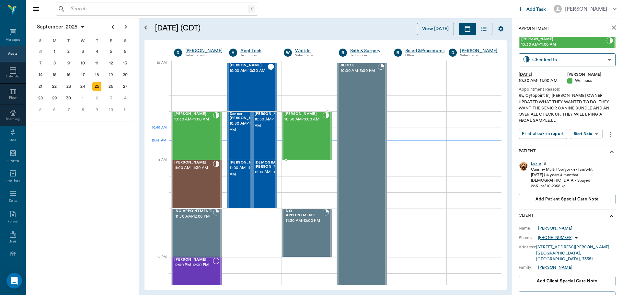
click at [310, 136] on div "Axel Higgins 10:30 AM - 11:00 AM" at bounding box center [304, 135] width 38 height 47
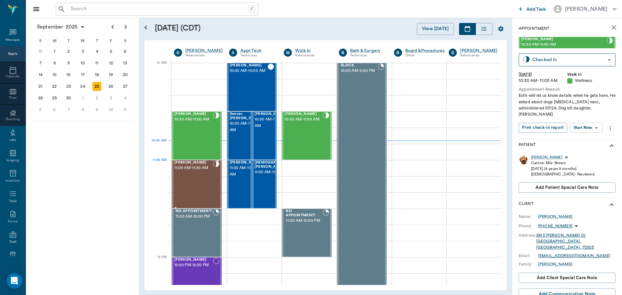
click at [214, 175] on div at bounding box center [216, 184] width 6 height 47
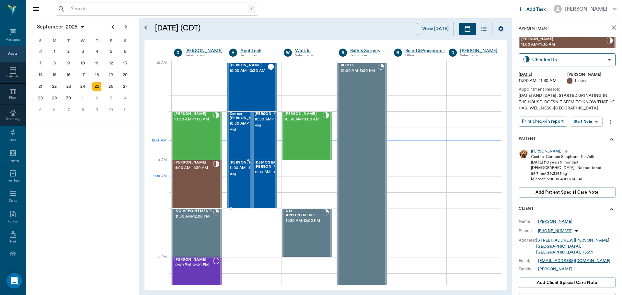
click at [233, 178] on span "11:00 AM - 11:30 AM" at bounding box center [246, 171] width 32 height 13
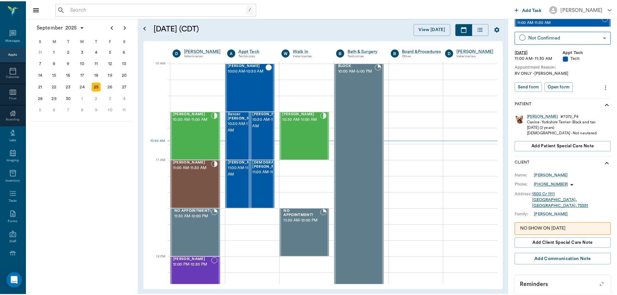
scroll to position [81, 0]
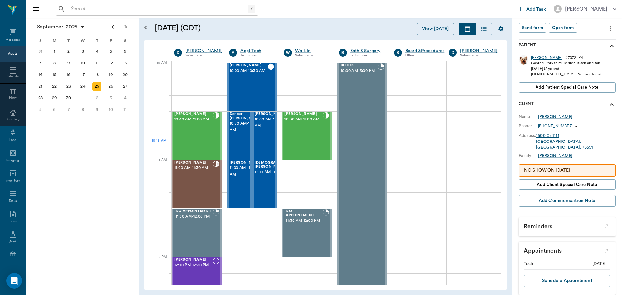
click at [535, 55] on div "Peter" at bounding box center [546, 58] width 31 height 6
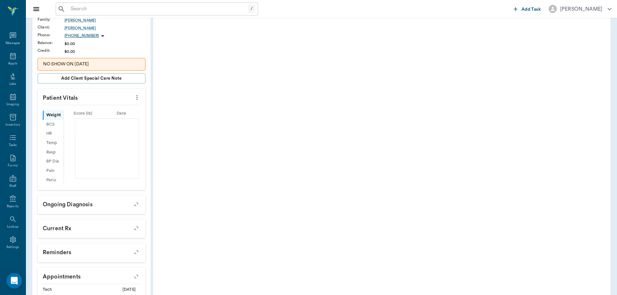
scroll to position [24, 0]
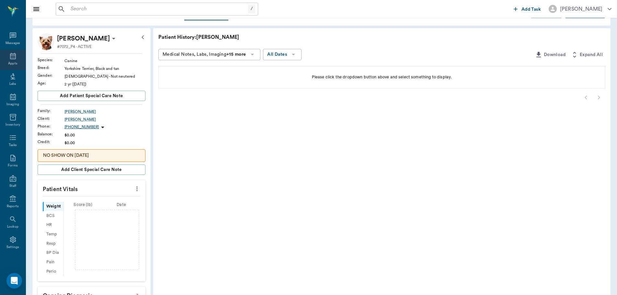
click at [14, 60] on div "Appts" at bounding box center [13, 60] width 26 height 20
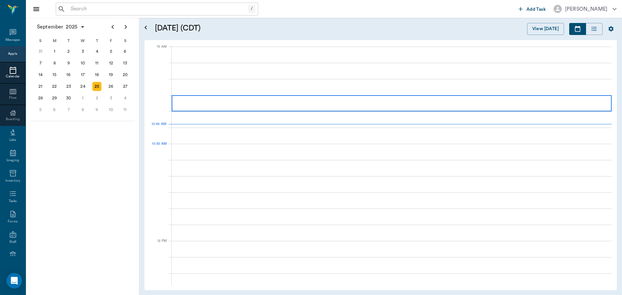
scroll to position [196, 0]
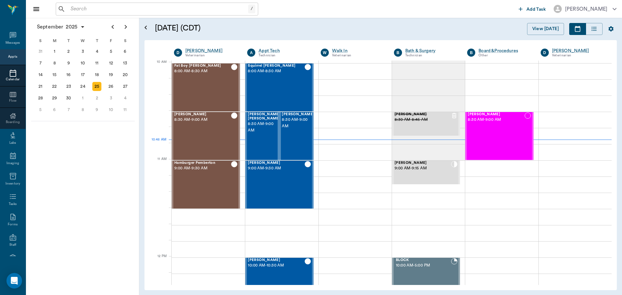
scroll to position [196, 0]
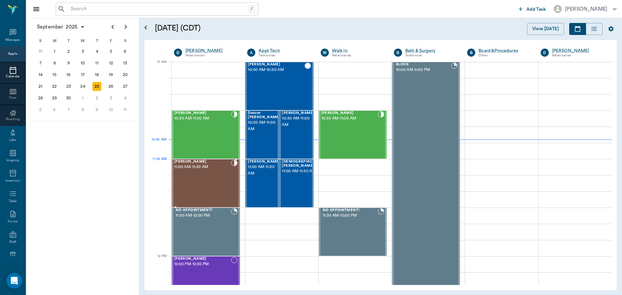
click at [176, 168] on span "11:00 AM - 11:30 AM" at bounding box center [202, 167] width 57 height 6
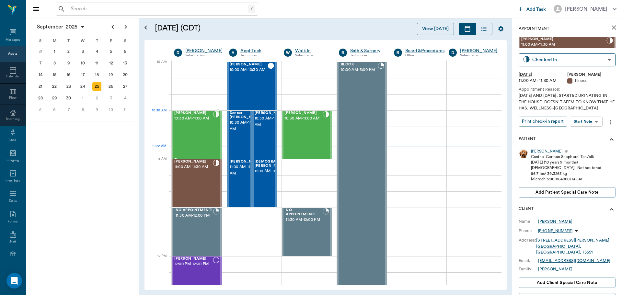
click at [190, 122] on span "10:30 AM - 11:00 AM" at bounding box center [193, 118] width 39 height 6
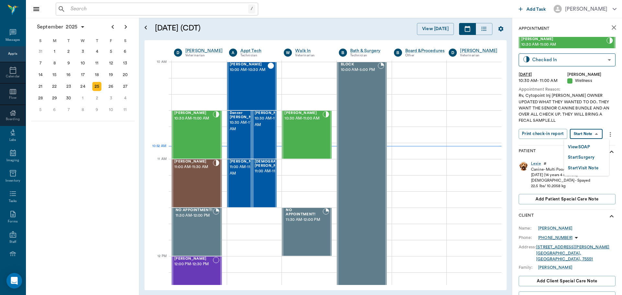
click at [581, 133] on body "/ ​ Add Task Dr. Bert Ellsworth Nectar Messages Appts Calendar Flow Boarding La…" at bounding box center [311, 147] width 622 height 295
click at [580, 144] on button "View SOAP" at bounding box center [579, 147] width 22 height 7
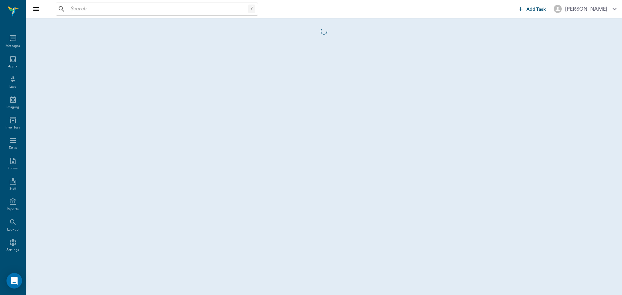
scroll to position [3, 0]
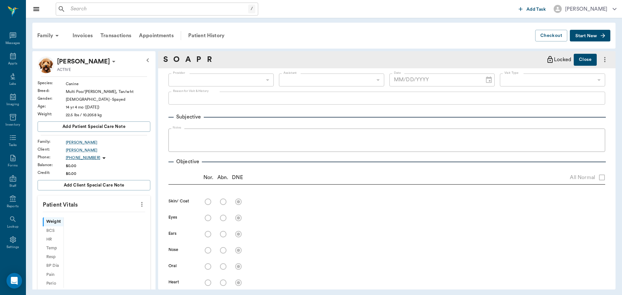
type input "63ec2f075fda476ae8351a4d"
type input "65d2be4f46e3a538d89b8c14"
type textarea "Rv, Cytopoint Inj Caryn OWNER UPDATED WHAT THEY WANTED TO DO. THEY WANT THE SEN…"
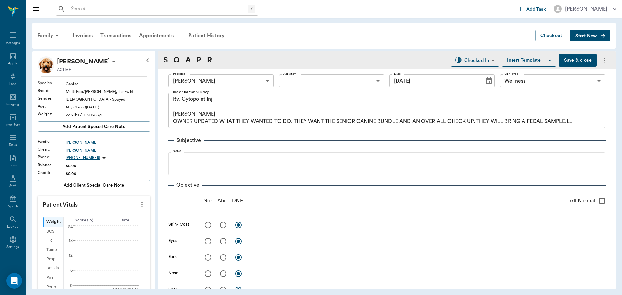
type input "[DATE]"
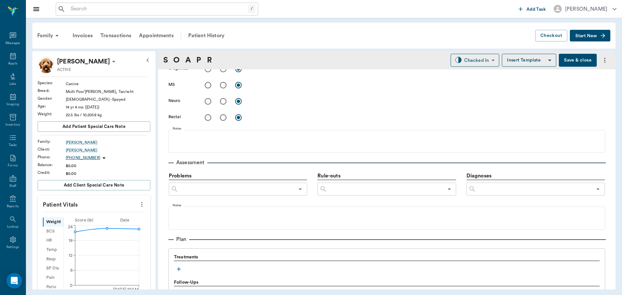
scroll to position [357, 0]
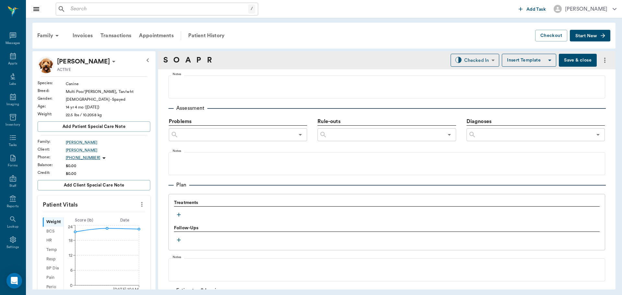
click at [179, 215] on icon "button" at bounding box center [179, 215] width 4 height 4
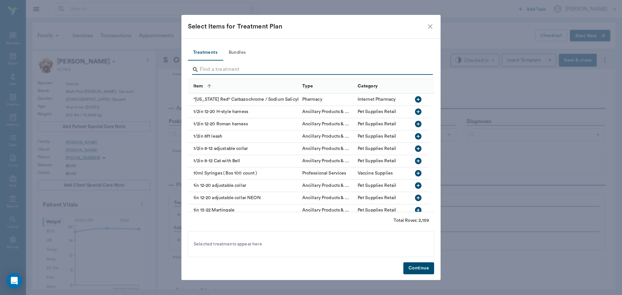
click at [220, 67] on input "Search" at bounding box center [311, 69] width 223 height 10
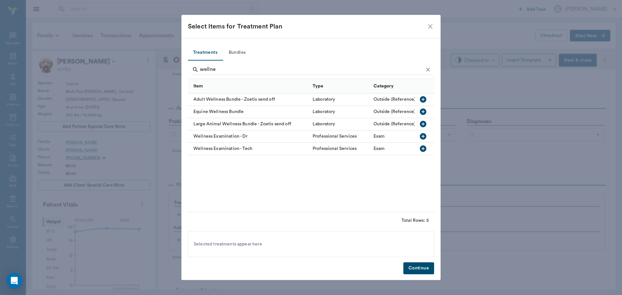
click at [421, 135] on icon "button" at bounding box center [423, 136] width 6 height 6
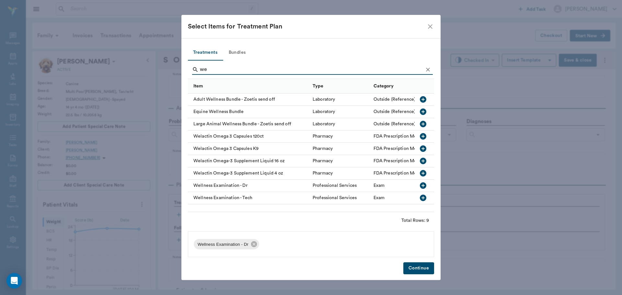
type input "w"
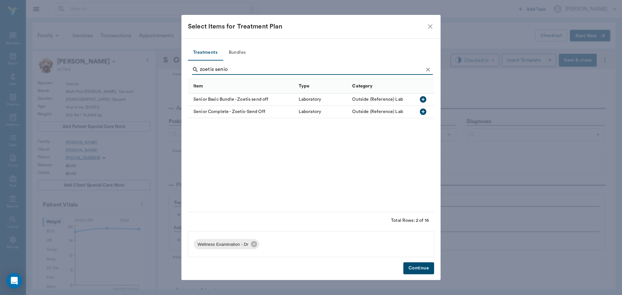
click at [423, 112] on icon "button" at bounding box center [423, 112] width 8 height 8
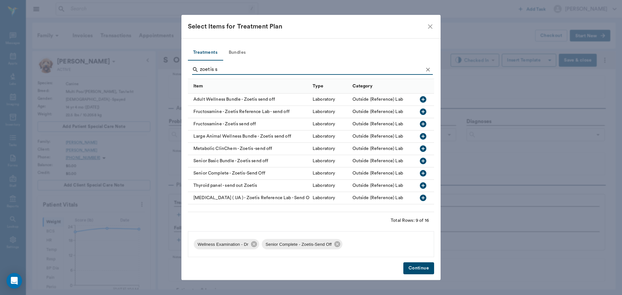
type input "zoetis"
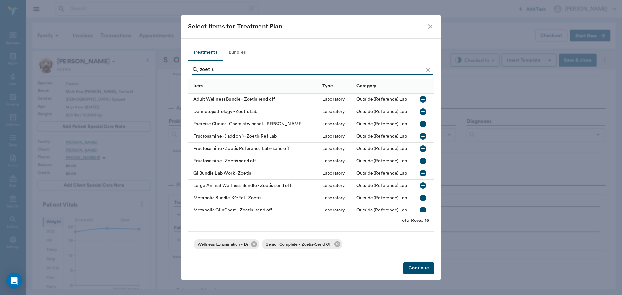
click at [222, 70] on input "zoetis" at bounding box center [311, 69] width 223 height 10
type input "z"
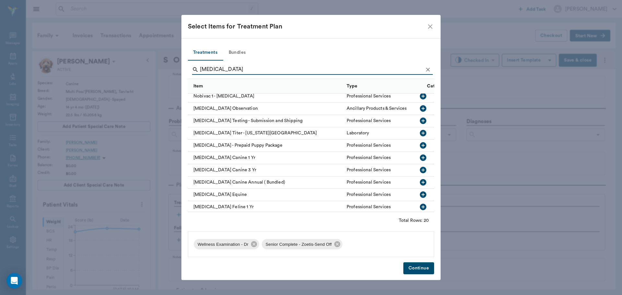
scroll to position [97, 0]
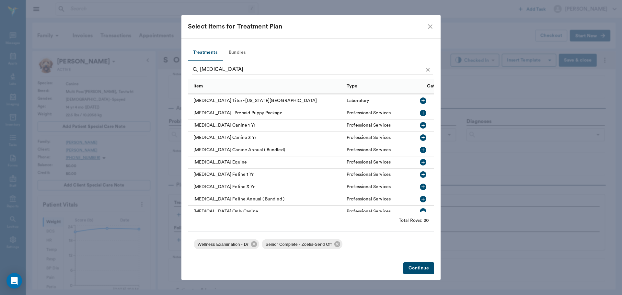
click at [422, 125] on icon "button" at bounding box center [423, 125] width 6 height 6
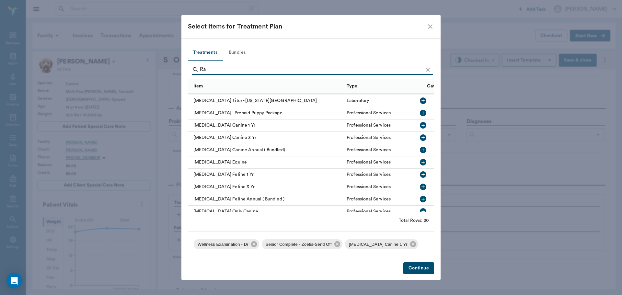
type input "R"
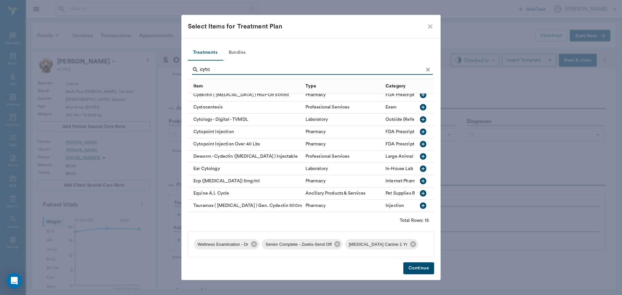
scroll to position [0, 0]
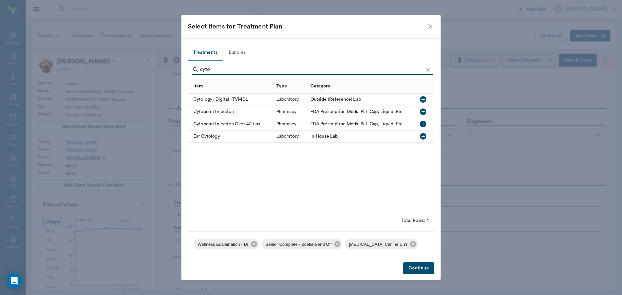
type input "cyto"
click at [422, 110] on icon "button" at bounding box center [423, 112] width 6 height 6
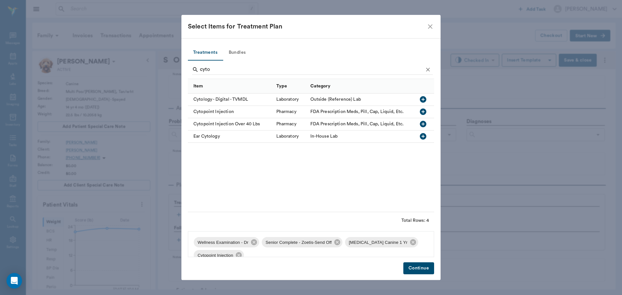
click at [422, 267] on button "Continue" at bounding box center [419, 269] width 31 height 12
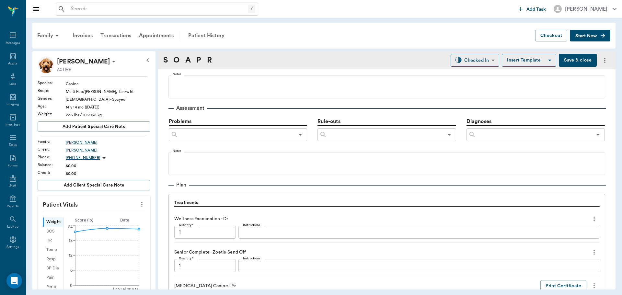
scroll to position [579, 0]
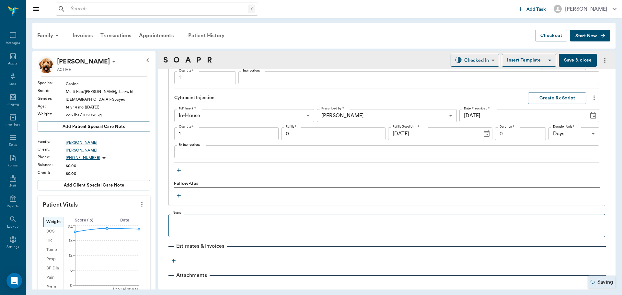
type input "1.00"
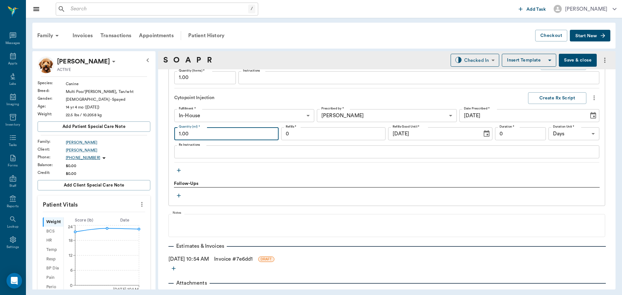
click at [201, 137] on input "1.00" at bounding box center [226, 133] width 104 height 13
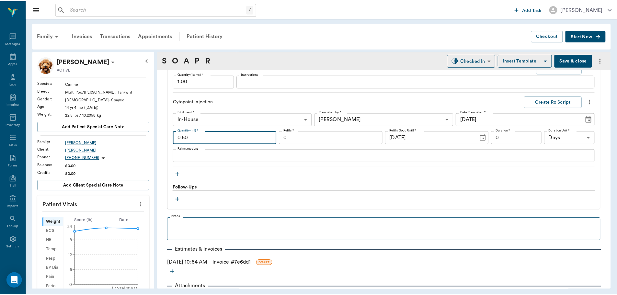
scroll to position [594, 0]
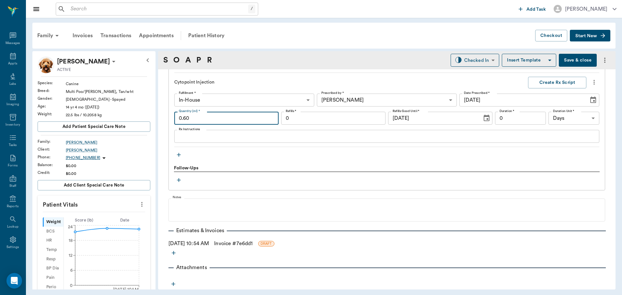
type input "0.60"
click at [233, 245] on link "Invoice # 7e6dd1" at bounding box center [233, 244] width 39 height 8
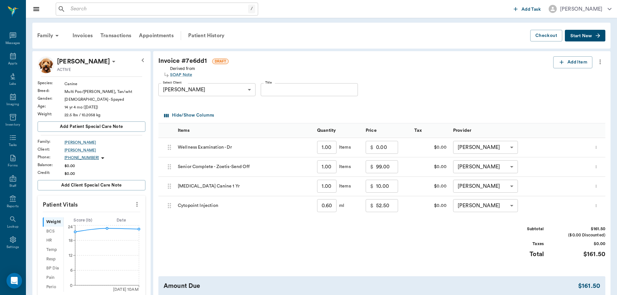
click at [383, 146] on input "0.00" at bounding box center [387, 147] width 22 height 13
type input "40.00"
click at [417, 246] on div "Subtotal $201.50 ($0.00 Discounted) Taxes $0.00 Total $201.50" at bounding box center [381, 246] width 447 height 40
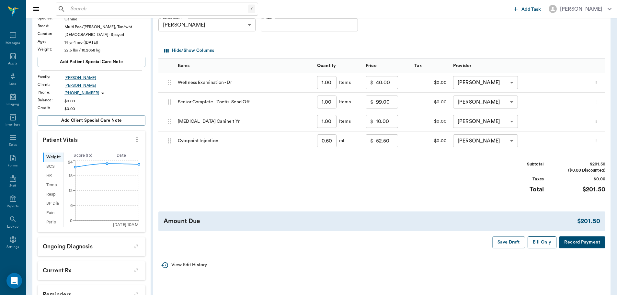
click at [539, 244] on button "Bill Only" at bounding box center [542, 243] width 29 height 12
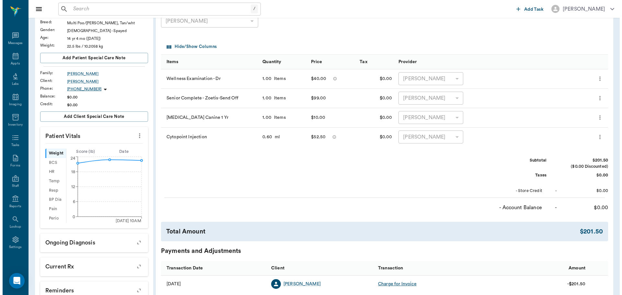
scroll to position [0, 0]
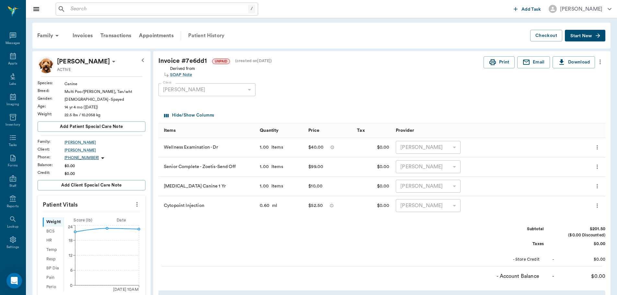
click at [211, 35] on div "Patient History" at bounding box center [206, 36] width 44 height 16
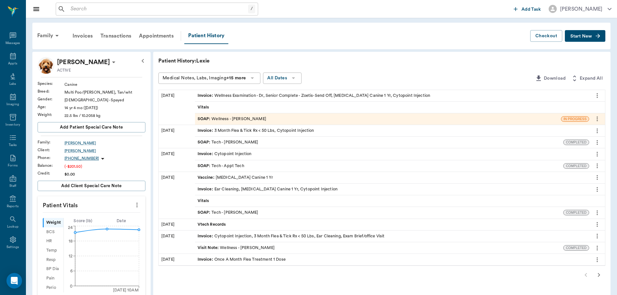
click at [230, 121] on div "SOAP : Wellness - Dr. Bert Ellsworth" at bounding box center [232, 119] width 69 height 6
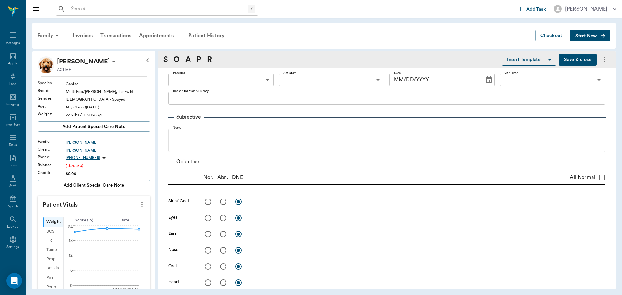
type input "63ec2f075fda476ae8351a4d"
type input "65d2be4f46e3a538d89b8c14"
type textarea "Rv, Cytopoint Inj Caryn OWNER UPDATED WHAT THEY WANTED TO DO. THEY WANT THE SEN…"
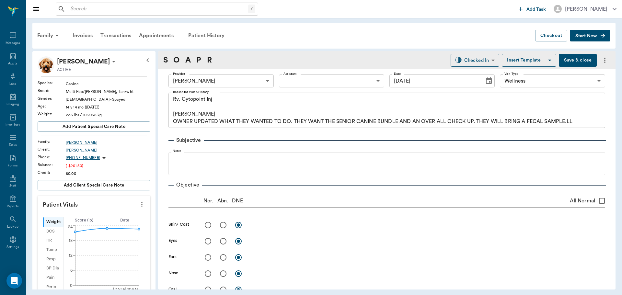
type input "09/25/2025"
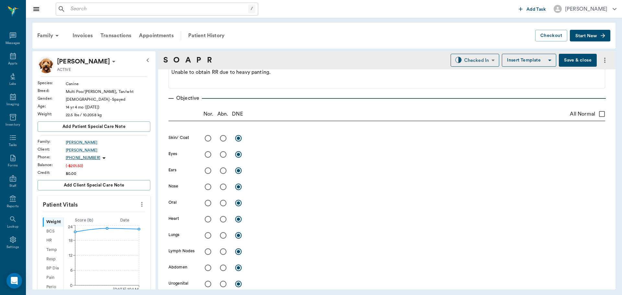
scroll to position [97, 0]
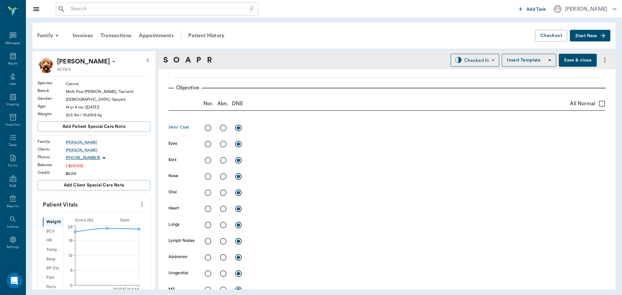
click at [223, 129] on input "radio" at bounding box center [224, 128] width 14 height 14
radio input "true"
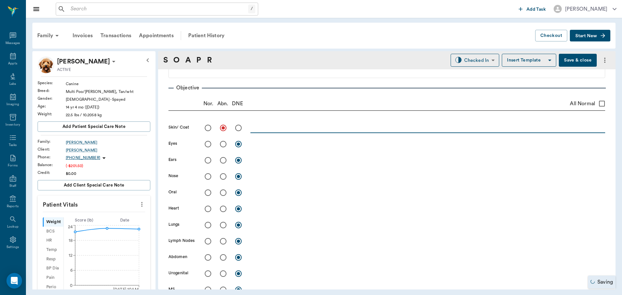
click at [263, 128] on textarea at bounding box center [428, 127] width 355 height 7
type textarea "Little flaky on back, starting to itch again"
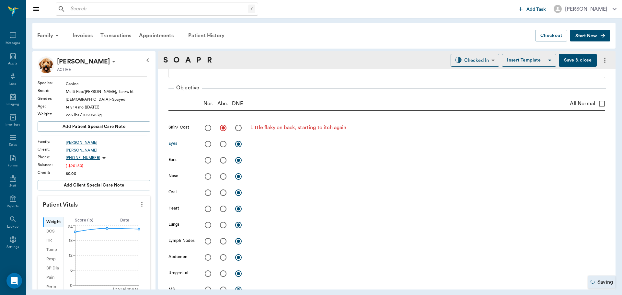
click at [219, 144] on input "radio" at bounding box center [224, 144] width 14 height 14
radio input "true"
click at [265, 146] on textarea at bounding box center [428, 143] width 355 height 7
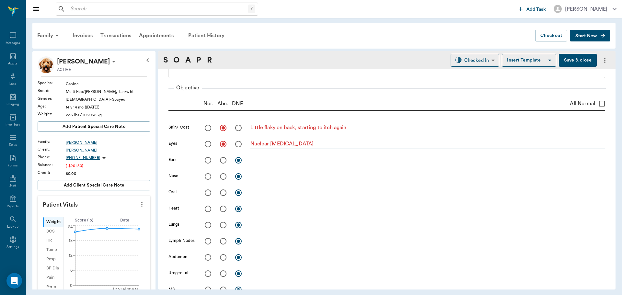
type textarea "Nuclear sclerosis"
click at [207, 159] on input "radio" at bounding box center [208, 161] width 14 height 14
radio input "true"
click at [206, 179] on input "radio" at bounding box center [208, 177] width 14 height 14
radio input "true"
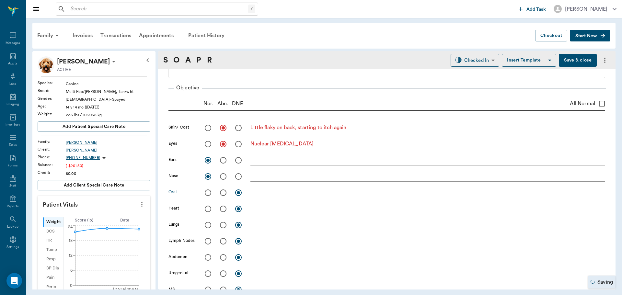
click at [222, 194] on input "radio" at bounding box center [224, 193] width 14 height 14
radio input "true"
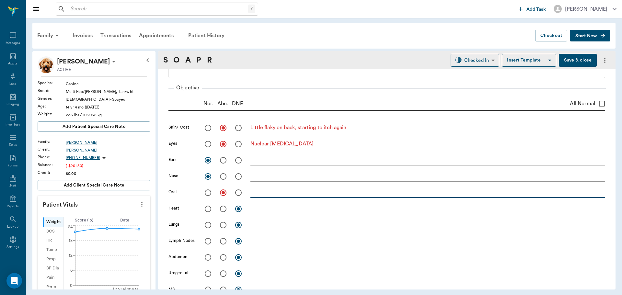
click at [263, 194] on textarea at bounding box center [428, 192] width 355 height 7
type textarea "grade 2-3 perio - Rec: oral SX some possible extractions"
click at [209, 209] on input "radio" at bounding box center [208, 209] width 14 height 14
radio input "true"
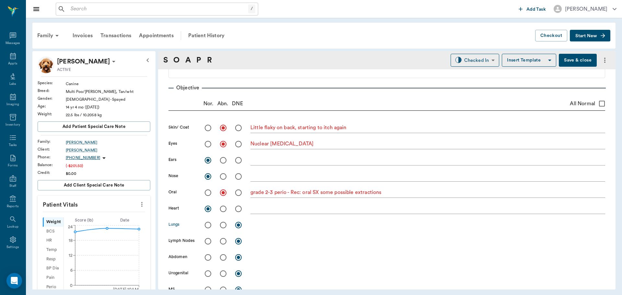
click at [207, 226] on input "radio" at bounding box center [208, 225] width 14 height 14
radio input "true"
click at [207, 242] on input "radio" at bounding box center [208, 242] width 14 height 14
radio input "true"
click at [209, 259] on input "radio" at bounding box center [208, 258] width 14 height 14
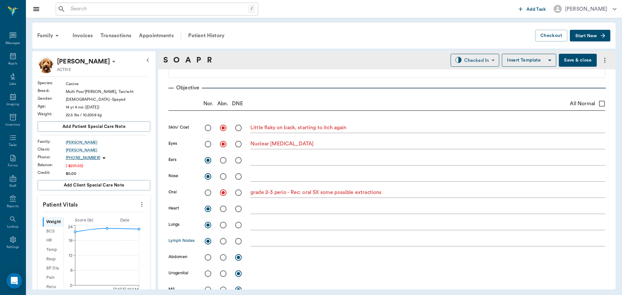
radio input "true"
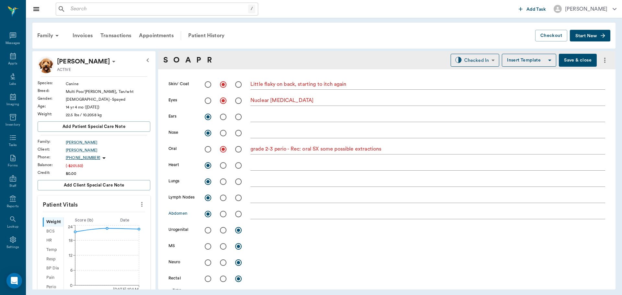
scroll to position [162, 0]
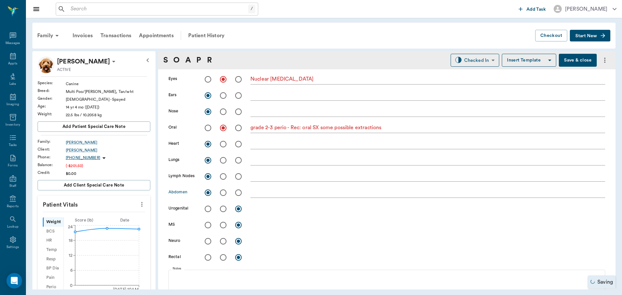
click at [206, 208] on input "radio" at bounding box center [208, 209] width 14 height 14
radio input "true"
click at [207, 228] on input "radio" at bounding box center [208, 225] width 14 height 14
radio input "true"
click at [206, 244] on input "radio" at bounding box center [208, 242] width 14 height 14
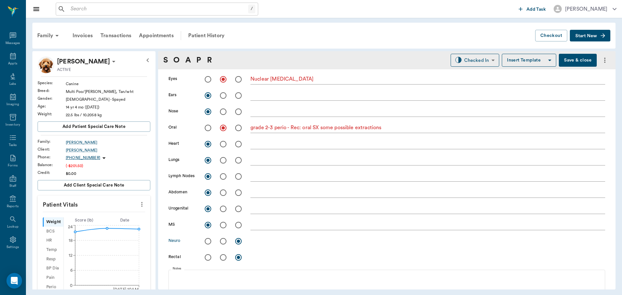
radio input "true"
click at [208, 257] on input "radio" at bounding box center [208, 258] width 14 height 14
radio input "true"
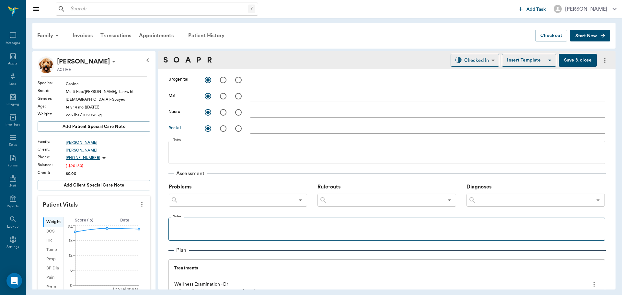
scroll to position [292, 0]
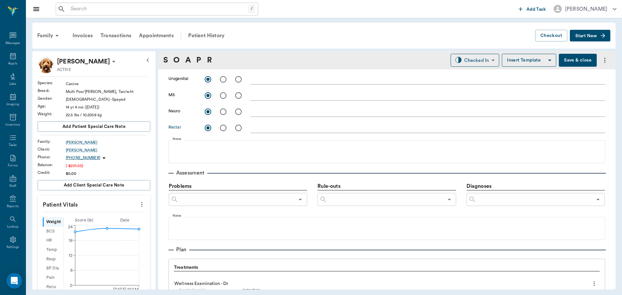
click at [486, 202] on input "text" at bounding box center [534, 199] width 116 height 9
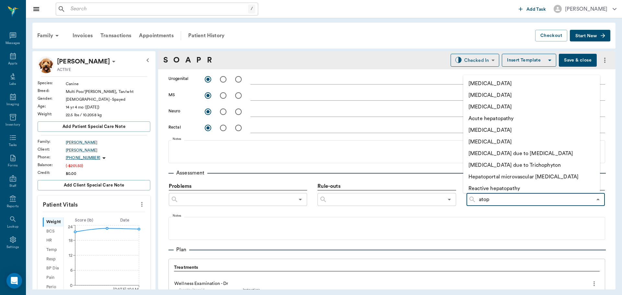
type input "atopy"
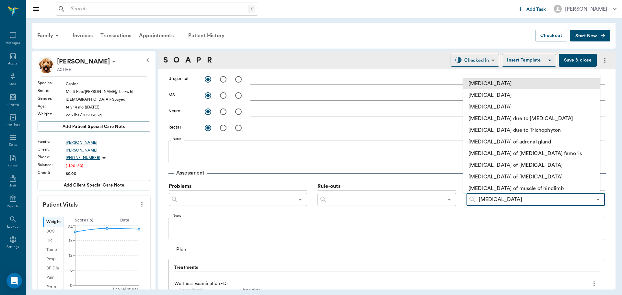
click at [464, 84] on li "Atopy" at bounding box center [531, 84] width 137 height 12
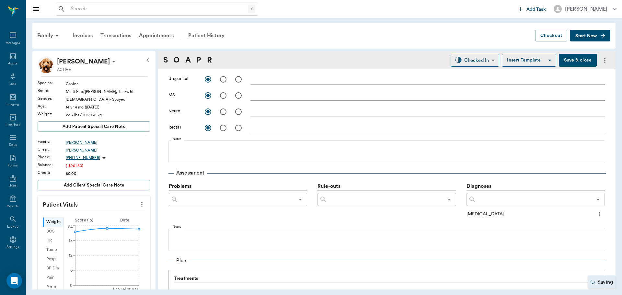
click at [495, 198] on input "text" at bounding box center [534, 199] width 116 height 9
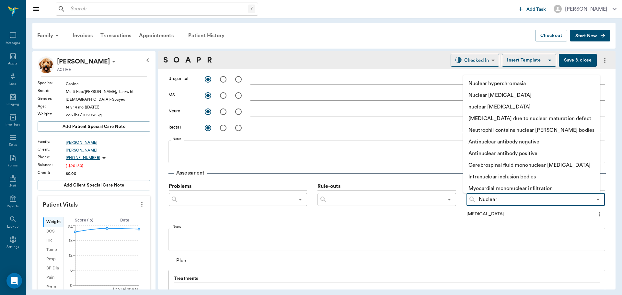
type input "Nuclear"
click at [501, 101] on li "nuclear sclerosis" at bounding box center [531, 107] width 137 height 12
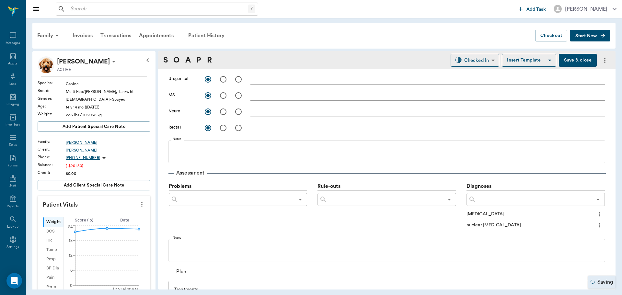
click at [596, 214] on icon "more" at bounding box center [599, 214] width 7 height 8
click at [573, 226] on span "Add to ongoing diagnosis" at bounding box center [568, 225] width 54 height 7
click at [598, 228] on icon "more" at bounding box center [599, 226] width 7 height 8
click at [578, 236] on span "Add to ongoing diagnosis" at bounding box center [568, 237] width 54 height 7
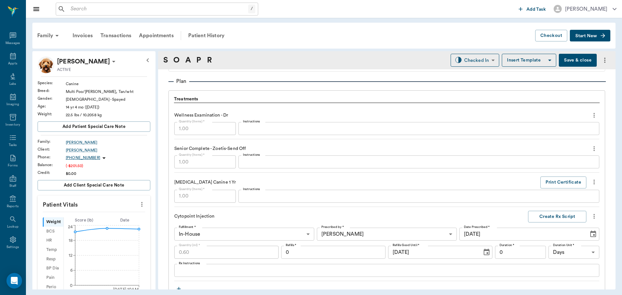
scroll to position [456, 0]
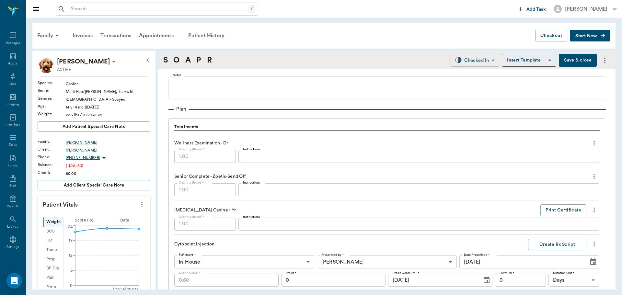
click at [482, 59] on body "/ ​ Add Task Dr. Bert Ellsworth Nectar Messages Appts Labs Imaging Inventory Ta…" at bounding box center [311, 147] width 622 height 295
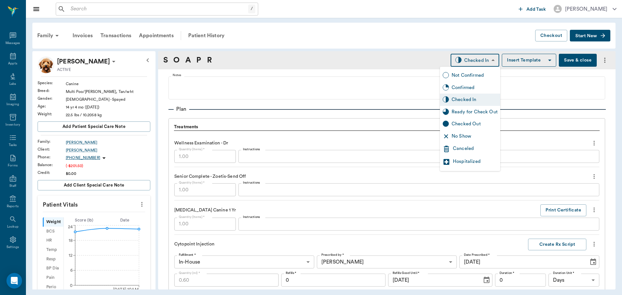
click at [479, 111] on div "Ready for Check Out" at bounding box center [475, 112] width 46 height 7
type input "READY_TO_CHECKOUT"
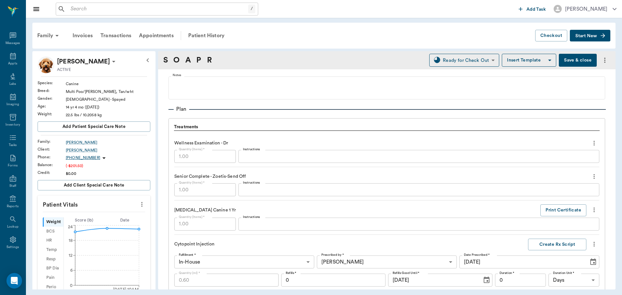
click at [138, 206] on icon "more" at bounding box center [141, 205] width 7 height 8
click at [114, 215] on span "Enter Vitals" at bounding box center [110, 215] width 54 height 7
click at [86, 256] on input "text" at bounding box center [93, 255] width 56 height 13
type input "70"
click at [98, 285] on input "text" at bounding box center [93, 286] width 56 height 13
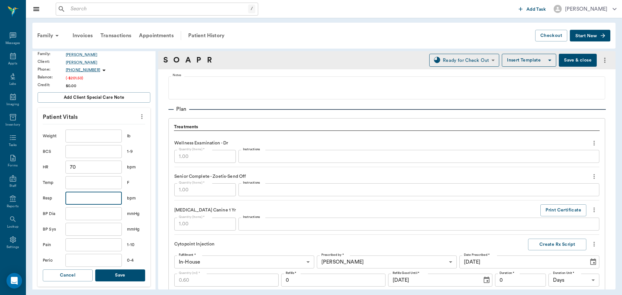
scroll to position [138, 0]
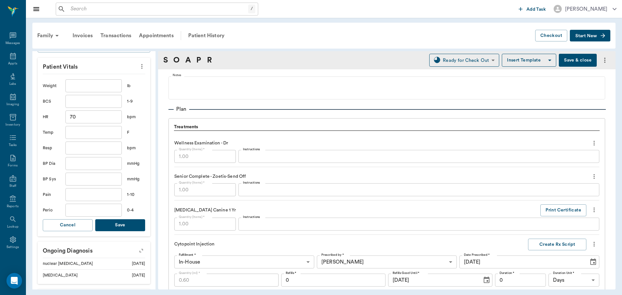
click at [116, 227] on button "Save" at bounding box center [120, 225] width 50 height 12
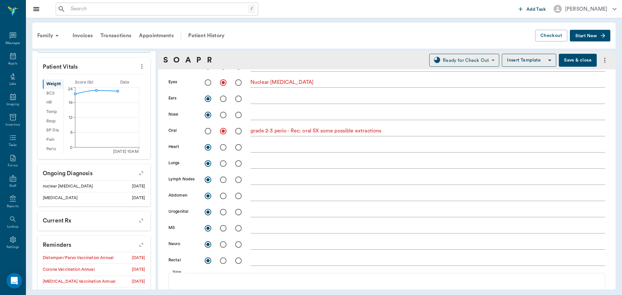
scroll to position [162, 0]
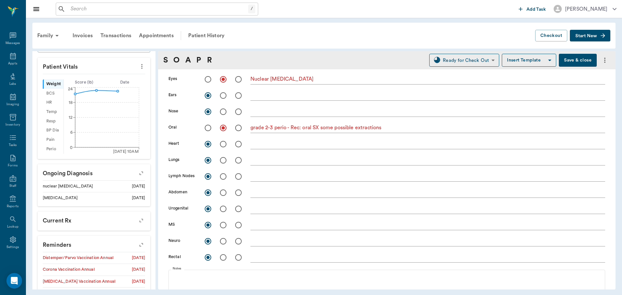
drag, startPoint x: 150, startPoint y: 243, endPoint x: 151, endPoint y: 274, distance: 31.1
click at [151, 274] on div "Lexie Tyson ACTIVE Species : Canine Breed : Multi Poo/yorkie, Tan/wht Gender : …" at bounding box center [93, 170] width 123 height 239
click at [137, 246] on icon "button" at bounding box center [141, 244] width 9 height 9
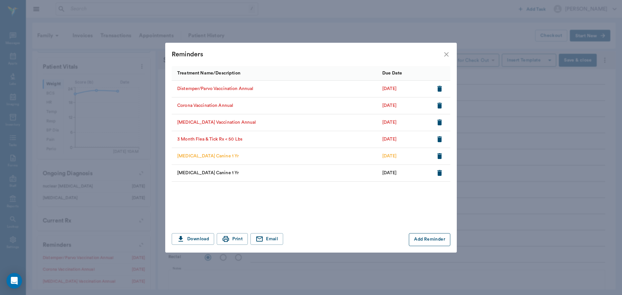
click at [424, 240] on button "Add Reminder" at bounding box center [429, 239] width 41 height 13
click at [222, 241] on input "Treatment *" at bounding box center [228, 239] width 109 height 9
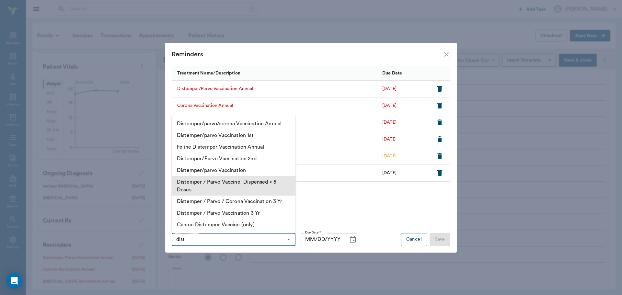
scroll to position [272, 0]
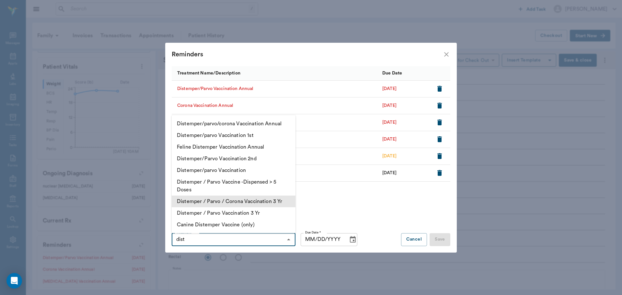
click at [244, 201] on li "Distemper / Parvo / Corona Vaccination 3 Yr" at bounding box center [234, 202] width 124 height 12
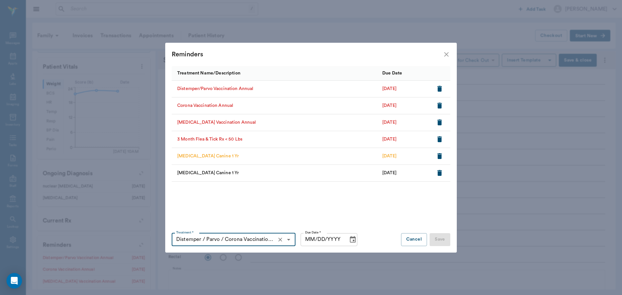
type input "Distemper / Parvo / Corona Vaccination 3 Yr"
click at [352, 240] on icon "Choose date" at bounding box center [353, 240] width 8 height 8
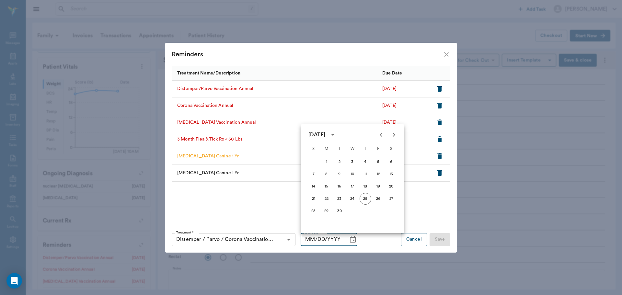
click at [337, 136] on icon "calendar view is open, switch to year view" at bounding box center [333, 135] width 8 height 8
click at [361, 189] on button "2026" at bounding box center [365, 188] width 23 height 12
click at [383, 133] on icon "Previous month" at bounding box center [381, 135] width 8 height 8
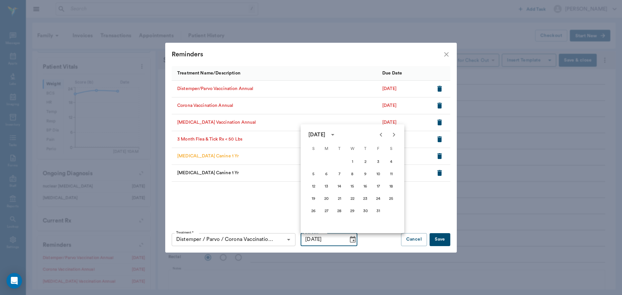
click at [383, 133] on icon "Previous month" at bounding box center [381, 135] width 8 height 8
click at [351, 200] on button "25" at bounding box center [353, 199] width 12 height 12
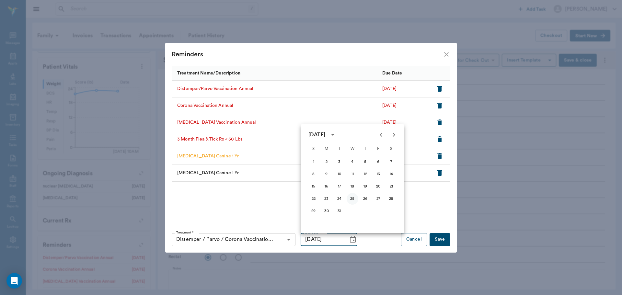
type input "03/25/2026"
click at [438, 239] on button "Save" at bounding box center [440, 239] width 21 height 13
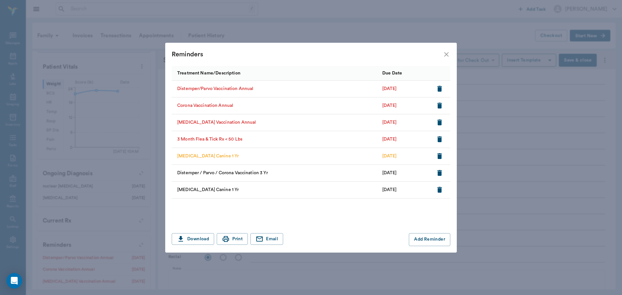
click at [440, 88] on icon "button" at bounding box center [440, 89] width 5 height 6
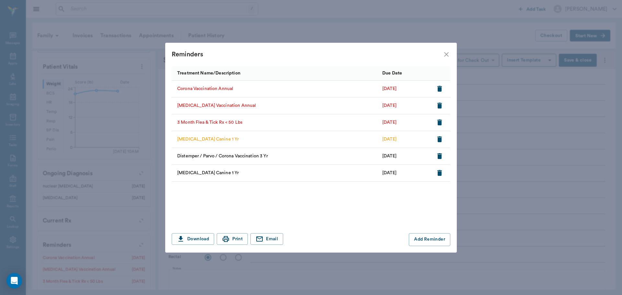
click at [439, 91] on icon "button" at bounding box center [440, 89] width 5 height 6
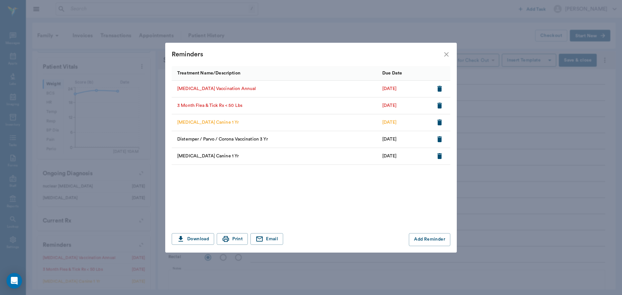
click at [439, 91] on icon "button" at bounding box center [440, 89] width 5 height 6
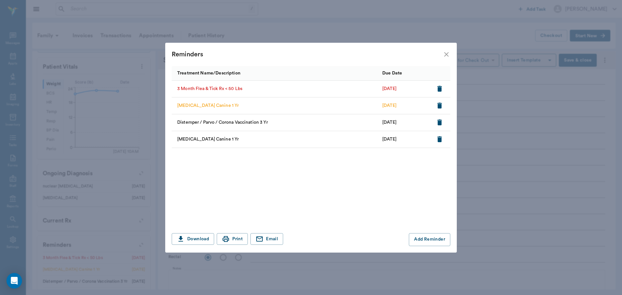
click at [532, 234] on div "Reminders Treatment Name/Description Due Date 3 Month Flea & Tick Rx < 50 Lbs 0…" at bounding box center [311, 147] width 622 height 295
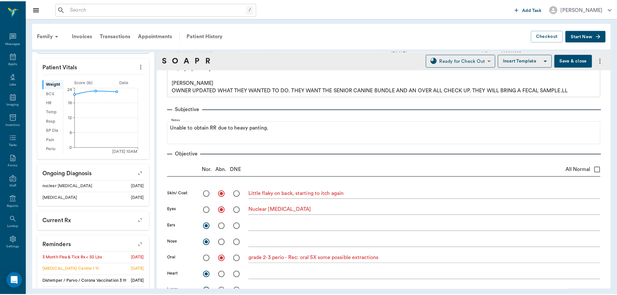
scroll to position [0, 0]
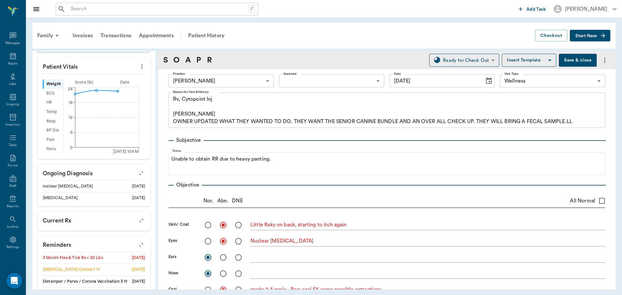
click at [568, 61] on button "Save & close" at bounding box center [578, 60] width 38 height 13
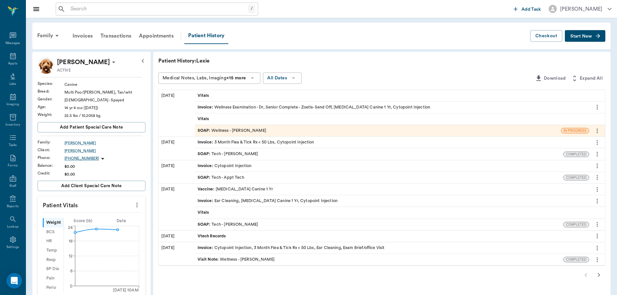
click at [220, 119] on div "Vitals" at bounding box center [392, 118] width 394 height 11
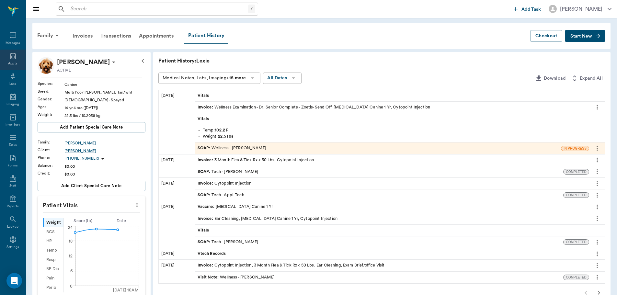
click at [8, 62] on div "Appts" at bounding box center [12, 63] width 9 height 5
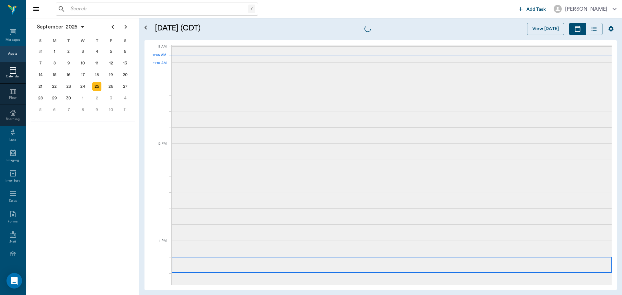
scroll to position [293, 0]
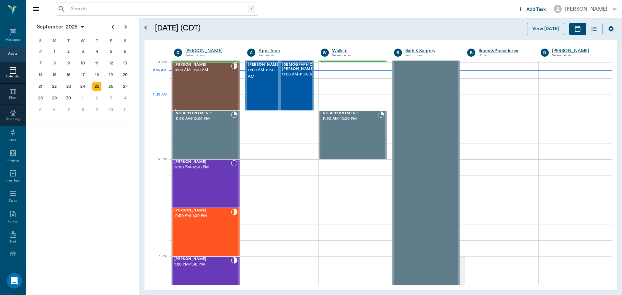
click at [214, 92] on div "Kane Owen 11:00 AM - 11:30 AM" at bounding box center [202, 86] width 57 height 47
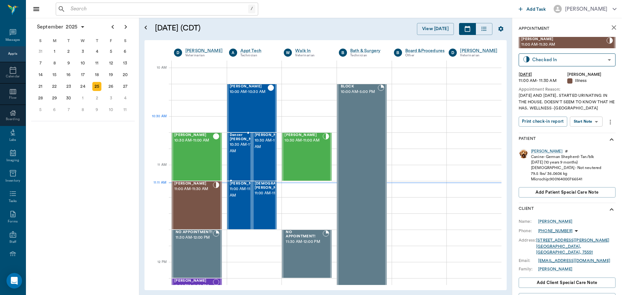
scroll to position [98, 0]
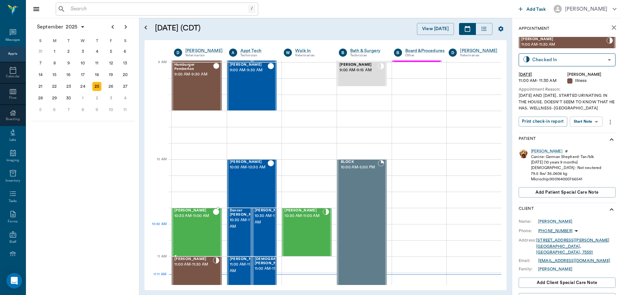
click at [194, 227] on div "Lexie Tyson 10:30 AM - 11:00 AM" at bounding box center [193, 232] width 39 height 47
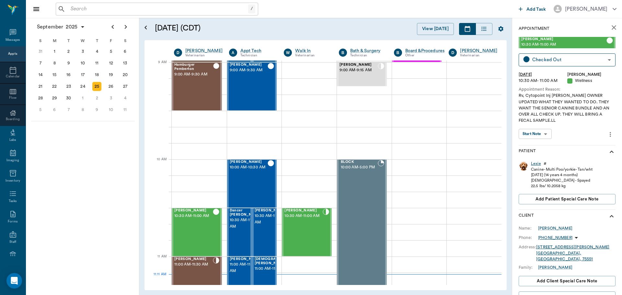
click at [537, 164] on div "Lexie" at bounding box center [536, 164] width 10 height 6
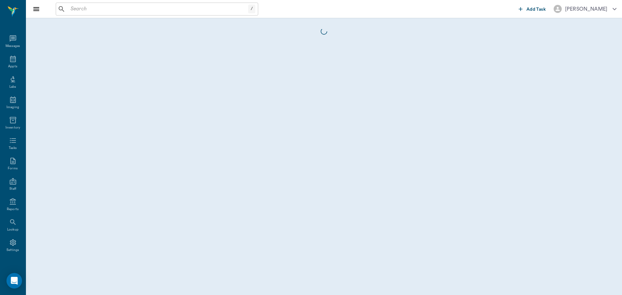
scroll to position [3, 0]
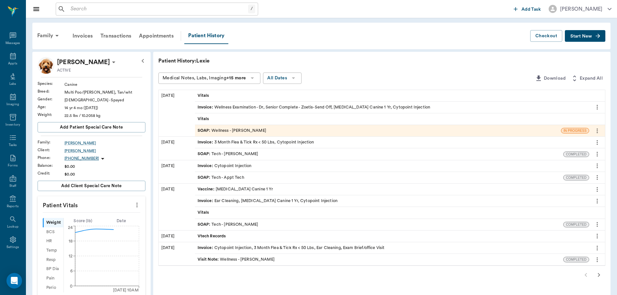
click at [203, 129] on span "SOAP :" at bounding box center [205, 131] width 14 height 6
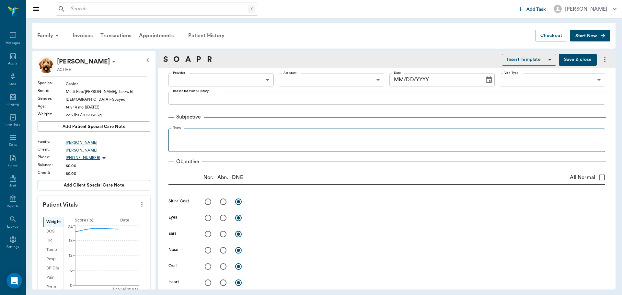
type input "63ec2f075fda476ae8351a4d"
type input "65d2be4f46e3a538d89b8c14"
type textarea "Rv, Cytopoint Inj Caryn OWNER UPDATED WHAT THEY WANTED TO DO. THEY WANT THE SEN…"
radio input "true"
type textarea "Little flaky on back, starting to itch again"
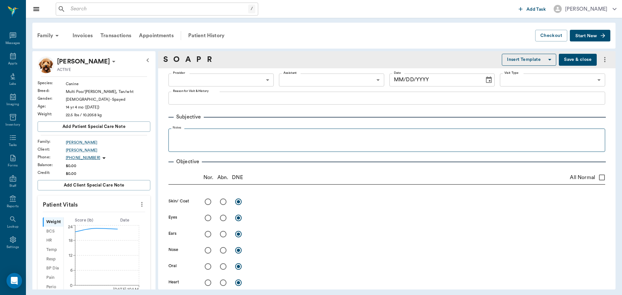
radio input "true"
type textarea "Nuclear sclerosis"
radio input "true"
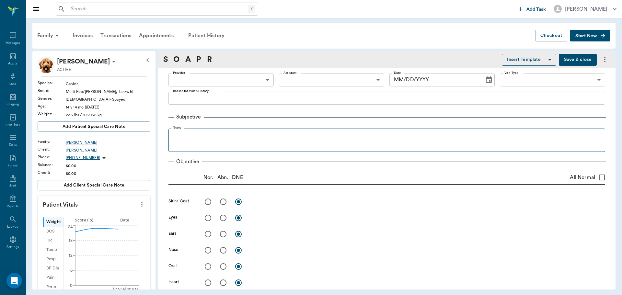
type textarea "grade 2-3 perio - Rec: oral SX some possible extractions"
radio input "true"
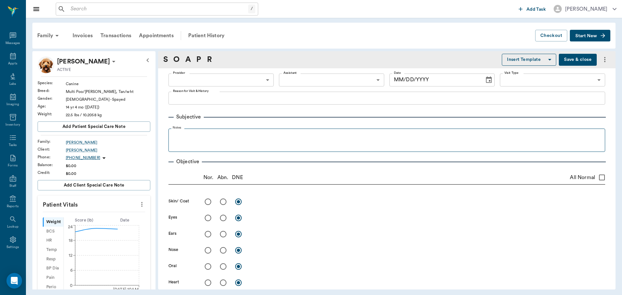
radio input "true"
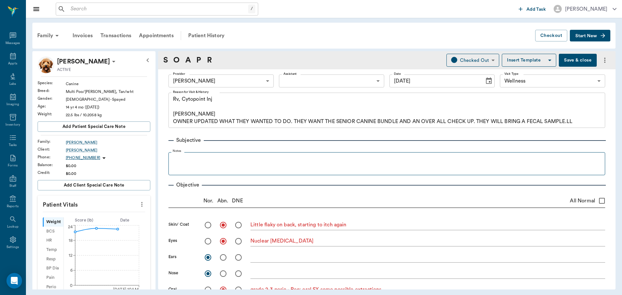
type input "09/25/2025"
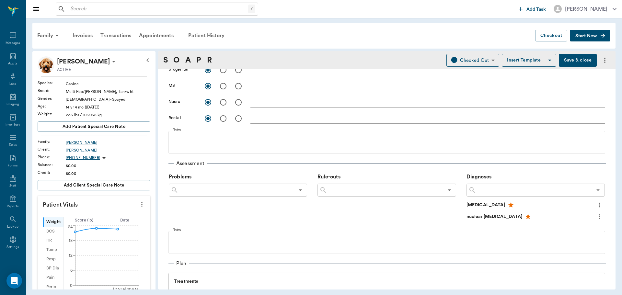
scroll to position [357, 0]
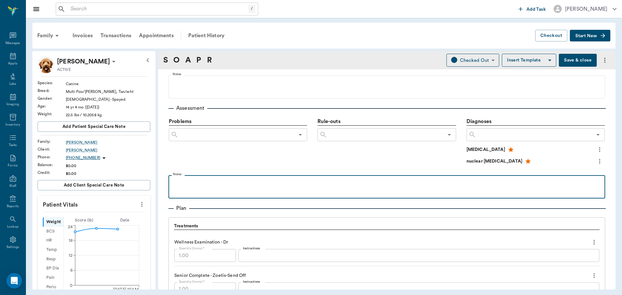
click at [177, 186] on p at bounding box center [387, 183] width 430 height 8
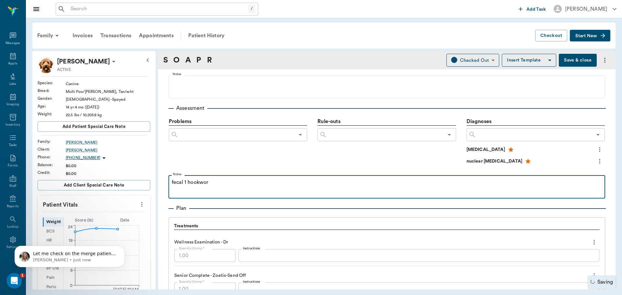
scroll to position [0, 0]
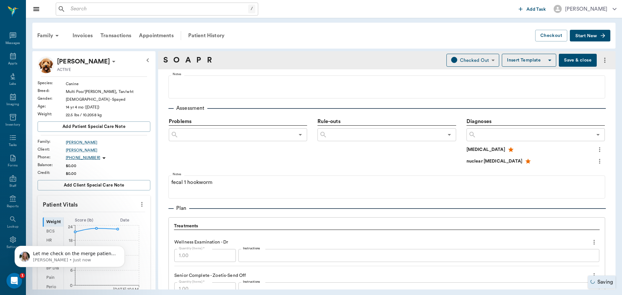
click at [560, 60] on button "Save & close" at bounding box center [578, 60] width 38 height 13
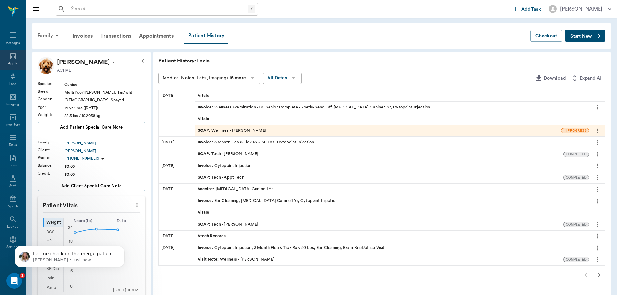
click at [10, 65] on div "Appts" at bounding box center [12, 63] width 9 height 5
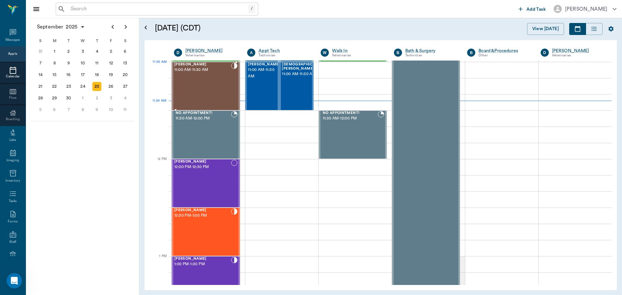
click at [192, 73] on span "11:00 AM - 11:30 AM" at bounding box center [202, 70] width 57 height 6
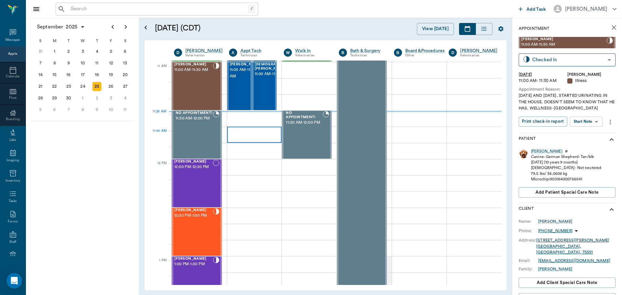
scroll to position [261, 0]
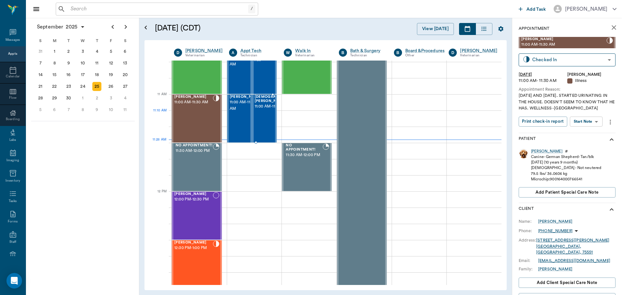
click at [269, 110] on span "11:00 AM - 11:30 AM" at bounding box center [277, 106] width 44 height 6
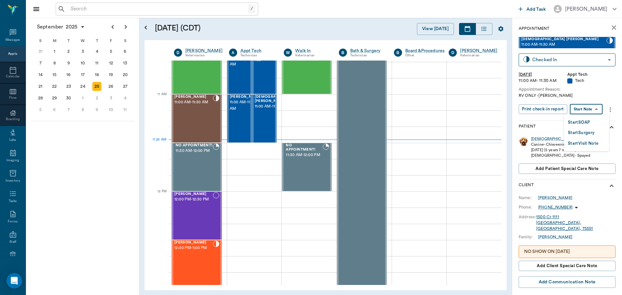
click at [585, 109] on body "/ ​ Add Task [PERSON_NAME] Nectar Messages Appts Calendar Flow Boarding Labs Im…" at bounding box center [311, 147] width 622 height 295
click at [572, 120] on button "Start SOAP" at bounding box center [579, 122] width 22 height 7
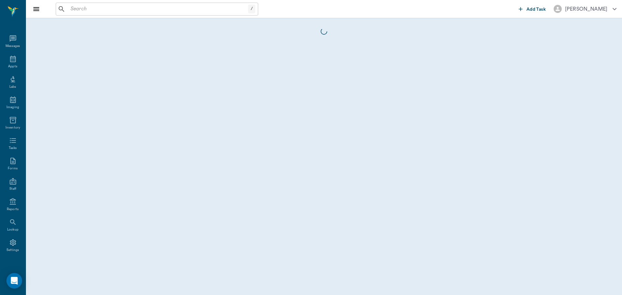
scroll to position [3, 0]
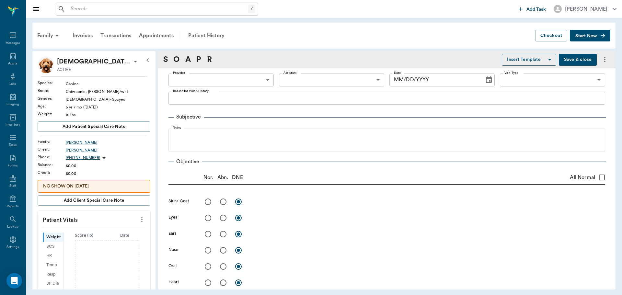
type input "63ec2f075fda476ae8351a4c"
type input "65d2be4f46e3a538d89b8c1a"
type textarea "RV ONLY -[PERSON_NAME]"
type input "[DATE]"
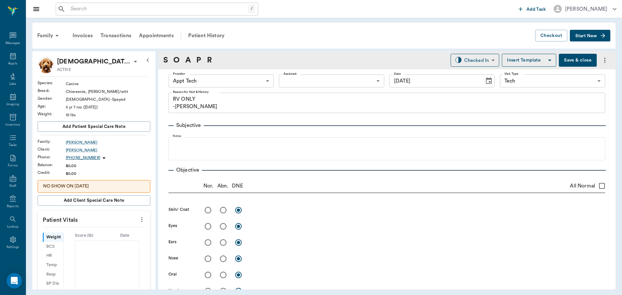
drag, startPoint x: 139, startPoint y: 218, endPoint x: 131, endPoint y: 222, distance: 9.1
click at [139, 218] on icon "more" at bounding box center [141, 220] width 7 height 8
drag, startPoint x: 131, startPoint y: 222, endPoint x: 98, endPoint y: 236, distance: 35.8
click at [98, 236] on li "Enter Vitals" at bounding box center [109, 231] width 65 height 12
click at [87, 239] on input "text" at bounding box center [93, 239] width 56 height 13
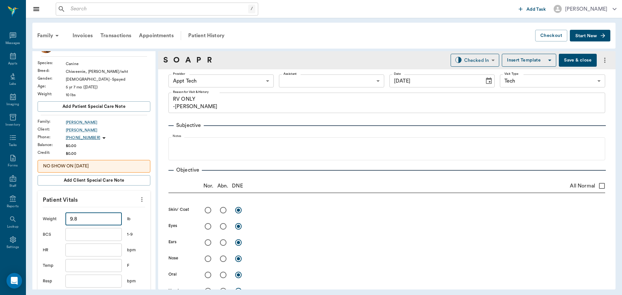
scroll to position [97, 0]
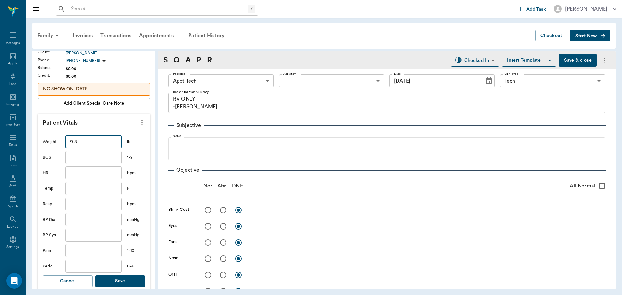
type input "9.8"
click at [127, 283] on button "Save" at bounding box center [120, 281] width 50 height 12
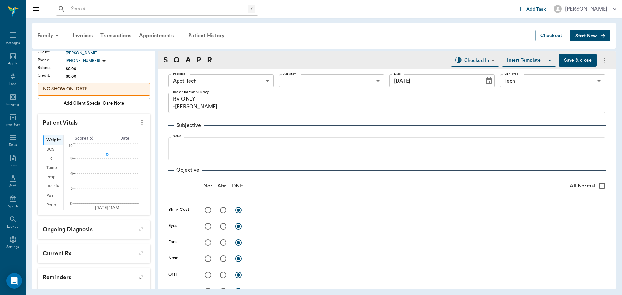
click at [252, 85] on body "/ ​ Add Task [PERSON_NAME] Nectar Messages Appts Labs Imaging Inventory Tasks F…" at bounding box center [311, 147] width 622 height 295
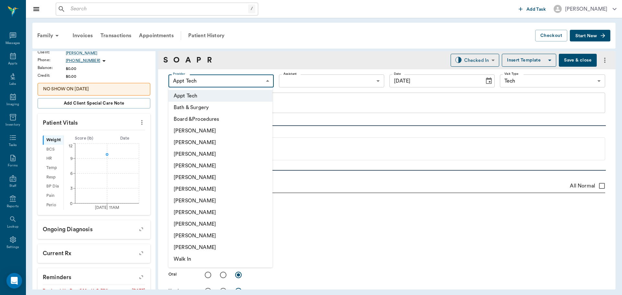
click at [201, 214] on li "[PERSON_NAME]" at bounding box center [221, 213] width 104 height 12
type input "63ec2e7e52e12b0ba117b124"
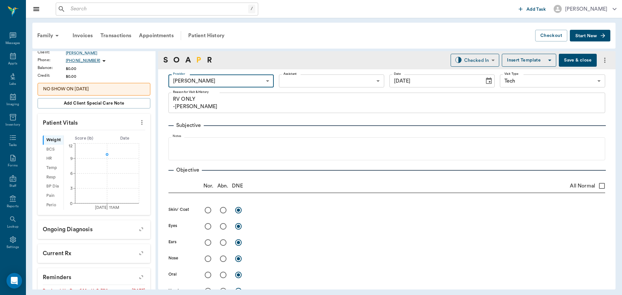
click at [197, 61] on link "P" at bounding box center [198, 60] width 5 height 12
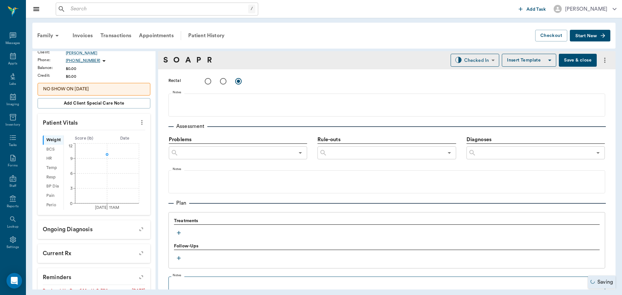
scroll to position [394, 0]
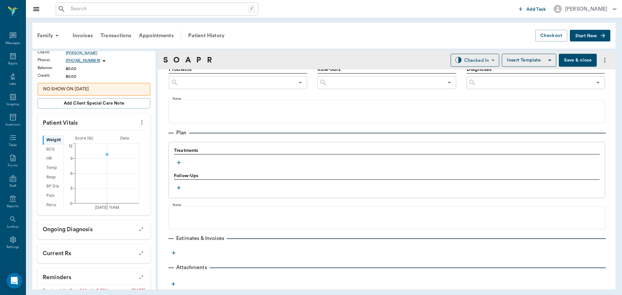
click at [179, 162] on icon "button" at bounding box center [179, 162] width 6 height 6
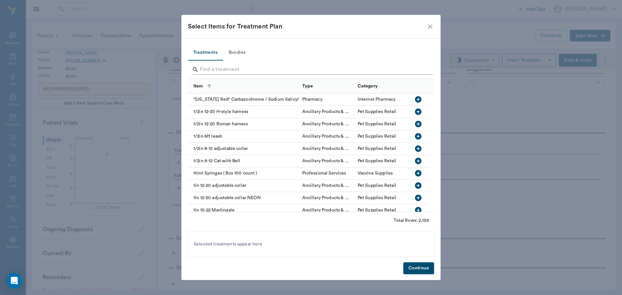
click at [219, 65] on input "Search" at bounding box center [311, 69] width 223 height 10
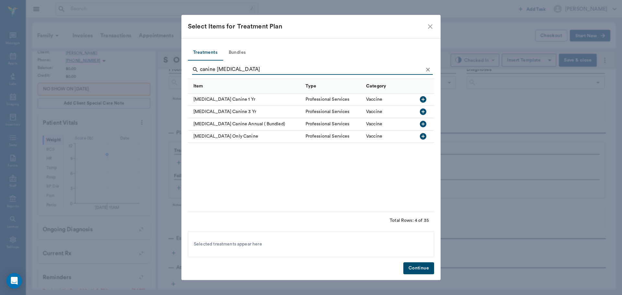
type input "canine [MEDICAL_DATA]"
click at [422, 132] on button "button" at bounding box center [423, 136] width 11 height 11
click at [421, 264] on button "Continue" at bounding box center [419, 269] width 31 height 12
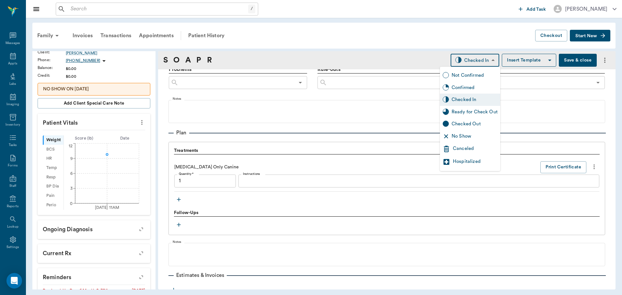
click at [466, 60] on body "/ ​ Add Task [PERSON_NAME] Nectar Messages Appts Labs Imaging Inventory Tasks F…" at bounding box center [311, 147] width 622 height 295
type input "1.00"
click at [466, 110] on div "Ready for Check Out" at bounding box center [475, 112] width 46 height 7
type input "READY_TO_CHECKOUT"
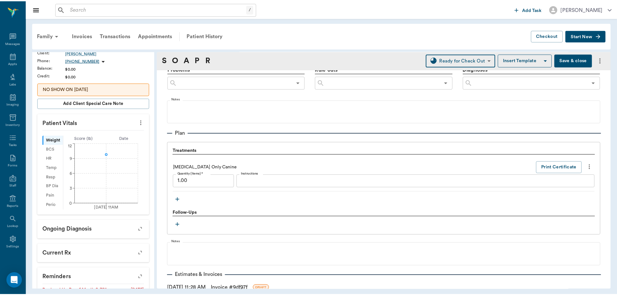
scroll to position [439, 0]
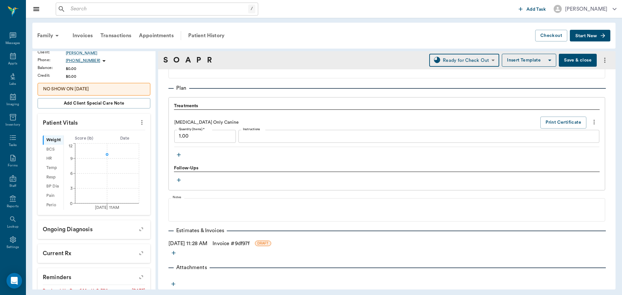
click at [250, 240] on link "Invoice # 9df97f" at bounding box center [231, 244] width 37 height 8
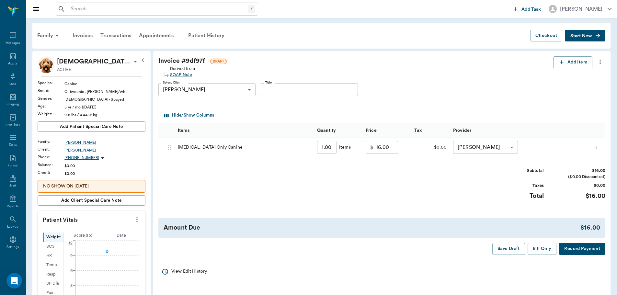
drag, startPoint x: 550, startPoint y: 248, endPoint x: 492, endPoint y: 248, distance: 58.3
click at [544, 248] on button "Bill Only" at bounding box center [542, 249] width 29 height 12
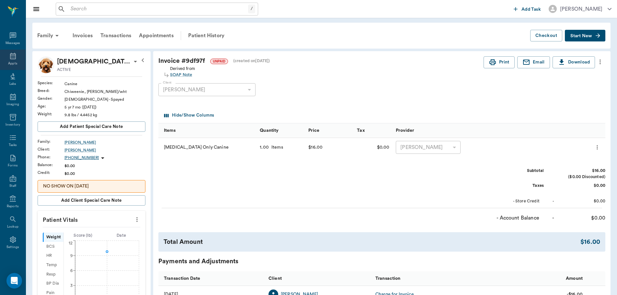
click at [14, 53] on icon at bounding box center [13, 56] width 8 height 8
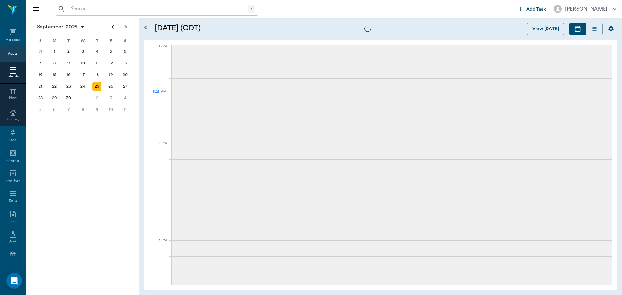
scroll to position [293, 0]
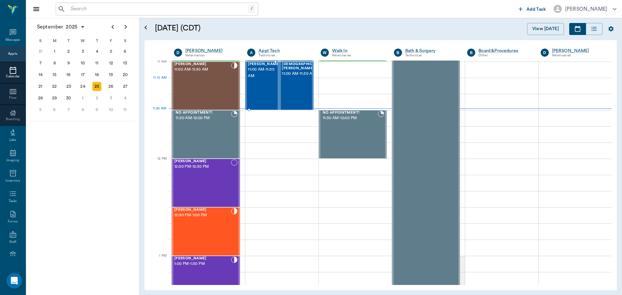
click at [268, 93] on div "[PERSON_NAME] 11:00 AM - 11:30 AM" at bounding box center [264, 85] width 32 height 47
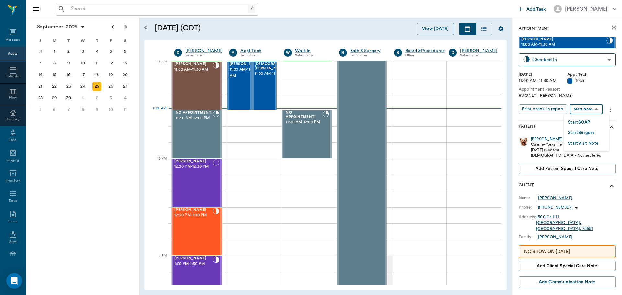
click at [585, 112] on body "/ ​ Add Task [PERSON_NAME] Nectar Messages Appts Calendar Flow Boarding Labs Im…" at bounding box center [311, 147] width 622 height 295
click at [582, 124] on button "Start SOAP" at bounding box center [579, 122] width 22 height 7
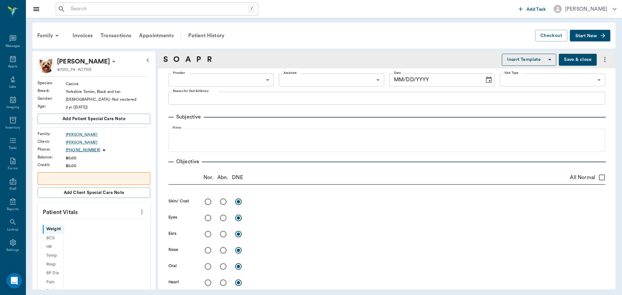
scroll to position [3, 0]
type input "63ec2f075fda476ae8351a4c"
type input "65d2be4f46e3a538d89b8c1a"
type textarea "RV ONLY -[PERSON_NAME]"
type input "[DATE]"
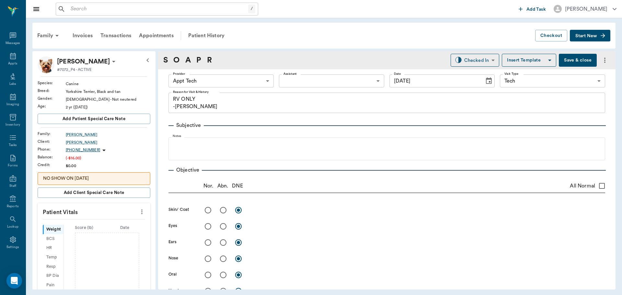
click at [138, 210] on icon "more" at bounding box center [141, 212] width 7 height 8
click at [102, 221] on span "Enter Vitals" at bounding box center [110, 223] width 54 height 7
click at [87, 231] on input "text" at bounding box center [93, 231] width 56 height 13
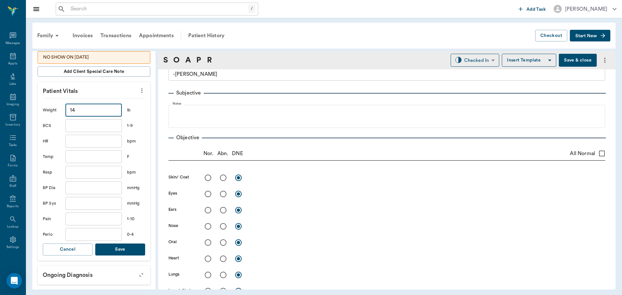
scroll to position [194, 0]
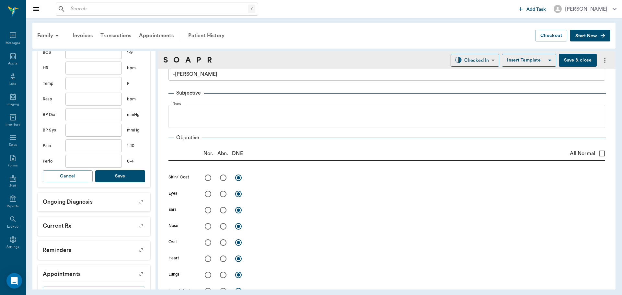
type input "14"
click at [121, 174] on button "Save" at bounding box center [120, 176] width 50 height 12
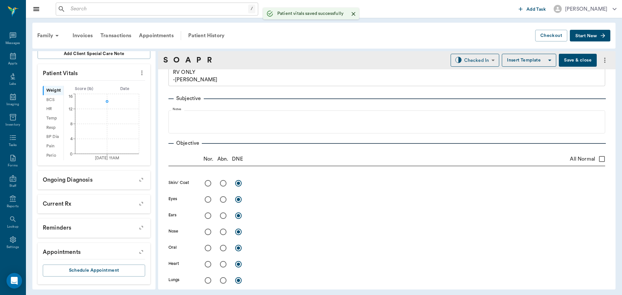
scroll to position [0, 0]
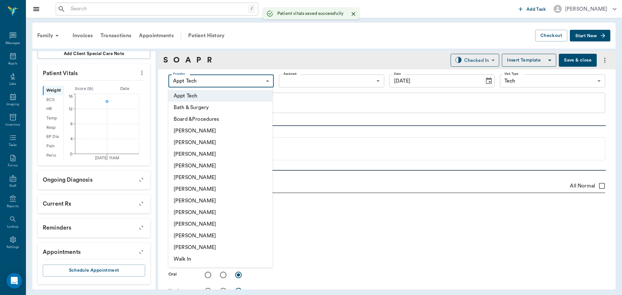
drag, startPoint x: 239, startPoint y: 82, endPoint x: 237, endPoint y: 86, distance: 4.2
click at [239, 82] on body "/ ​ Add Task [PERSON_NAME] Nectar Messages Appts Labs Imaging Inventory Tasks F…" at bounding box center [311, 147] width 622 height 295
click at [197, 210] on li "[PERSON_NAME]" at bounding box center [221, 213] width 104 height 12
type input "63ec2e7e52e12b0ba117b124"
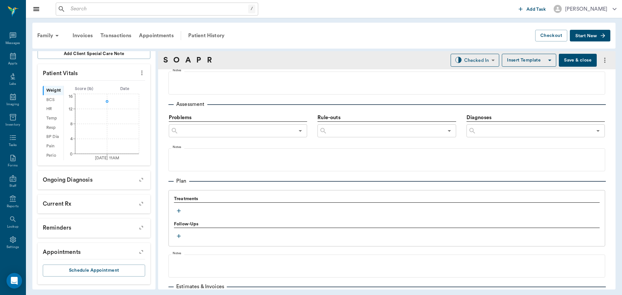
scroll to position [389, 0]
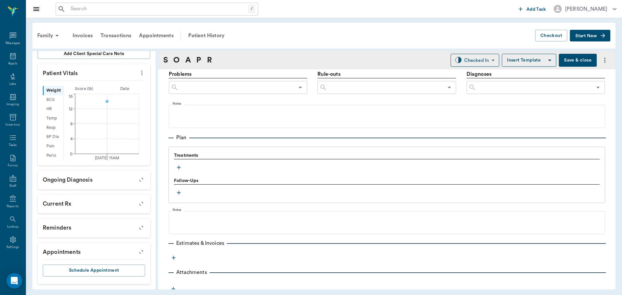
click at [181, 169] on icon "button" at bounding box center [179, 167] width 6 height 6
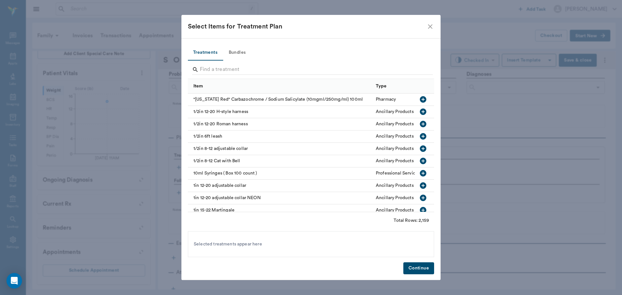
click at [430, 26] on icon "close" at bounding box center [431, 27] width 8 height 8
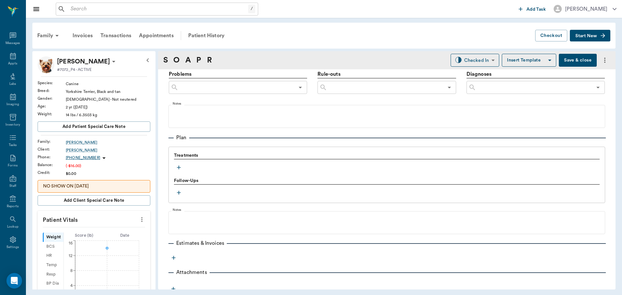
click at [180, 168] on icon "button" at bounding box center [179, 167] width 6 height 6
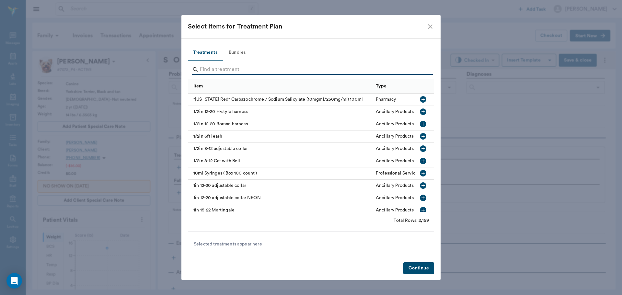
click at [208, 66] on input "Search" at bounding box center [311, 69] width 223 height 10
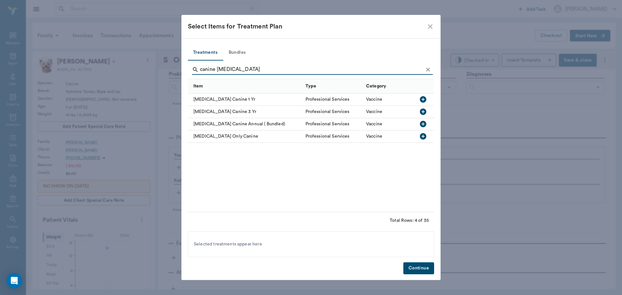
type input "canine [MEDICAL_DATA]"
drag, startPoint x: 425, startPoint y: 136, endPoint x: 422, endPoint y: 158, distance: 22.5
click at [425, 138] on icon "button" at bounding box center [423, 136] width 6 height 6
click at [420, 264] on button "Continue" at bounding box center [419, 269] width 31 height 12
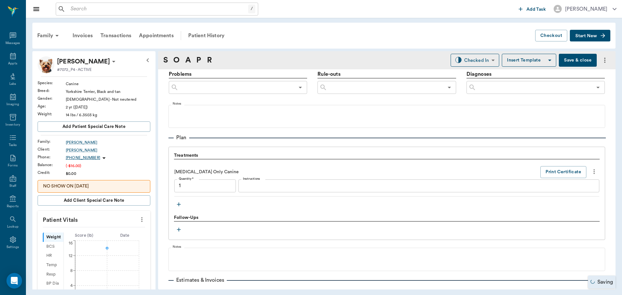
type input "1.00"
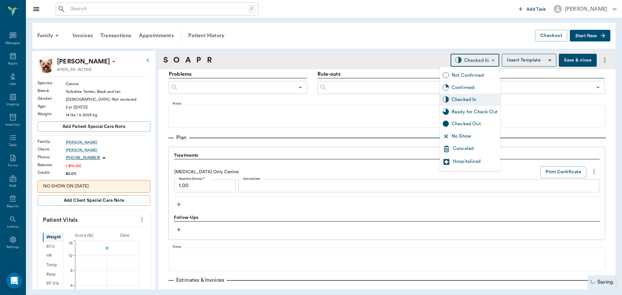
click at [482, 60] on body "/ ​ Add Task [PERSON_NAME] Nectar Messages Appts Labs Imaging Inventory Tasks F…" at bounding box center [311, 147] width 622 height 295
drag, startPoint x: 465, startPoint y: 109, endPoint x: 416, endPoint y: 150, distance: 64.7
click at [466, 109] on div "Ready for Check Out" at bounding box center [475, 112] width 46 height 7
type input "READY_TO_CHECKOUT"
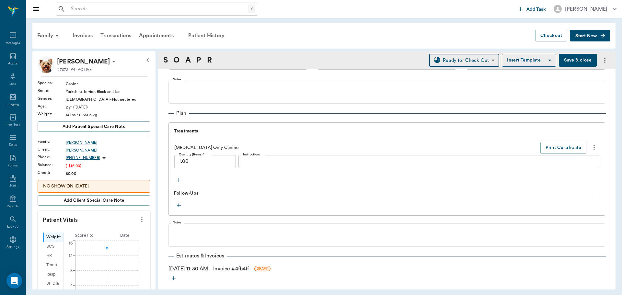
scroll to position [439, 0]
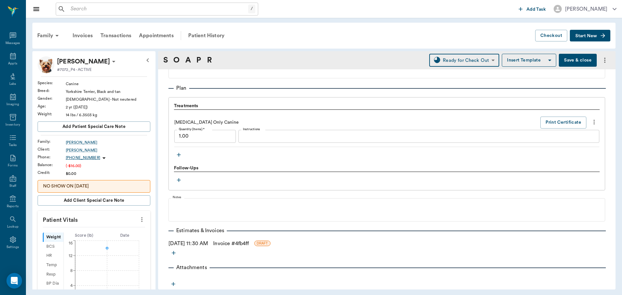
click at [240, 242] on link "Invoice # 4fb4ff" at bounding box center [231, 244] width 36 height 8
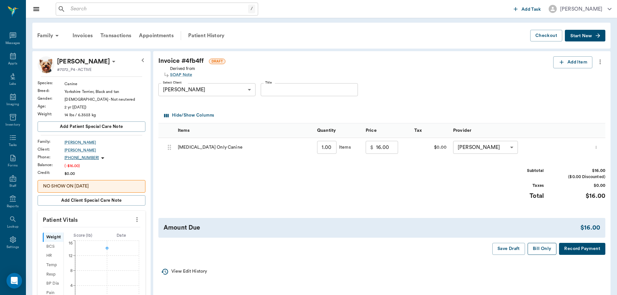
click at [541, 254] on button "Bill Only" at bounding box center [542, 249] width 29 height 12
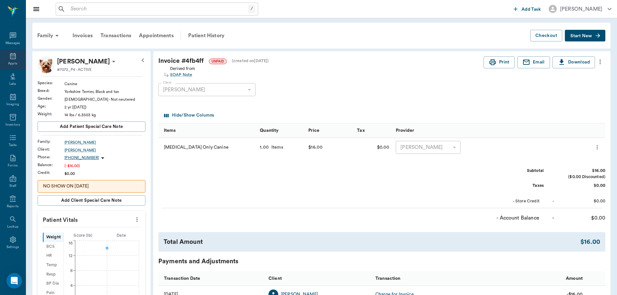
click at [10, 58] on icon at bounding box center [13, 56] width 8 height 8
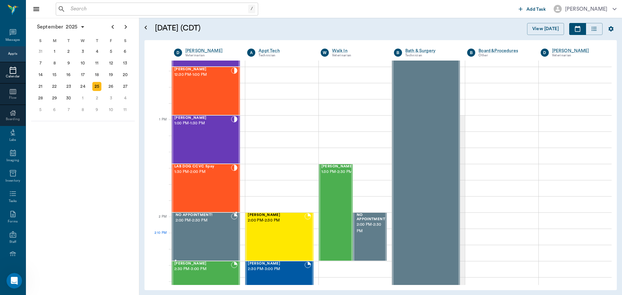
scroll to position [422, 0]
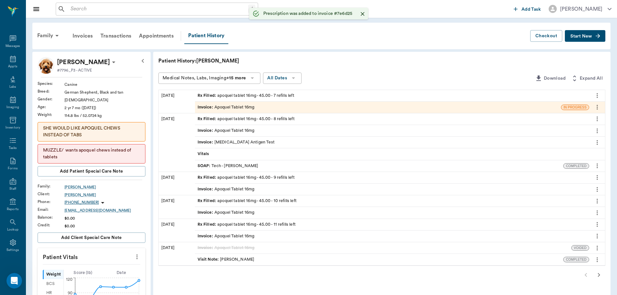
scroll to position [3, 0]
